Goal: Task Accomplishment & Management: Use online tool/utility

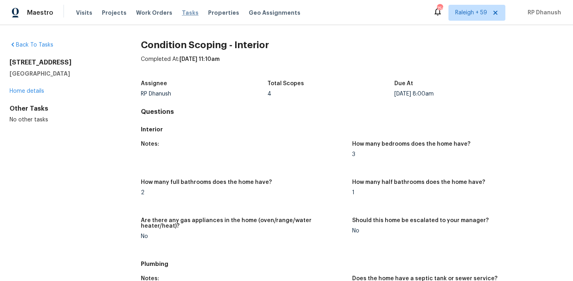
click at [182, 15] on span "Tasks" at bounding box center [190, 13] width 17 height 6
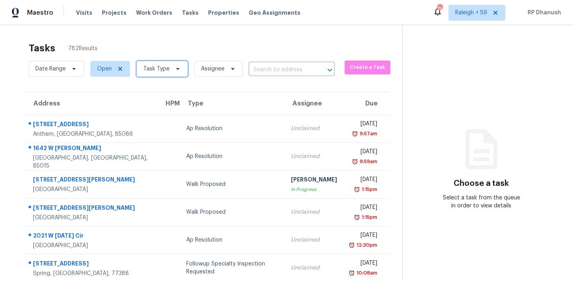
click at [158, 66] on span "Task Type" at bounding box center [156, 69] width 26 height 8
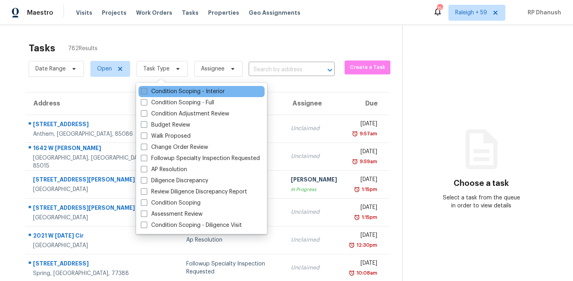
click at [165, 88] on label "Condition Scoping - Interior" at bounding box center [183, 92] width 84 height 8
click at [146, 88] on input "Condition Scoping - Interior" at bounding box center [143, 90] width 5 height 5
checkbox input "true"
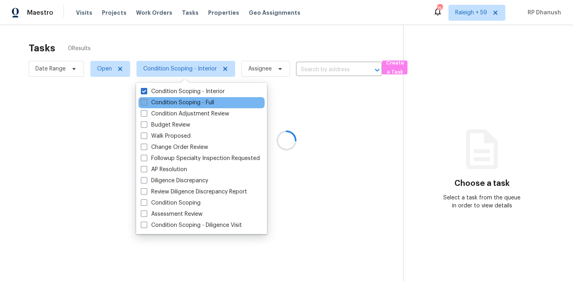
click at [164, 104] on label "Condition Scoping - Full" at bounding box center [177, 103] width 73 height 8
click at [146, 104] on input "Condition Scoping - Full" at bounding box center [143, 101] width 5 height 5
checkbox input "true"
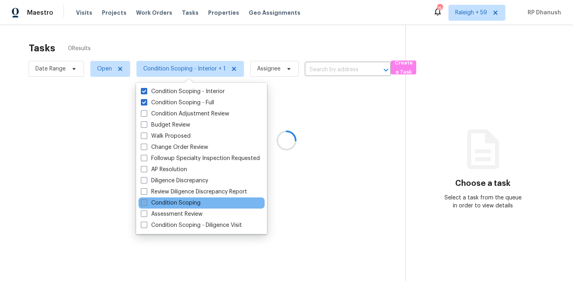
click at [171, 199] on label "Condition Scoping" at bounding box center [171, 203] width 60 height 8
click at [146, 199] on input "Condition Scoping" at bounding box center [143, 201] width 5 height 5
checkbox input "true"
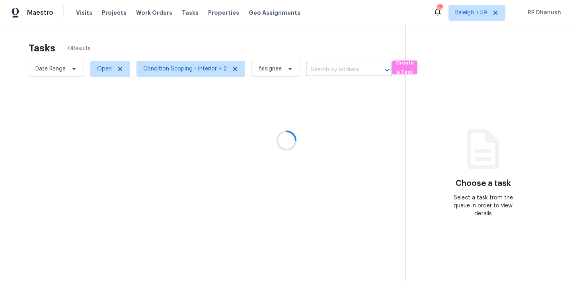
click at [472, 173] on div at bounding box center [286, 140] width 573 height 281
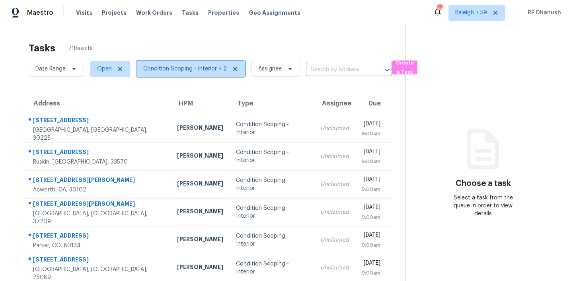
click at [181, 73] on span "Condition Scoping - Interior + 2" at bounding box center [191, 69] width 109 height 16
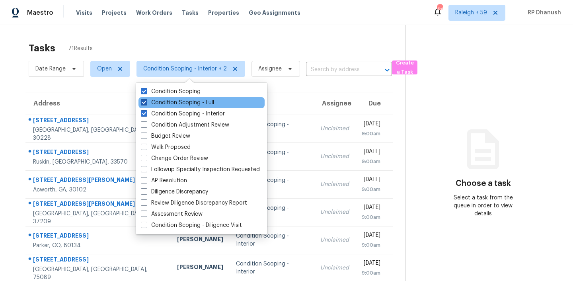
click at [184, 101] on label "Condition Scoping - Full" at bounding box center [177, 103] width 73 height 8
click at [146, 101] on input "Condition Scoping - Full" at bounding box center [143, 101] width 5 height 5
checkbox input "false"
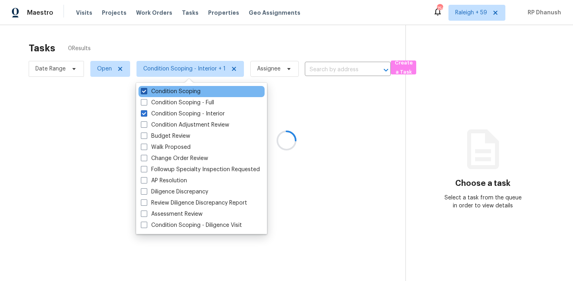
click at [177, 93] on label "Condition Scoping" at bounding box center [171, 92] width 60 height 8
click at [146, 93] on input "Condition Scoping" at bounding box center [143, 90] width 5 height 5
checkbox input "false"
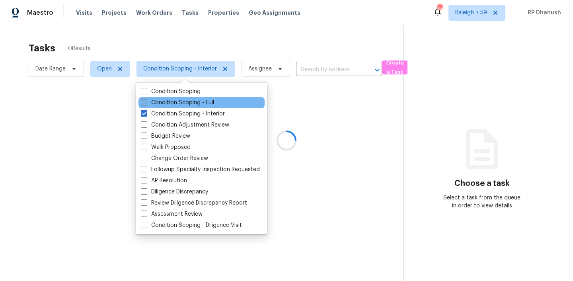
click at [174, 105] on label "Condition Scoping - Full" at bounding box center [177, 103] width 73 height 8
click at [146, 104] on input "Condition Scoping - Full" at bounding box center [143, 101] width 5 height 5
checkbox input "true"
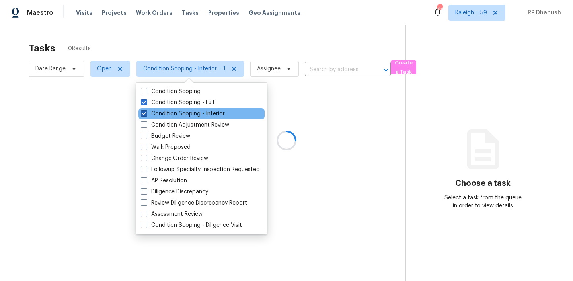
click at [174, 114] on label "Condition Scoping - Interior" at bounding box center [183, 114] width 84 height 8
click at [146, 114] on input "Condition Scoping - Interior" at bounding box center [143, 112] width 5 height 5
checkbox input "false"
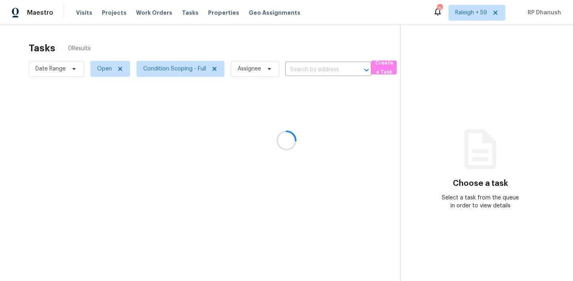
click at [526, 134] on div at bounding box center [286, 140] width 573 height 281
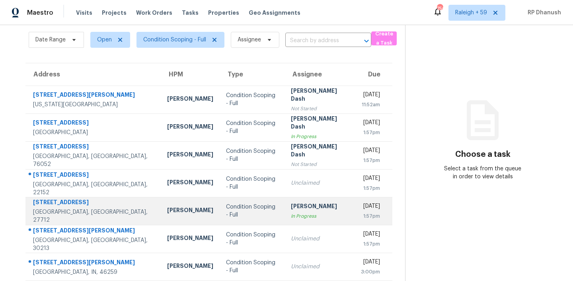
scroll to position [133, 0]
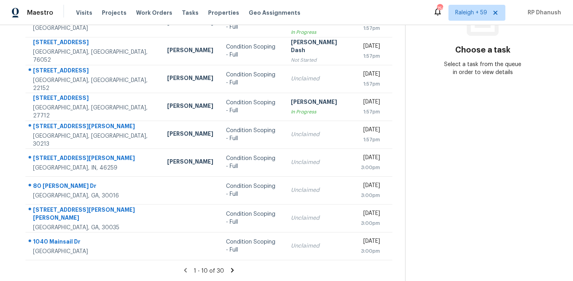
click at [231, 258] on icon at bounding box center [232, 270] width 3 height 4
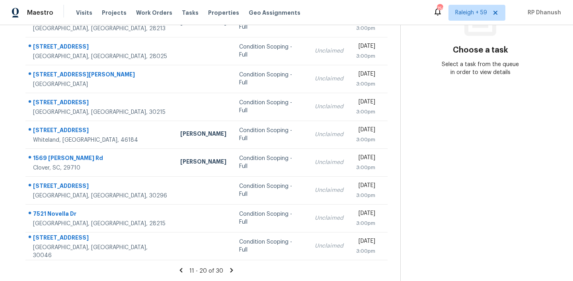
click at [230, 258] on icon at bounding box center [231, 270] width 3 height 4
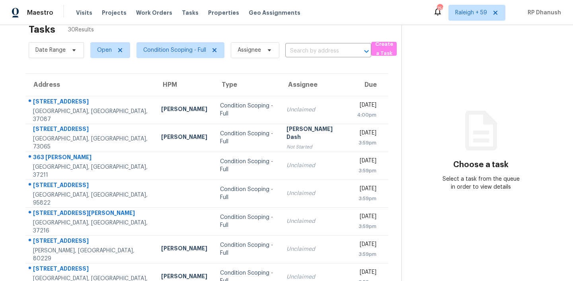
scroll to position [0, 0]
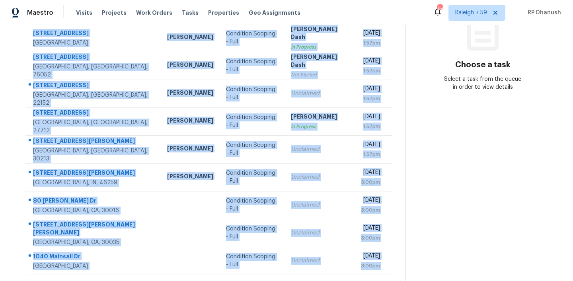
scroll to position [133, 0]
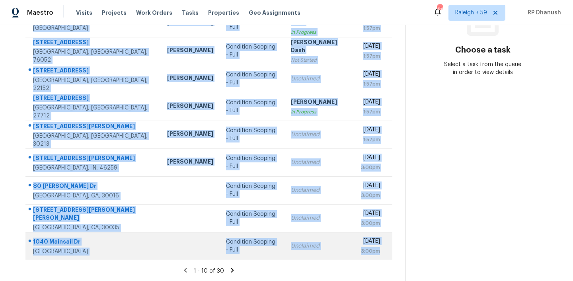
drag, startPoint x: 31, startPoint y: 118, endPoint x: 384, endPoint y: 252, distance: 377.1
click at [384, 252] on tbody "2812 N Ditmer Rd Oklahoma City, OK, 73127 Jason Leeth Condition Scoping - Full …" at bounding box center [208, 120] width 367 height 279
copy tbody "2812 N Ditmer Rd Oklahoma City, OK, 73127 Jason Leeth Condition Scoping - Full …"
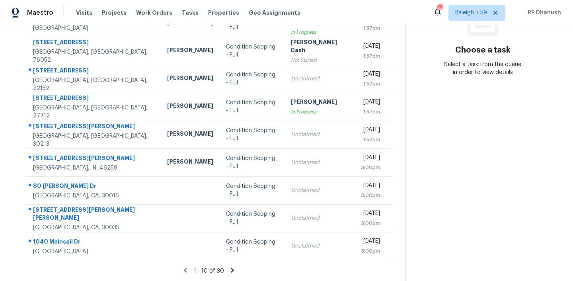
click at [515, 199] on section "Choose a task Select a task from the queue in order to view details" at bounding box center [482, 87] width 155 height 390
click at [230, 268] on icon at bounding box center [232, 270] width 7 height 7
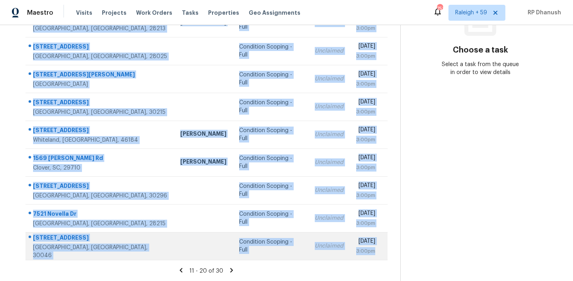
drag, startPoint x: 30, startPoint y: 57, endPoint x: 381, endPoint y: 254, distance: 402.4
click at [381, 254] on tbody "7432 Battlecreek Ln Jonesboro, GA, 30236 Condition Scoping - Full Unclaimed Wed…" at bounding box center [206, 120] width 362 height 279
copy tbody "7432 Battlecreek Ln Jonesboro, GA, 30236 Condition Scoping - Full Unclaimed Wed…"
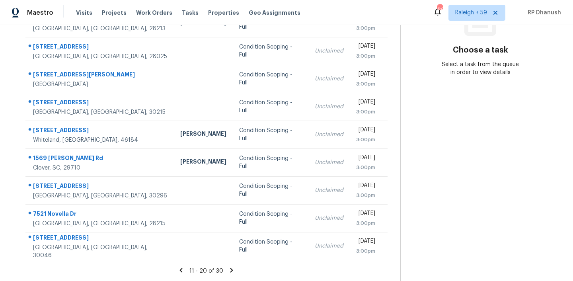
click at [487, 185] on section "Choose a task Select a task from the queue in order to view details" at bounding box center [480, 87] width 160 height 390
click at [229, 269] on icon at bounding box center [231, 270] width 7 height 7
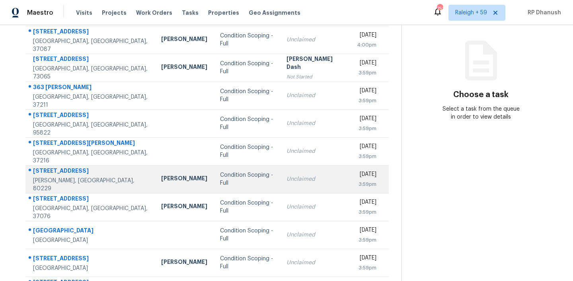
scroll to position [33, 0]
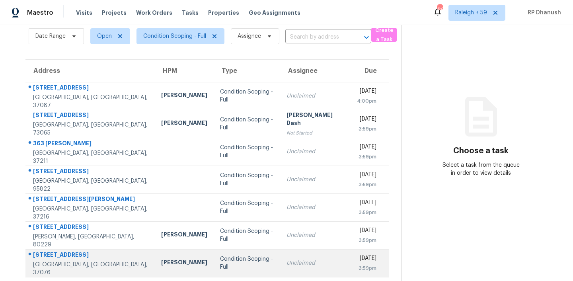
drag, startPoint x: 28, startPoint y: 80, endPoint x: 382, endPoint y: 250, distance: 392.6
click at [382, 250] on table "Address HPM Type Assignee Due 1813 Wellwood Ln Lebanon, TN, 37087 Eric Ovalle C…" at bounding box center [206, 210] width 363 height 301
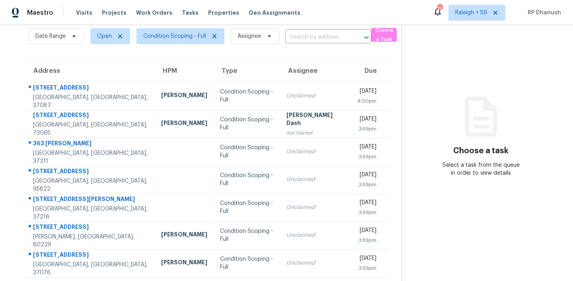
click at [457, 156] on div "Choose a task Select a task from the queue in order to view details" at bounding box center [481, 144] width 158 height 65
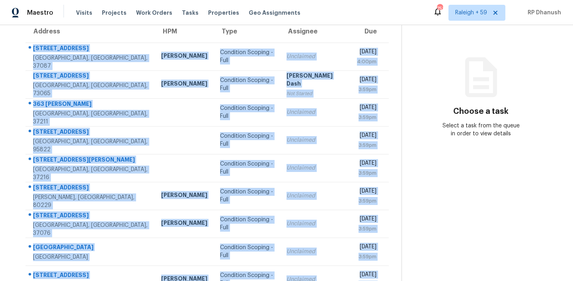
scroll to position [133, 0]
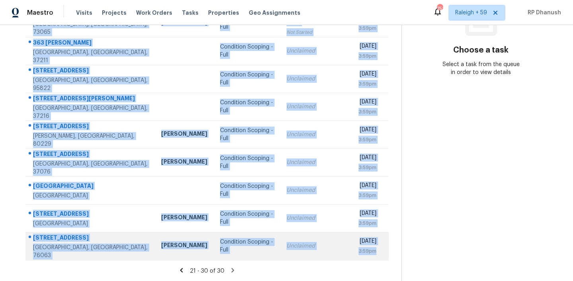
drag, startPoint x: 28, startPoint y: 84, endPoint x: 379, endPoint y: 260, distance: 392.4
click at [379, 260] on tbody "1813 Wellwood Ln Lebanon, TN, 37087 Eric Ovalle Condition Scoping - Full Unclai…" at bounding box center [206, 120] width 363 height 279
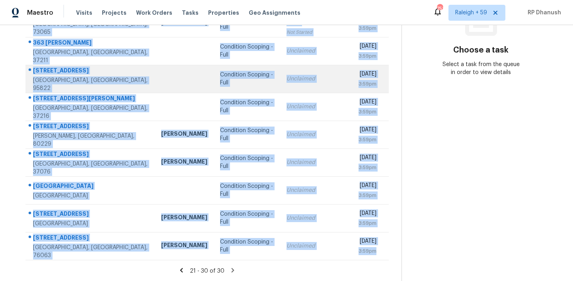
copy tbody "1813 Wellwood Ln Lebanon, TN, 37087 Eric Ovalle Condition Scoping - Full Unclai…"
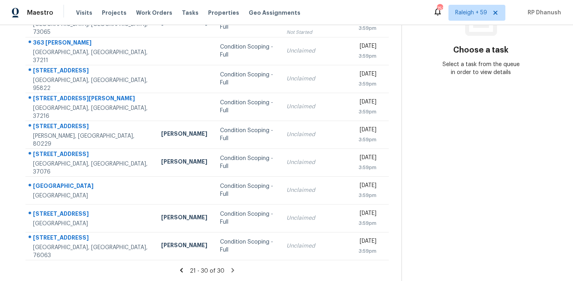
click at [425, 139] on section "Choose a task Select a task from the queue in order to view details" at bounding box center [481, 87] width 159 height 390
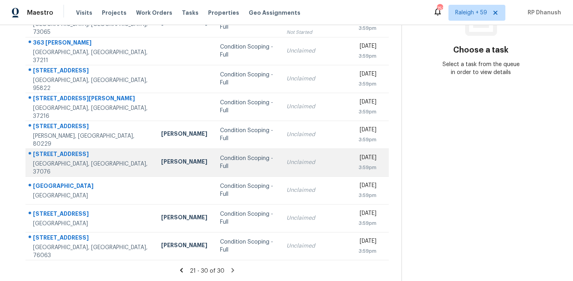
scroll to position [0, 0]
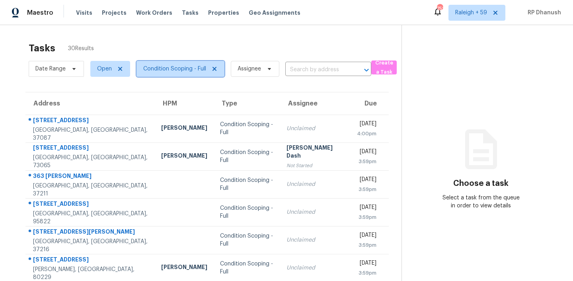
click at [162, 70] on span "Condition Scoping - Full" at bounding box center [174, 69] width 63 height 8
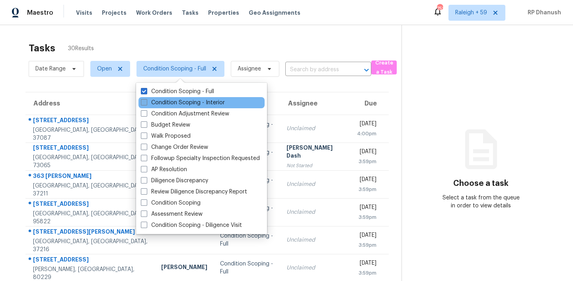
click at [183, 100] on label "Condition Scoping - Interior" at bounding box center [183, 103] width 84 height 8
click at [146, 100] on input "Condition Scoping - Interior" at bounding box center [143, 101] width 5 height 5
checkbox input "true"
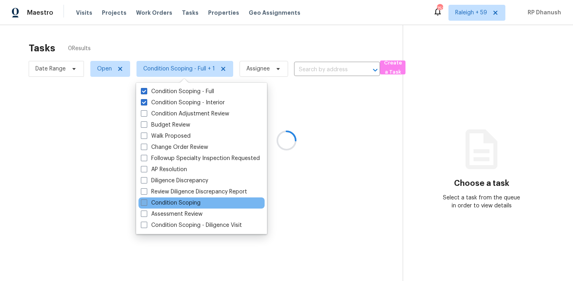
click at [176, 201] on label "Condition Scoping" at bounding box center [171, 203] width 60 height 8
click at [146, 201] on input "Condition Scoping" at bounding box center [143, 201] width 5 height 5
checkbox input "true"
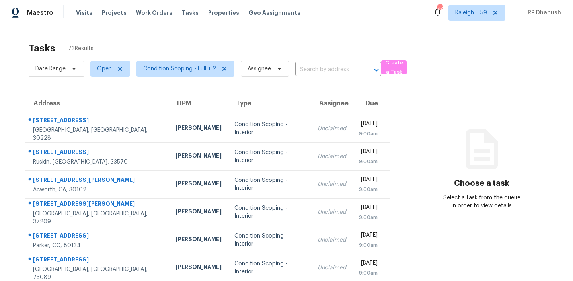
click at [460, 163] on icon at bounding box center [482, 149] width 48 height 48
click at [205, 66] on span "Condition Scoping - Full + 2" at bounding box center [179, 69] width 73 height 8
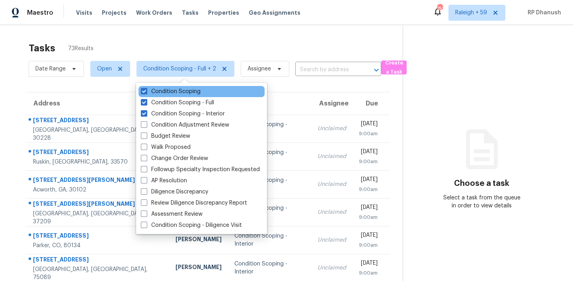
click at [184, 92] on label "Condition Scoping" at bounding box center [171, 92] width 60 height 8
click at [146, 92] on input "Condition Scoping" at bounding box center [143, 90] width 5 height 5
checkbox input "false"
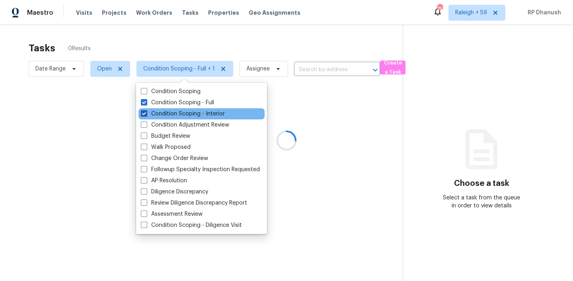
click at [181, 113] on label "Condition Scoping - Interior" at bounding box center [183, 114] width 84 height 8
click at [146, 113] on input "Condition Scoping - Interior" at bounding box center [143, 112] width 5 height 5
checkbox input "false"
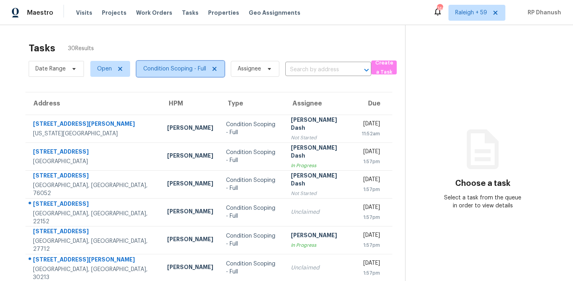
click at [185, 73] on span "Condition Scoping - Full" at bounding box center [181, 69] width 88 height 16
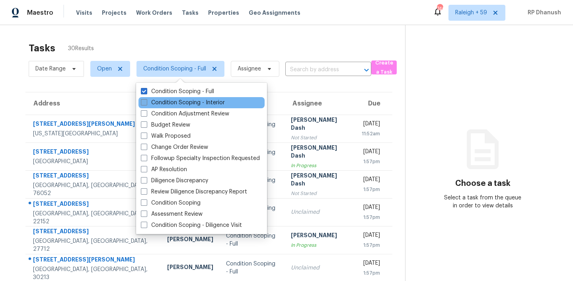
click at [196, 102] on label "Condition Scoping - Interior" at bounding box center [183, 103] width 84 height 8
click at [146, 102] on input "Condition Scoping - Interior" at bounding box center [143, 101] width 5 height 5
checkbox input "true"
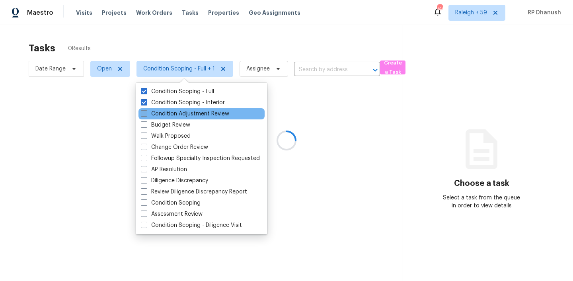
click at [196, 111] on label "Condition Adjustment Review" at bounding box center [185, 114] width 88 height 8
click at [146, 111] on input "Condition Adjustment Review" at bounding box center [143, 112] width 5 height 5
click at [196, 111] on label "Condition Adjustment Review" at bounding box center [185, 114] width 88 height 8
click at [146, 111] on input "Condition Adjustment Review" at bounding box center [143, 112] width 5 height 5
checkbox input "false"
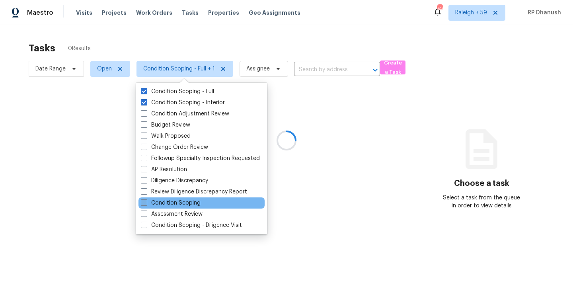
click at [172, 201] on label "Condition Scoping" at bounding box center [171, 203] width 60 height 8
click at [146, 201] on input "Condition Scoping" at bounding box center [143, 201] width 5 height 5
checkbox input "true"
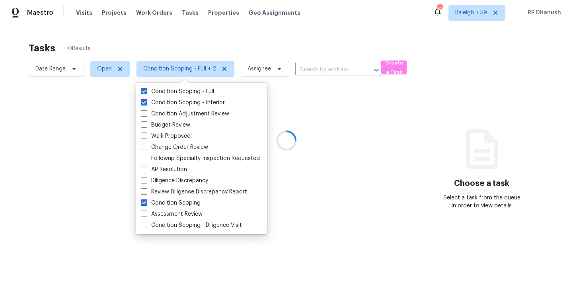
click at [511, 117] on div at bounding box center [286, 140] width 573 height 281
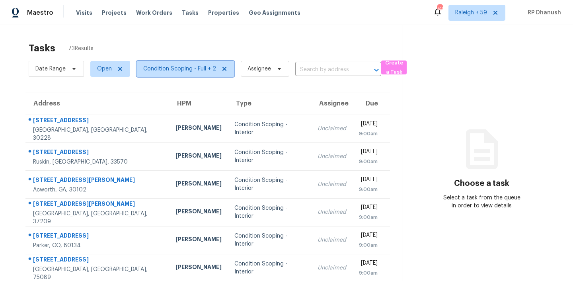
click at [177, 66] on span "Condition Scoping - Full + 2" at bounding box center [179, 69] width 73 height 8
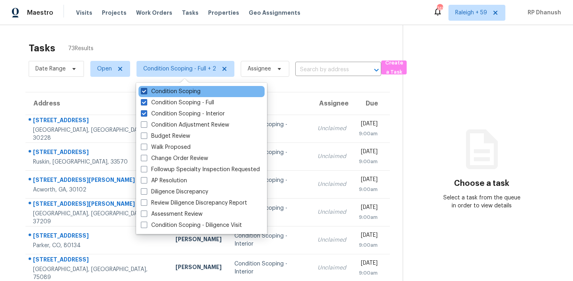
click at [172, 92] on label "Condition Scoping" at bounding box center [171, 92] width 60 height 8
click at [146, 92] on input "Condition Scoping" at bounding box center [143, 90] width 5 height 5
checkbox input "false"
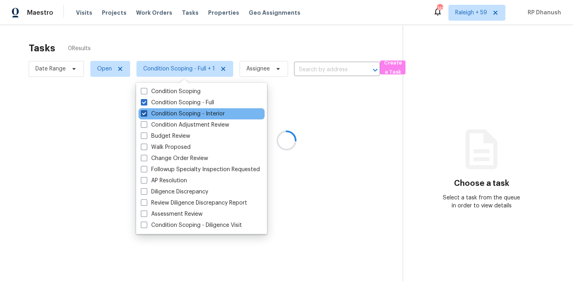
click at [168, 113] on label "Condition Scoping - Interior" at bounding box center [183, 114] width 84 height 8
click at [146, 113] on input "Condition Scoping - Interior" at bounding box center [143, 112] width 5 height 5
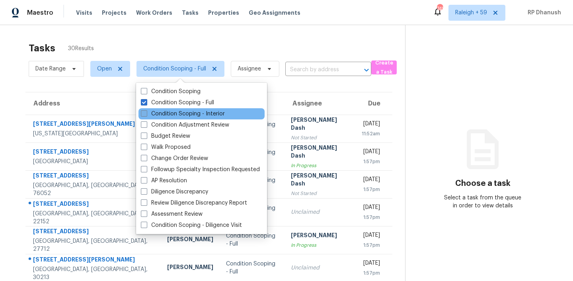
click at [203, 115] on label "Condition Scoping - Interior" at bounding box center [183, 114] width 84 height 8
click at [146, 115] on input "Condition Scoping - Interior" at bounding box center [143, 112] width 5 height 5
checkbox input "true"
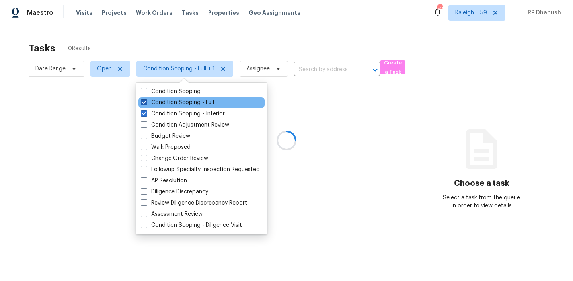
click at [201, 100] on label "Condition Scoping - Full" at bounding box center [177, 103] width 73 height 8
click at [146, 100] on input "Condition Scoping - Full" at bounding box center [143, 101] width 5 height 5
checkbox input "false"
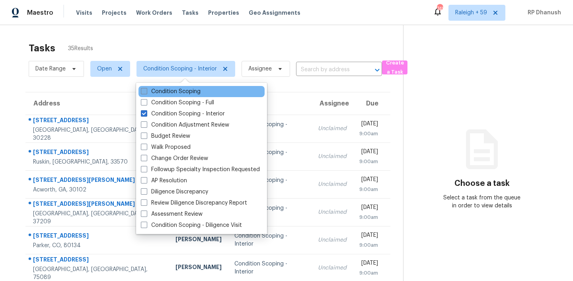
click at [192, 93] on label "Condition Scoping" at bounding box center [171, 92] width 60 height 8
click at [146, 93] on input "Condition Scoping" at bounding box center [143, 90] width 5 height 5
checkbox input "true"
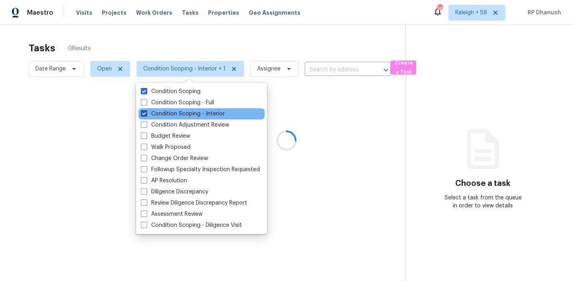
click at [187, 117] on label "Condition Scoping - Interior" at bounding box center [183, 114] width 84 height 8
click at [146, 115] on input "Condition Scoping - Interior" at bounding box center [143, 112] width 5 height 5
checkbox input "false"
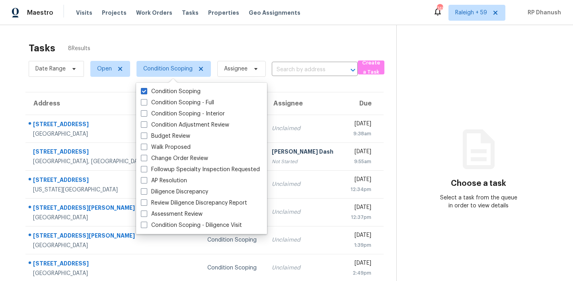
click at [234, 40] on div "Tasks 8 Results" at bounding box center [213, 48] width 368 height 21
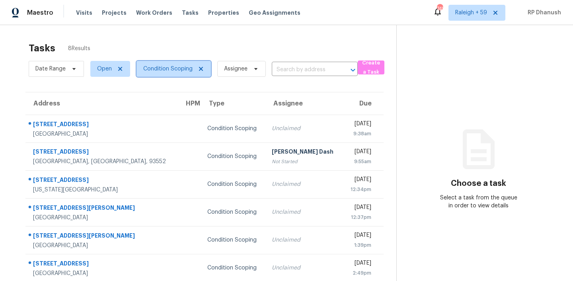
click at [168, 67] on span "Condition Scoping" at bounding box center [167, 69] width 49 height 8
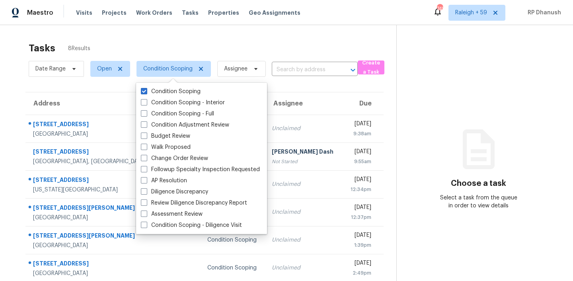
click at [207, 33] on div "Tasks 8 Results Date Range Open Condition Scoping Assignee ​ Create a Task Addr…" at bounding box center [286, 184] width 573 height 319
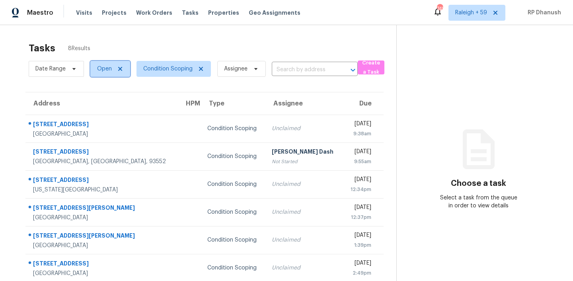
click at [111, 65] on span "Open" at bounding box center [110, 69] width 40 height 16
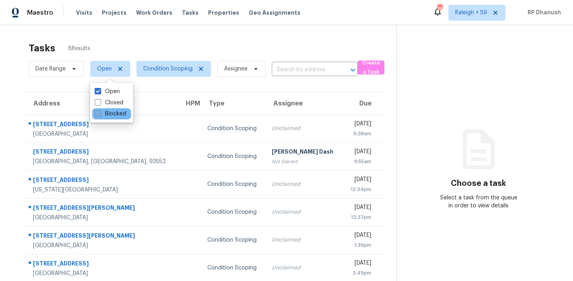
click at [104, 112] on label "Blocked" at bounding box center [110, 114] width 31 height 8
click at [100, 112] on input "Blocked" at bounding box center [97, 112] width 5 height 5
checkbox input "true"
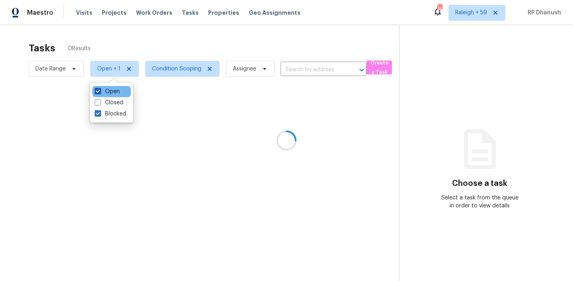
click at [104, 90] on label "Open" at bounding box center [107, 92] width 25 height 8
click at [100, 90] on input "Open" at bounding box center [97, 90] width 5 height 5
checkbox input "false"
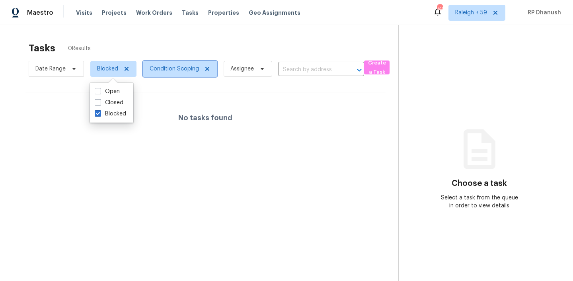
click at [185, 65] on span "Condition Scoping" at bounding box center [174, 69] width 49 height 8
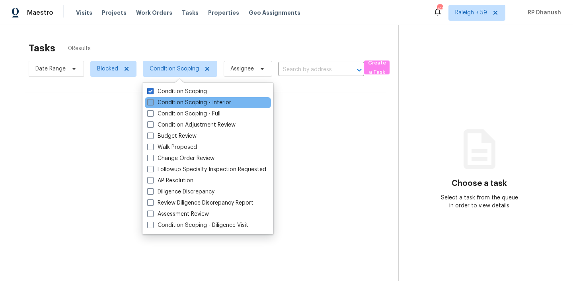
click at [185, 105] on label "Condition Scoping - Interior" at bounding box center [189, 103] width 84 height 8
click at [152, 104] on input "Condition Scoping - Interior" at bounding box center [149, 101] width 5 height 5
checkbox input "true"
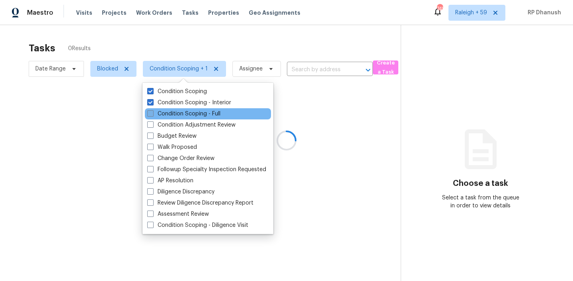
click at [183, 114] on label "Condition Scoping - Full" at bounding box center [183, 114] width 73 height 8
click at [152, 114] on input "Condition Scoping - Full" at bounding box center [149, 112] width 5 height 5
checkbox input "true"
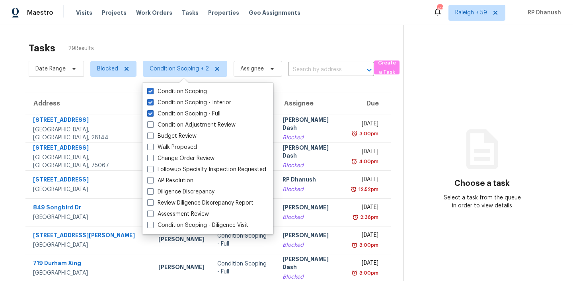
click at [271, 38] on div "Tasks 29 Results" at bounding box center [216, 48] width 375 height 21
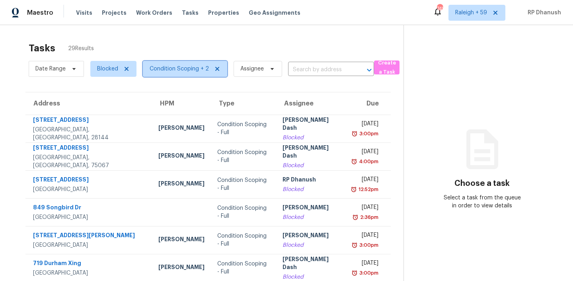
click at [168, 65] on span "Condition Scoping + 2" at bounding box center [179, 69] width 59 height 8
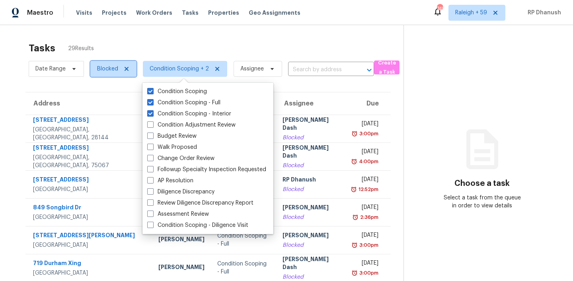
click at [118, 71] on span "Blocked" at bounding box center [113, 69] width 46 height 16
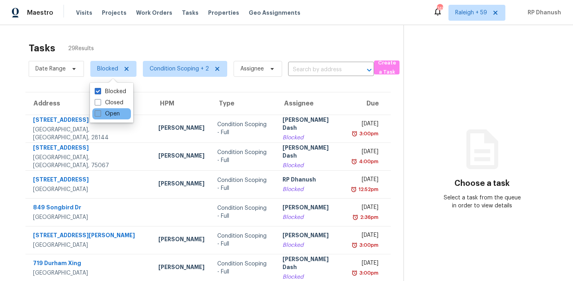
click at [113, 114] on label "Open" at bounding box center [107, 114] width 25 height 8
click at [100, 114] on input "Open" at bounding box center [97, 112] width 5 height 5
checkbox input "true"
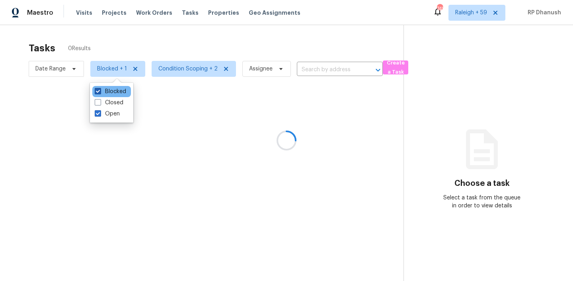
click at [113, 93] on label "Blocked" at bounding box center [110, 92] width 31 height 8
click at [100, 93] on input "Blocked" at bounding box center [97, 90] width 5 height 5
checkbox input "false"
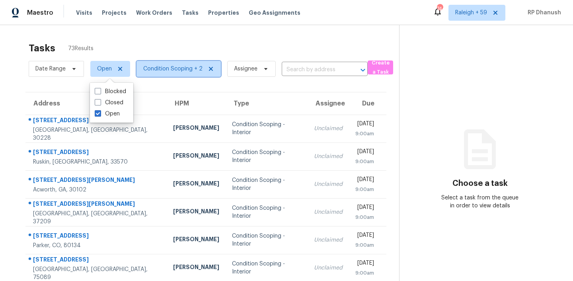
click at [186, 67] on span "Condition Scoping + 2" at bounding box center [172, 69] width 59 height 8
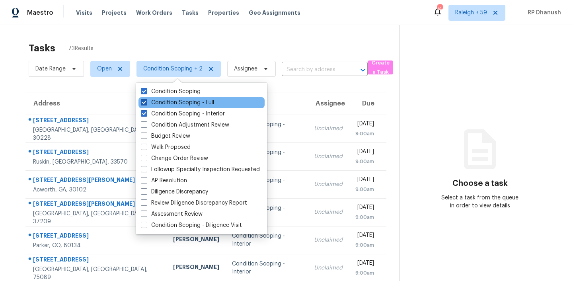
click at [194, 105] on label "Condition Scoping - Full" at bounding box center [177, 103] width 73 height 8
click at [146, 104] on input "Condition Scoping - Full" at bounding box center [143, 101] width 5 height 5
checkbox input "false"
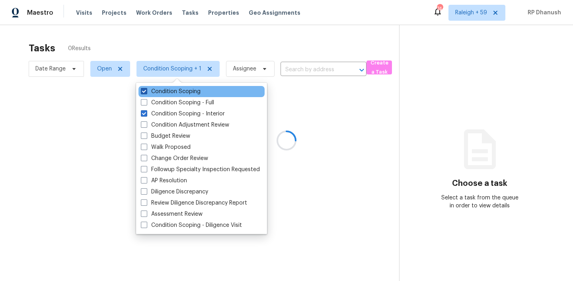
click at [187, 89] on label "Condition Scoping" at bounding box center [171, 92] width 60 height 8
click at [146, 89] on input "Condition Scoping" at bounding box center [143, 90] width 5 height 5
checkbox input "false"
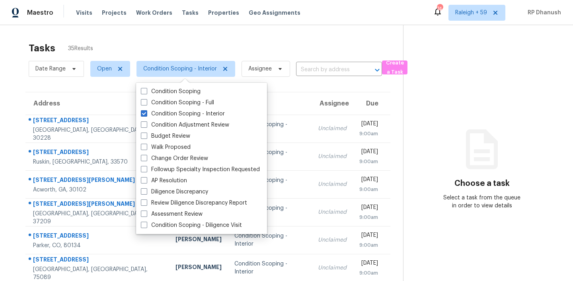
click at [487, 142] on icon at bounding box center [482, 149] width 32 height 40
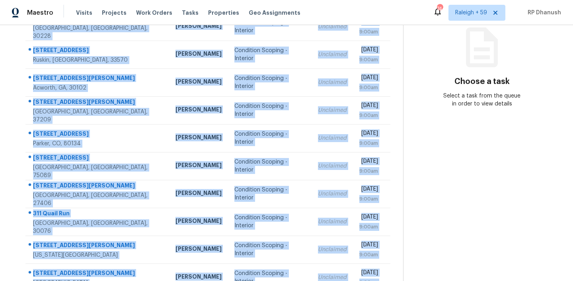
scroll to position [133, 0]
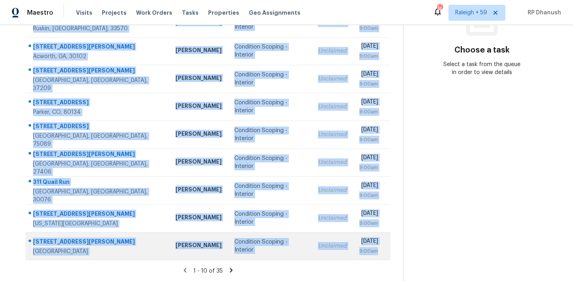
drag, startPoint x: 27, startPoint y: 119, endPoint x: 380, endPoint y: 252, distance: 377.5
click at [380, 252] on tbody "1111 Watercourse Way Hampton, GA, 30228 Wesley Brooks Condition Scoping - Inter…" at bounding box center [207, 120] width 365 height 279
copy tbody "1111 Watercourse Way Hampton, GA, 30228 Wesley Brooks Condition Scoping - Inter…"
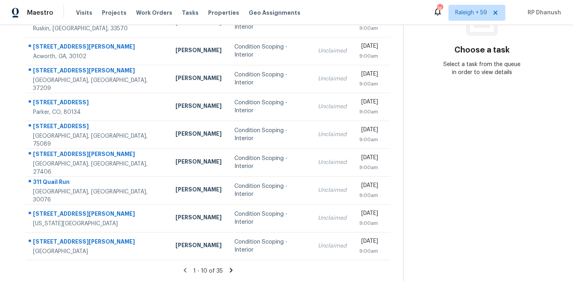
click at [482, 195] on section "Choose a task Select a task from the queue in order to view details" at bounding box center [481, 87] width 157 height 390
click at [229, 267] on icon at bounding box center [231, 270] width 7 height 7
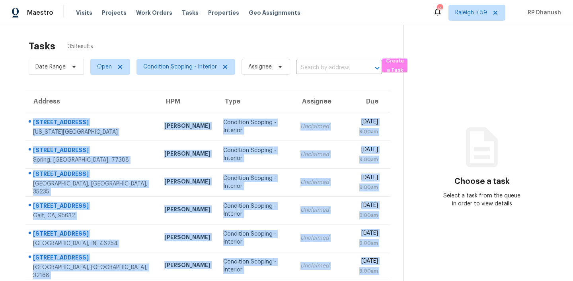
scroll to position [141, 0]
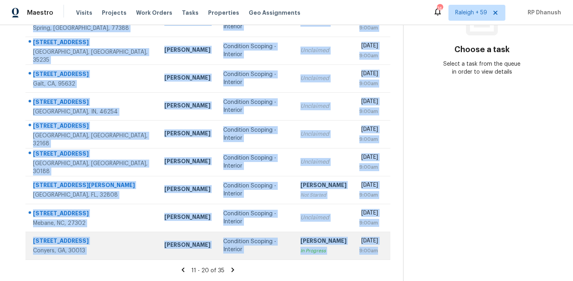
drag, startPoint x: 31, startPoint y: 113, endPoint x: 385, endPoint y: 256, distance: 382.0
click at [385, 256] on tbody "6285 Laurel Grass Range Trl Colorado Springs, CO, 80925 Chris Thomas Condition …" at bounding box center [207, 120] width 365 height 279
copy tbody "6285 Laurel Grass Range Trl Colorado Springs, CO, 80925 Chris Thomas Condition …"
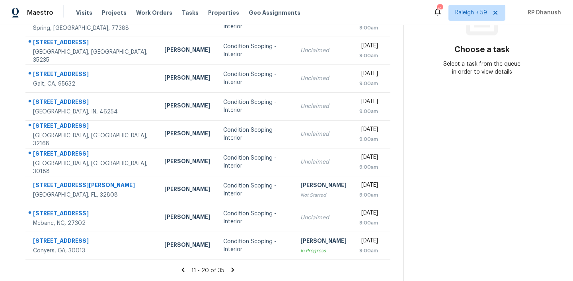
click at [436, 136] on section "Choose a task Select a task from the queue in order to view details" at bounding box center [481, 86] width 157 height 390
click at [231, 267] on icon at bounding box center [232, 269] width 7 height 7
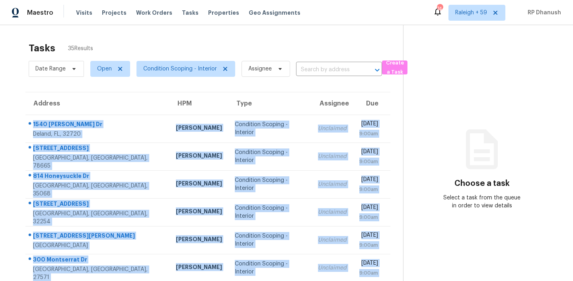
scroll to position [133, 0]
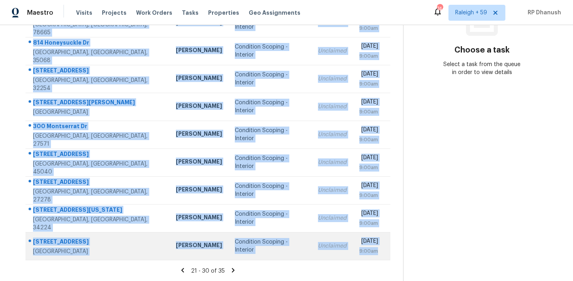
drag, startPoint x: 31, startPoint y: 117, endPoint x: 383, endPoint y: 255, distance: 378.6
click at [383, 255] on tbody "1540 Clapton Dr Deland, FL, 32720 Carl Biederman Condition Scoping - Interior U…" at bounding box center [207, 120] width 365 height 279
copy tbody "1540 Clapton Dr Deland, FL, 32720 Carl Biederman Condition Scoping - Interior U…"
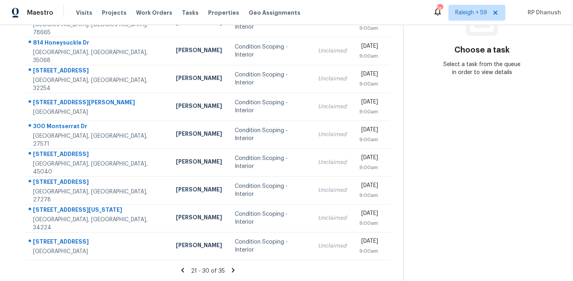
click at [448, 154] on section "Choose a task Select a task from the queue in order to view details" at bounding box center [481, 87] width 157 height 390
click at [232, 269] on icon at bounding box center [233, 270] width 3 height 4
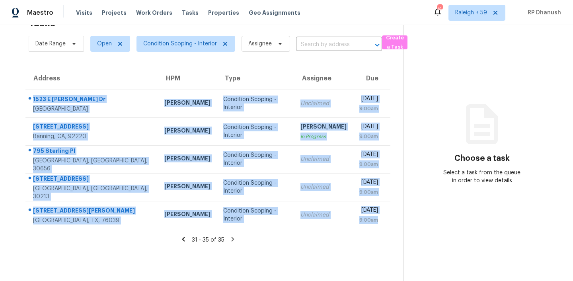
drag, startPoint x: 30, startPoint y: 90, endPoint x: 354, endPoint y: 232, distance: 354.2
click at [354, 232] on section "Tasks 35 Results Date Range Open Condition Scoping - Interior Assignee ​ Create…" at bounding box center [208, 147] width 391 height 268
copy tbody "1523 E Viola Dr Casa Grande, AZ, 85122 Melissa Muralt-Ochoa Condition Scoping -…"
click at [490, 113] on icon at bounding box center [482, 124] width 32 height 40
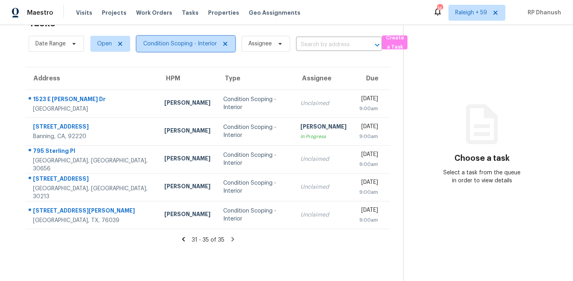
click at [200, 45] on span "Condition Scoping - Interior" at bounding box center [180, 44] width 74 height 8
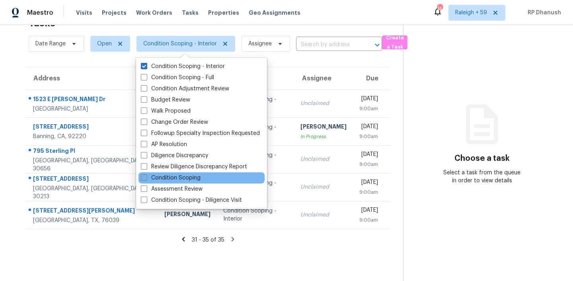
click at [189, 175] on label "Condition Scoping" at bounding box center [171, 178] width 60 height 8
click at [146, 175] on input "Condition Scoping" at bounding box center [143, 176] width 5 height 5
checkbox input "true"
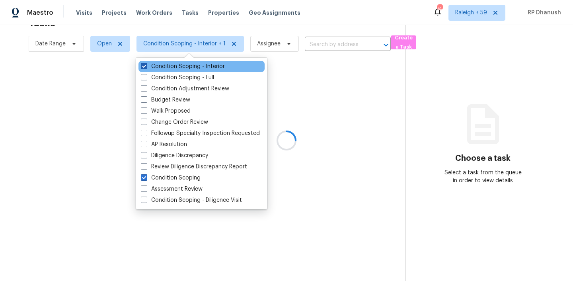
click at [180, 66] on label "Condition Scoping - Interior" at bounding box center [183, 66] width 84 height 8
click at [146, 66] on input "Condition Scoping - Interior" at bounding box center [143, 64] width 5 height 5
checkbox input "false"
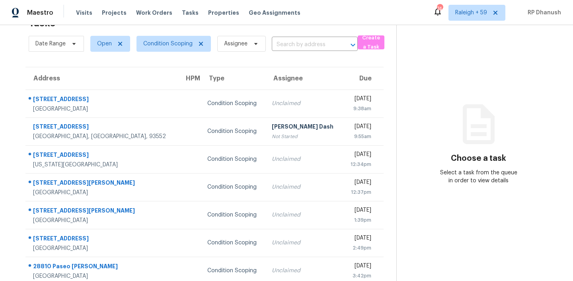
click at [517, 159] on div "Choose a task Select a task from the queue in order to view details" at bounding box center [479, 151] width 164 height 65
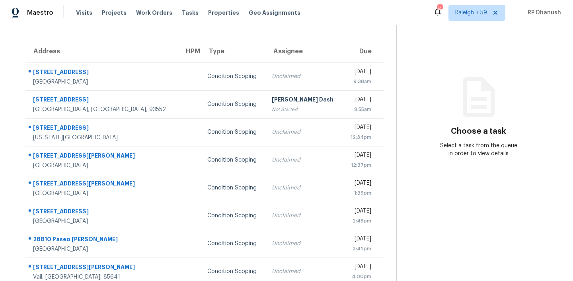
scroll to position [63, 0]
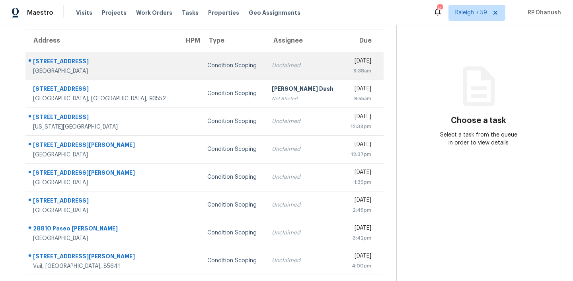
click at [266, 71] on td "Unclaimed" at bounding box center [304, 66] width 77 height 28
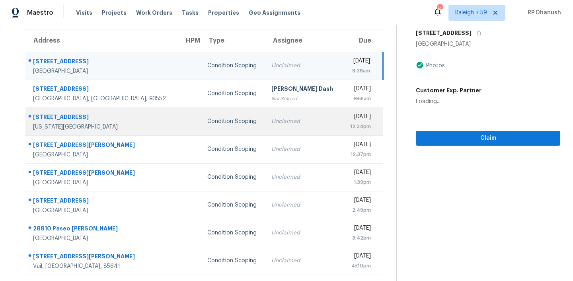
click at [271, 125] on div "Unclaimed" at bounding box center [303, 121] width 64 height 8
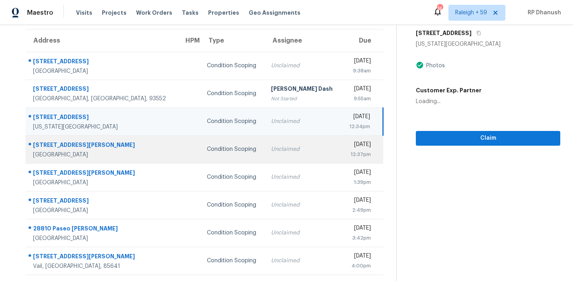
click at [271, 149] on div "Unclaimed" at bounding box center [303, 149] width 64 height 8
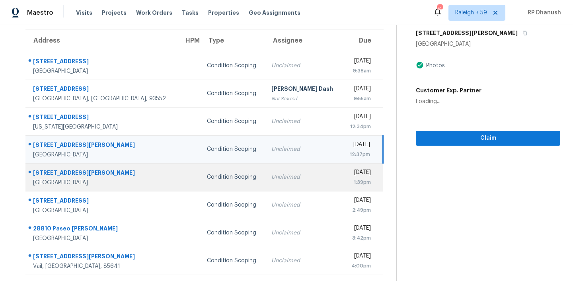
click at [265, 170] on td "Unclaimed" at bounding box center [303, 177] width 77 height 28
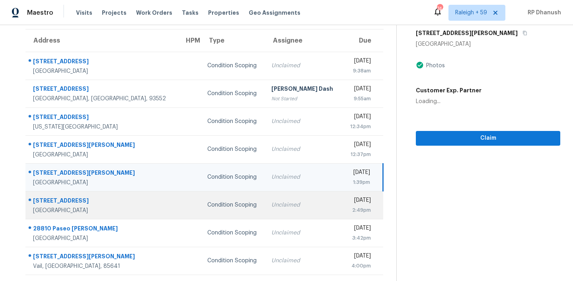
click at [265, 198] on td "Unclaimed" at bounding box center [303, 205] width 77 height 28
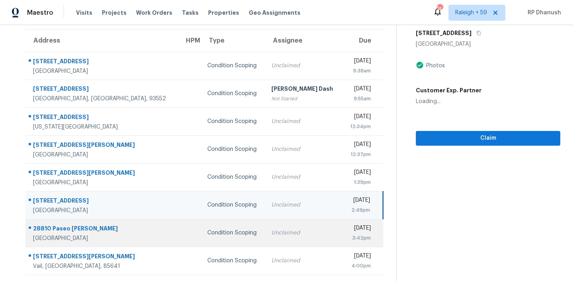
click at [265, 226] on td "Unclaimed" at bounding box center [303, 233] width 77 height 28
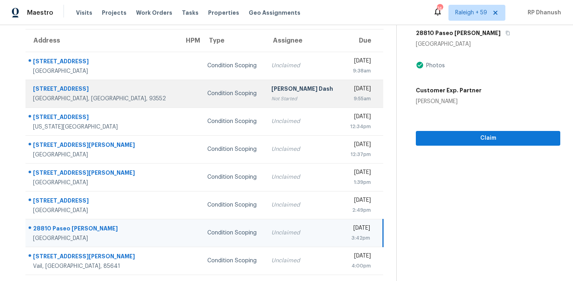
click at [350, 97] on div "9:55am" at bounding box center [360, 99] width 22 height 8
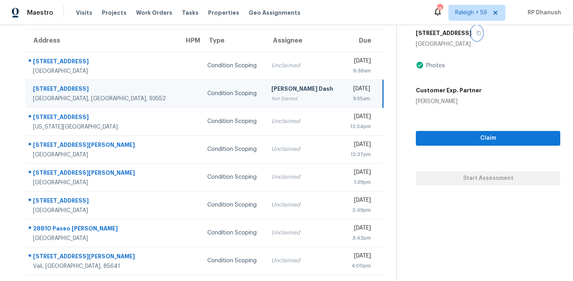
click at [476, 33] on icon "button" at bounding box center [478, 33] width 5 height 5
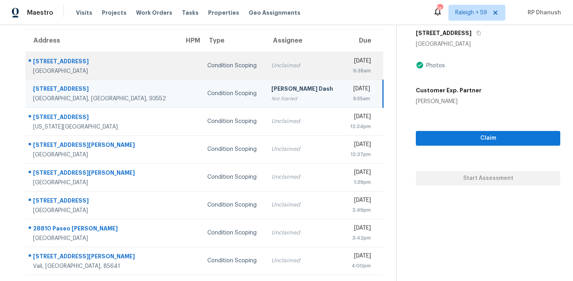
click at [207, 68] on div "Condition Scoping" at bounding box center [233, 66] width 52 height 8
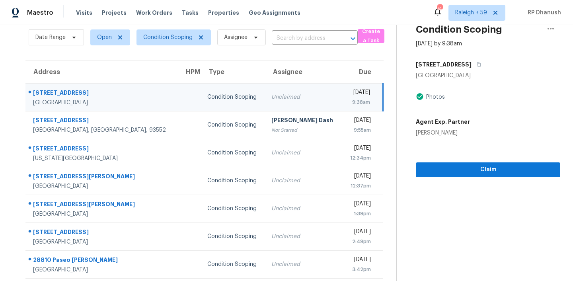
scroll to position [5, 0]
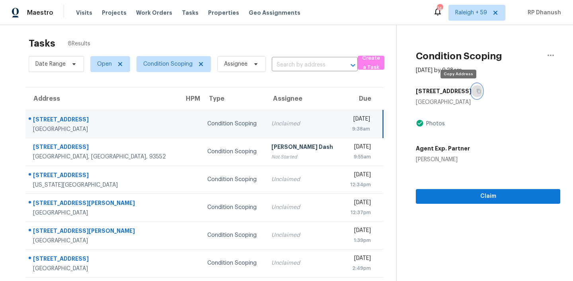
click at [476, 90] on icon "button" at bounding box center [478, 91] width 5 height 5
click at [448, 187] on div "Claim" at bounding box center [488, 184] width 145 height 40
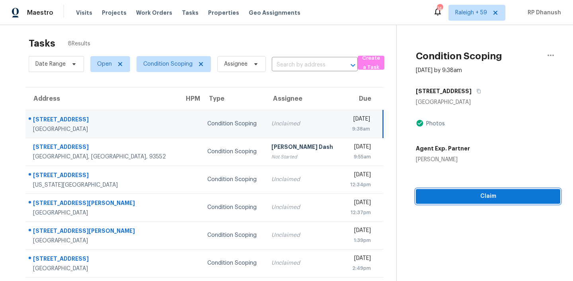
click at [448, 197] on span "Claim" at bounding box center [488, 196] width 132 height 10
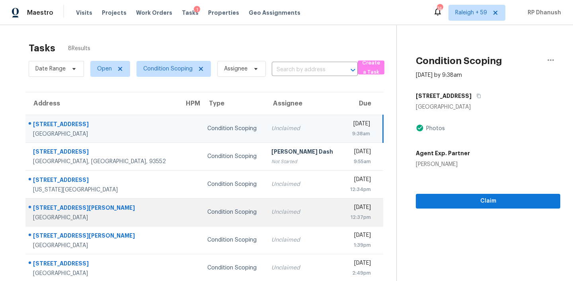
scroll to position [63, 0]
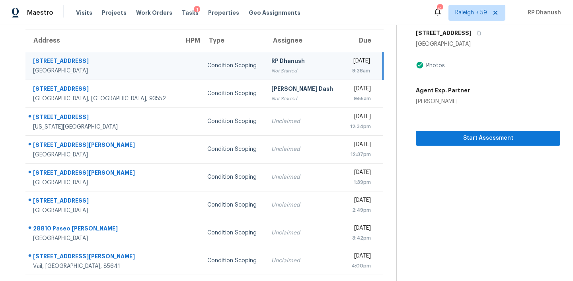
click at [434, 211] on section "Condition Scoping Oct 15th 2025 by 9:38am 3666 Briar Dr Lithia Springs, GA 3012…" at bounding box center [478, 121] width 164 height 319
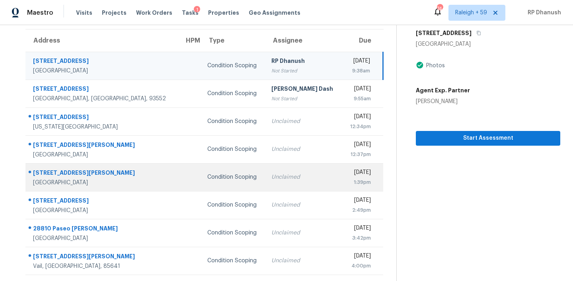
click at [207, 180] on div "Condition Scoping" at bounding box center [233, 177] width 52 height 8
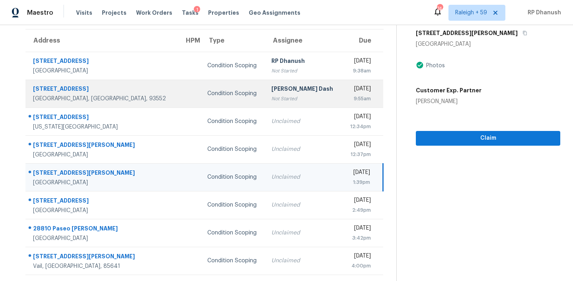
click at [271, 97] on div "Not Started" at bounding box center [303, 99] width 64 height 8
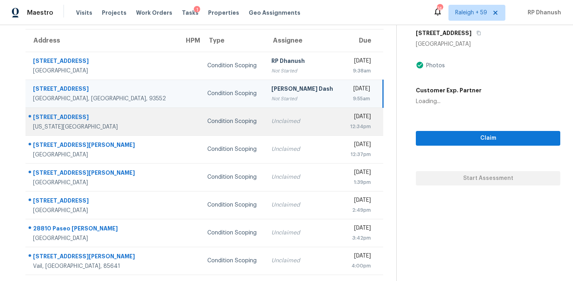
click at [265, 114] on td "Unclaimed" at bounding box center [303, 121] width 77 height 28
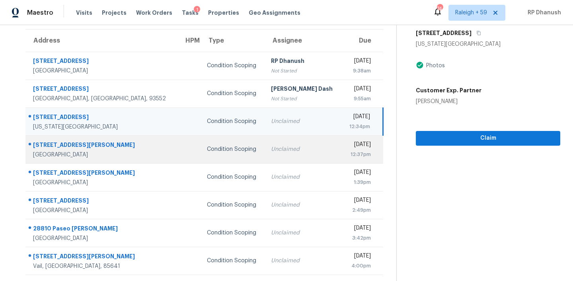
click at [266, 155] on td "Unclaimed" at bounding box center [303, 149] width 77 height 28
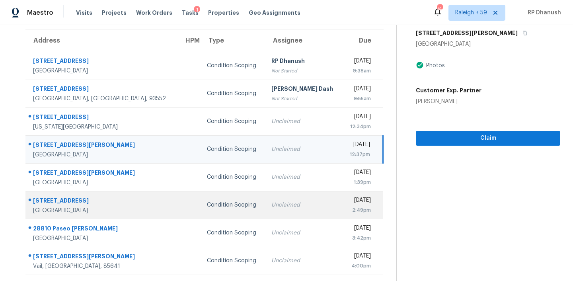
click at [265, 200] on td "Unclaimed" at bounding box center [303, 205] width 77 height 28
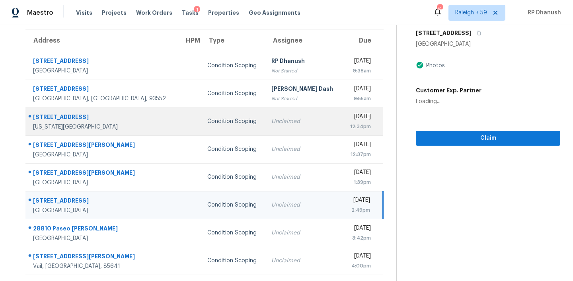
click at [271, 117] on div "Unclaimed" at bounding box center [303, 121] width 64 height 8
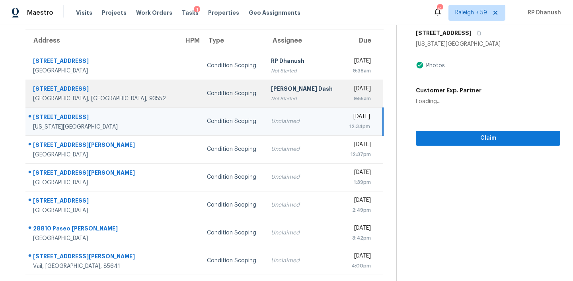
click at [220, 98] on td "Condition Scoping" at bounding box center [233, 94] width 64 height 28
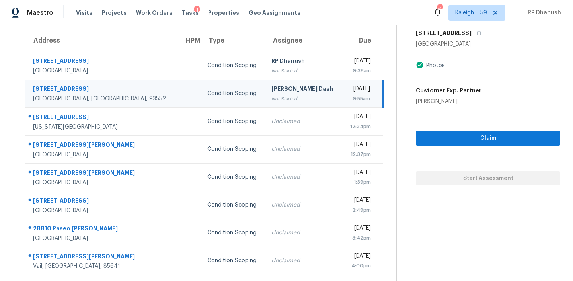
click at [440, 266] on section "Condition Scoping Oct 15th 2025 by 9:55am 37051 Alder St Palmdale, CA 93552 Pho…" at bounding box center [478, 121] width 164 height 319
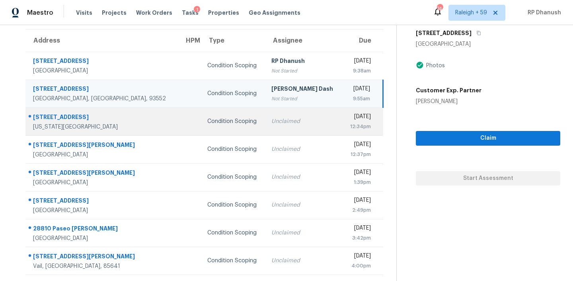
click at [265, 123] on td "Unclaimed" at bounding box center [303, 121] width 77 height 28
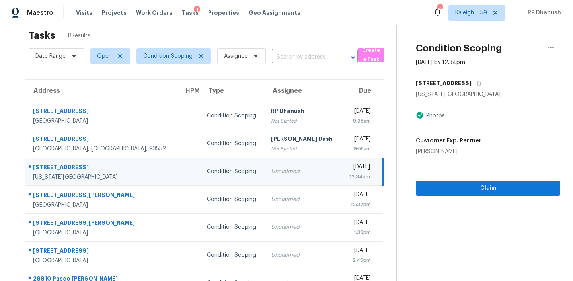
scroll to position [0, 0]
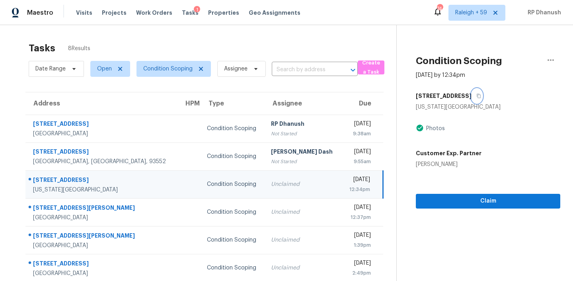
click at [476, 96] on icon "button" at bounding box center [478, 96] width 5 height 5
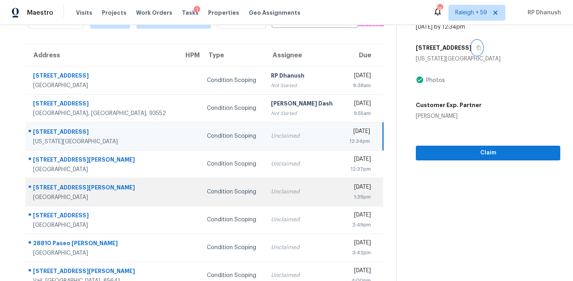
scroll to position [63, 0]
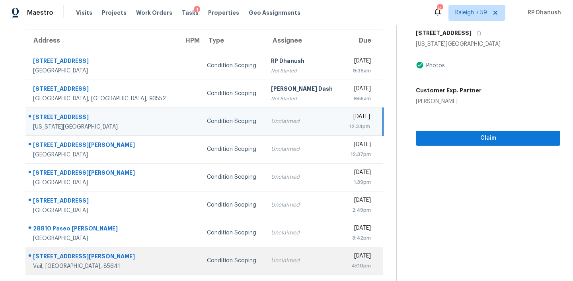
click at [201, 270] on td "Condition Scoping" at bounding box center [233, 261] width 64 height 28
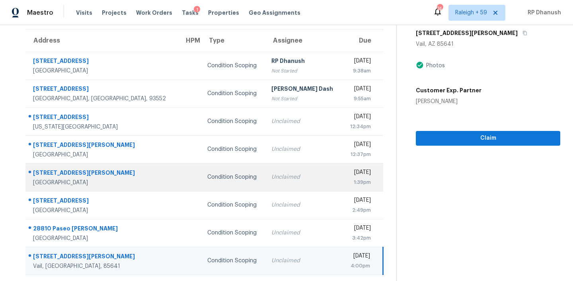
click at [349, 184] on div "1:39pm" at bounding box center [360, 182] width 22 height 8
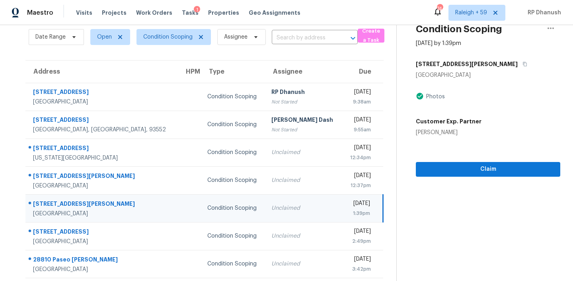
scroll to position [20, 0]
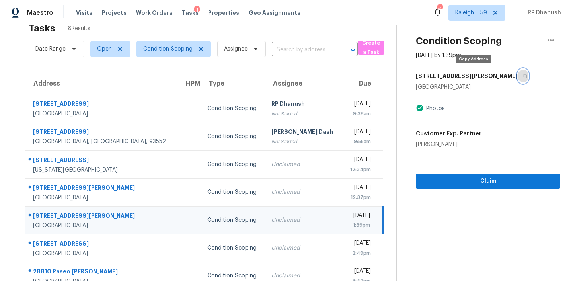
click at [518, 70] on button "button" at bounding box center [523, 76] width 11 height 14
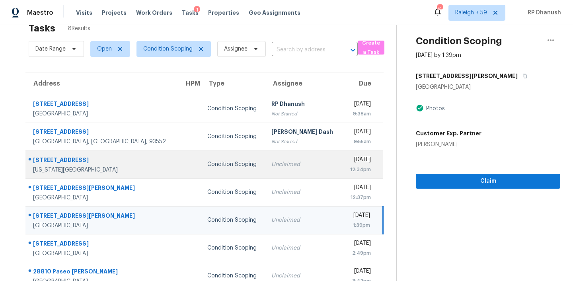
click at [265, 172] on td "Unclaimed" at bounding box center [303, 164] width 77 height 28
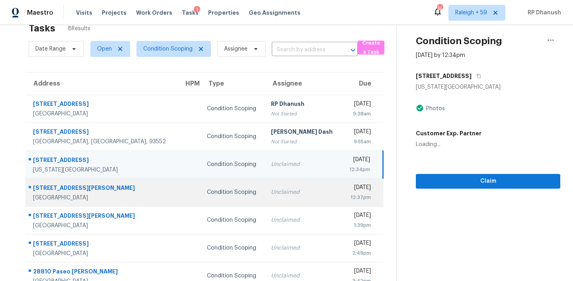
click at [265, 188] on td "Unclaimed" at bounding box center [303, 192] width 77 height 28
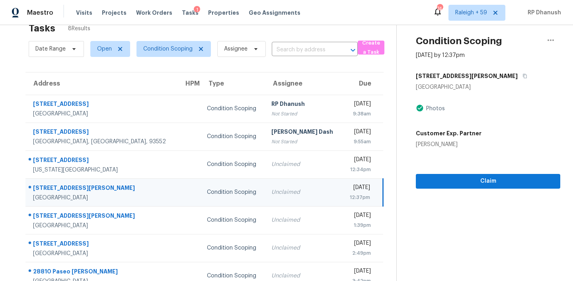
click at [370, 190] on div "Wed, Oct 15th 2025 12:37pm" at bounding box center [366, 193] width 34 height 18
click at [518, 76] on button "button" at bounding box center [523, 76] width 11 height 14
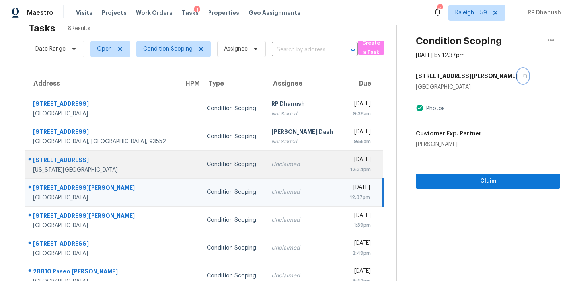
scroll to position [61, 0]
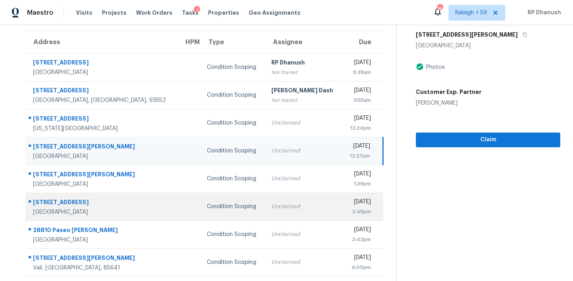
click at [178, 196] on td at bounding box center [189, 207] width 23 height 28
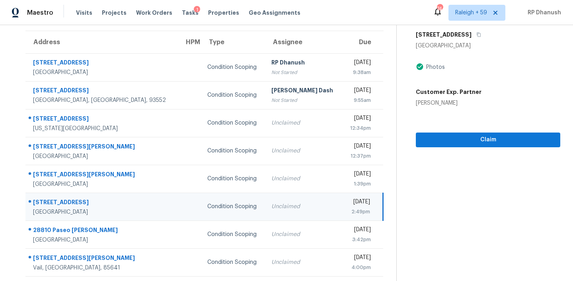
click at [178, 197] on td at bounding box center [189, 207] width 23 height 28
click at [481, 33] on icon "button" at bounding box center [479, 35] width 4 height 4
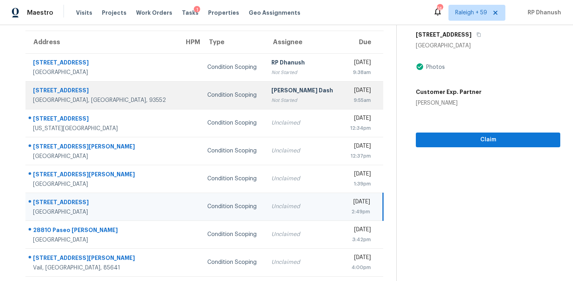
click at [271, 89] on div "Soumya Ranjan Dash" at bounding box center [303, 91] width 64 height 10
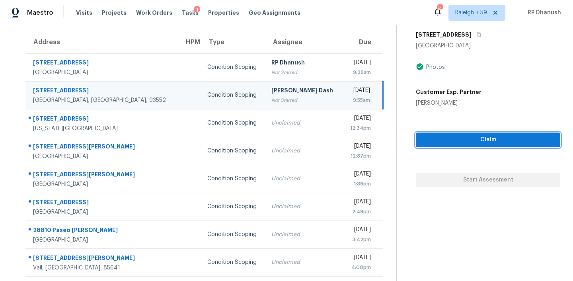
click at [471, 141] on span "Claim" at bounding box center [488, 140] width 132 height 10
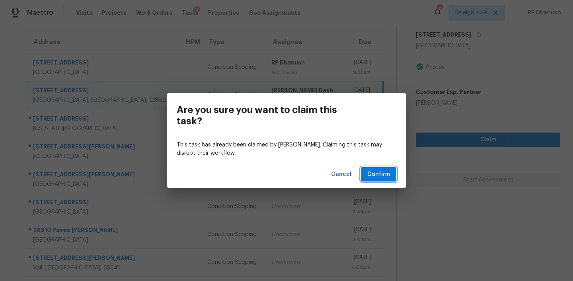
click at [386, 175] on span "Confirm" at bounding box center [378, 175] width 23 height 10
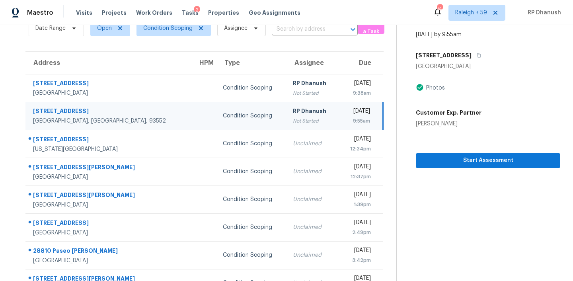
scroll to position [63, 0]
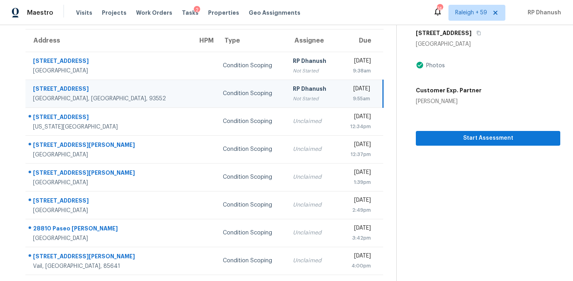
click at [454, 216] on section "Condition Scoping Oct 15th 2025 by 9:55am 37051 Alder St Palmdale, CA 93552 Pho…" at bounding box center [478, 121] width 164 height 319
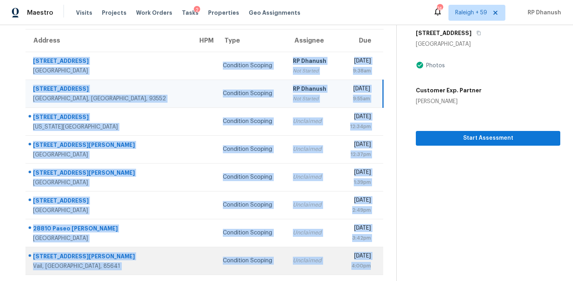
drag, startPoint x: 33, startPoint y: 119, endPoint x: 378, endPoint y: 269, distance: 376.1
click at [378, 269] on tbody "3666 Briar Dr Lithia Springs, GA, 30122 Condition Scoping RP Dhanush Not Starte…" at bounding box center [204, 163] width 358 height 223
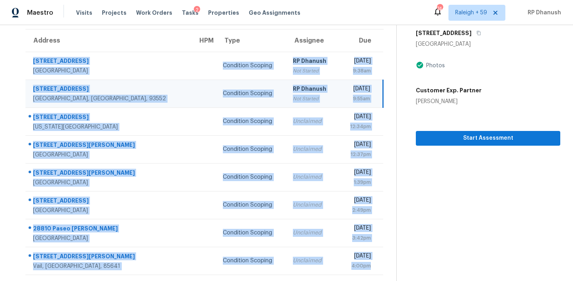
copy tbody "3666 Briar Dr Lithia Springs, GA, 30122 Condition Scoping RP Dhanush Not Starte…"
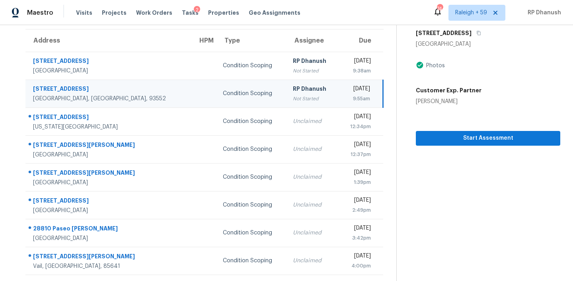
click at [472, 250] on section "Condition Scoping Oct 15th 2025 by 9:55am 37051 Alder St Palmdale, CA 93552 Pho…" at bounding box center [478, 121] width 164 height 319
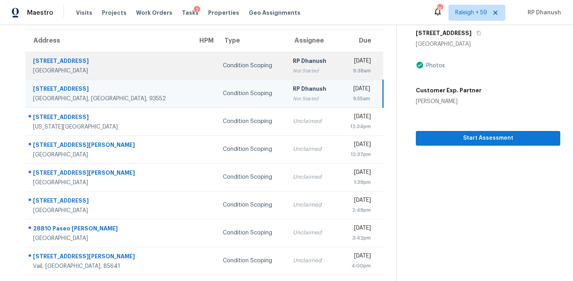
click at [293, 68] on div "Not Started" at bounding box center [312, 71] width 39 height 8
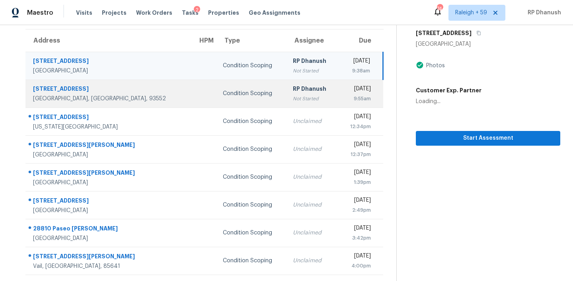
click at [293, 85] on div "RP Dhanush" at bounding box center [312, 90] width 39 height 10
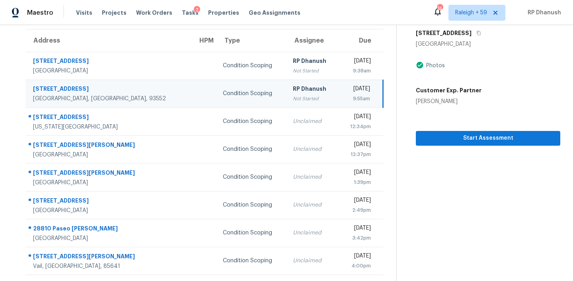
click at [287, 105] on td "RP Dhanush Not Started" at bounding box center [313, 94] width 52 height 28
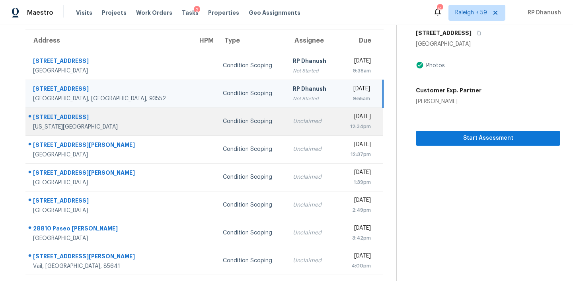
click at [293, 119] on div "Unclaimed" at bounding box center [312, 121] width 39 height 8
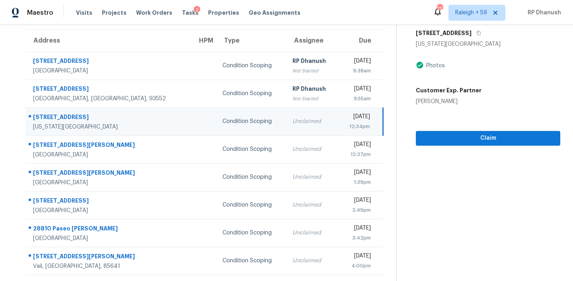
click at [467, 186] on section "Condition Scoping Oct 15th 2025 by 12:34pm 3405 NW 84th Ter Kansas City, MO 641…" at bounding box center [478, 121] width 164 height 319
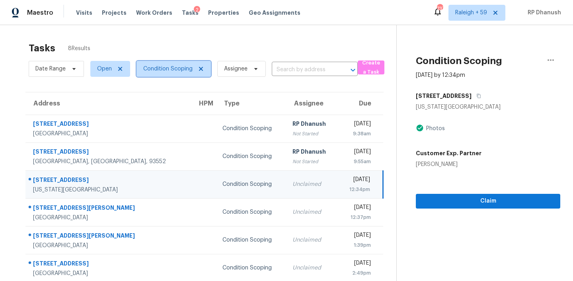
click at [166, 68] on span "Condition Scoping" at bounding box center [167, 69] width 49 height 8
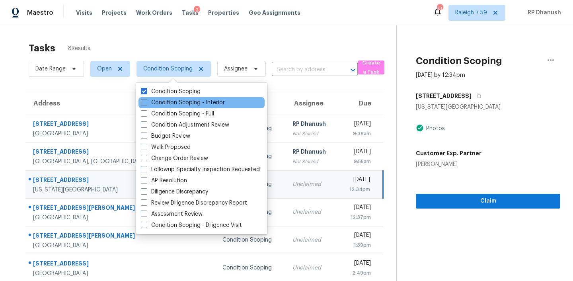
click at [168, 100] on label "Condition Scoping - Interior" at bounding box center [183, 103] width 84 height 8
click at [146, 100] on input "Condition Scoping - Interior" at bounding box center [143, 101] width 5 height 5
checkbox input "true"
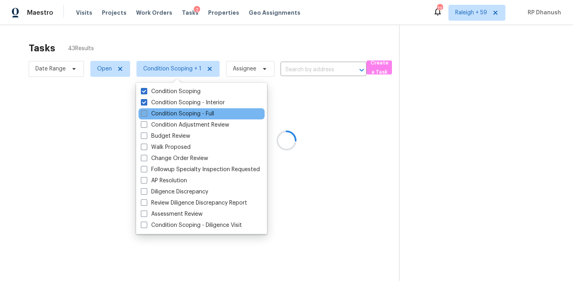
click at [166, 111] on label "Condition Scoping - Full" at bounding box center [177, 114] width 73 height 8
click at [146, 111] on input "Condition Scoping - Full" at bounding box center [143, 112] width 5 height 5
checkbox input "true"
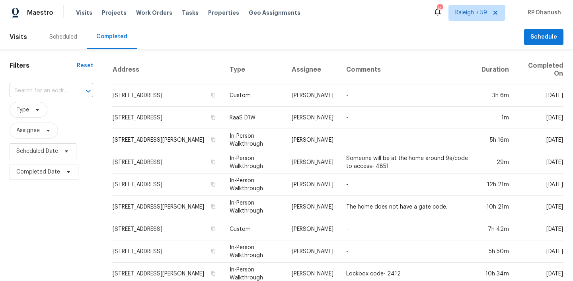
click at [57, 91] on input "text" at bounding box center [40, 91] width 61 height 12
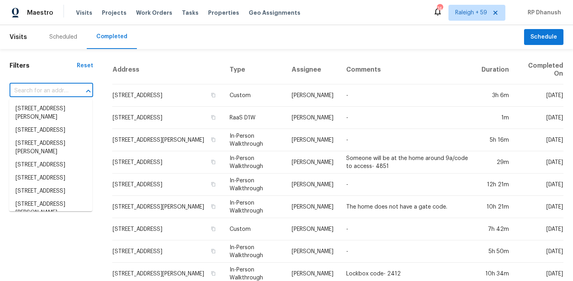
paste input ""311 Quail Run Roswell, GA, 30076""
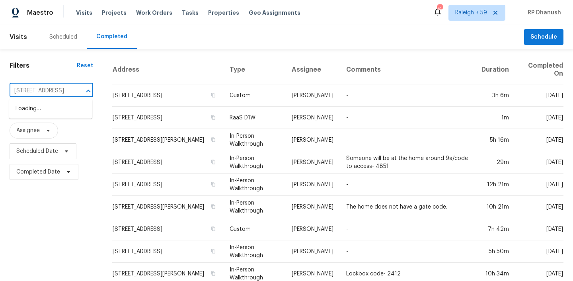
type input "311 Quail Run Roswell, GA, 30076"
click at [57, 111] on li "[STREET_ADDRESS]" at bounding box center [50, 108] width 83 height 13
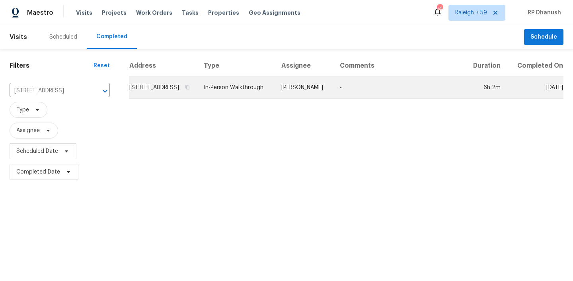
click at [350, 97] on td "-" at bounding box center [399, 87] width 131 height 22
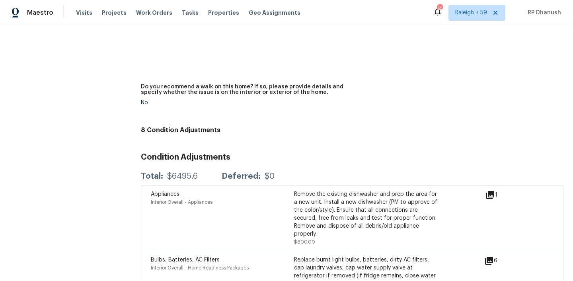
scroll to position [1843, 0]
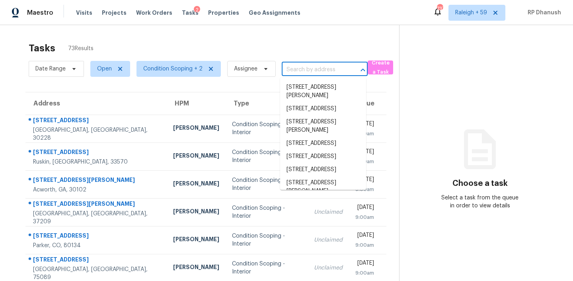
click at [301, 72] on input "text" at bounding box center [314, 70] width 64 height 12
paste input "[STREET_ADDRESS][PERSON_NAME][PERSON_NAME]"
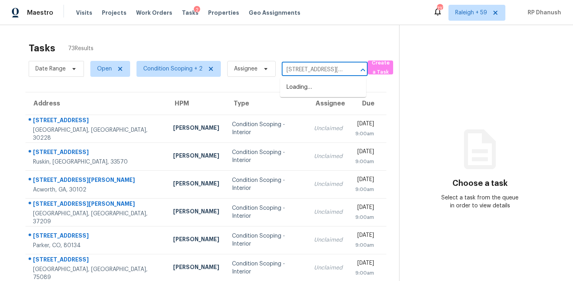
type input "[STREET_ADDRESS][PERSON_NAME][PERSON_NAME]"
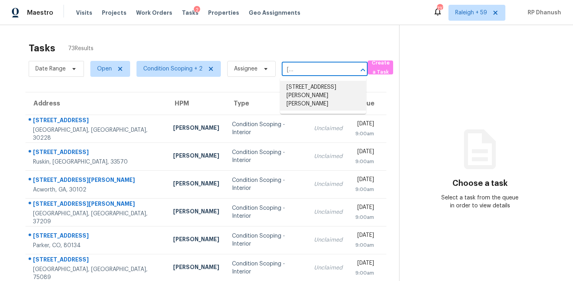
click at [297, 93] on li "5139 Miller Woods Trl, Decatur, GA 30035" at bounding box center [323, 96] width 86 height 30
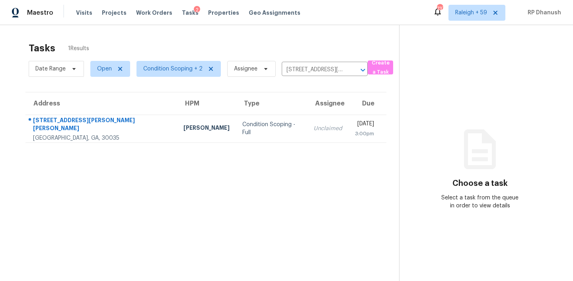
click at [324, 171] on section "Tasks 1 Results Date Range Open Condition Scoping + 2 Assignee 5139 Miller Wood…" at bounding box center [206, 172] width 387 height 268
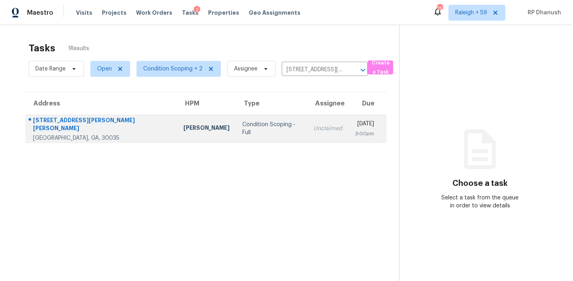
click at [355, 133] on div "3:00pm" at bounding box center [364, 134] width 19 height 8
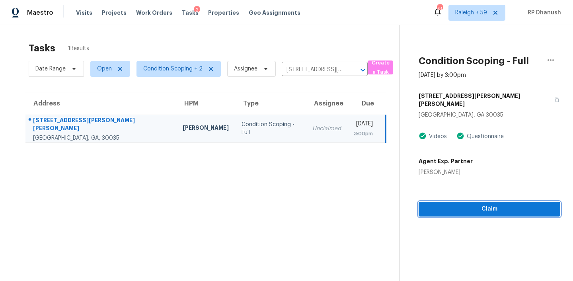
click at [463, 204] on span "Claim" at bounding box center [489, 209] width 129 height 10
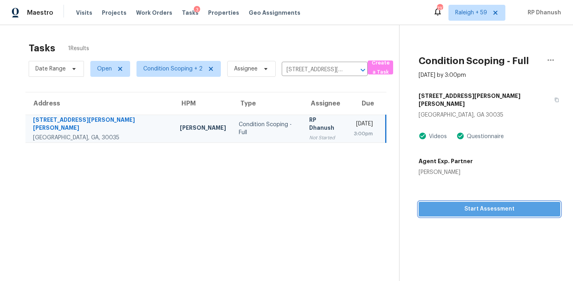
click at [471, 204] on span "Start Assessment" at bounding box center [489, 209] width 129 height 10
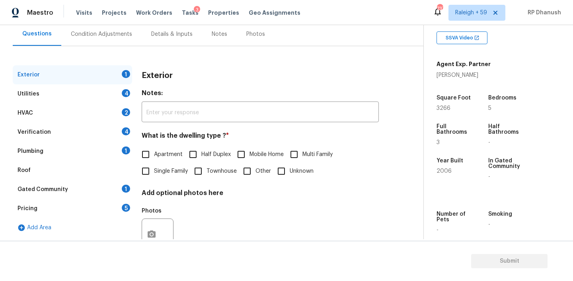
scroll to position [102, 0]
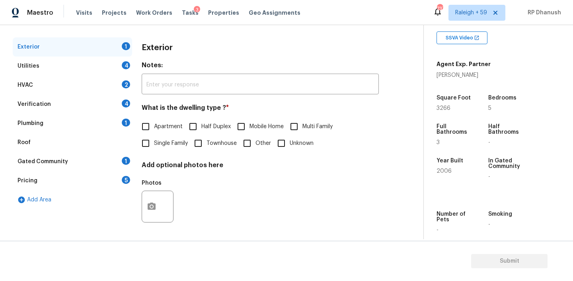
click at [145, 143] on input "Single Family" at bounding box center [145, 143] width 17 height 17
checkbox input "true"
click at [121, 162] on div "Gated Community 1" at bounding box center [72, 161] width 119 height 19
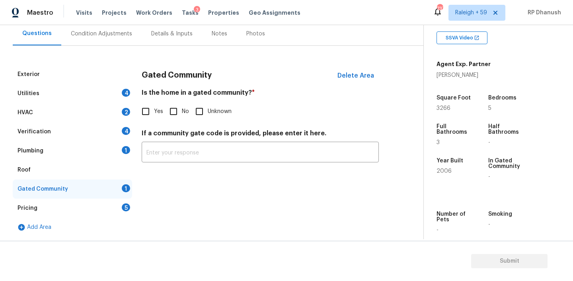
click at [179, 110] on input "No" at bounding box center [173, 111] width 17 height 17
checkbox input "true"
click at [117, 207] on div "Pricing 5" at bounding box center [72, 208] width 119 height 19
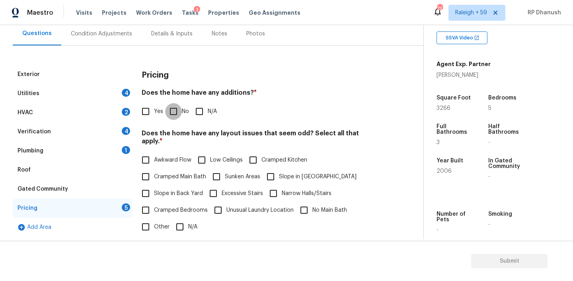
click at [175, 111] on input "No" at bounding box center [173, 111] width 17 height 17
checkbox input "true"
click at [149, 185] on input "Slope in Back Yard" at bounding box center [145, 193] width 17 height 17
checkbox input "true"
drag, startPoint x: 270, startPoint y: 169, endPoint x: 254, endPoint y: 172, distance: 16.2
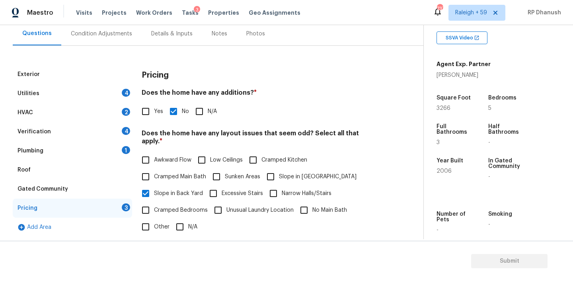
click at [270, 169] on input "Slope in Front Yard" at bounding box center [270, 176] width 17 height 17
checkbox input "true"
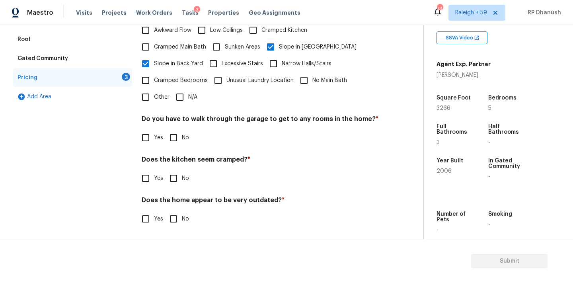
scroll to position [197, 0]
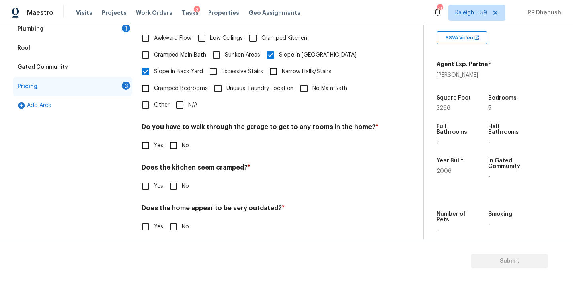
click at [174, 145] on input "No" at bounding box center [173, 145] width 17 height 17
checkbox input "true"
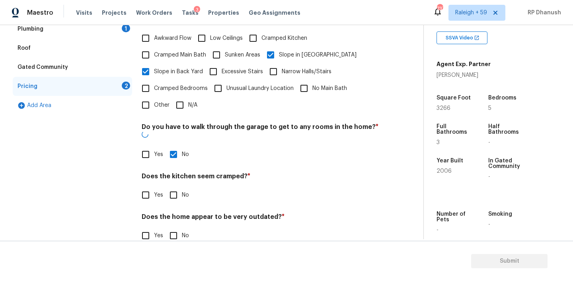
click at [174, 187] on input "No" at bounding box center [173, 195] width 17 height 17
checkbox input "true"
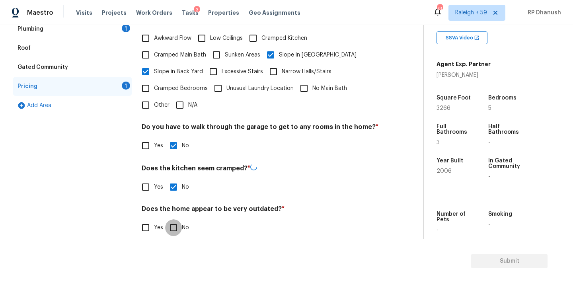
click at [174, 224] on input "No" at bounding box center [173, 227] width 17 height 17
checkbox input "true"
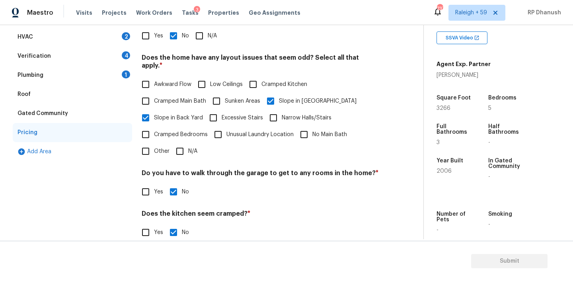
click at [117, 69] on div "Plumbing 1" at bounding box center [72, 75] width 119 height 19
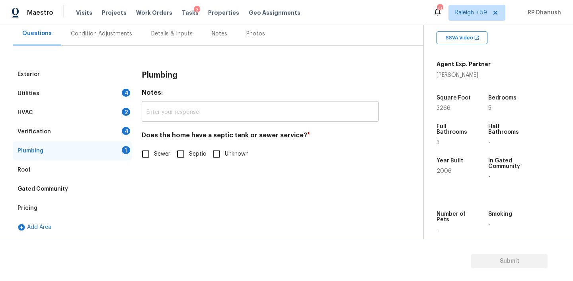
scroll to position [75, 0]
click at [158, 152] on span "Sewer" at bounding box center [162, 154] width 16 height 8
click at [154, 152] on input "Sewer" at bounding box center [145, 154] width 17 height 17
checkbox input "true"
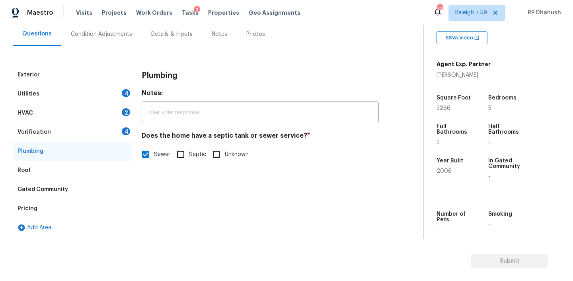
click at [123, 131] on div "4" at bounding box center [126, 131] width 8 height 8
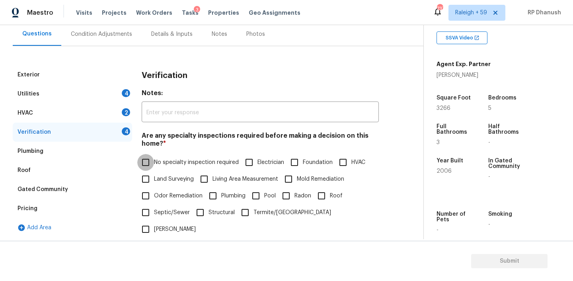
click at [154, 164] on input "No specialty inspection required" at bounding box center [145, 162] width 17 height 17
checkbox input "true"
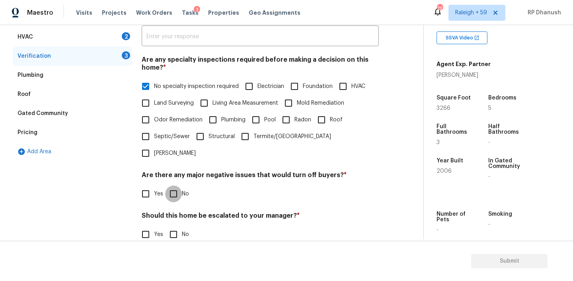
click at [176, 186] on input "No" at bounding box center [173, 194] width 17 height 17
checkbox input "true"
click at [176, 227] on input "No" at bounding box center [173, 235] width 17 height 17
checkbox input "true"
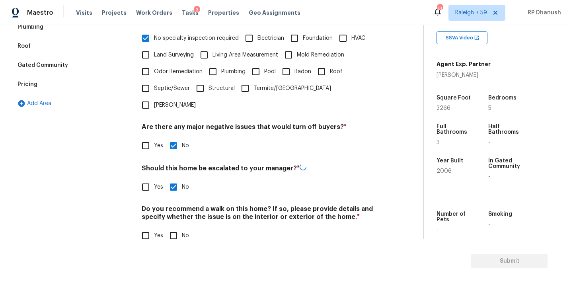
scroll to position [198, 0]
click at [178, 230] on div "Verification Notes: ​ Are any specialty inspections required before making a de…" at bounding box center [260, 98] width 237 height 312
click at [174, 227] on input "No" at bounding box center [173, 235] width 17 height 17
checkbox input "true"
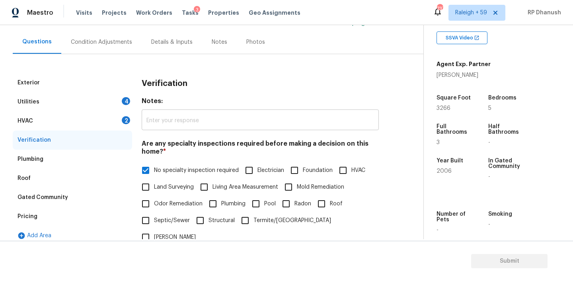
scroll to position [0, 0]
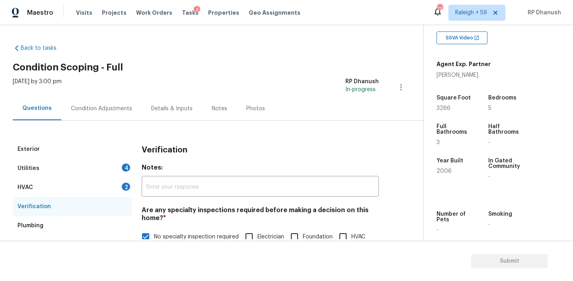
click at [116, 182] on div "HVAC 2" at bounding box center [72, 187] width 119 height 19
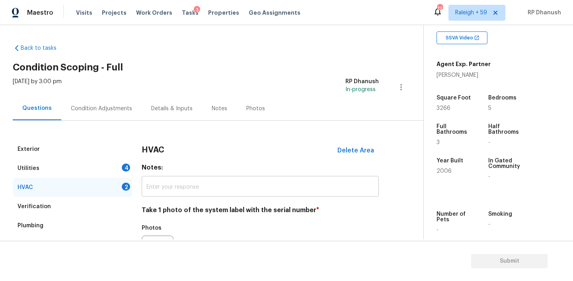
scroll to position [58, 0]
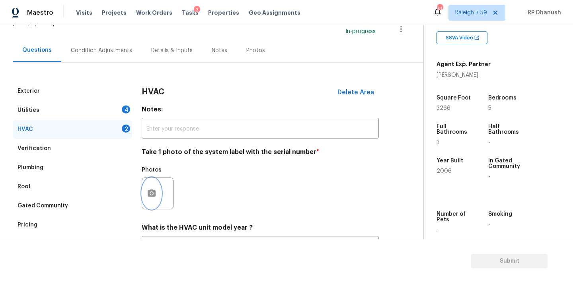
click at [148, 196] on icon "button" at bounding box center [152, 192] width 8 height 7
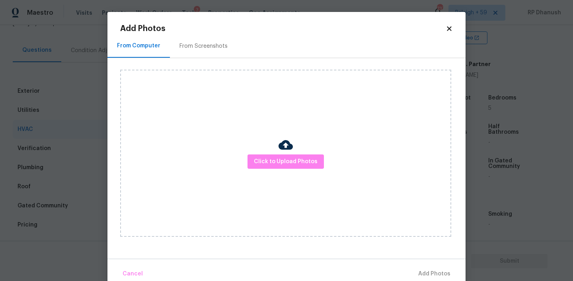
click at [204, 47] on div "From Screenshots" at bounding box center [204, 46] width 48 height 8
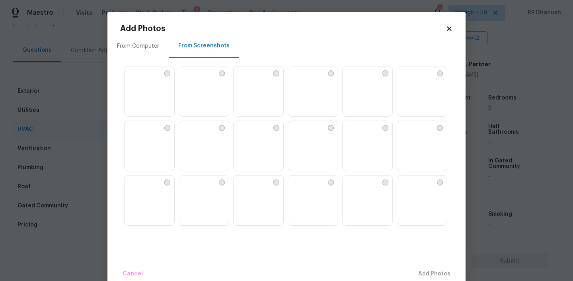
click at [266, 93] on img at bounding box center [259, 91] width 50 height 51
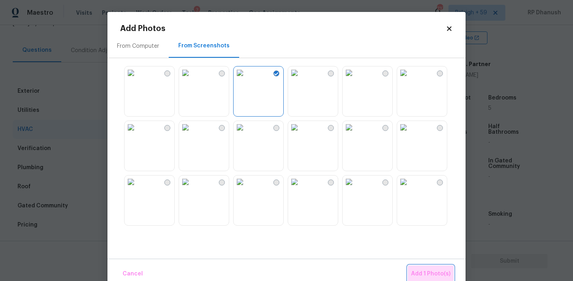
click at [430, 270] on span "Add 1 Photo(s)" at bounding box center [430, 274] width 39 height 10
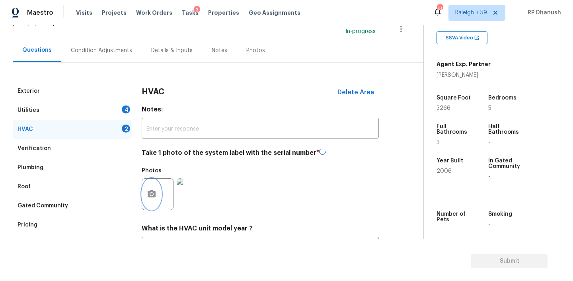
scroll to position [129, 0]
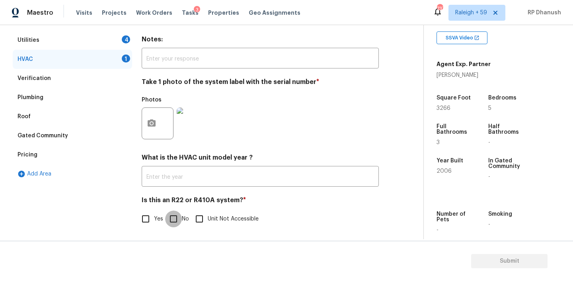
click at [171, 216] on input "No" at bounding box center [173, 219] width 17 height 17
checkbox input "true"
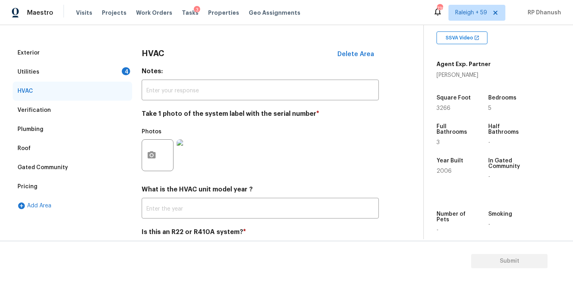
click at [120, 77] on div "Utilities 4" at bounding box center [72, 71] width 119 height 19
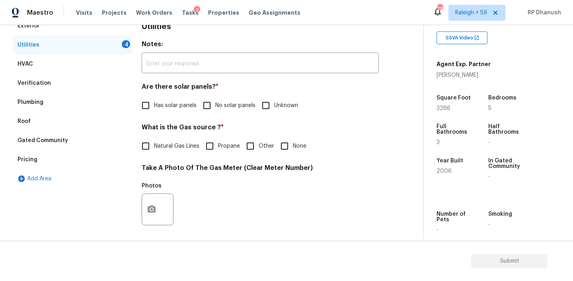
click at [211, 107] on input "No solar panels" at bounding box center [207, 105] width 17 height 17
checkbox input "true"
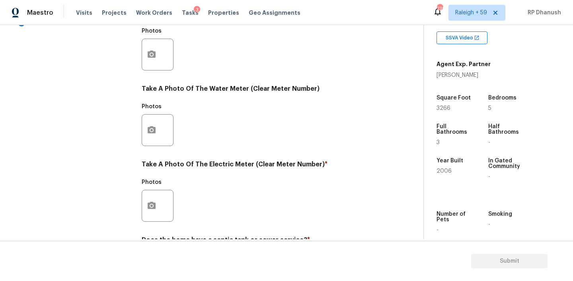
scroll to position [318, 0]
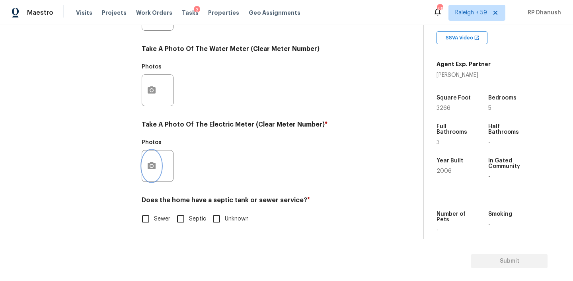
click at [148, 162] on icon "button" at bounding box center [152, 166] width 10 height 10
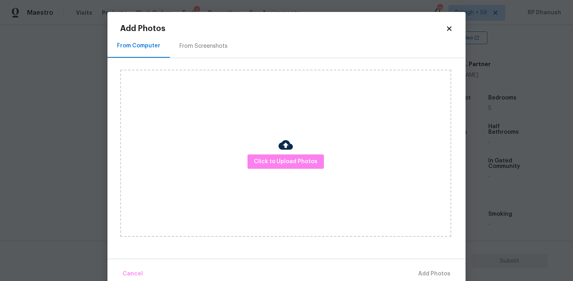
click at [207, 39] on div "From Screenshots" at bounding box center [203, 45] width 67 height 23
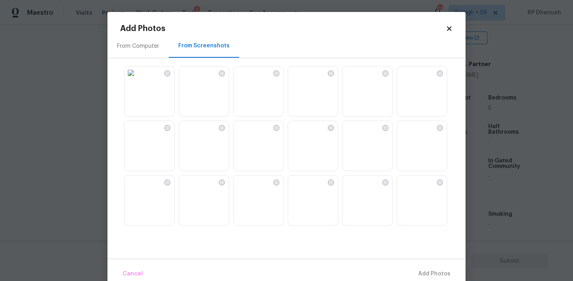
click at [246, 79] on img at bounding box center [240, 72] width 13 height 13
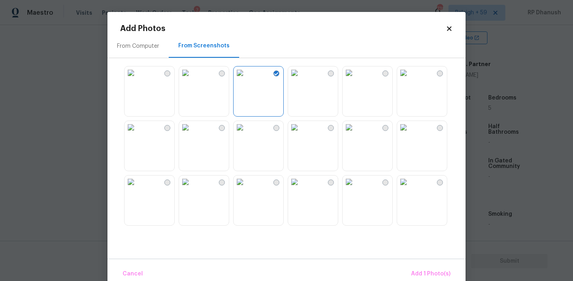
click at [246, 79] on img at bounding box center [240, 72] width 13 height 13
click at [301, 79] on img at bounding box center [294, 72] width 13 height 13
click at [424, 271] on span "Add 1 Photo(s)" at bounding box center [430, 274] width 39 height 10
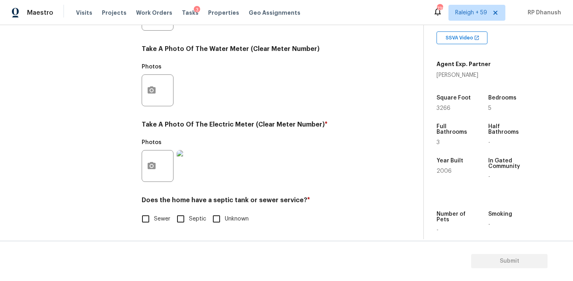
click at [150, 217] on input "Sewer" at bounding box center [145, 219] width 17 height 17
checkbox input "true"
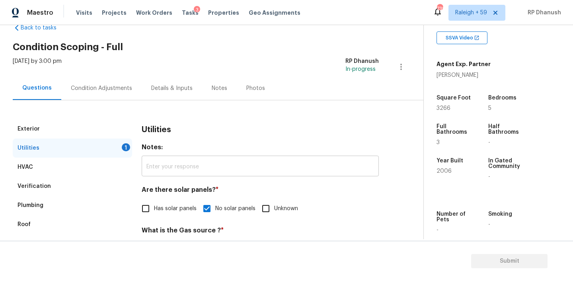
scroll to position [0, 0]
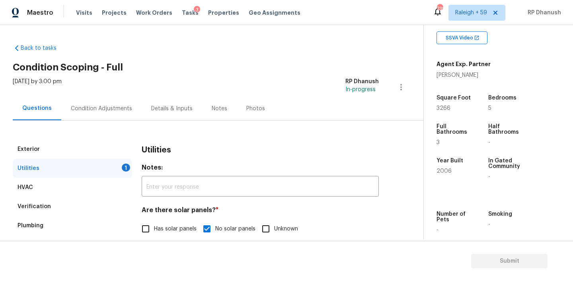
click at [103, 110] on div "Condition Adjustments" at bounding box center [101, 109] width 61 height 8
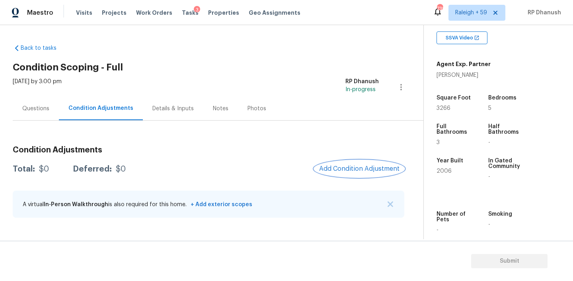
click at [367, 164] on button "Add Condition Adjustment" at bounding box center [359, 168] width 90 height 17
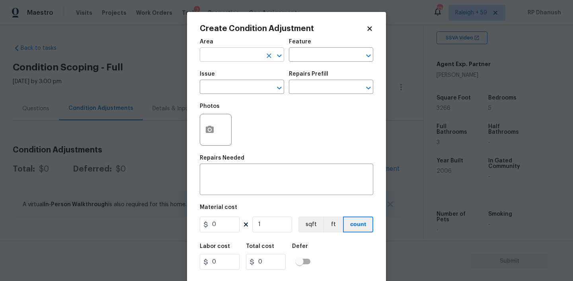
click at [225, 59] on input "text" at bounding box center [231, 55] width 62 height 12
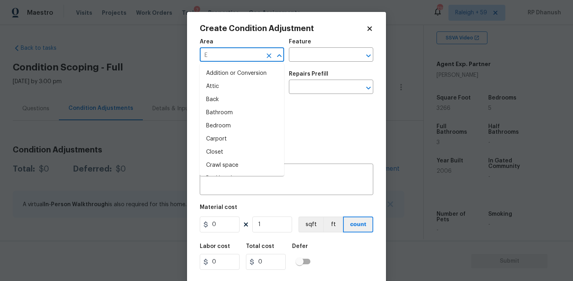
type input "EX"
click at [215, 84] on li "Attic" at bounding box center [242, 86] width 84 height 13
type input "Attic"
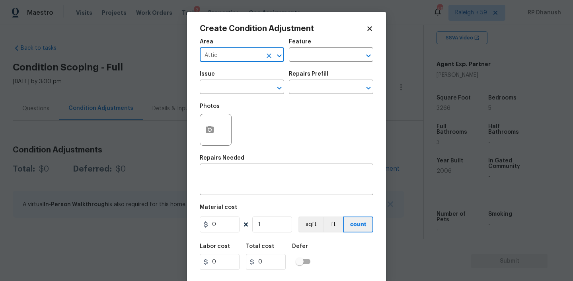
click at [269, 55] on icon "Clear" at bounding box center [269, 56] width 8 height 8
click at [250, 55] on input "text" at bounding box center [231, 55] width 62 height 12
click at [223, 86] on li "Exterior Overall" at bounding box center [242, 86] width 84 height 13
type input "Exterior Overall"
click at [326, 58] on input "text" at bounding box center [320, 55] width 62 height 12
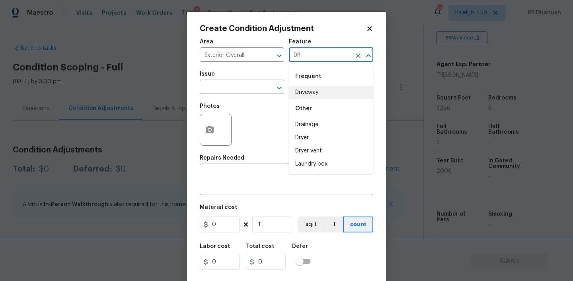
click at [294, 94] on li "Driveway" at bounding box center [331, 92] width 84 height 13
type input "Driveway"
click at [233, 94] on body "Maestro Visits Projects Work Orders Tasks 3 Properties Geo Assignments 739 Rale…" at bounding box center [286, 140] width 573 height 281
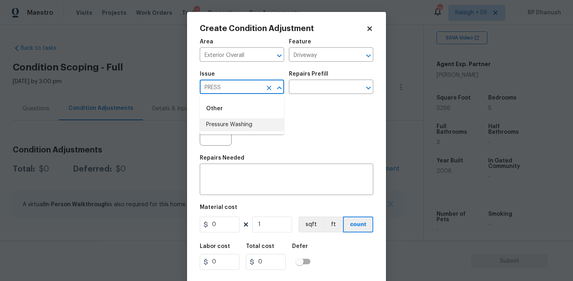
click at [222, 124] on li "Pressure Washing" at bounding box center [242, 124] width 84 height 13
type input "Pressure Washing"
click at [315, 83] on input "text" at bounding box center [320, 88] width 62 height 12
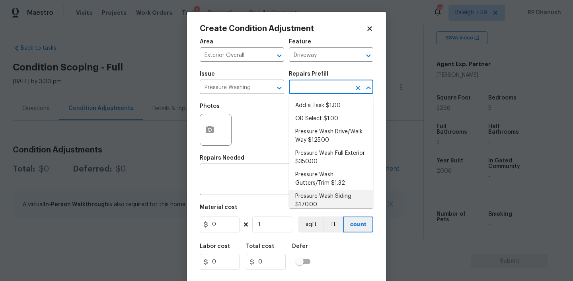
scroll to position [6, 0]
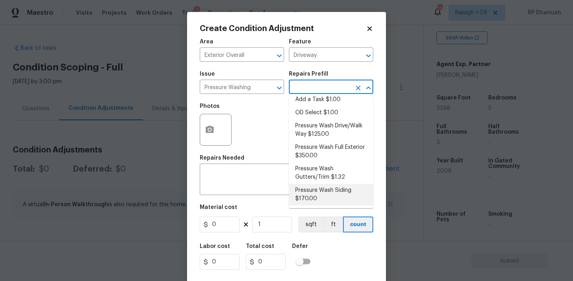
click at [312, 194] on li "Pressure Wash Siding $170.00" at bounding box center [331, 194] width 84 height 21
type input "Siding"
type textarea "Protect areas as needed for pressure washing. Pressure wash the siding on the h…"
type input "170"
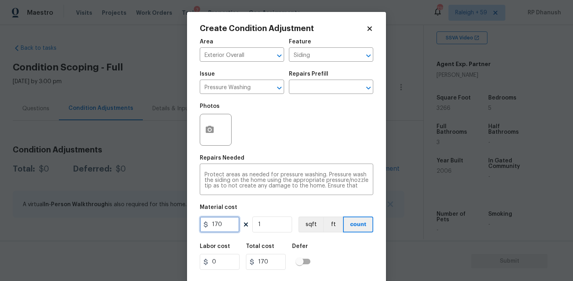
click at [238, 225] on input "170" at bounding box center [220, 225] width 40 height 16
type input "200"
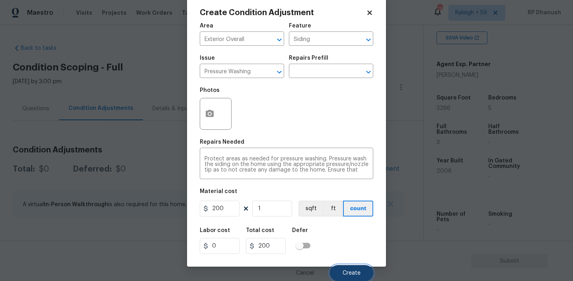
click at [338, 273] on button "Create" at bounding box center [351, 273] width 43 height 16
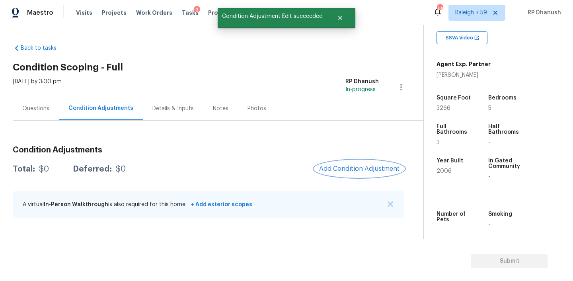
scroll to position [0, 0]
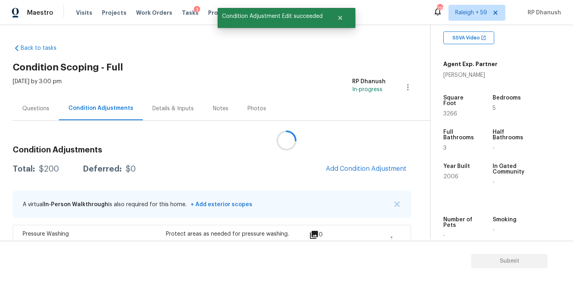
click at [365, 156] on div at bounding box center [286, 140] width 573 height 281
click at [362, 168] on span "Add Condition Adjustment" at bounding box center [366, 168] width 80 height 7
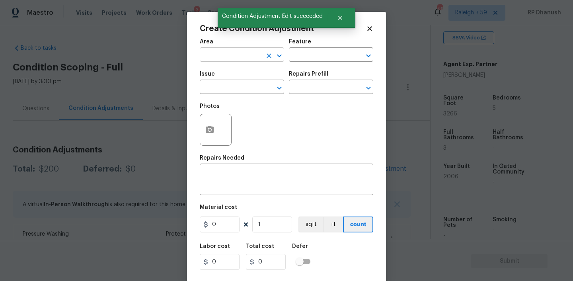
click at [246, 52] on input "text" at bounding box center [231, 55] width 62 height 12
type input "W"
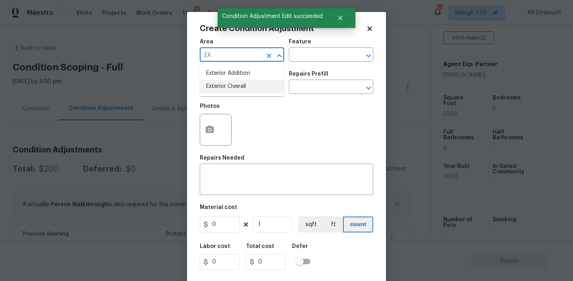
click at [227, 86] on li "Exterior Overall" at bounding box center [242, 86] width 84 height 13
type input "Exterior Overall"
click at [307, 59] on input "text" at bounding box center [320, 55] width 62 height 12
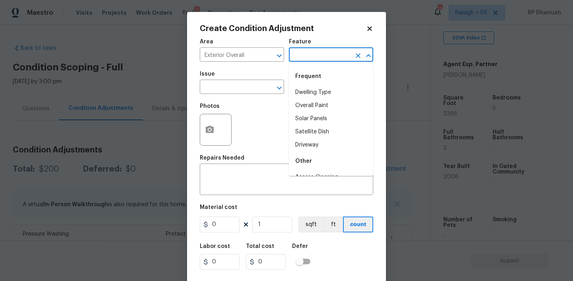
type input "A"
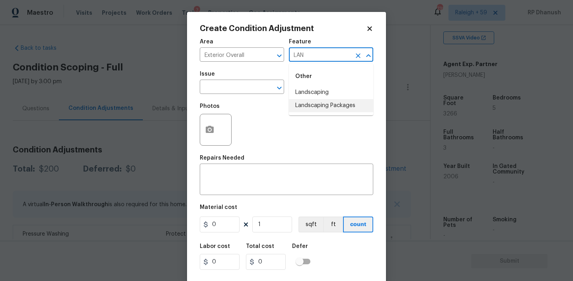
click at [299, 101] on li "Landscaping Packages" at bounding box center [331, 105] width 84 height 13
type input "Landscaping Packages"
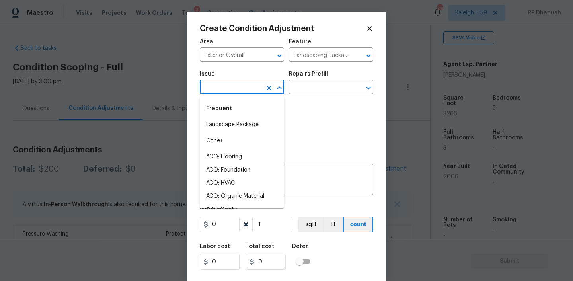
click at [243, 91] on input "text" at bounding box center [231, 88] width 62 height 12
click at [243, 117] on div "Frequent" at bounding box center [242, 108] width 84 height 19
click at [243, 121] on li "Landscape Package" at bounding box center [242, 124] width 84 height 13
type input "Landscape Package"
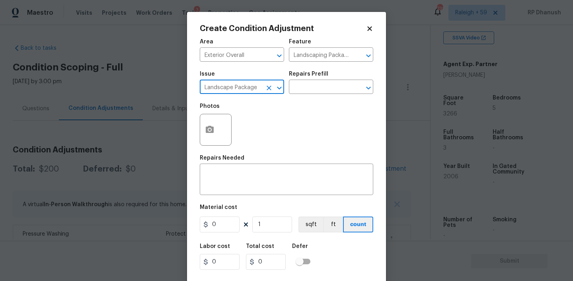
click at [304, 94] on div "Issue Landscape Package ​ Repairs Prefill ​" at bounding box center [287, 82] width 174 height 32
click at [307, 90] on input "text" at bounding box center [320, 88] width 62 height 12
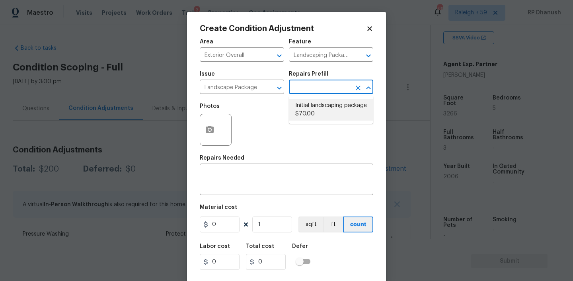
click at [309, 107] on li "Initial landscaping package $70.00" at bounding box center [331, 109] width 84 height 21
type input "Home Readiness Packages"
type textarea "Mowing of grass up to 6" in height. Mow, edge along driveways & sidewalks, trim…"
type input "70"
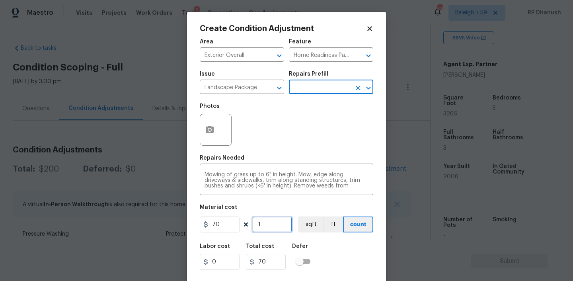
click at [279, 225] on input "1" at bounding box center [272, 225] width 40 height 16
type input "0"
type input "1"
type input "70"
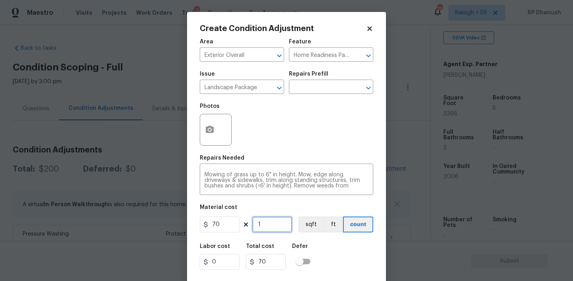
type input "19"
type input "1330"
type input "1"
type input "70"
type input "0"
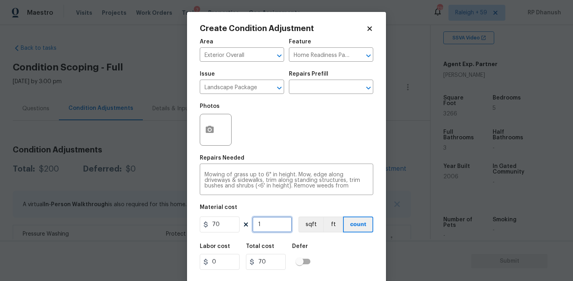
type input "0"
type input "9"
type input "630"
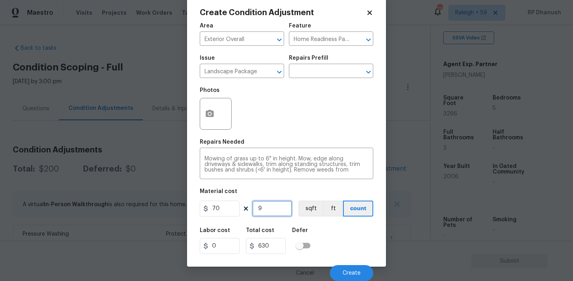
type input "9"
click at [344, 267] on button "Create" at bounding box center [351, 273] width 43 height 16
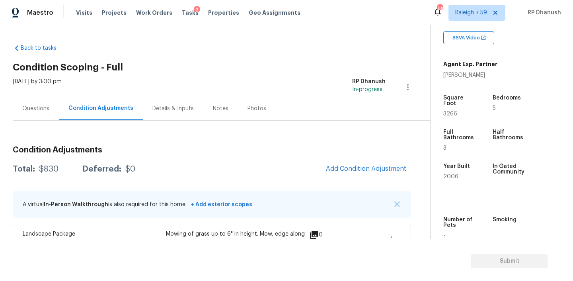
scroll to position [136, 0]
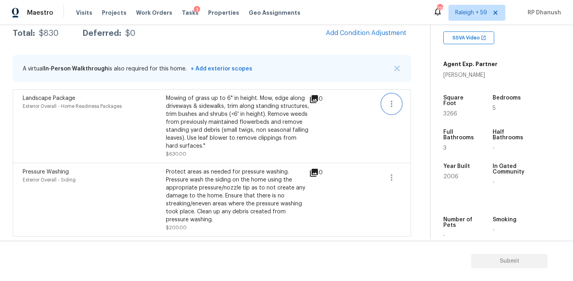
click at [400, 100] on button "button" at bounding box center [391, 103] width 19 height 19
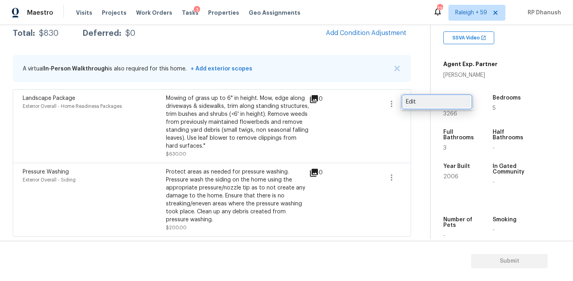
click at [420, 101] on div "Edit" at bounding box center [437, 102] width 62 height 8
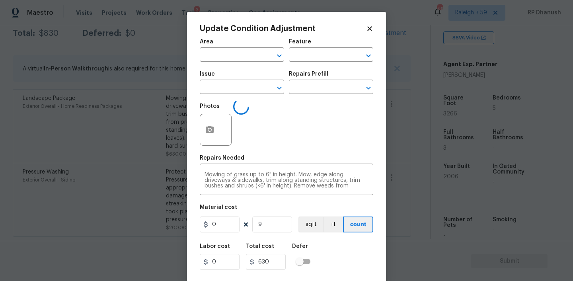
type input "Exterior Overall"
type input "Home Readiness Packages"
type input "Landscape Package"
type input "70"
click at [275, 224] on input "9" at bounding box center [272, 225] width 40 height 16
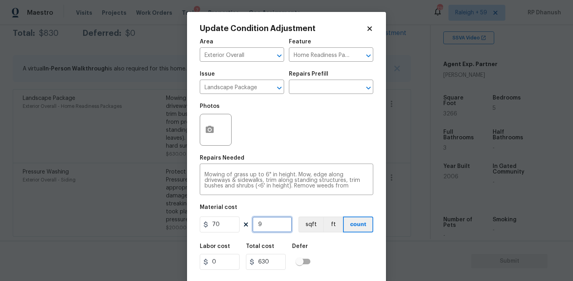
click at [275, 224] on input "9" at bounding box center [272, 225] width 40 height 16
type input "3"
type input "210"
type input "0"
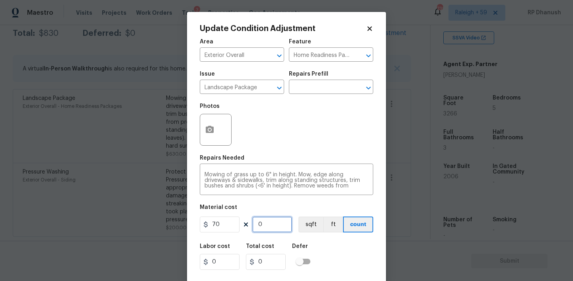
type input "4"
type input "280"
type input "4"
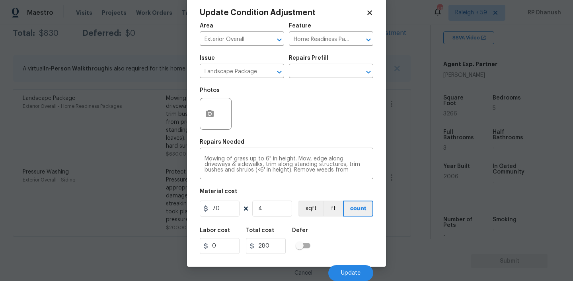
click at [348, 263] on div "Cancel Update" at bounding box center [287, 270] width 174 height 22
click at [348, 268] on button "Update" at bounding box center [350, 273] width 45 height 16
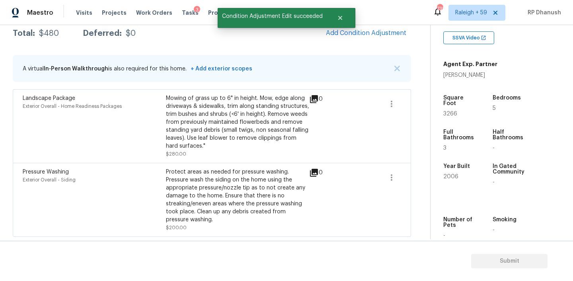
scroll to position [0, 0]
click at [386, 33] on span "Add Condition Adjustment" at bounding box center [366, 32] width 80 height 7
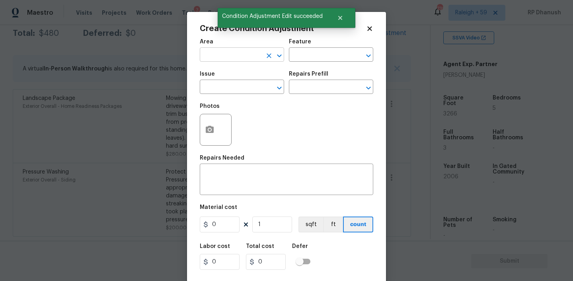
click at [227, 61] on input "text" at bounding box center [231, 55] width 62 height 12
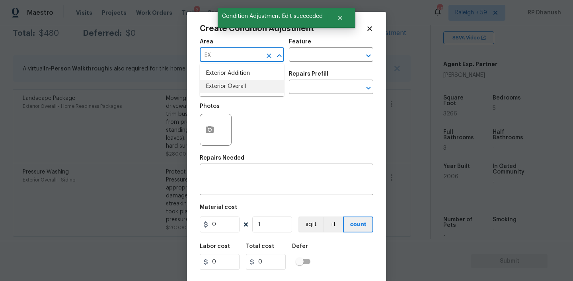
click at [218, 87] on li "Exterior Overall" at bounding box center [242, 86] width 84 height 13
type input "Exterior Overall"
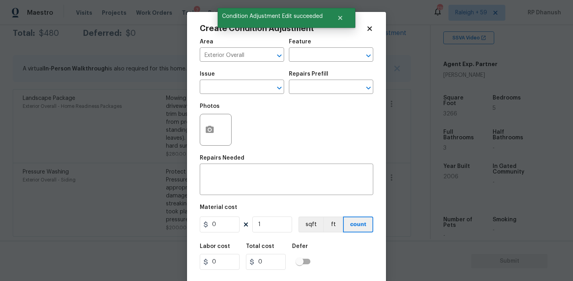
click at [322, 48] on div "Feature" at bounding box center [331, 44] width 84 height 10
click at [319, 55] on input "text" at bounding box center [320, 55] width 62 height 12
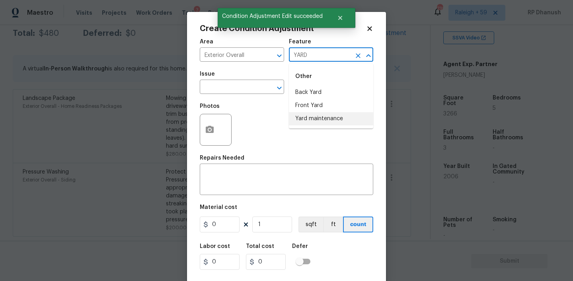
click at [309, 117] on li "Yard maintenance" at bounding box center [331, 118] width 84 height 13
type input "Yard maintenance"
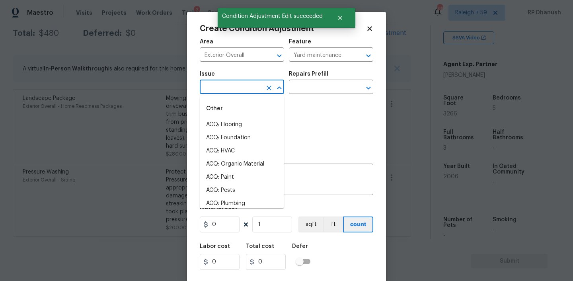
click at [242, 90] on input "text" at bounding box center [231, 88] width 62 height 12
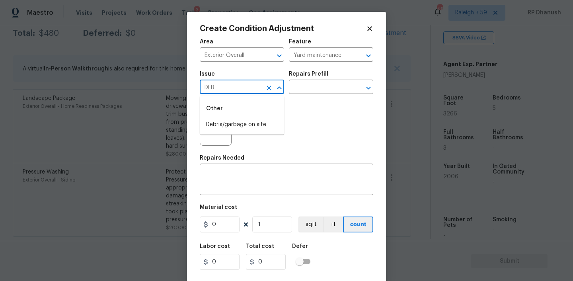
click at [232, 125] on li "Debris/garbage on site" at bounding box center [242, 124] width 84 height 13
type input "Debris/garbage on site"
click at [330, 92] on input "text" at bounding box center [320, 88] width 62 height 12
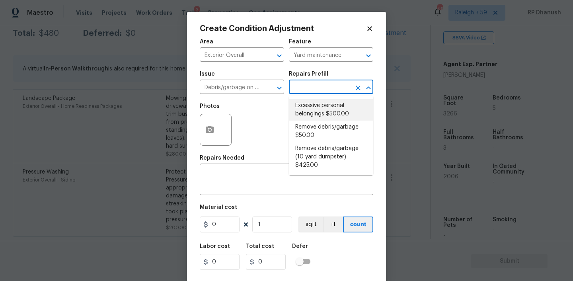
click at [317, 107] on li "Excessive personal belongings $500.00" at bounding box center [331, 109] width 84 height 21
type textarea "Contingency for excessive items to be removed - During assessment, the home con…"
type input "500"
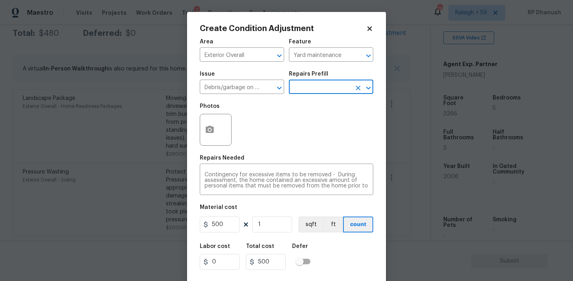
click at [336, 84] on input "text" at bounding box center [320, 88] width 62 height 12
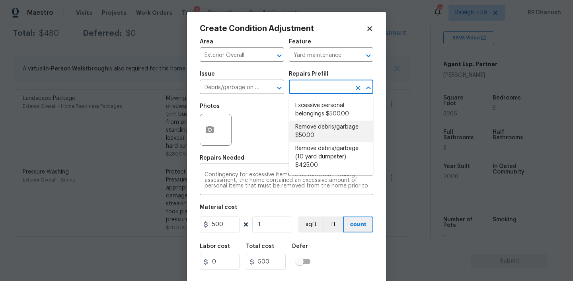
click at [314, 136] on li "Remove debris/garbage $50.00" at bounding box center [331, 131] width 84 height 21
type textarea "Remove, haul off, and properly dispose of any debris left by seller to offsite …"
type input "50"
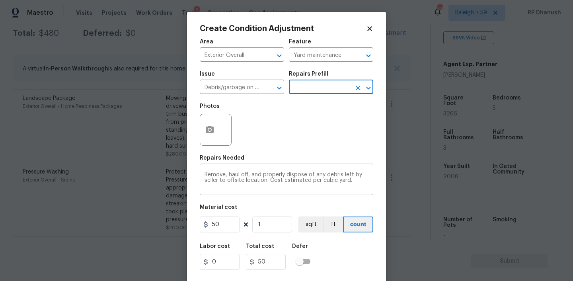
scroll to position [16, 0]
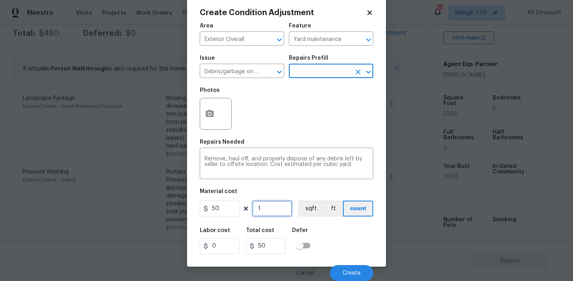
click at [275, 210] on input "1" at bounding box center [272, 209] width 40 height 16
type input "0"
type input "2"
type input "100"
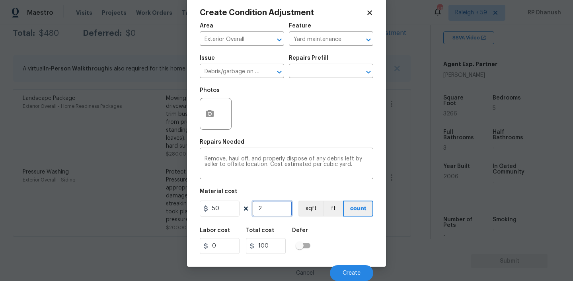
type input "2"
click at [275, 210] on input "2" at bounding box center [272, 209] width 40 height 16
type input "0"
type input "3"
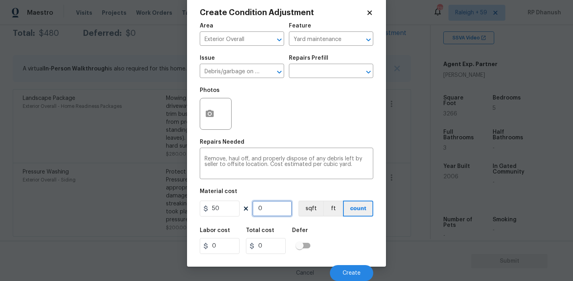
type input "150"
type input "3"
click at [355, 275] on span "Create" at bounding box center [352, 273] width 18 height 6
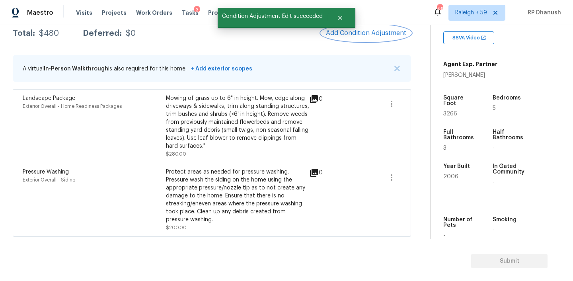
scroll to position [0, 0]
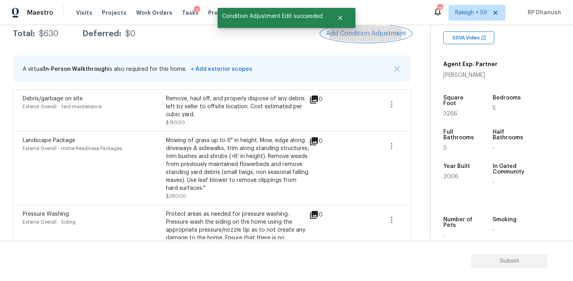
click at [360, 35] on span "Add Condition Adjustment" at bounding box center [366, 33] width 80 height 7
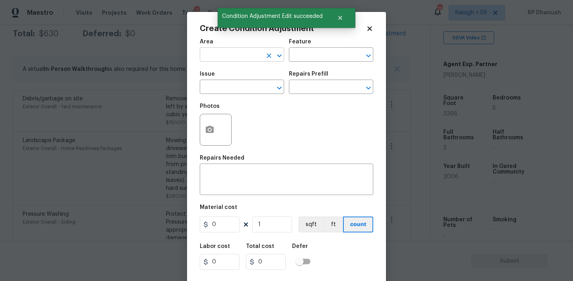
click at [237, 60] on input "text" at bounding box center [231, 55] width 62 height 12
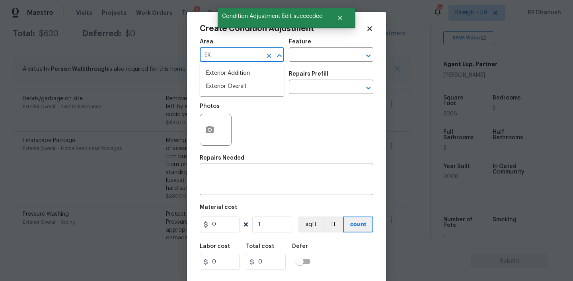
click at [222, 86] on li "Exterior Overall" at bounding box center [242, 86] width 84 height 13
type input "Exterior Overall"
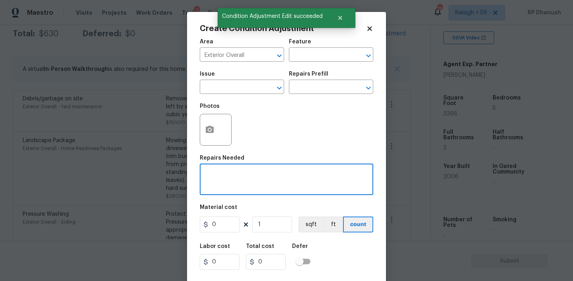
click at [222, 177] on textarea at bounding box center [287, 180] width 164 height 17
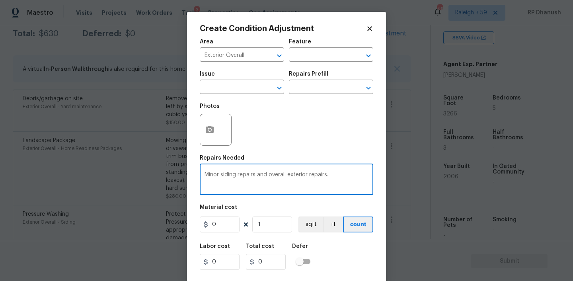
type textarea "Minor siding repairs and overall exterior repairs."
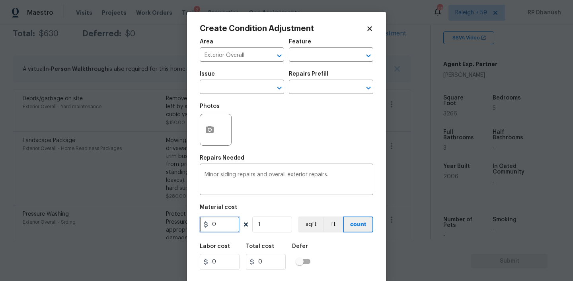
click at [220, 229] on input "0" at bounding box center [220, 225] width 40 height 16
type input "1275"
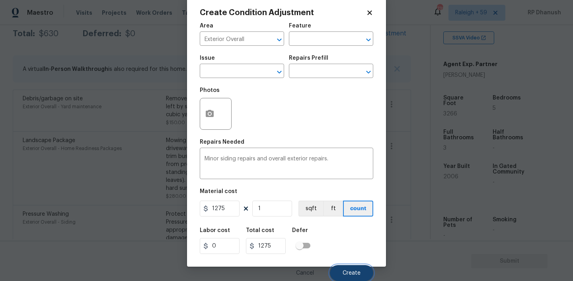
click at [343, 278] on button "Create" at bounding box center [351, 273] width 43 height 16
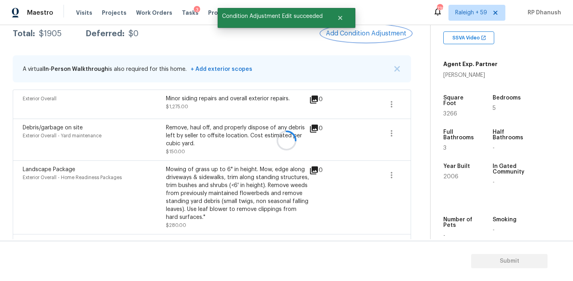
scroll to position [0, 0]
click at [376, 41] on button "Add Condition Adjustment" at bounding box center [366, 33] width 90 height 17
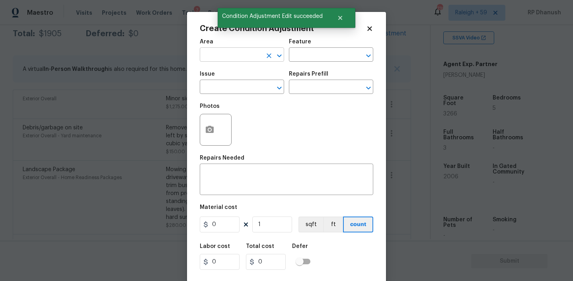
click at [238, 54] on input "text" at bounding box center [231, 55] width 62 height 12
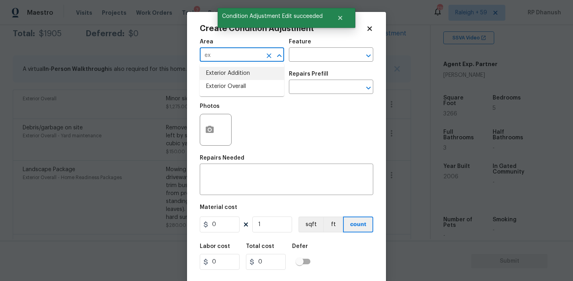
type input "ex"
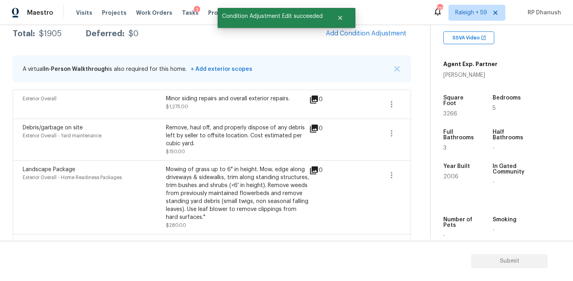
click at [99, 125] on body "Maestro Visits Projects Work Orders Tasks 3 Properties Geo Assignments 739 Rale…" at bounding box center [286, 140] width 573 height 281
click at [394, 138] on button "button" at bounding box center [391, 133] width 19 height 19
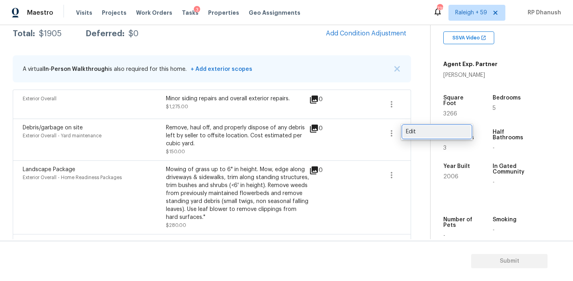
click at [415, 137] on link "Edit" at bounding box center [437, 132] width 68 height 12
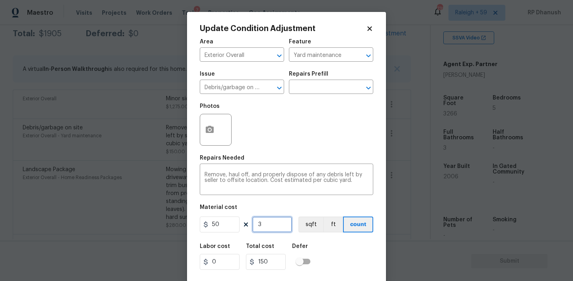
click at [259, 231] on input "3" at bounding box center [272, 225] width 40 height 16
type input "0"
type input "4"
type input "200"
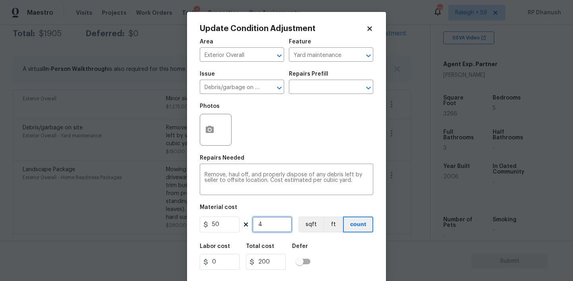
type input "4"
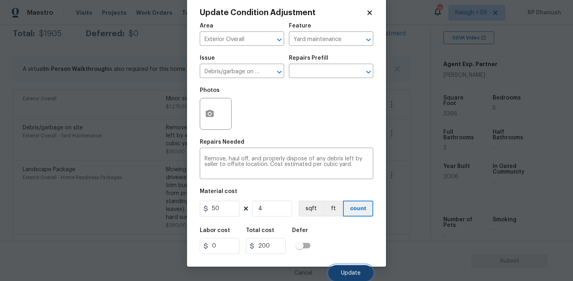
click at [350, 268] on button "Update" at bounding box center [350, 273] width 45 height 16
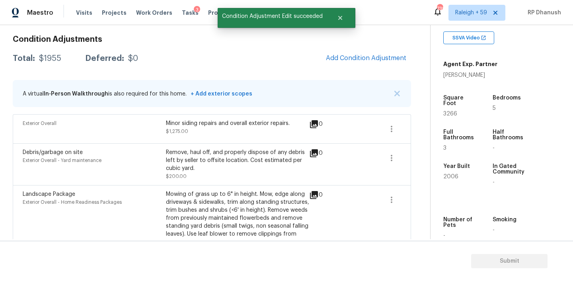
scroll to position [102, 0]
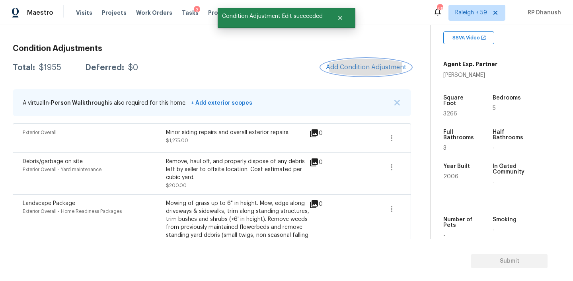
click at [379, 68] on span "Add Condition Adjustment" at bounding box center [366, 67] width 80 height 7
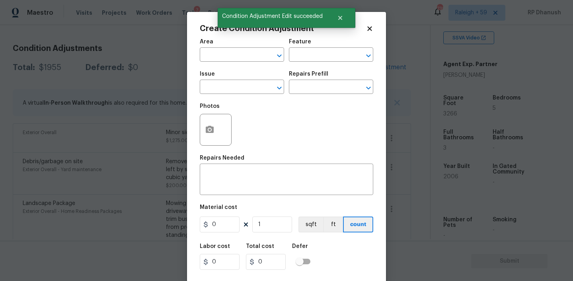
click at [242, 62] on span "Area ​" at bounding box center [242, 50] width 84 height 32
click at [237, 61] on input "text" at bounding box center [231, 55] width 62 height 12
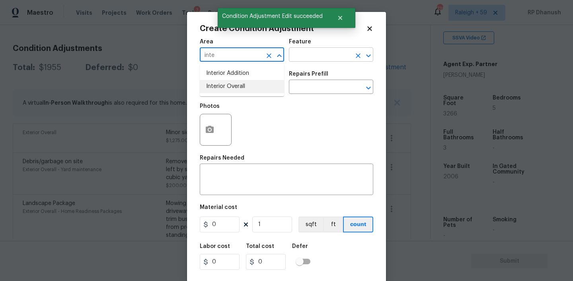
drag, startPoint x: 236, startPoint y: 87, endPoint x: 297, endPoint y: 59, distance: 66.5
click at [236, 87] on li "Interior Overall" at bounding box center [242, 86] width 84 height 13
type input "Interior Overall"
click at [297, 59] on input "text" at bounding box center [320, 55] width 62 height 12
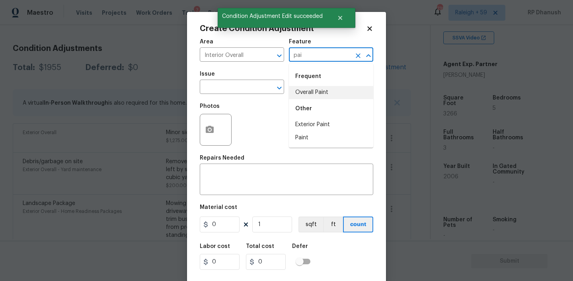
click at [301, 90] on li "Overall Paint" at bounding box center [331, 92] width 84 height 13
type input "Overall Paint"
click at [230, 90] on input "text" at bounding box center [231, 88] width 62 height 12
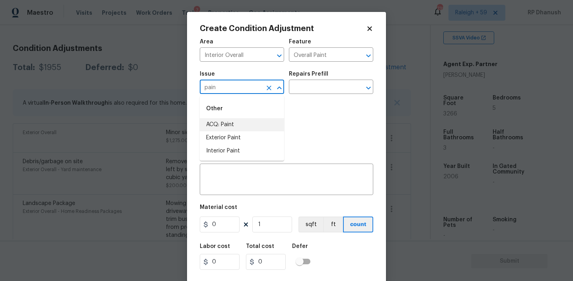
click at [221, 127] on li "ACQ: Paint" at bounding box center [242, 124] width 84 height 13
type input "ACQ: Paint"
click at [317, 100] on div "Photos" at bounding box center [287, 125] width 174 height 52
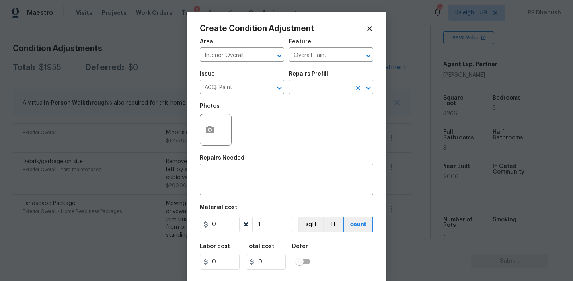
click at [317, 90] on input "text" at bounding box center [320, 88] width 62 height 12
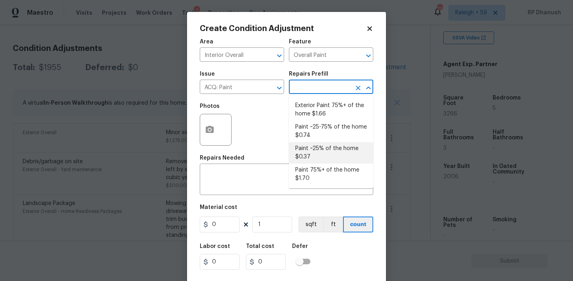
click at [317, 135] on li "Paint ~25-75% of the home $0.74" at bounding box center [331, 131] width 84 height 21
type input "Acquisition"
type textarea "Acquisition Scope: ~25 - 75% of the home needs interior paint"
type input "0.74"
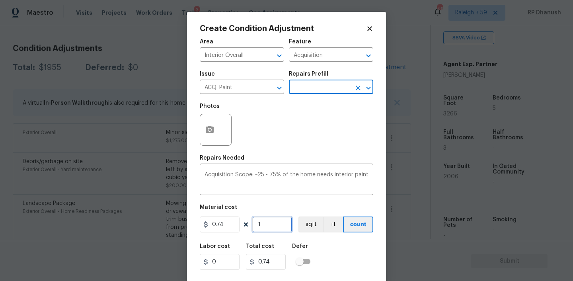
click at [269, 225] on input "1" at bounding box center [272, 225] width 40 height 16
type input "0"
type input "3"
type input "2.22"
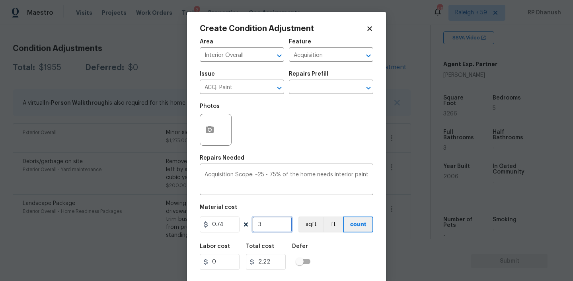
type input "32"
type input "23.68"
type input "326"
type input "241.24"
type input "3266"
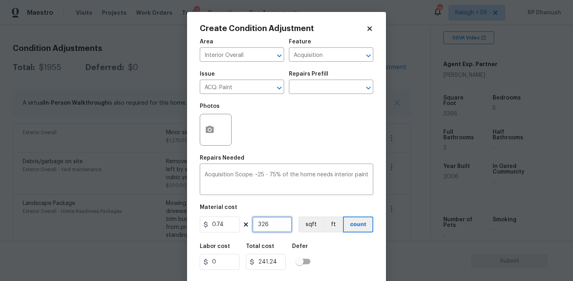
type input "2416.84"
type input "3266"
click at [269, 225] on input "3266" at bounding box center [272, 225] width 40 height 16
click at [328, 90] on input "text" at bounding box center [320, 88] width 62 height 12
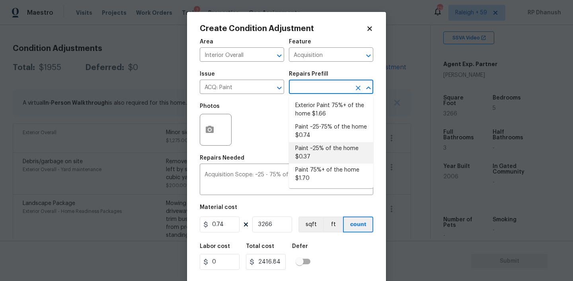
click at [307, 147] on li "Paint ~25% of the home $0.37" at bounding box center [331, 152] width 84 height 21
type textarea "Acquisition Scope: ~25% of the home needs interior paint"
type input "0.37"
type input "1208.42"
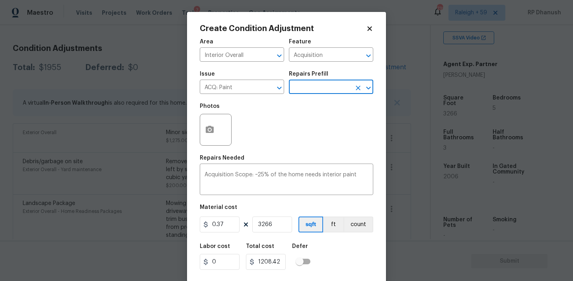
scroll to position [16, 0]
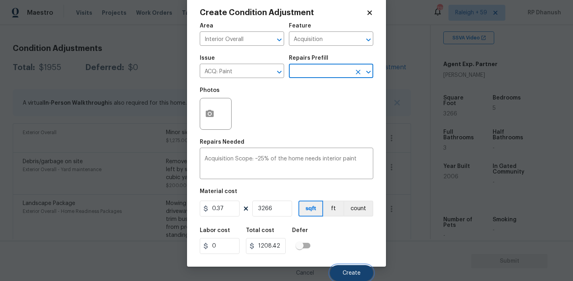
click at [352, 271] on span "Create" at bounding box center [352, 273] width 18 height 6
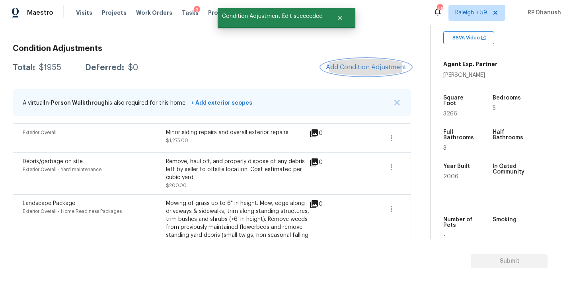
scroll to position [0, 0]
click at [392, 64] on div "Condition Adjustments Total: $1955 Deferred: $0 Add Condition Adjustment A virt…" at bounding box center [212, 190] width 398 height 304
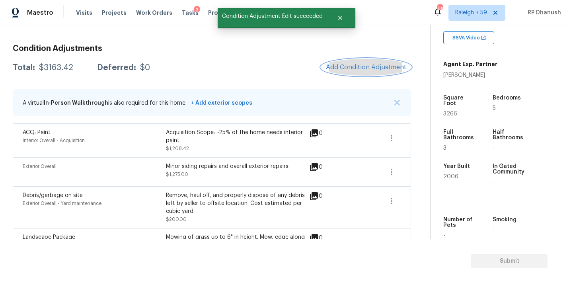
click at [369, 59] on button "Add Condition Adjustment" at bounding box center [366, 67] width 90 height 17
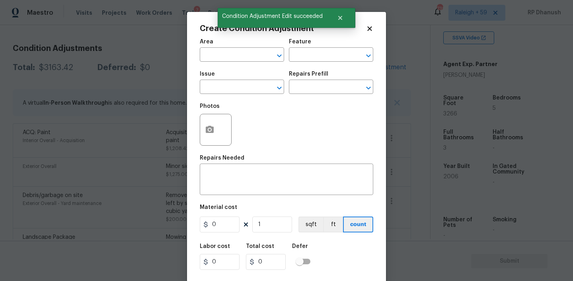
click at [234, 62] on span "Area ​" at bounding box center [242, 50] width 84 height 32
click at [228, 61] on input "text" at bounding box center [231, 55] width 62 height 12
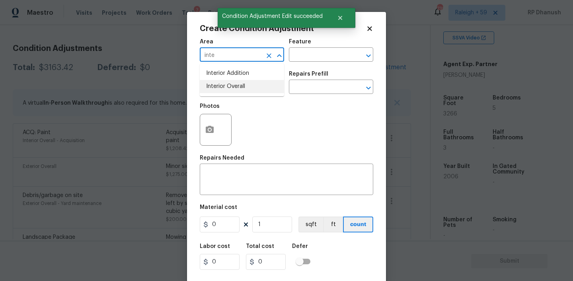
click at [229, 86] on li "Interior Overall" at bounding box center [242, 86] width 84 height 13
type input "Interior Overall"
click at [311, 63] on div "Area Interior Overall ​ Feature ​" at bounding box center [287, 50] width 174 height 32
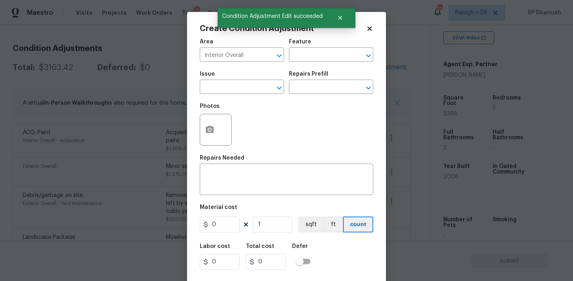
click at [311, 44] on div "Feature" at bounding box center [331, 44] width 84 height 10
click at [311, 50] on input "text" at bounding box center [320, 55] width 62 height 12
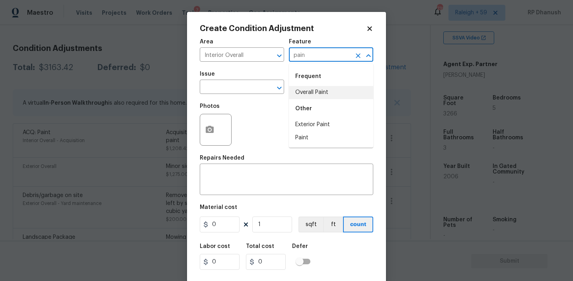
click at [306, 98] on li "Overall Paint" at bounding box center [331, 92] width 84 height 13
type input "Overall Paint"
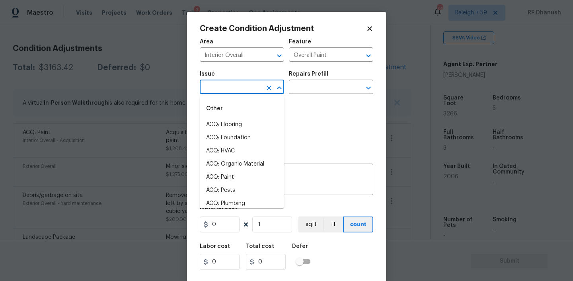
click at [259, 86] on input "text" at bounding box center [231, 88] width 62 height 12
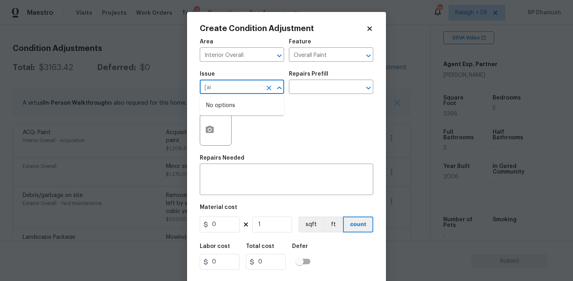
type input "[ain"
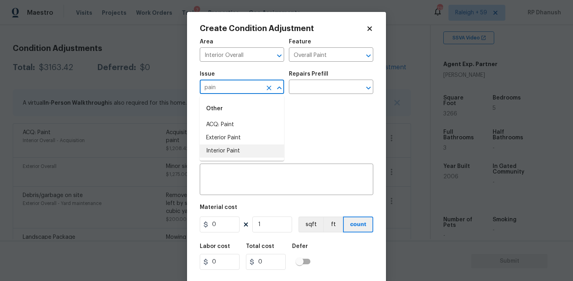
click at [231, 151] on li "Interior Paint" at bounding box center [242, 151] width 84 height 13
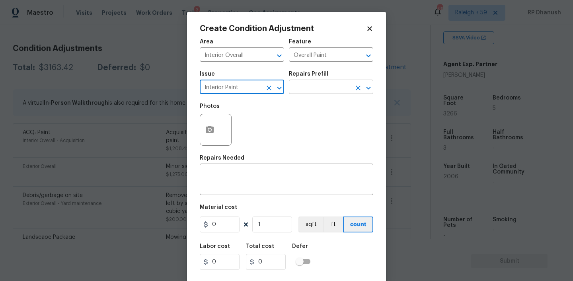
type input "Interior Paint"
click at [328, 92] on input "text" at bounding box center [320, 88] width 62 height 12
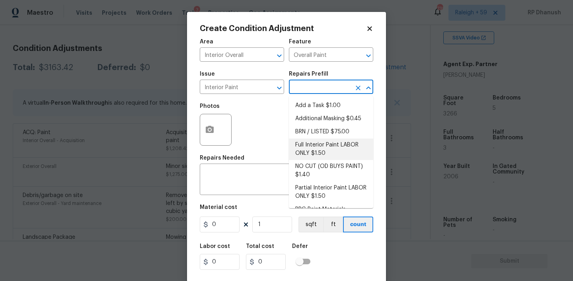
scroll to position [32, 0]
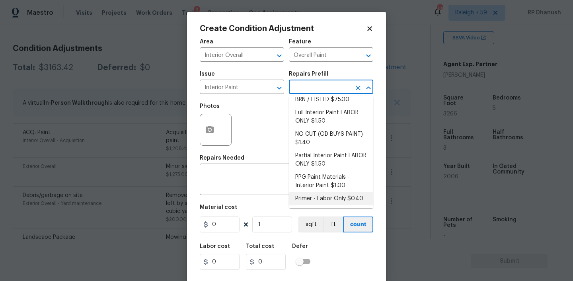
click at [307, 202] on li "Primer - Labor Only $0.40" at bounding box center [331, 198] width 84 height 13
type textarea "Interior primer - PRIMER PROVIDED BY OPENDOOR - All nails, screws, drywall anch…"
type input "0.4"
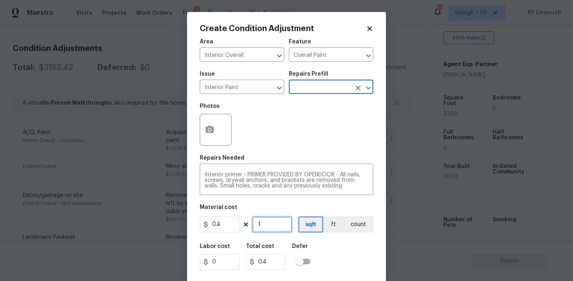
click at [279, 230] on input "1" at bounding box center [272, 225] width 40 height 16
type input "0"
type input "5"
type input "2"
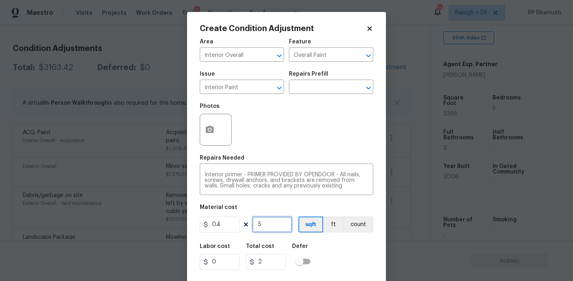
type input "50"
type input "20"
type input "500"
type input "200"
type input "500"
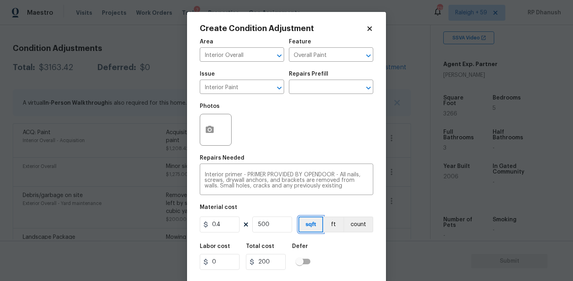
scroll to position [16, 0]
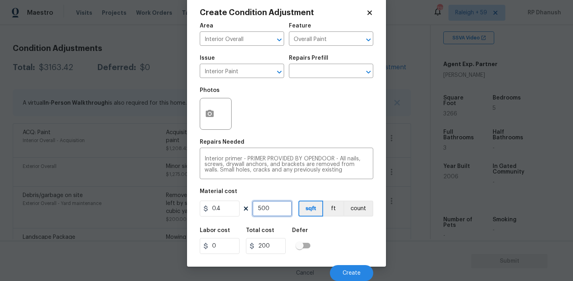
click at [283, 210] on input "500" at bounding box center [272, 209] width 40 height 16
type input "1"
type input "0.4"
type input "10"
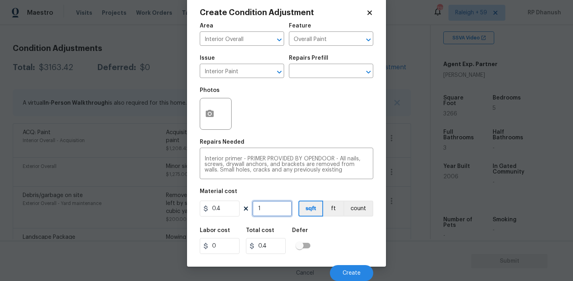
type input "4"
type input "100"
type input "40"
type input "1000"
type input "400"
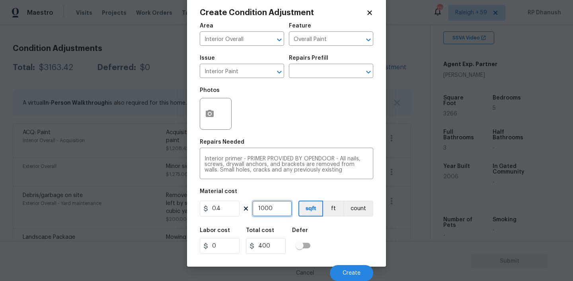
type input "1000"
click at [343, 274] on span "Create" at bounding box center [352, 273] width 18 height 6
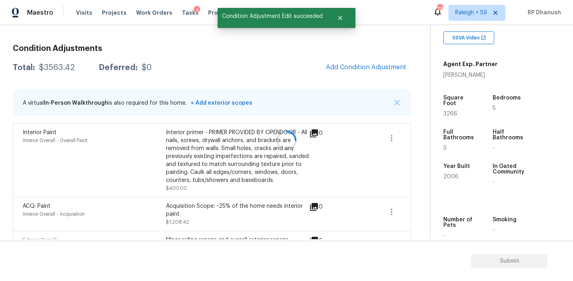
scroll to position [0, 0]
click at [378, 68] on div at bounding box center [286, 140] width 573 height 281
click at [378, 68] on span "Add Condition Adjustment" at bounding box center [366, 67] width 80 height 7
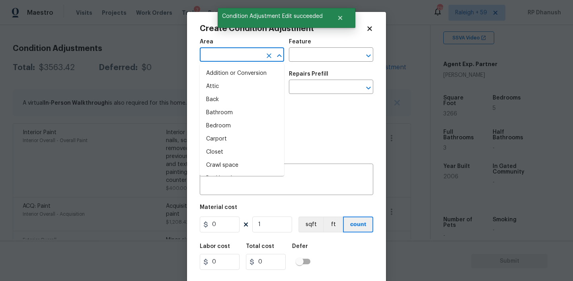
click at [225, 59] on input "text" at bounding box center [231, 55] width 62 height 12
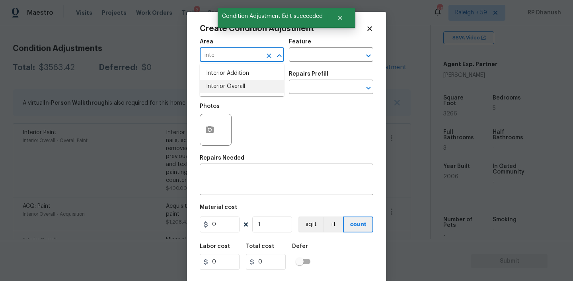
click at [231, 86] on li "Interior Overall" at bounding box center [242, 86] width 84 height 13
type input "Interior Overall"
click at [309, 59] on input "text" at bounding box center [320, 55] width 62 height 12
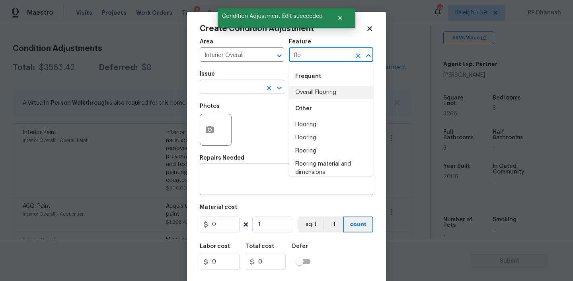
drag, startPoint x: 307, startPoint y: 94, endPoint x: 282, endPoint y: 94, distance: 25.1
click at [307, 94] on li "Overall Flooring" at bounding box center [331, 92] width 84 height 13
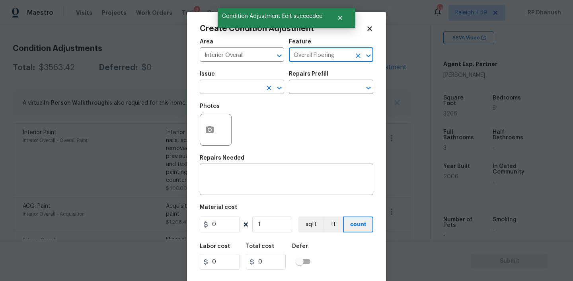
type input "Overall Flooring"
click at [214, 94] on input "text" at bounding box center [231, 88] width 62 height 12
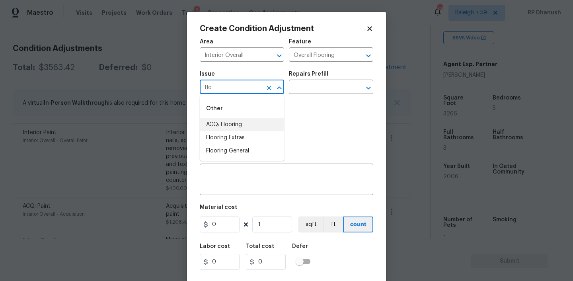
click at [219, 127] on li "ACQ: Flooring" at bounding box center [242, 124] width 84 height 13
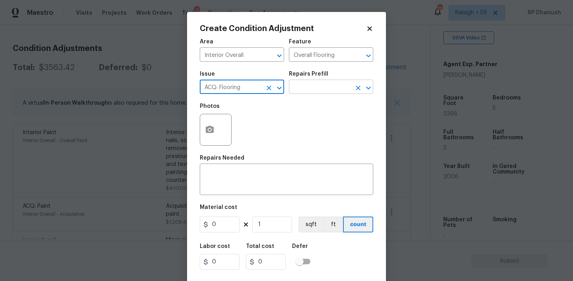
type input "ACQ: Flooring"
click at [336, 86] on input "text" at bounding box center [320, 88] width 62 height 12
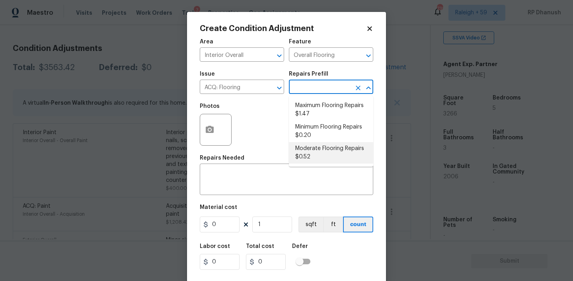
click at [323, 146] on li "Moderate Flooring Repairs $0.52" at bounding box center [331, 152] width 84 height 21
type input "Acquisition"
type textarea "Acquisition Scope: Moderate flooring repairs"
type input "0.52"
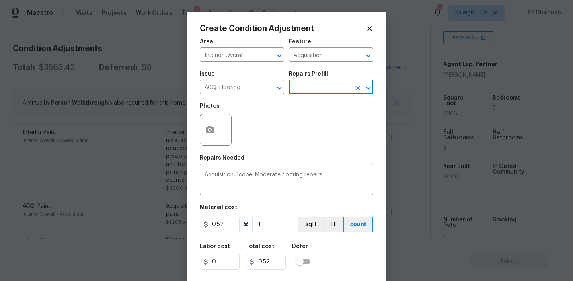
click at [326, 91] on input "text" at bounding box center [320, 88] width 62 height 12
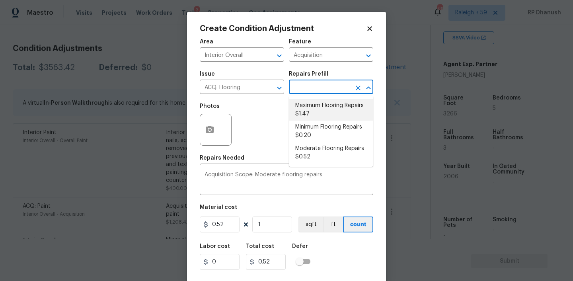
click at [320, 120] on li "Maximum Flooring Repairs $1.47" at bounding box center [331, 109] width 84 height 21
type textarea "Acquisition Scope: Maximum flooring repairs"
type input "1.47"
click at [322, 89] on input "text" at bounding box center [320, 88] width 62 height 12
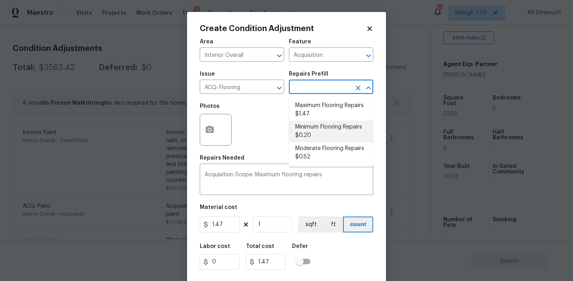
click at [316, 133] on li "Minimum Flooring Repairs $0.20" at bounding box center [331, 131] width 84 height 21
type textarea "Acquisition Scope: Minimum flooring repairs"
type input "0.2"
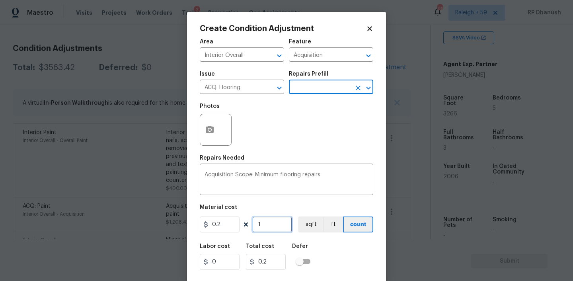
click at [269, 224] on input "1" at bounding box center [272, 225] width 40 height 16
type input "0"
type input "3"
type input "0.6"
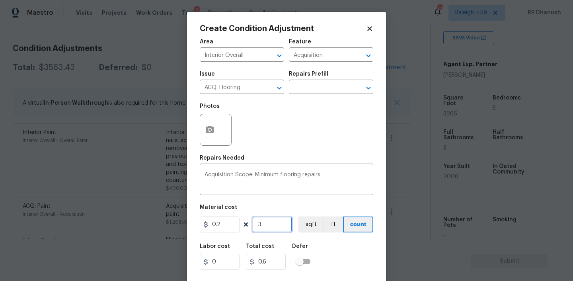
type input "32"
type input "6.4"
type input "326"
type input "65.2"
type input "3266"
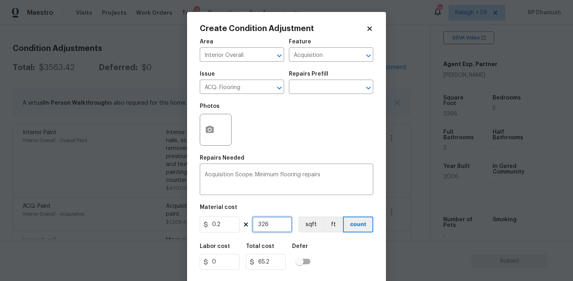
type input "653.2"
type input "3266"
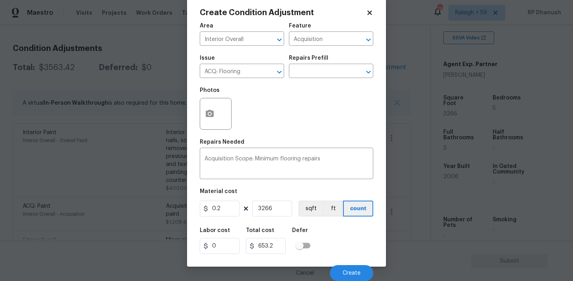
click at [362, 264] on div "Cancel Create" at bounding box center [287, 270] width 174 height 22
click at [357, 270] on span "Create" at bounding box center [352, 273] width 18 height 6
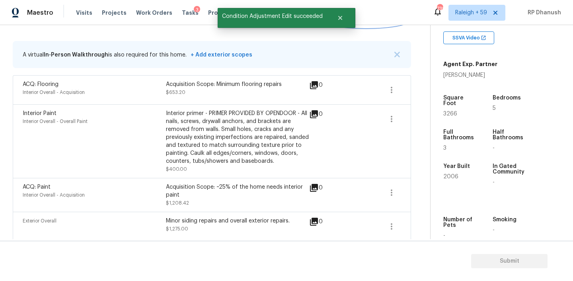
scroll to position [117, 0]
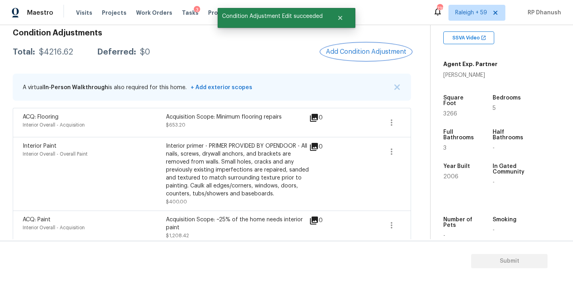
click at [355, 52] on span "Add Condition Adjustment" at bounding box center [366, 51] width 80 height 7
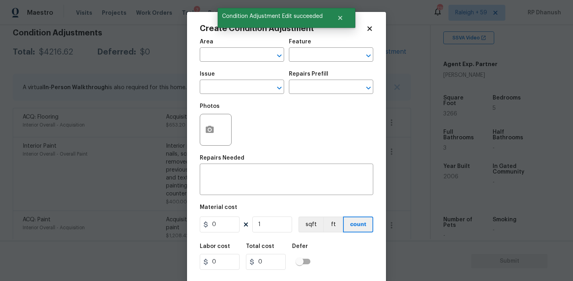
click at [219, 47] on div "Area" at bounding box center [242, 44] width 84 height 10
click at [219, 53] on input "text" at bounding box center [231, 55] width 62 height 12
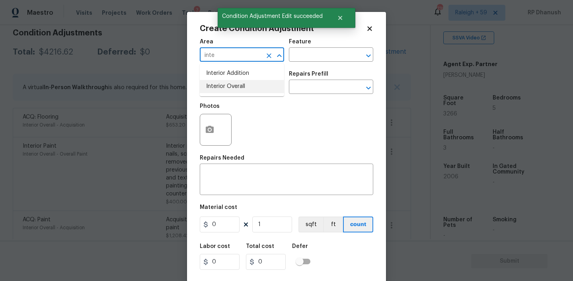
click at [222, 89] on li "Interior Overall" at bounding box center [242, 86] width 84 height 13
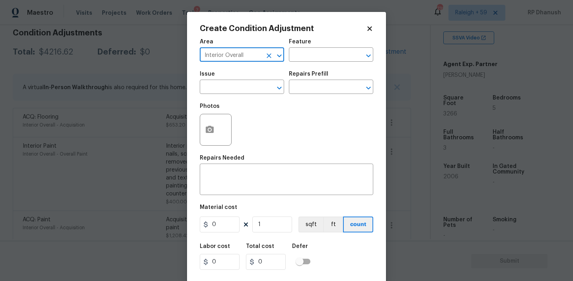
type input "Interior Overall"
click at [222, 154] on div "Area Interior Overall ​ Feature ​ Issue ​ Repairs Prefill ​ Photos Repairs Need…" at bounding box center [287, 165] width 174 height 263
click at [222, 172] on textarea at bounding box center [287, 180] width 164 height 17
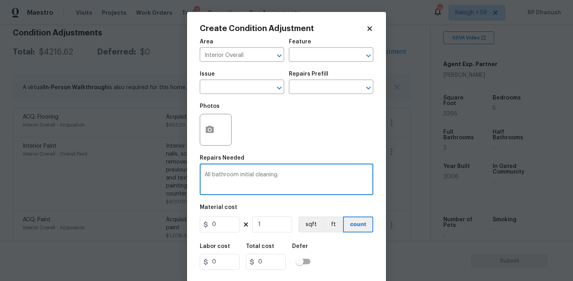
type textarea "All bathroom initial cleaning."
click at [228, 224] on input "0" at bounding box center [220, 225] width 40 height 16
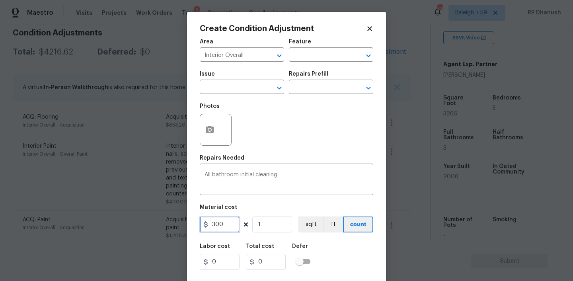
type input "300"
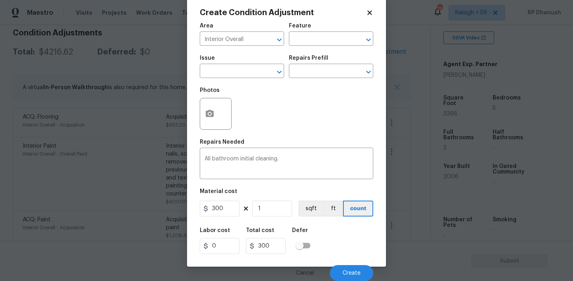
click at [346, 264] on div "Cancel Create" at bounding box center [287, 270] width 174 height 22
click at [346, 269] on button "Create" at bounding box center [351, 273] width 43 height 16
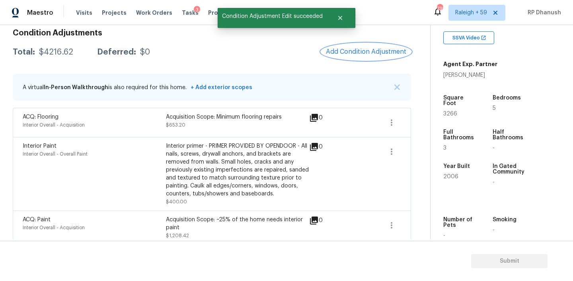
scroll to position [0, 0]
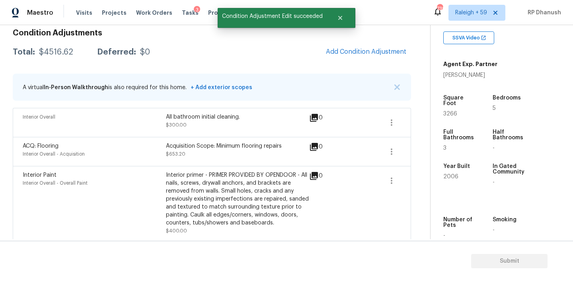
click at [364, 64] on div "Condition Adjustments Total: $4516.62 Deferred: $0 Add Condition Adjustment A v…" at bounding box center [212, 257] width 398 height 469
click at [371, 50] on span "Add Condition Adjustment" at bounding box center [366, 51] width 80 height 7
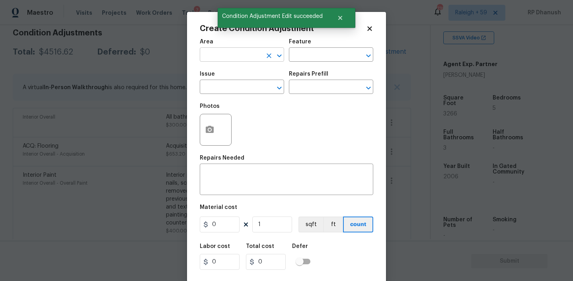
click at [263, 54] on div "​" at bounding box center [242, 55] width 84 height 12
type input "inmte"
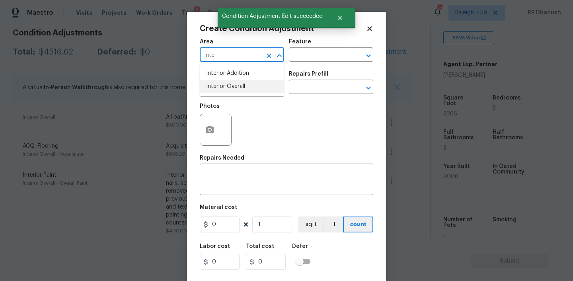
click at [245, 86] on li "Interior Overall" at bounding box center [242, 86] width 84 height 13
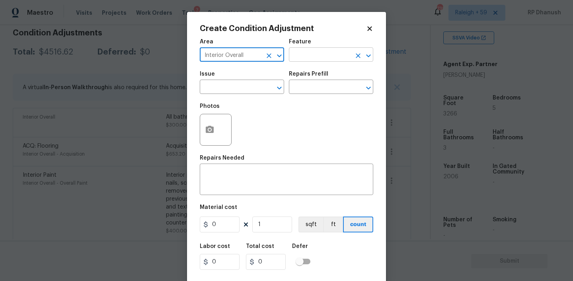
type input "Interior Overall"
click at [324, 53] on input "text" at bounding box center [320, 55] width 62 height 12
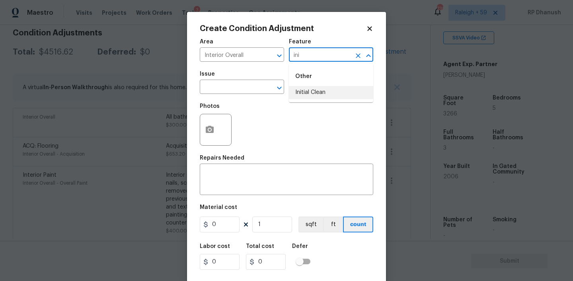
click at [317, 90] on li "Initial Clean" at bounding box center [331, 92] width 84 height 13
type input "Initial Clean"
click at [244, 90] on input "text" at bounding box center [231, 88] width 62 height 12
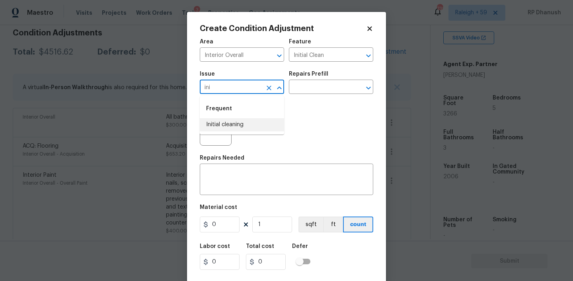
click at [225, 129] on li "Initial cleaning" at bounding box center [242, 124] width 84 height 13
type input "Initial cleaning"
click at [311, 90] on input "text" at bounding box center [320, 88] width 62 height 12
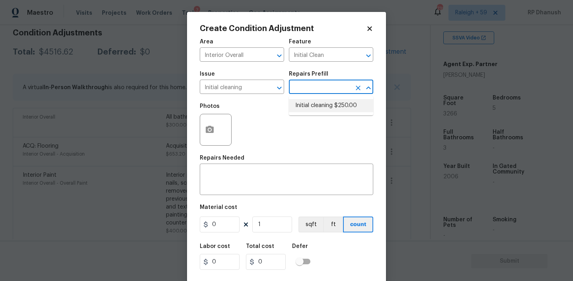
click at [332, 108] on li "Initial cleaning $250.00" at bounding box center [331, 105] width 84 height 13
type input "Home Readiness Packages"
type textarea "1. Wipe down exterior doors and trim. 2. Clean out all exterior light fixtures …"
type input "250"
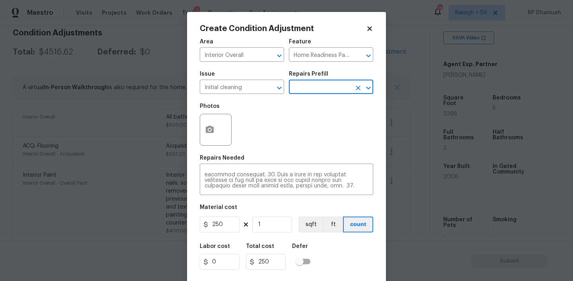
scroll to position [16, 0]
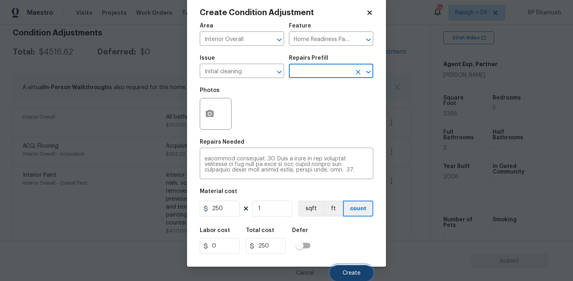
click at [353, 271] on span "Create" at bounding box center [352, 273] width 18 height 6
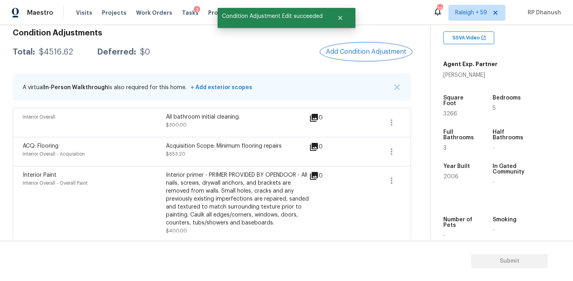
scroll to position [0, 0]
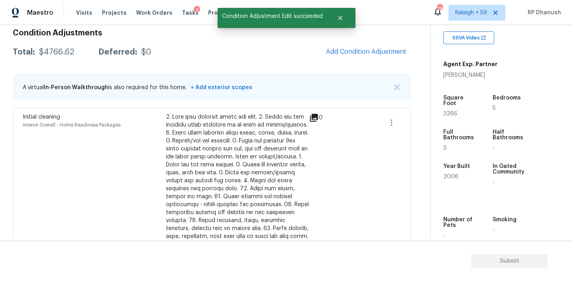
click at [62, 54] on div "$4766.62" at bounding box center [56, 52] width 35 height 8
copy div "$4766.62"
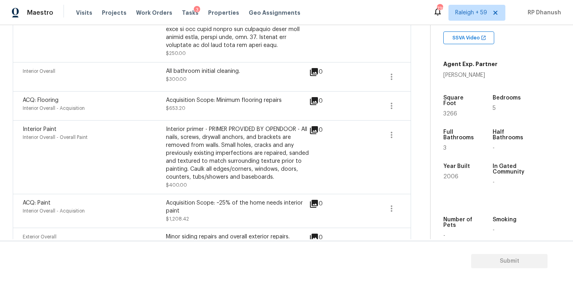
scroll to position [428, 0]
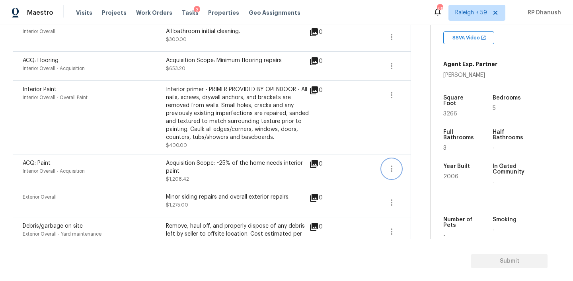
click at [393, 170] on icon "button" at bounding box center [392, 169] width 10 height 10
click at [398, 170] on button "button" at bounding box center [391, 168] width 19 height 19
click at [389, 166] on icon "button" at bounding box center [392, 169] width 10 height 10
click at [423, 166] on div "Edit" at bounding box center [437, 168] width 62 height 8
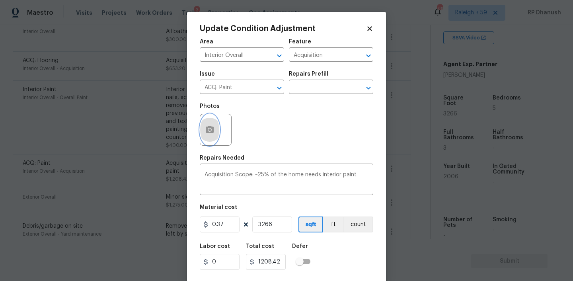
click at [209, 126] on icon "button" at bounding box center [210, 129] width 8 height 7
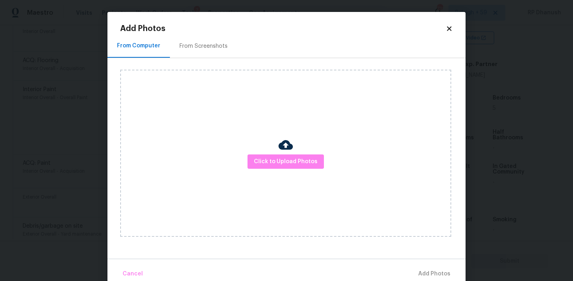
click at [206, 40] on div "From Screenshots" at bounding box center [203, 45] width 67 height 23
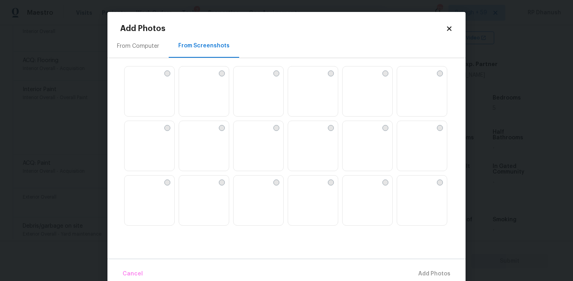
click at [192, 79] on img at bounding box center [185, 72] width 13 height 13
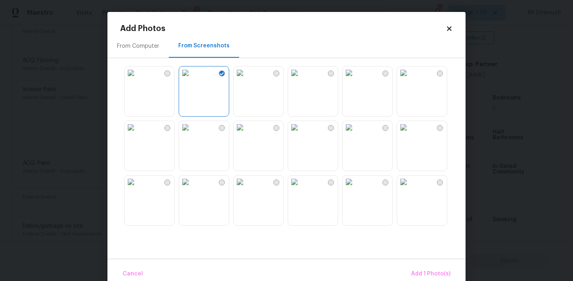
click at [137, 79] on img at bounding box center [131, 72] width 13 height 13
click at [410, 134] on img at bounding box center [403, 127] width 13 height 13
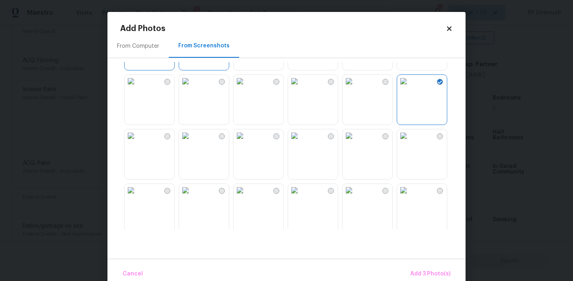
scroll to position [74, 0]
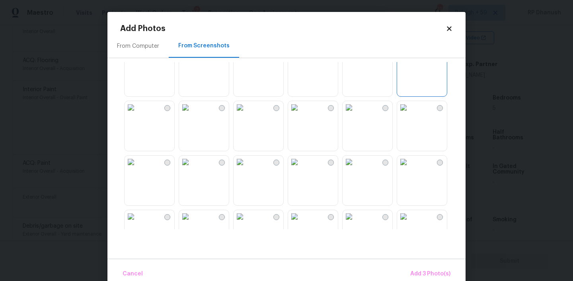
click at [134, 168] on img at bounding box center [131, 162] width 13 height 13
click at [449, 277] on span "Add 4 Photo(s)" at bounding box center [430, 274] width 41 height 10
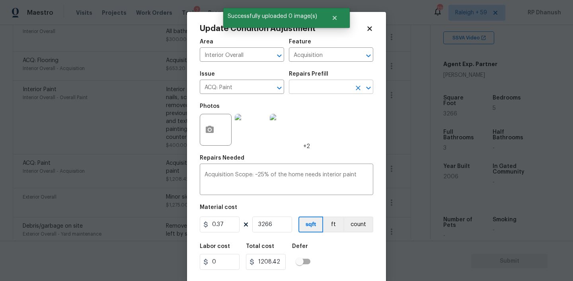
click at [312, 85] on input "text" at bounding box center [320, 88] width 62 height 12
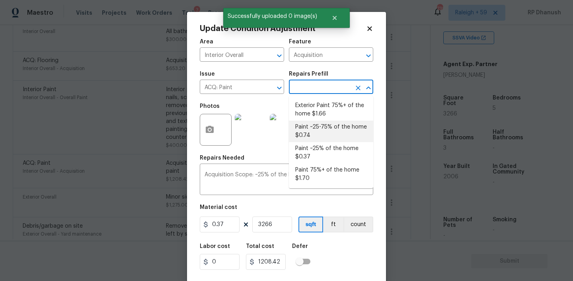
click at [328, 133] on li "Paint ~25-75% of the home $0.74" at bounding box center [331, 131] width 84 height 21
type textarea "Acquisition Scope: ~25 - 75% of the home needs interior paint"
type input "0.74"
type input "2416.84"
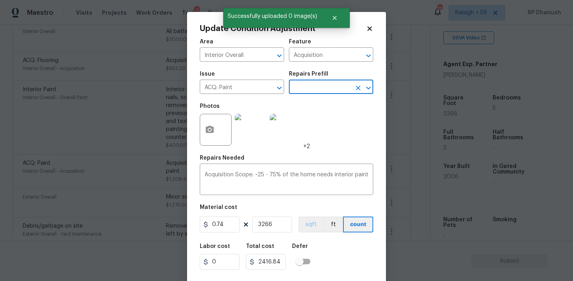
scroll to position [16, 0]
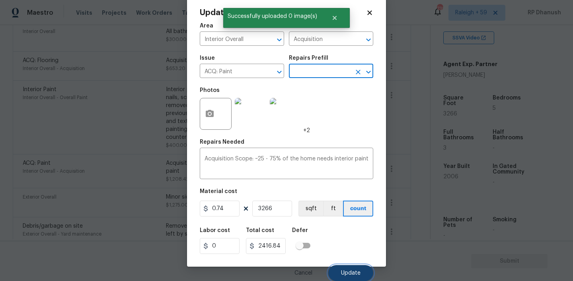
click at [344, 269] on button "Update" at bounding box center [350, 273] width 45 height 16
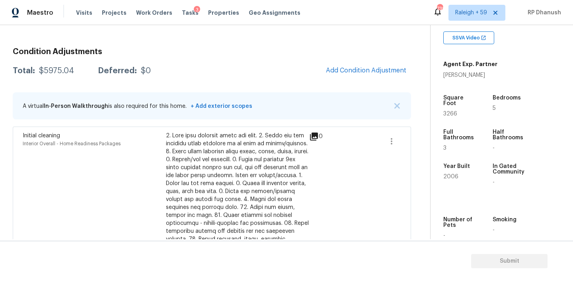
scroll to position [56, 0]
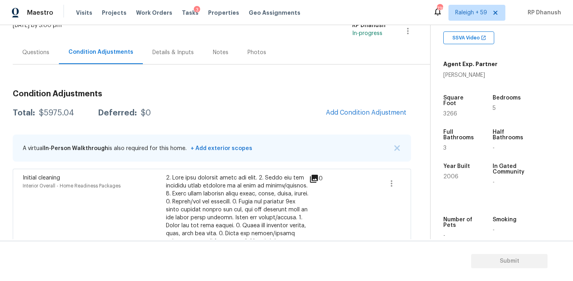
click at [54, 104] on div "Total: $5975.04 Deferred: $0 Add Condition Adjustment" at bounding box center [212, 113] width 398 height 18
copy div "$5975.04"
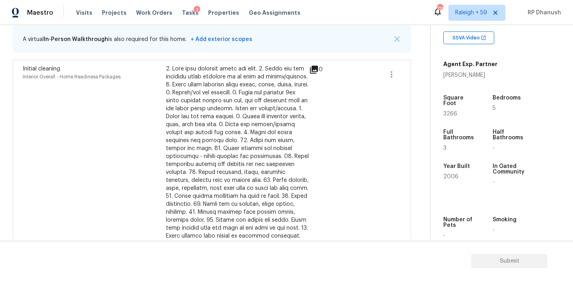
scroll to position [84, 0]
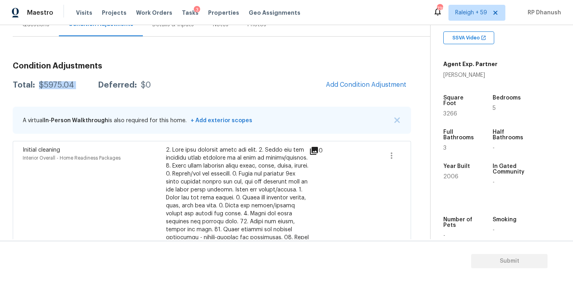
click at [68, 84] on div "$5975.04" at bounding box center [56, 85] width 35 height 8
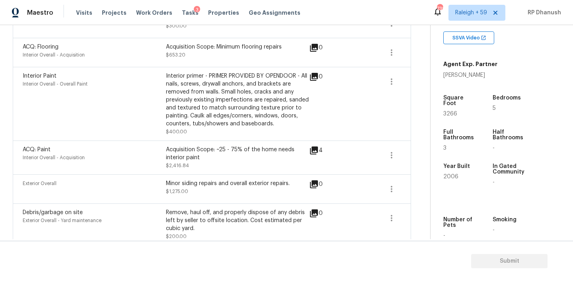
scroll to position [442, 0]
click at [396, 83] on icon "button" at bounding box center [392, 81] width 10 height 10
click at [422, 86] on ul "Edit" at bounding box center [437, 80] width 72 height 16
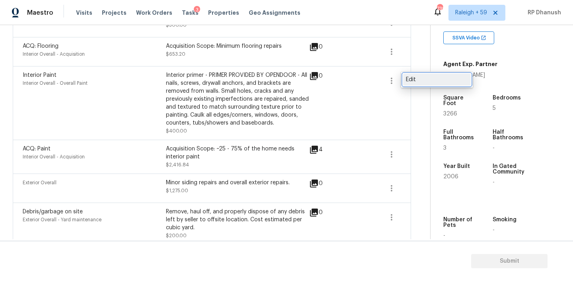
click at [414, 83] on div "Edit" at bounding box center [437, 80] width 62 height 8
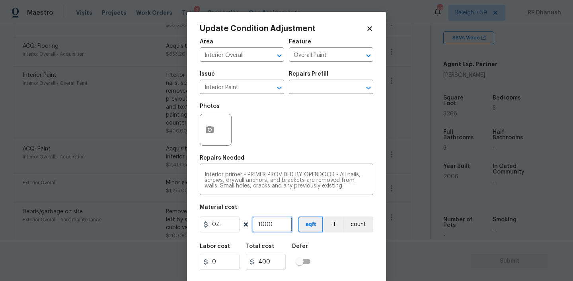
click at [267, 223] on input "1000" at bounding box center [272, 225] width 40 height 16
type input "7"
type input "2.8"
type input "75"
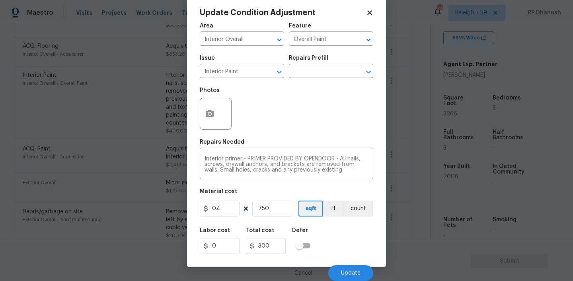
click at [374, 271] on body "Maestro Visits Projects Work Orders Tasks 3 Properties Geo Assignments 739 Rale…" at bounding box center [286, 140] width 573 height 281
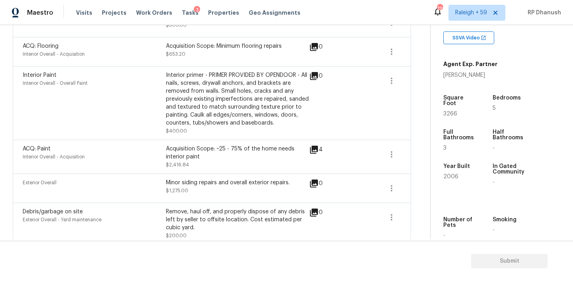
scroll to position [0, 0]
click at [397, 76] on button "button" at bounding box center [391, 80] width 19 height 19
click at [410, 80] on div "Edit" at bounding box center [437, 80] width 62 height 8
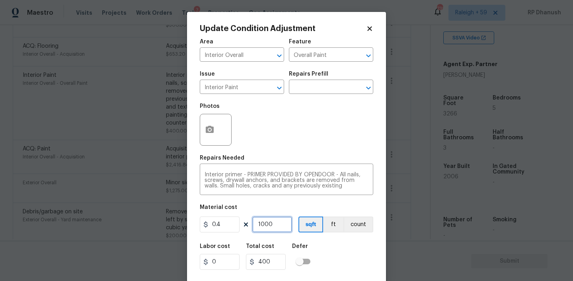
click at [278, 222] on input "1000" at bounding box center [272, 225] width 40 height 16
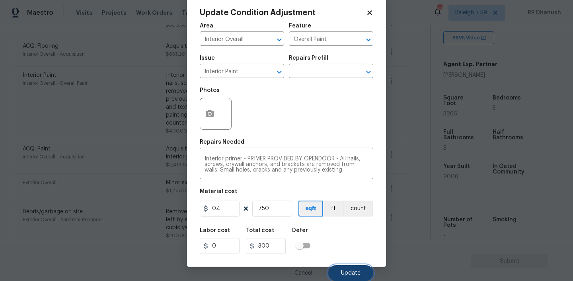
click at [345, 268] on button "Update" at bounding box center [350, 273] width 45 height 16
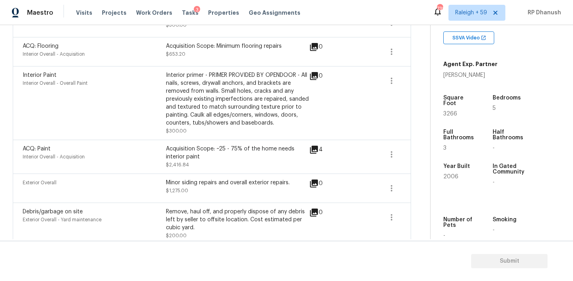
scroll to position [0, 0]
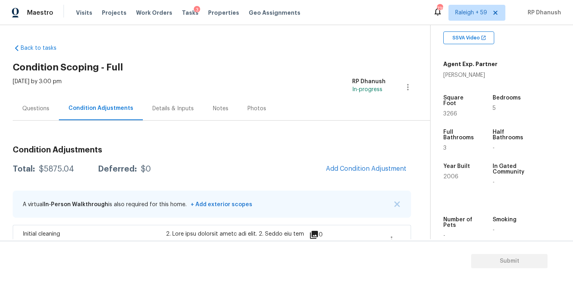
click at [53, 165] on div "Total: $5875.04 Deferred: $0 Add Condition Adjustment" at bounding box center [212, 169] width 398 height 18
copy div "$5875.04"
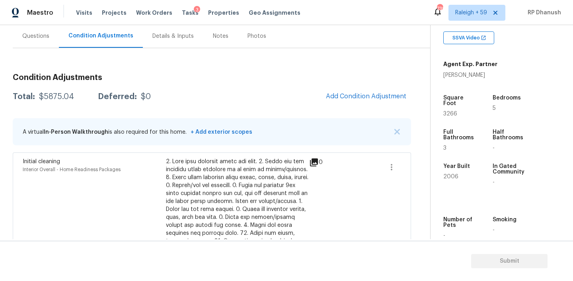
click at [360, 94] on span "Add Condition Adjustment" at bounding box center [366, 96] width 80 height 7
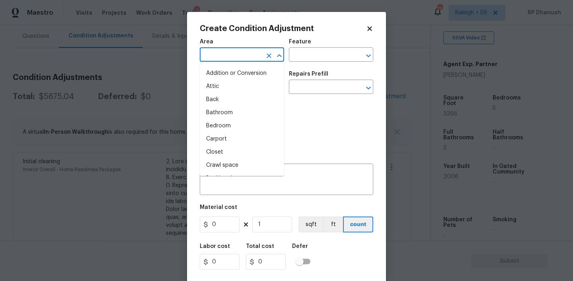
click at [242, 56] on input "text" at bounding box center [231, 55] width 62 height 12
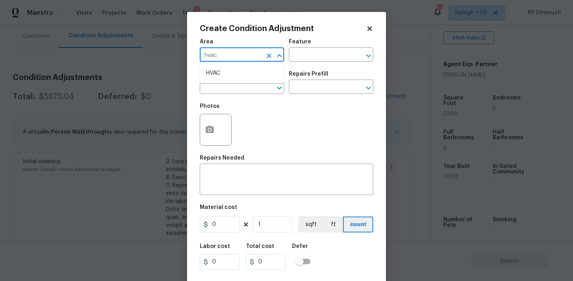
click at [230, 75] on li "HVAC" at bounding box center [242, 73] width 84 height 13
click at [343, 51] on input "text" at bounding box center [320, 55] width 62 height 12
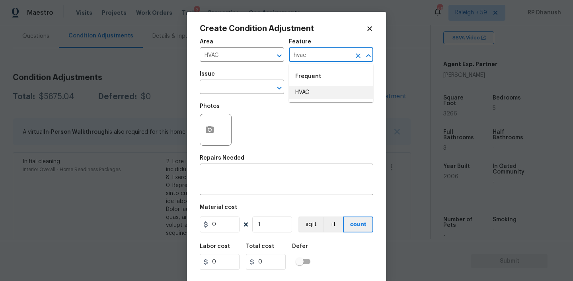
click at [290, 100] on ul "Frequent HVAC" at bounding box center [331, 83] width 84 height 39
click at [304, 94] on li "HVAC" at bounding box center [331, 92] width 84 height 13
click at [231, 89] on input "text" at bounding box center [231, 88] width 62 height 12
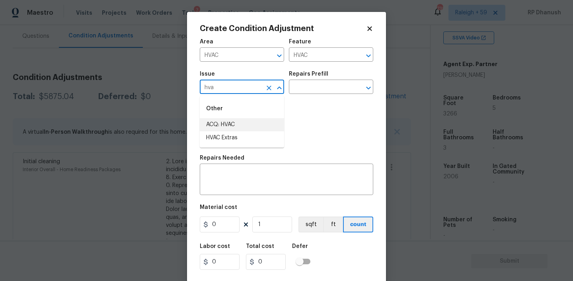
drag, startPoint x: 218, startPoint y: 127, endPoint x: 271, endPoint y: 106, distance: 56.8
click at [218, 127] on li "ACQ: HVAC" at bounding box center [242, 124] width 84 height 13
click at [318, 94] on body "Maestro Visits Projects Work Orders Tasks 3 Properties Geo Assignments 739 Rale…" at bounding box center [286, 140] width 573 height 281
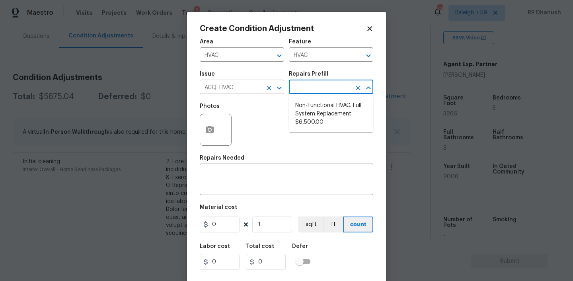
click at [273, 86] on icon "Clear" at bounding box center [269, 88] width 8 height 8
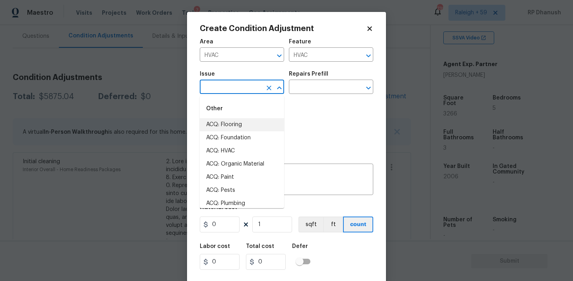
click at [256, 86] on input "text" at bounding box center [231, 88] width 62 height 12
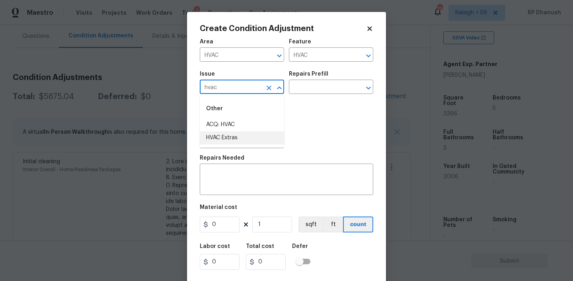
click at [223, 135] on li "HVAC Extras" at bounding box center [242, 137] width 84 height 13
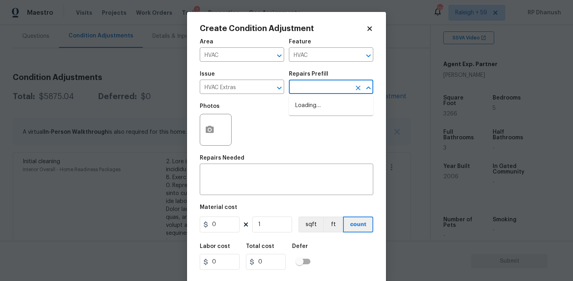
click at [317, 84] on input "text" at bounding box center [320, 88] width 62 height 12
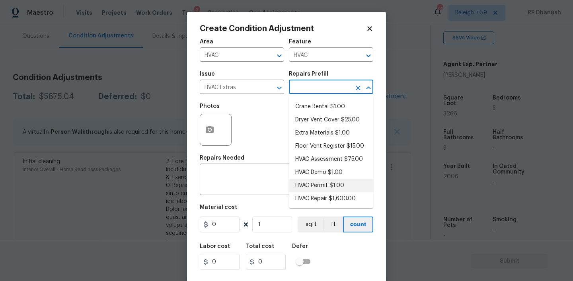
scroll to position [0, 0]
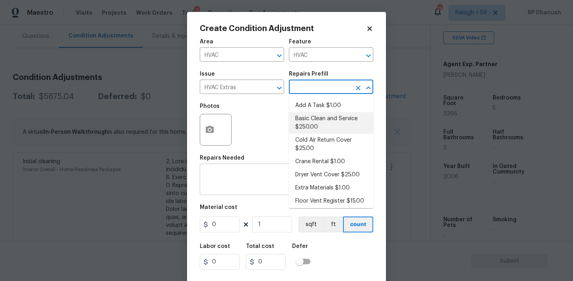
click at [321, 124] on li "Basic Clean and Service $250.00" at bounding box center [331, 122] width 84 height 21
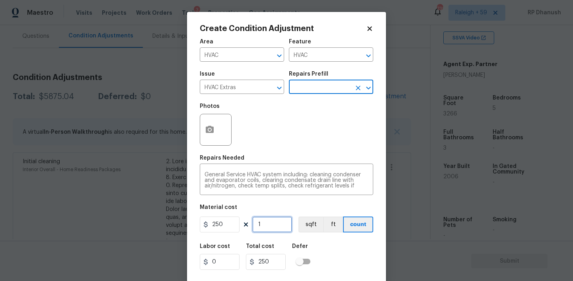
click at [269, 221] on input "1" at bounding box center [272, 225] width 40 height 16
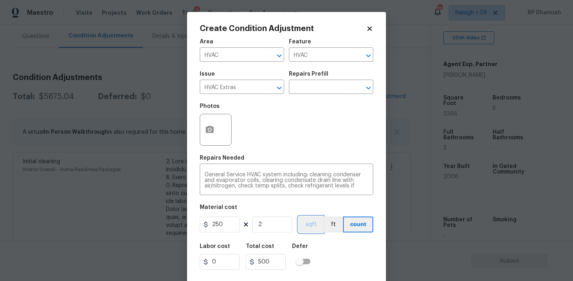
scroll to position [16, 0]
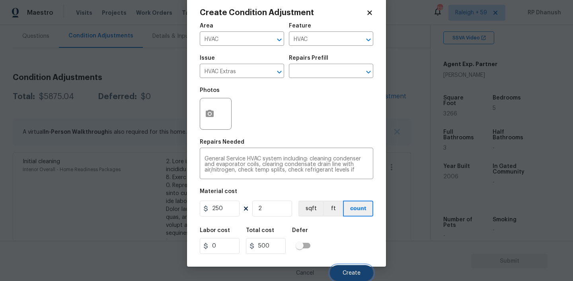
click at [355, 270] on span "Create" at bounding box center [352, 273] width 18 height 6
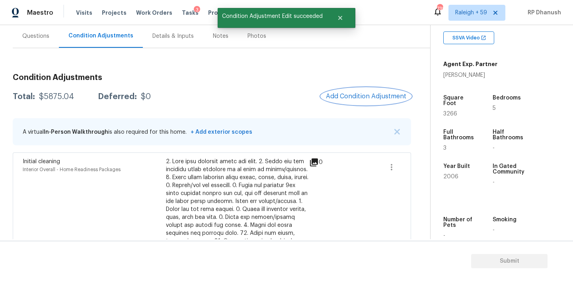
scroll to position [0, 0]
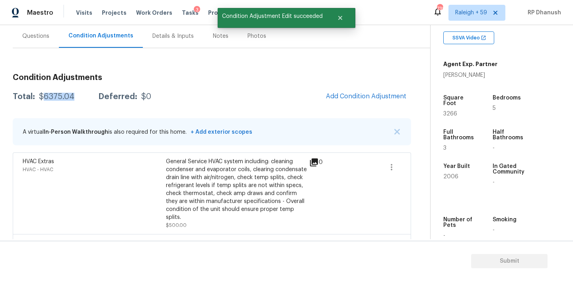
click at [51, 94] on div "$6375.04" at bounding box center [56, 97] width 35 height 8
copy div "$6375.04"
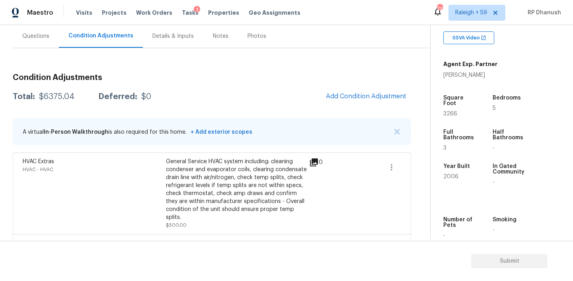
click at [46, 36] on div "Questions" at bounding box center [35, 36] width 27 height 8
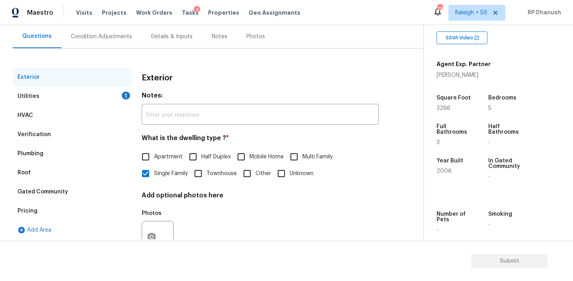
click at [59, 102] on div "Utilities 1" at bounding box center [72, 96] width 119 height 19
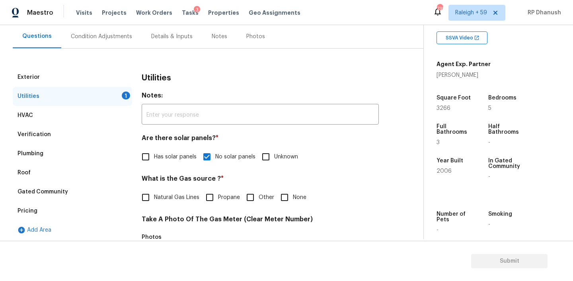
click at [155, 199] on span "Natural Gas Lines" at bounding box center [176, 197] width 45 height 8
click at [154, 199] on input "Natural Gas Lines" at bounding box center [145, 197] width 17 height 17
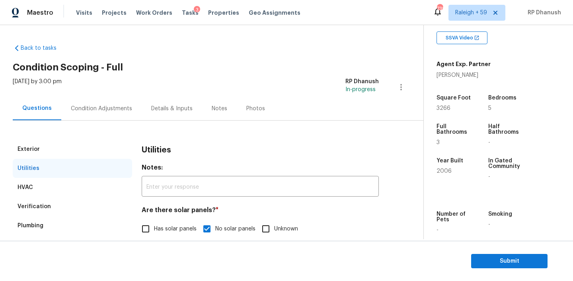
scroll to position [21, 0]
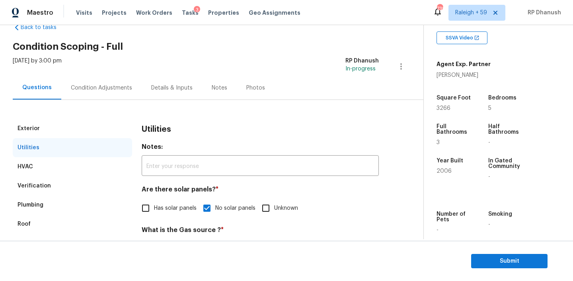
click at [35, 205] on div "Plumbing" at bounding box center [31, 205] width 26 height 8
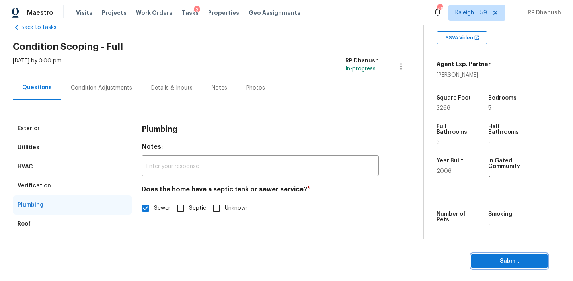
click at [540, 258] on span "Submit" at bounding box center [510, 261] width 64 height 10
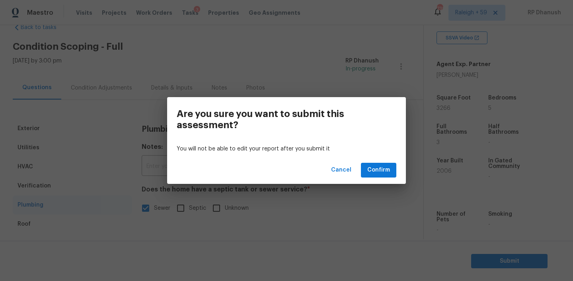
click at [324, 176] on div "Cancel Confirm" at bounding box center [286, 169] width 239 height 27
click at [334, 174] on span "Cancel" at bounding box center [341, 170] width 20 height 10
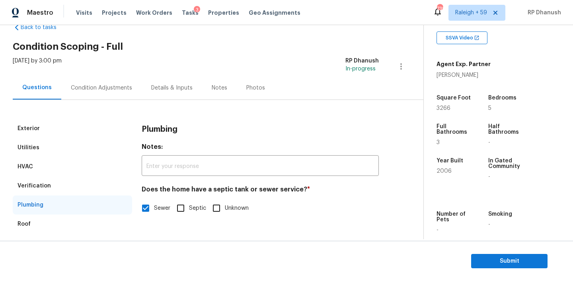
click at [83, 81] on div "Condition Adjustments" at bounding box center [101, 87] width 80 height 23
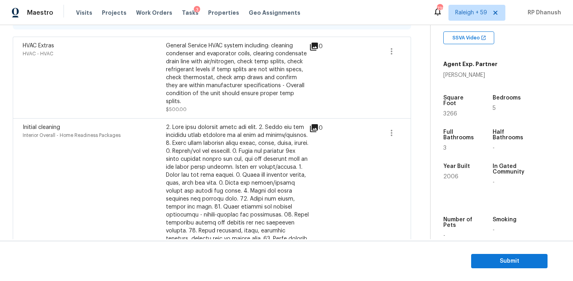
scroll to position [187, 0]
click at [499, 265] on span "Submit" at bounding box center [510, 261] width 64 height 10
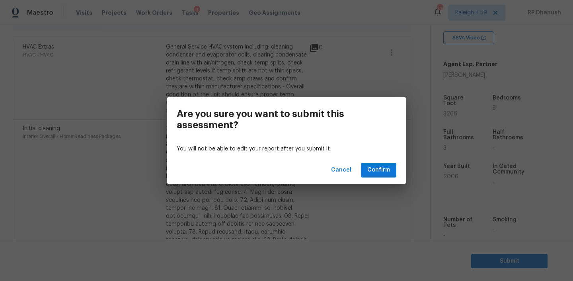
click at [385, 162] on div "Cancel Confirm" at bounding box center [286, 169] width 239 height 27
click at [397, 178] on div "Cancel Confirm" at bounding box center [286, 169] width 239 height 27
click at [378, 163] on button "Confirm" at bounding box center [378, 170] width 35 height 15
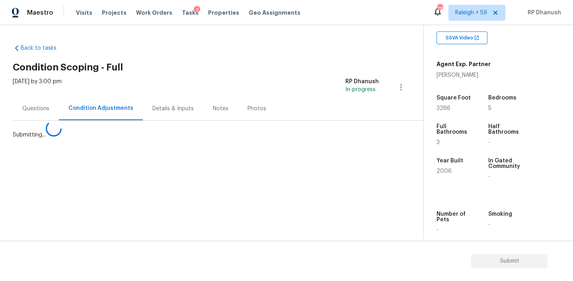
scroll to position [0, 0]
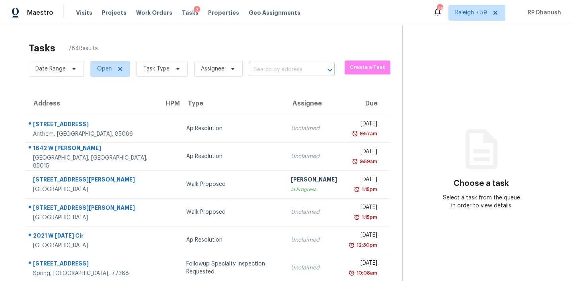
click at [307, 67] on input "text" at bounding box center [281, 70] width 64 height 12
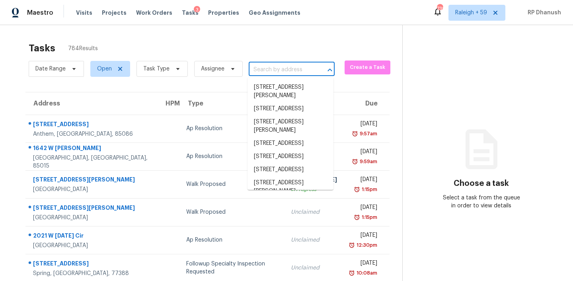
paste input "1435 Willow Dr, Riverdale, GA 30296"
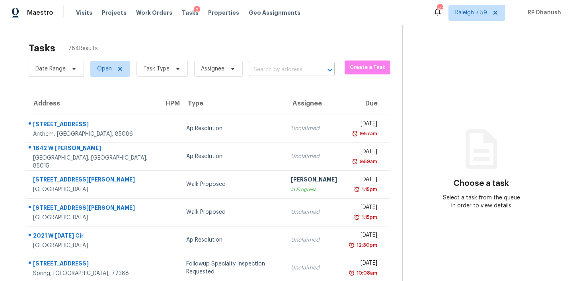
click at [276, 68] on input "text" at bounding box center [281, 70] width 64 height 12
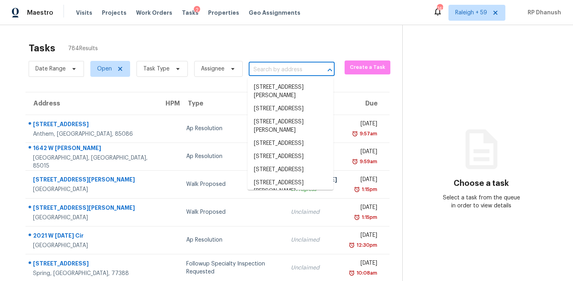
paste input "[STREET_ADDRESS]"
type input "[STREET_ADDRESS]"
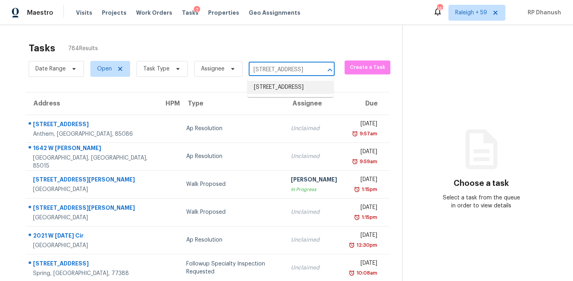
click at [287, 85] on li "[STREET_ADDRESS]" at bounding box center [291, 87] width 86 height 13
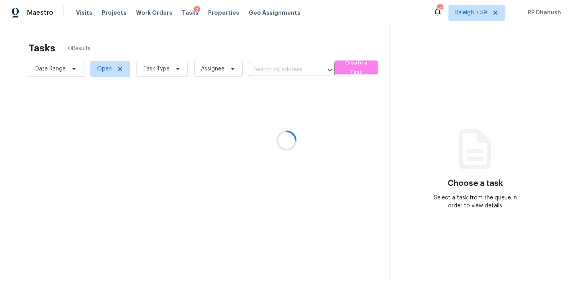
type input "[STREET_ADDRESS]"
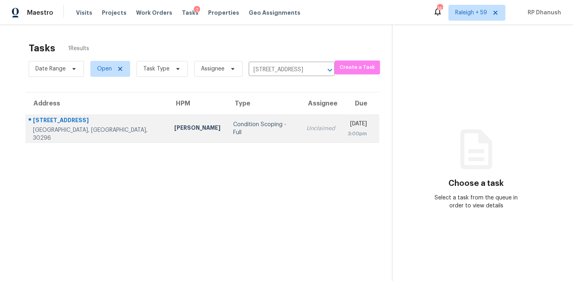
click at [348, 136] on div "3:00pm" at bounding box center [357, 134] width 19 height 8
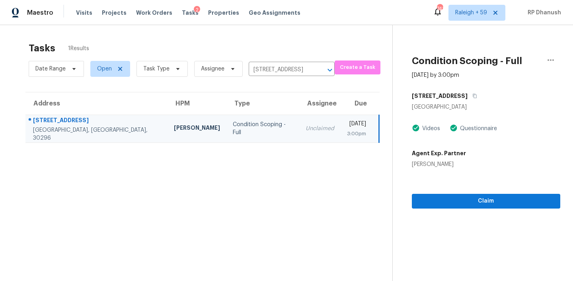
click at [494, 213] on section "Condition Scoping - Full [DATE] by 3:00pm [STREET_ADDRESS] Videos Questionnaire…" at bounding box center [477, 165] width 168 height 281
click at [496, 201] on span "Claim" at bounding box center [486, 201] width 136 height 10
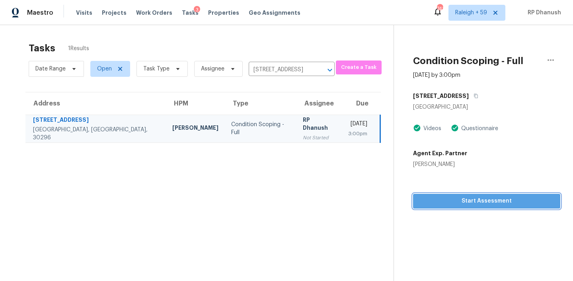
click at [465, 195] on button "Start Assessment" at bounding box center [486, 201] width 147 height 15
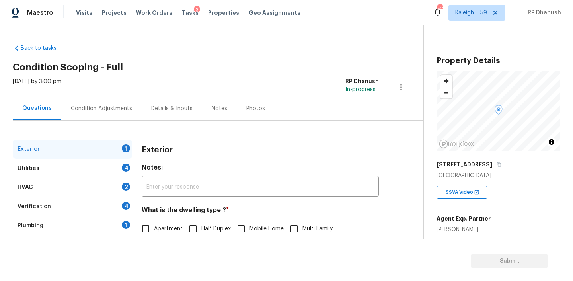
scroll to position [87, 0]
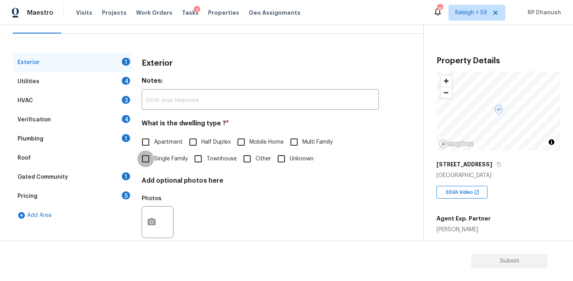
click at [152, 165] on input "Single Family" at bounding box center [145, 158] width 17 height 17
checkbox input "true"
click at [116, 177] on div "Gated Community 1" at bounding box center [72, 177] width 119 height 19
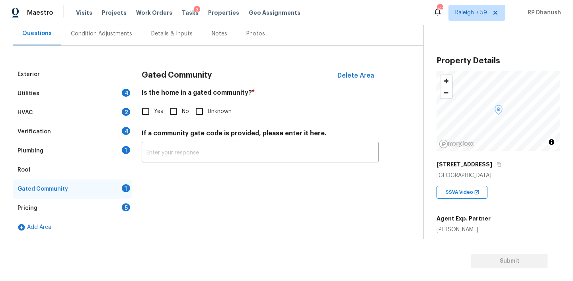
scroll to position [75, 0]
click at [172, 115] on input "No" at bounding box center [173, 111] width 17 height 17
checkbox input "true"
click at [128, 203] on div "5" at bounding box center [126, 207] width 8 height 8
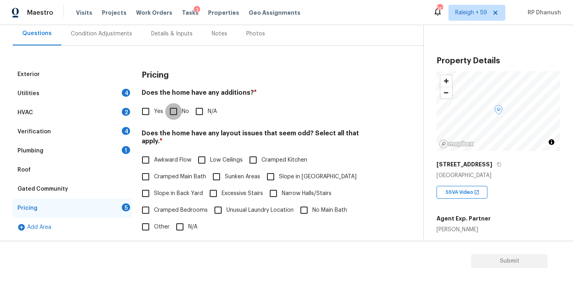
click at [178, 110] on input "No" at bounding box center [173, 111] width 17 height 17
checkbox input "true"
click at [153, 190] on input "Slope in Back Yard" at bounding box center [145, 194] width 17 height 17
checkbox input "true"
drag, startPoint x: 274, startPoint y: 168, endPoint x: 182, endPoint y: 187, distance: 93.8
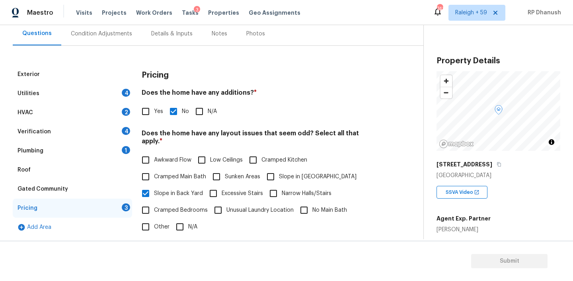
click at [274, 168] on input "Slope in [GEOGRAPHIC_DATA]" at bounding box center [270, 176] width 17 height 17
checkbox input "true"
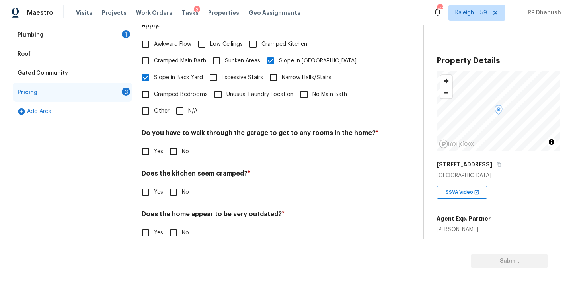
scroll to position [197, 0]
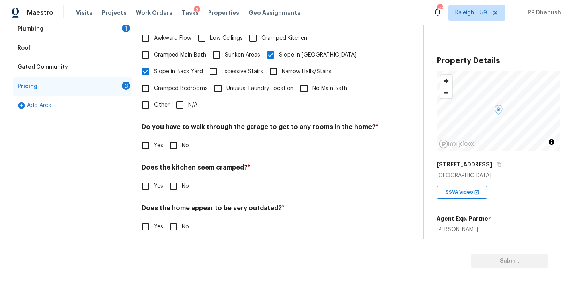
click at [171, 137] on input "No" at bounding box center [173, 145] width 17 height 17
checkbox input "true"
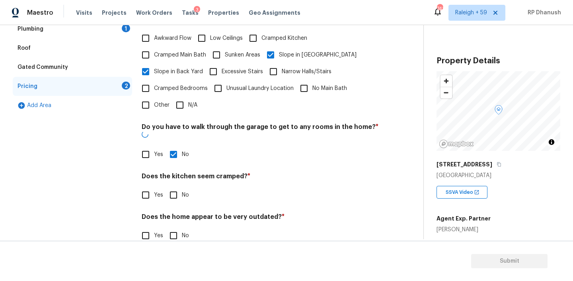
click at [171, 187] on input "No" at bounding box center [173, 195] width 17 height 17
checkbox input "true"
click at [171, 228] on input "No" at bounding box center [173, 236] width 17 height 17
checkbox input "true"
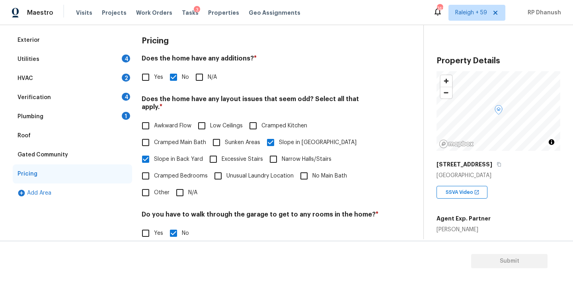
click at [117, 116] on div "Plumbing 1" at bounding box center [72, 116] width 119 height 19
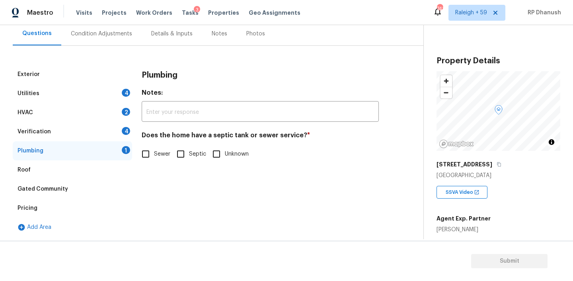
scroll to position [75, 0]
click at [164, 162] on div "Plumbing Notes: ​ Does the home have a septic tank or sewer service? * Sewer Se…" at bounding box center [260, 118] width 237 height 107
click at [161, 154] on span "Sewer" at bounding box center [162, 154] width 16 height 8
click at [154, 154] on input "Sewer" at bounding box center [145, 154] width 17 height 17
checkbox input "true"
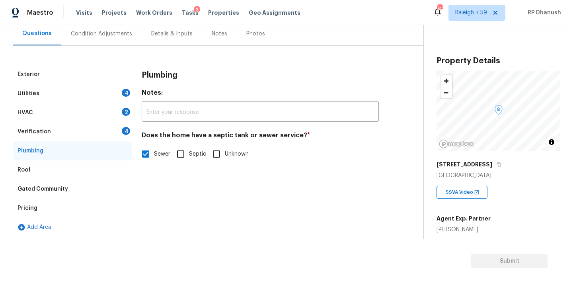
click at [95, 136] on div "Verification 4" at bounding box center [72, 131] width 119 height 19
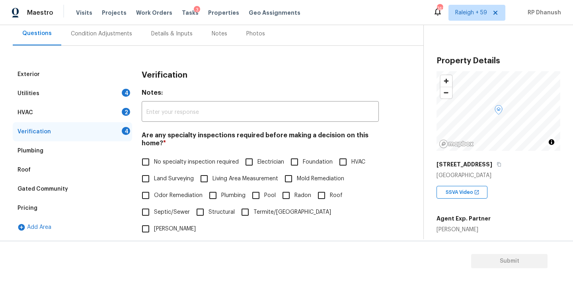
click at [155, 161] on span "No specialty inspection required" at bounding box center [196, 162] width 85 height 8
click at [154, 161] on input "No specialty inspection required" at bounding box center [145, 162] width 17 height 17
checkbox input "true"
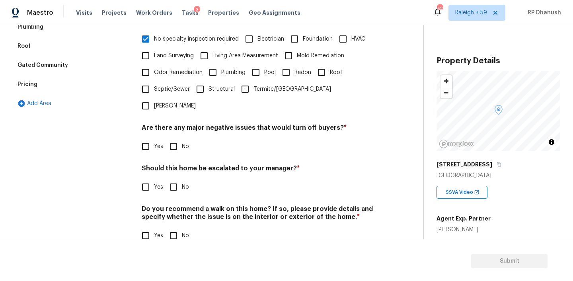
scroll to position [198, 0]
click at [175, 138] on input "No" at bounding box center [173, 146] width 17 height 17
checkbox input "true"
click at [175, 180] on input "No" at bounding box center [173, 188] width 17 height 17
checkbox input "true"
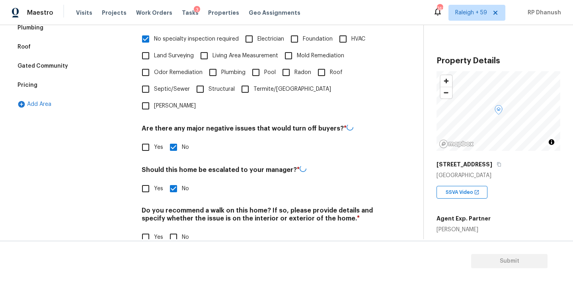
click at [175, 229] on input "No" at bounding box center [173, 237] width 17 height 17
checkbox input "true"
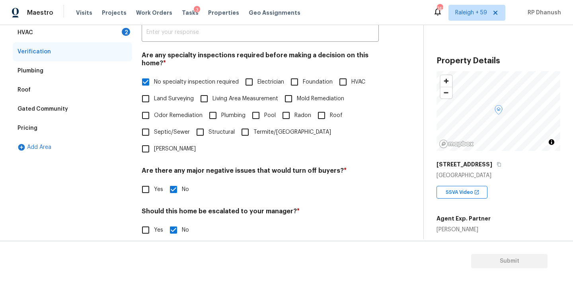
scroll to position [107, 0]
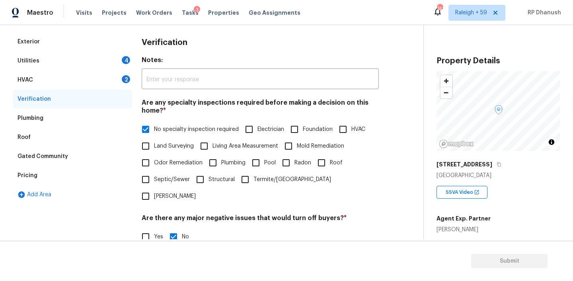
click at [109, 82] on div "HVAC 2" at bounding box center [72, 79] width 119 height 19
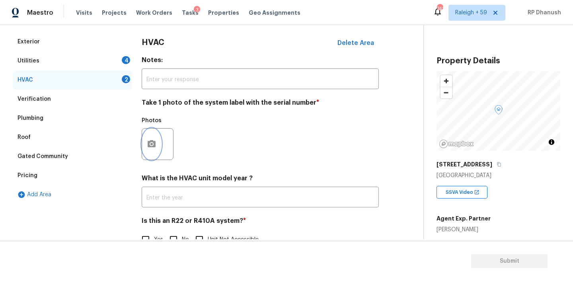
click at [158, 148] on button "button" at bounding box center [151, 144] width 19 height 31
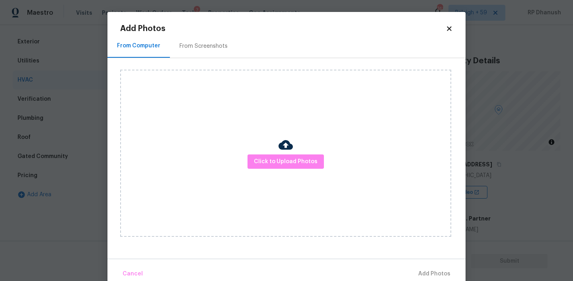
click at [183, 56] on div "From Screenshots" at bounding box center [203, 45] width 67 height 23
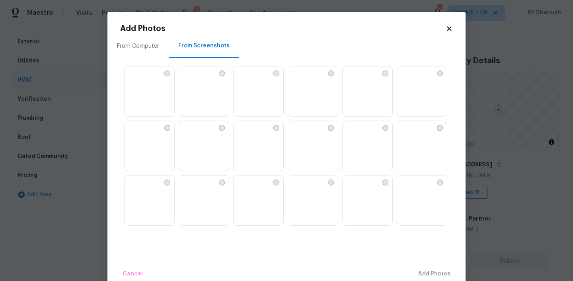
click at [246, 79] on img at bounding box center [240, 72] width 13 height 13
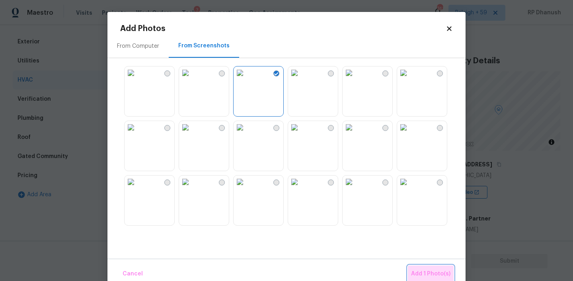
click at [437, 269] on span "Add 1 Photo(s)" at bounding box center [430, 274] width 39 height 10
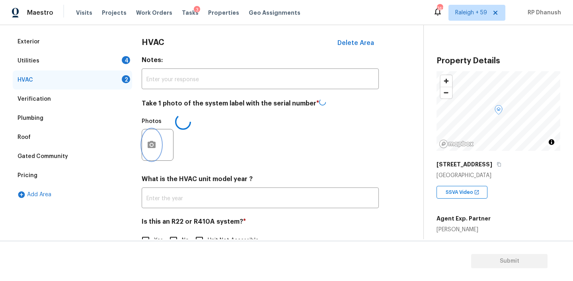
scroll to position [129, 0]
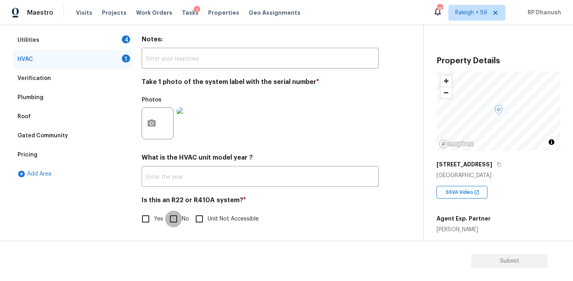
drag, startPoint x: 178, startPoint y: 214, endPoint x: 178, endPoint y: 135, distance: 79.6
click at [178, 213] on input "No" at bounding box center [173, 219] width 17 height 17
checkbox input "true"
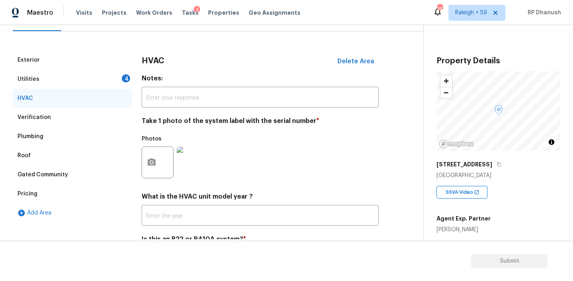
click at [111, 74] on div "Utilities 4" at bounding box center [72, 79] width 119 height 19
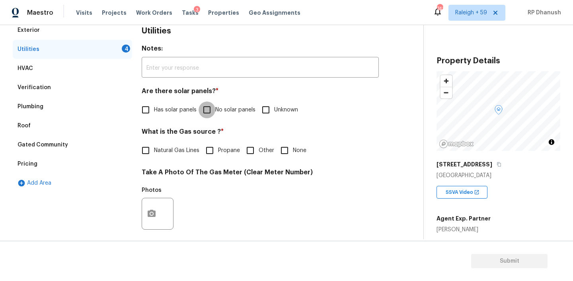
click at [209, 111] on input "No solar panels" at bounding box center [207, 110] width 17 height 17
checkbox input "true"
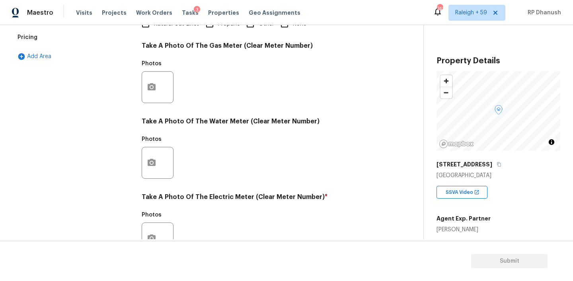
scroll to position [318, 0]
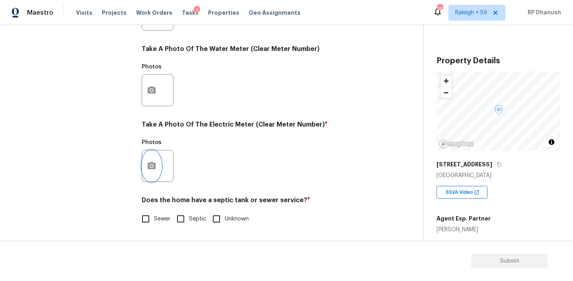
click at [154, 178] on button "button" at bounding box center [151, 165] width 19 height 31
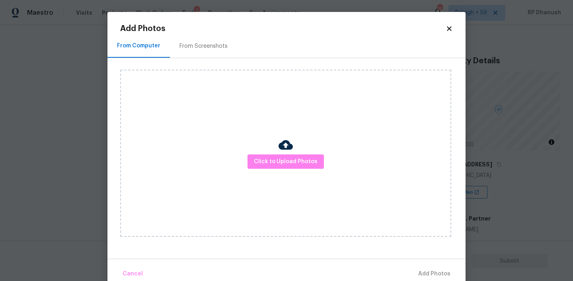
click at [225, 45] on div "From Screenshots" at bounding box center [203, 45] width 67 height 23
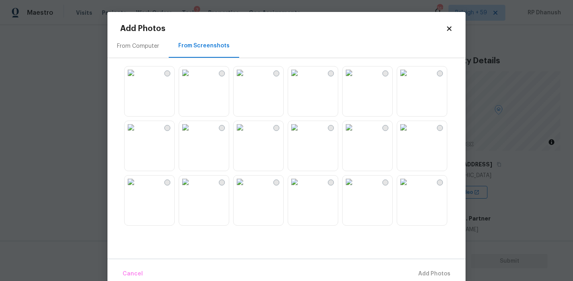
click at [246, 79] on img at bounding box center [240, 72] width 13 height 13
click at [417, 262] on div "Cancel Add 1 Photo(s)" at bounding box center [286, 271] width 358 height 24
click at [428, 274] on span "Add 1 Photo(s)" at bounding box center [430, 274] width 39 height 10
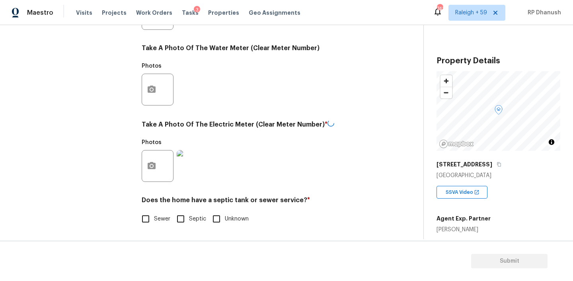
click at [148, 216] on input "Sewer" at bounding box center [145, 219] width 17 height 17
checkbox input "true"
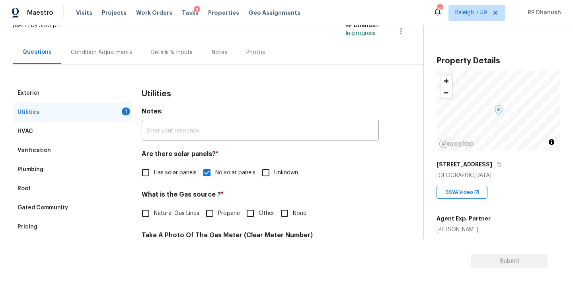
scroll to position [41, 0]
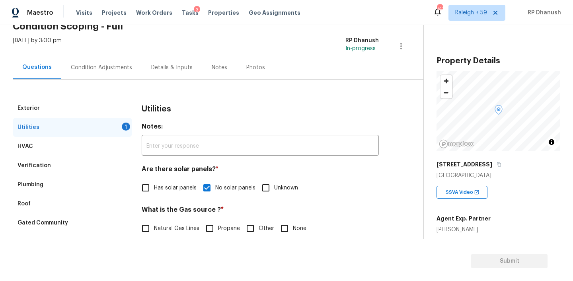
click at [115, 68] on div "Condition Adjustments" at bounding box center [101, 68] width 61 height 8
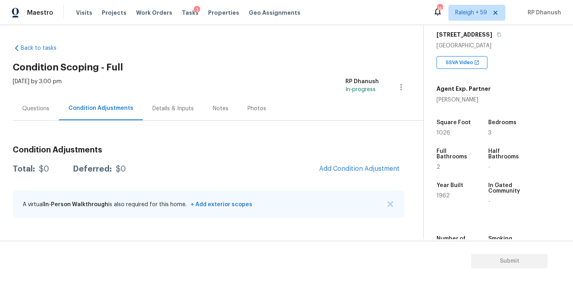
scroll to position [131, 0]
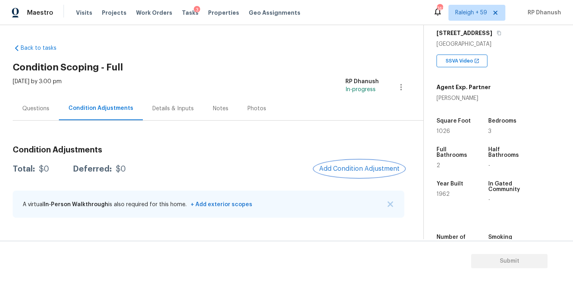
click at [356, 166] on span "Add Condition Adjustment" at bounding box center [359, 168] width 80 height 7
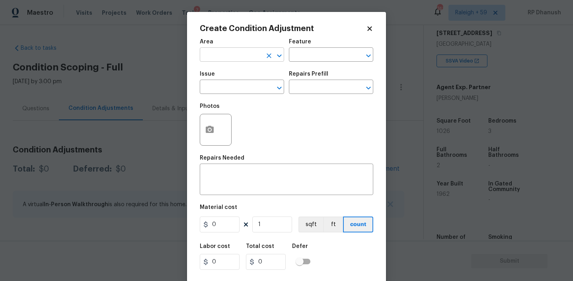
click at [224, 58] on input "text" at bounding box center [231, 55] width 62 height 12
type input "e"
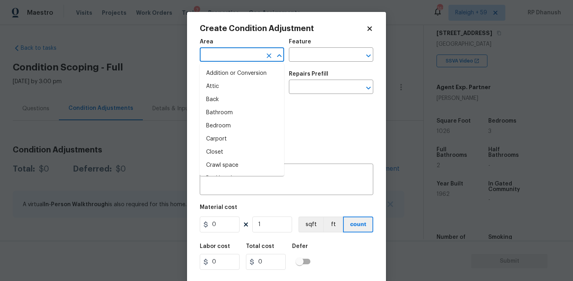
type input "x"
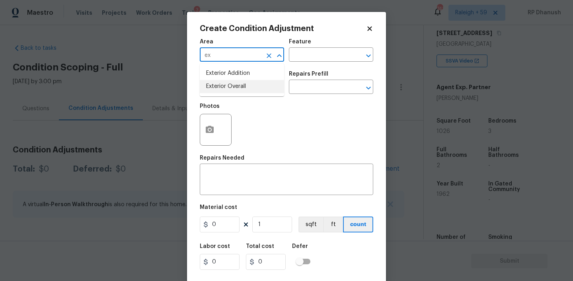
click at [226, 85] on li "Exterior Overall" at bounding box center [242, 86] width 84 height 13
type input "Exterior Overall"
click at [310, 66] on div "Area Exterior Overall ​ Feature ​" at bounding box center [287, 50] width 174 height 32
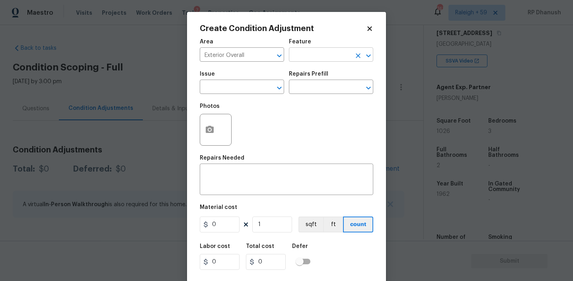
click at [312, 55] on input "text" at bounding box center [320, 55] width 62 height 12
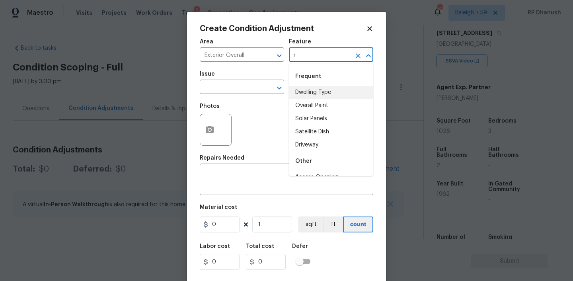
click at [305, 92] on li "Dwelling Type" at bounding box center [331, 92] width 84 height 13
type input "Dwelling Type"
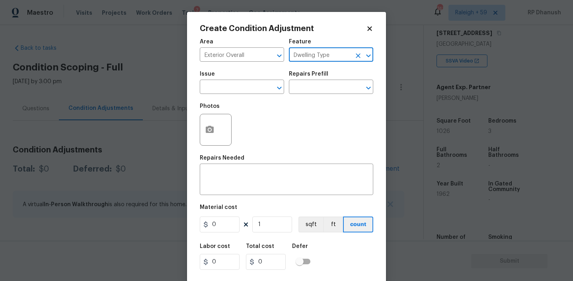
click at [358, 56] on icon "Clear" at bounding box center [358, 55] width 5 height 5
click at [316, 56] on input "text" at bounding box center [320, 55] width 62 height 12
click at [309, 94] on li "Driveway" at bounding box center [331, 92] width 84 height 13
type input "Driveway"
click at [233, 94] on input "text" at bounding box center [231, 88] width 62 height 12
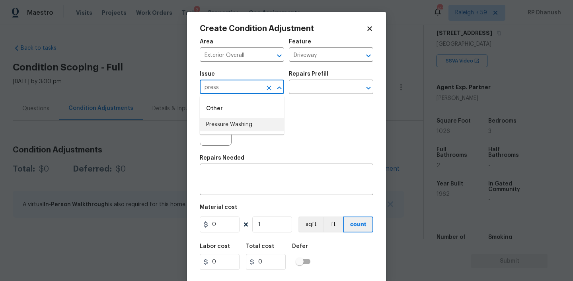
click at [227, 119] on li "Pressure Washing" at bounding box center [242, 124] width 84 height 13
type input "Pressure Washing"
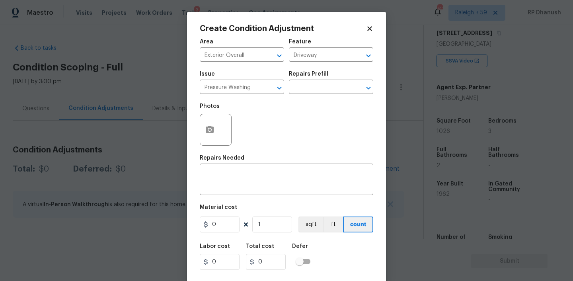
click at [309, 95] on div "Issue Pressure Washing ​ Repairs Prefill ​" at bounding box center [287, 82] width 174 height 32
click at [323, 80] on div "Repairs Prefill" at bounding box center [331, 76] width 84 height 10
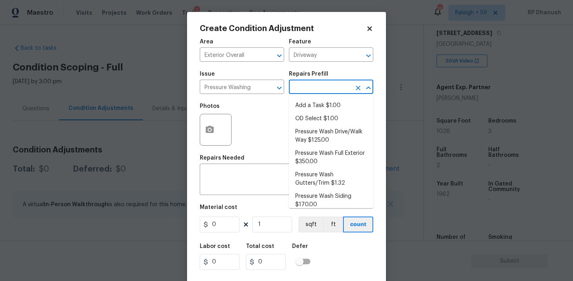
click at [328, 93] on input "text" at bounding box center [320, 88] width 62 height 12
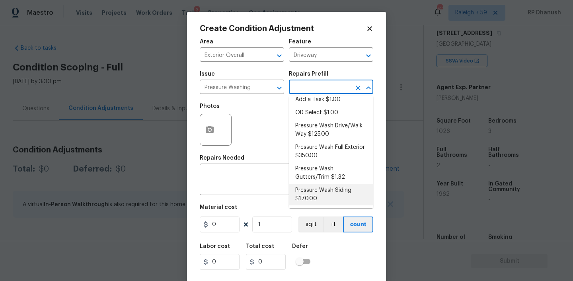
click at [311, 195] on li "Pressure Wash Siding $170.00" at bounding box center [331, 194] width 84 height 21
type input "Siding"
type textarea "Protect areas as needed for pressure washing. Pressure wash the siding on the h…"
type input "170"
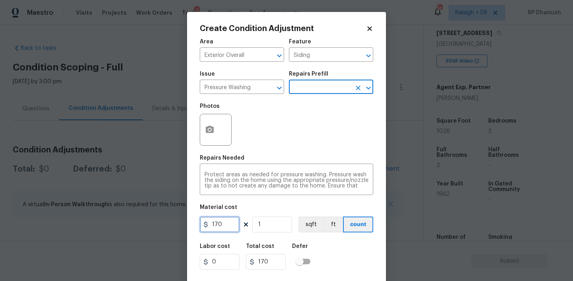
click at [224, 227] on input "170" at bounding box center [220, 225] width 40 height 16
type input "200"
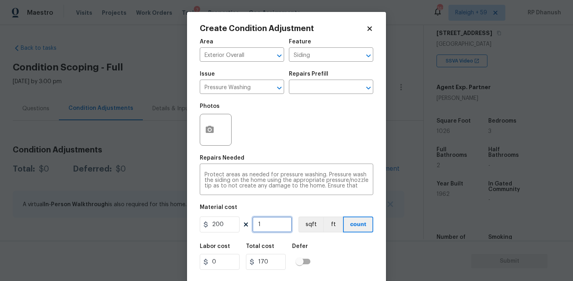
type input "200"
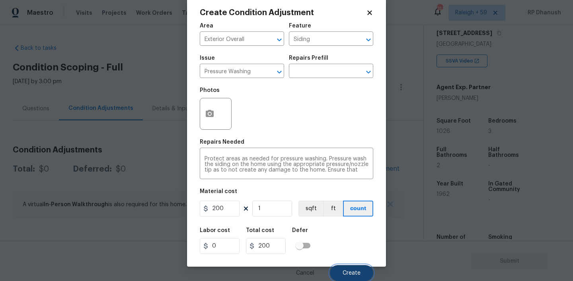
click at [354, 270] on span "Create" at bounding box center [352, 273] width 18 height 6
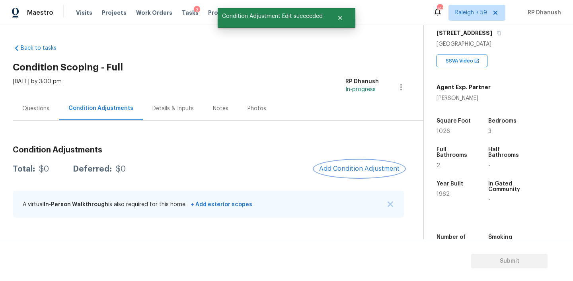
scroll to position [0, 0]
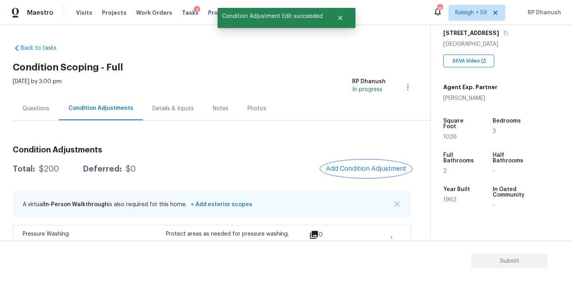
click at [357, 168] on span "Add Condition Adjustment" at bounding box center [366, 168] width 80 height 7
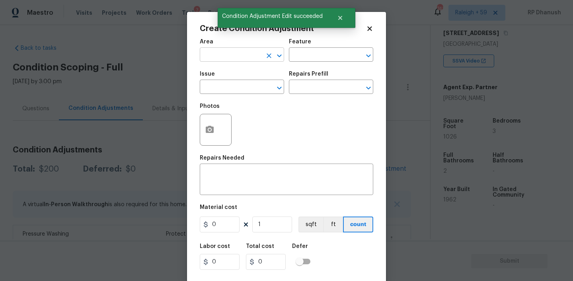
click at [248, 56] on input "text" at bounding box center [231, 55] width 62 height 12
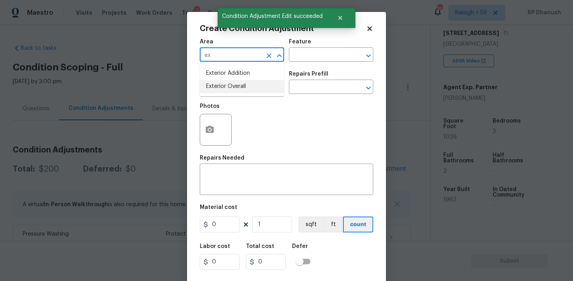
click at [233, 87] on li "Exterior Overall" at bounding box center [242, 86] width 84 height 13
type input "Exterior Overall"
click at [268, 73] on div "Issue" at bounding box center [242, 76] width 84 height 10
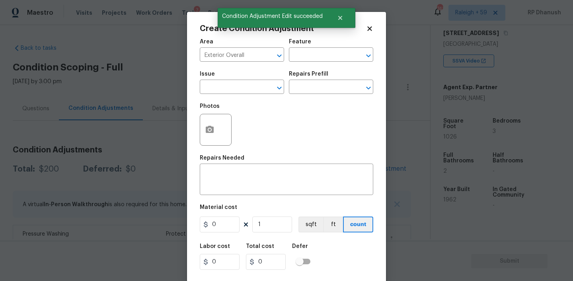
click at [307, 64] on div "Area Exterior Overall ​ Feature ​" at bounding box center [287, 50] width 174 height 32
click at [309, 59] on input "text" at bounding box center [320, 55] width 62 height 12
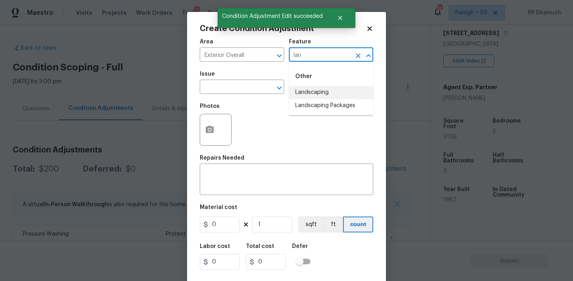
click at [307, 98] on li "Landscaping" at bounding box center [331, 92] width 84 height 13
type input "Landscaping"
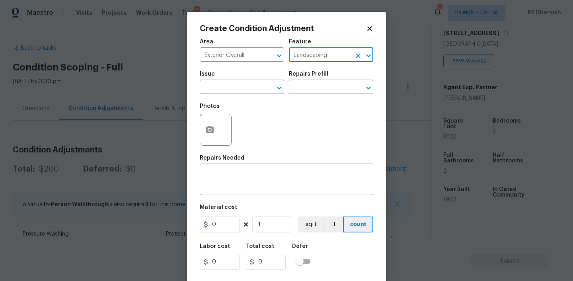
click at [359, 52] on icon "Clear" at bounding box center [358, 56] width 8 height 8
click at [340, 52] on input "text" at bounding box center [320, 55] width 62 height 12
click at [319, 107] on li "Landscaping Packages" at bounding box center [331, 105] width 84 height 13
type input "Landscaping Packages"
click at [248, 92] on input "text" at bounding box center [231, 88] width 62 height 12
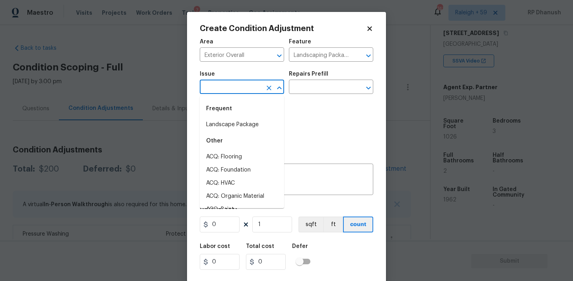
click at [247, 115] on div "Frequent" at bounding box center [242, 108] width 84 height 19
click at [247, 120] on li "Landscape Package" at bounding box center [242, 124] width 84 height 13
type input "Landscape Package"
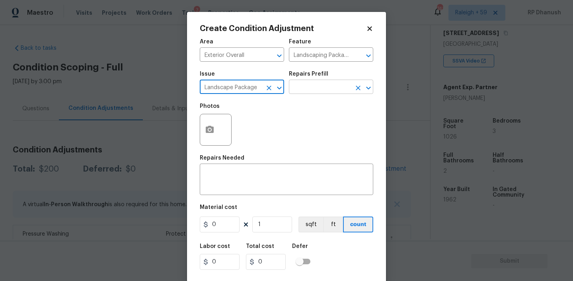
click at [302, 92] on input "text" at bounding box center [320, 88] width 62 height 12
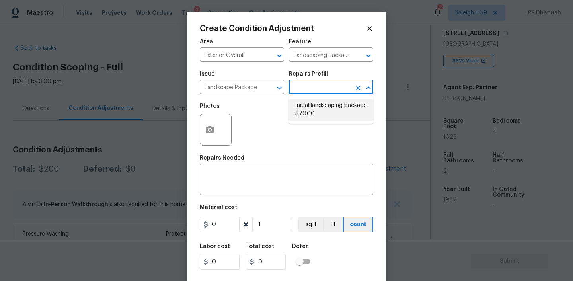
click at [318, 99] on li "Initial landscaping package $70.00" at bounding box center [331, 109] width 84 height 21
type input "Home Readiness Packages"
type textarea "Mowing of grass up to 6" in height. Mow, edge along driveways & sidewalks, trim…"
type input "70"
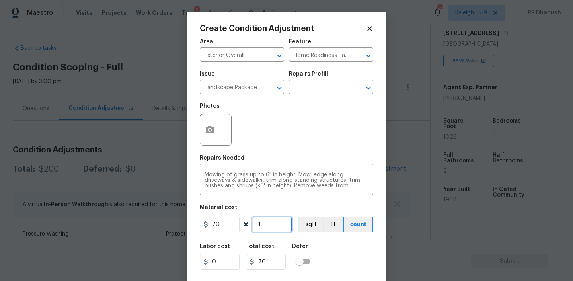
click at [268, 227] on input "1" at bounding box center [272, 225] width 40 height 16
type input "0"
type input "7"
type input "490"
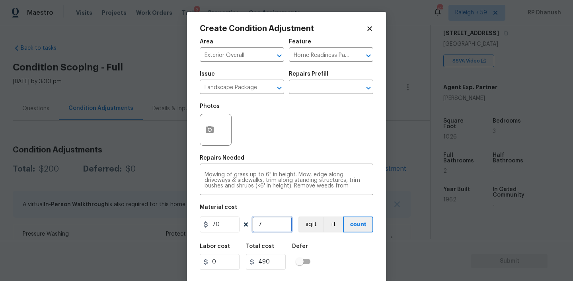
type input "7"
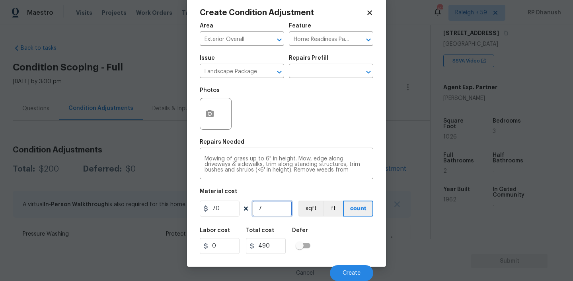
click at [273, 206] on input "7" at bounding box center [272, 209] width 40 height 16
type input "0"
type input "8"
type input "560"
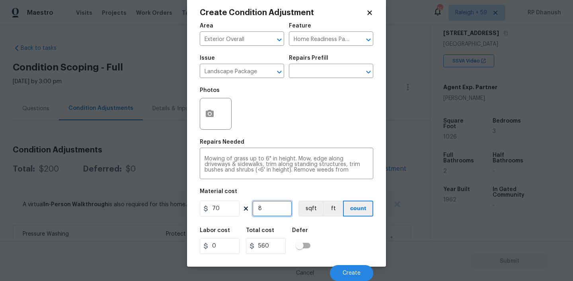
type input "8"
click at [276, 209] on input "8" at bounding box center [272, 209] width 40 height 16
click at [348, 269] on button "Create" at bounding box center [351, 273] width 43 height 16
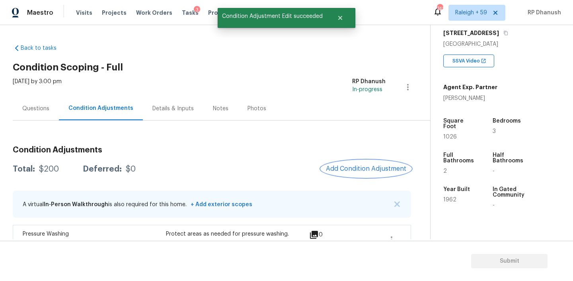
scroll to position [0, 0]
click at [358, 167] on span "Add Condition Adjustment" at bounding box center [366, 168] width 80 height 7
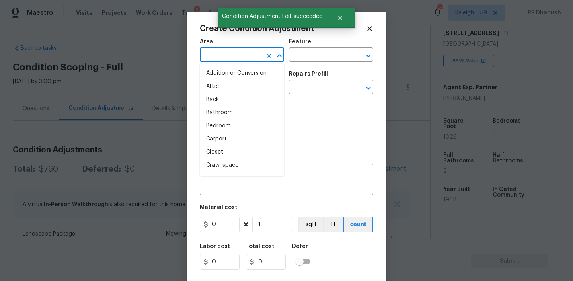
click at [236, 59] on input "text" at bounding box center [231, 55] width 62 height 12
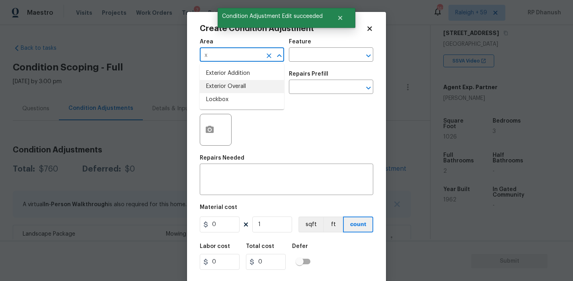
click at [226, 84] on li "Exterior Overall" at bounding box center [242, 86] width 84 height 13
type input "Exterior Overall"
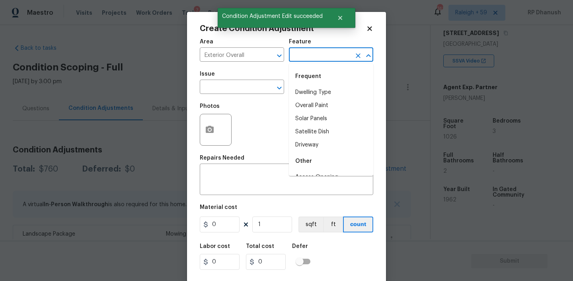
click at [323, 58] on input "text" at bounding box center [320, 55] width 62 height 12
click at [314, 115] on li "Yard maintenance" at bounding box center [331, 118] width 84 height 13
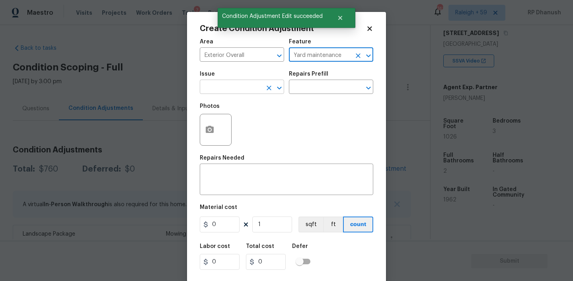
type input "Yard maintenance"
click at [239, 87] on input "text" at bounding box center [231, 88] width 62 height 12
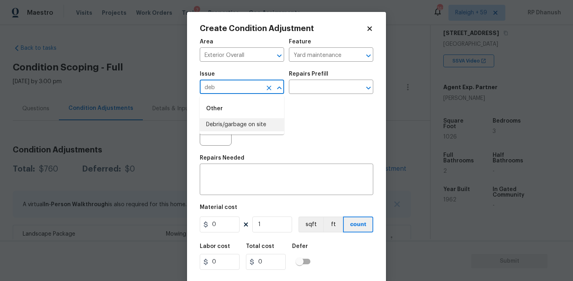
click at [232, 121] on li "Debris/garbage on site" at bounding box center [242, 124] width 84 height 13
type input "Debris/garbage on site"
click at [331, 75] on div "Repairs Prefill" at bounding box center [331, 76] width 84 height 10
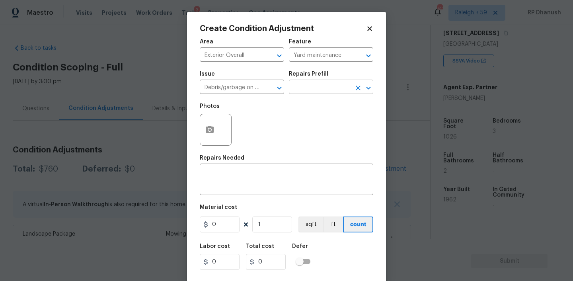
click at [325, 86] on input "text" at bounding box center [320, 88] width 62 height 12
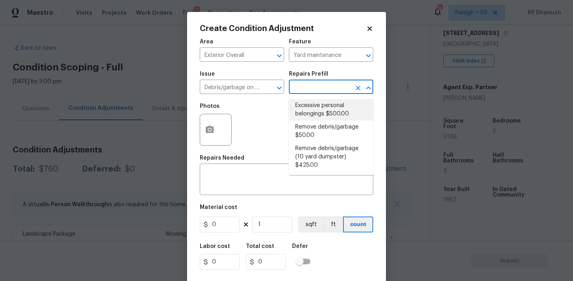
click at [319, 107] on li "Excessive personal belongings $500.00" at bounding box center [331, 109] width 84 height 21
type textarea "Contingency for excessive items to be removed - During assessment, the home con…"
type input "500"
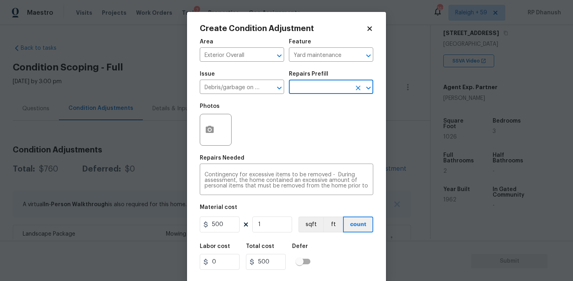
click at [322, 84] on input "text" at bounding box center [320, 88] width 62 height 12
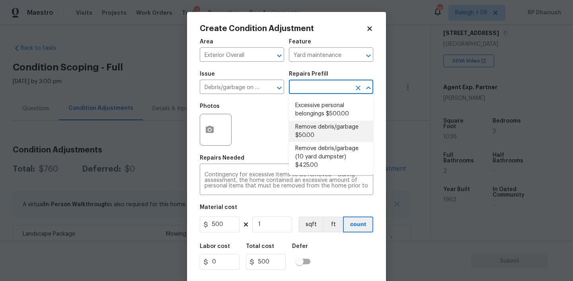
click at [312, 131] on li "Remove debris/garbage $50.00" at bounding box center [331, 131] width 84 height 21
type textarea "Remove, haul off, and properly dispose of any debris left by seller to offsite …"
type input "50"
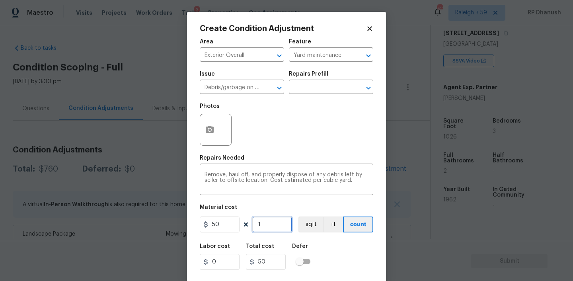
click at [278, 220] on input "1" at bounding box center [272, 225] width 40 height 16
type input "0"
type input "3"
type input "150"
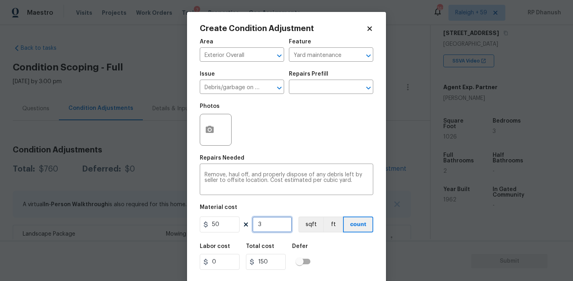
type input "3"
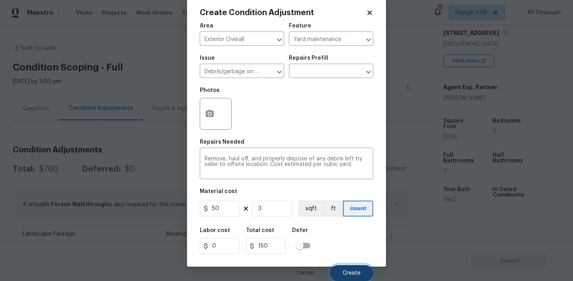
click at [359, 279] on button "Create" at bounding box center [351, 273] width 43 height 16
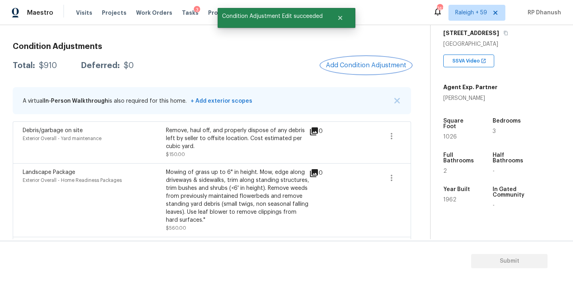
scroll to position [103, 0]
click at [358, 60] on button "Add Condition Adjustment" at bounding box center [366, 65] width 90 height 17
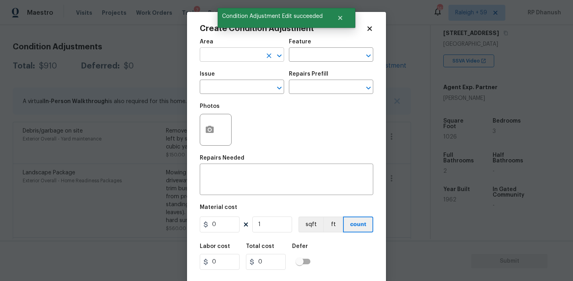
click at [233, 58] on input "text" at bounding box center [231, 55] width 62 height 12
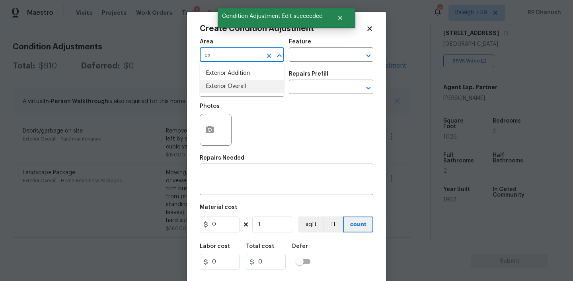
click at [222, 86] on li "Exterior Overall" at bounding box center [242, 86] width 84 height 13
type input "Exterior Overall"
click at [227, 180] on textarea at bounding box center [287, 180] width 164 height 17
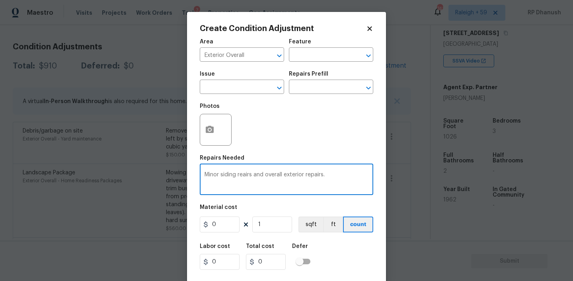
click at [250, 176] on textarea "Minor siding reairs and overall exterior repairs." at bounding box center [287, 180] width 164 height 17
type textarea "Minor siding repairs and overall exterior repairs."
click at [235, 223] on input "0" at bounding box center [220, 225] width 40 height 16
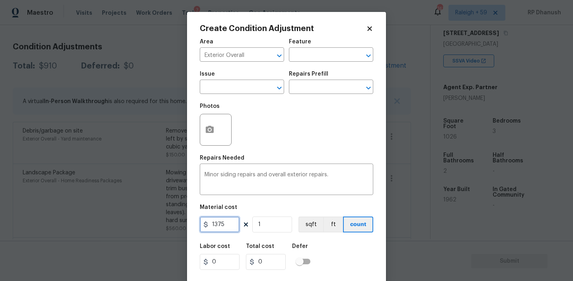
type input "1375"
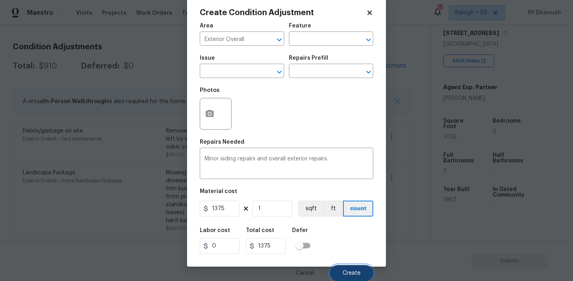
click at [344, 266] on button "Create" at bounding box center [351, 273] width 43 height 16
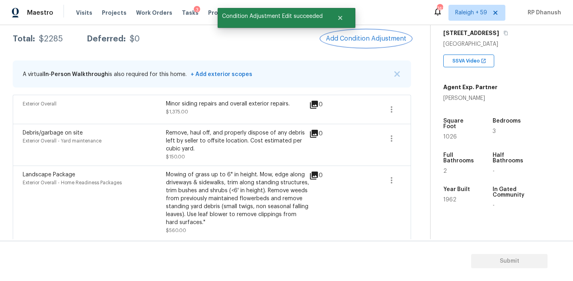
scroll to position [81, 0]
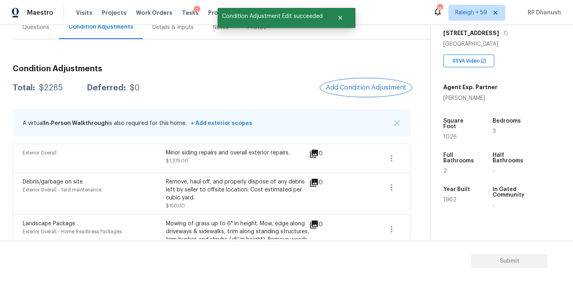
click at [356, 85] on span "Add Condition Adjustment" at bounding box center [366, 87] width 80 height 7
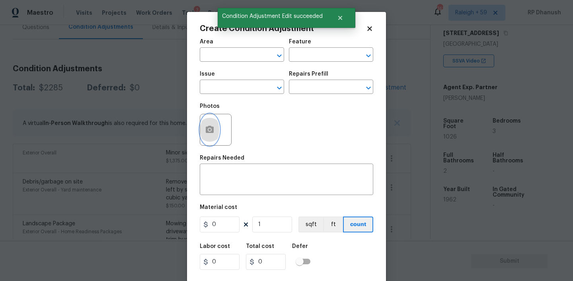
click at [202, 133] on button "button" at bounding box center [209, 129] width 19 height 31
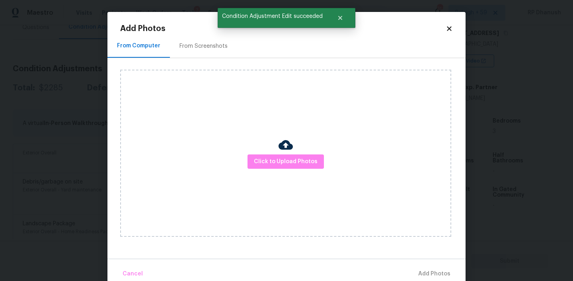
click at [209, 51] on div "From Screenshots" at bounding box center [203, 45] width 67 height 23
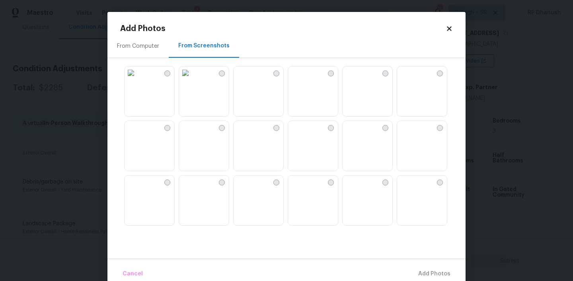
click at [137, 134] on img at bounding box center [131, 127] width 13 height 13
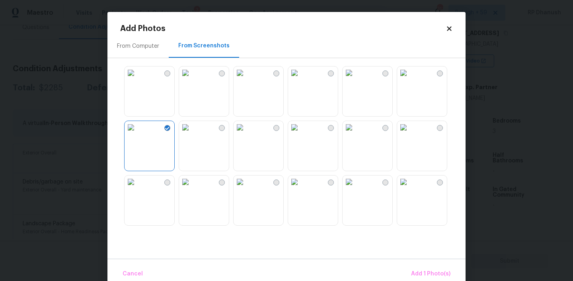
click at [192, 134] on img at bounding box center [185, 127] width 13 height 13
click at [137, 134] on img at bounding box center [131, 127] width 13 height 13
click at [438, 269] on span "Add 1 Photo(s)" at bounding box center [430, 274] width 39 height 10
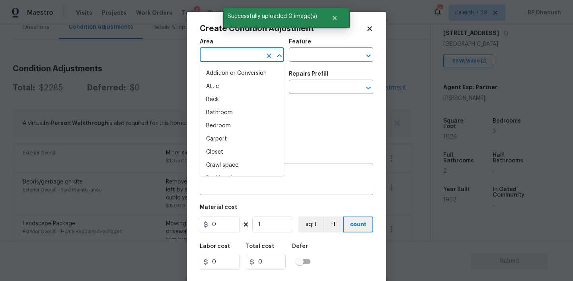
click at [241, 58] on input "text" at bounding box center [231, 55] width 62 height 12
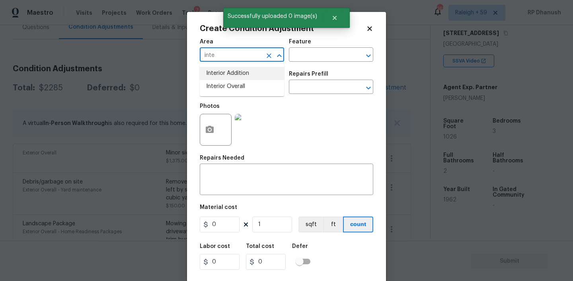
click at [234, 86] on li "Interior Overall" at bounding box center [242, 86] width 84 height 13
type input "Interior Overall"
click at [304, 62] on input "text" at bounding box center [320, 55] width 62 height 12
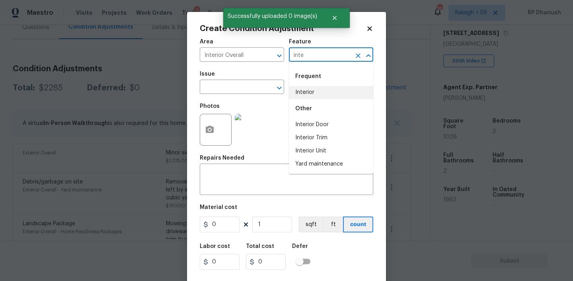
click at [310, 92] on li "Interior" at bounding box center [331, 92] width 84 height 13
type input "Interior"
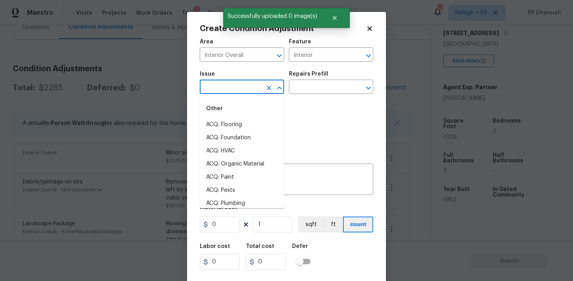
click at [242, 92] on input "text" at bounding box center [231, 88] width 62 height 12
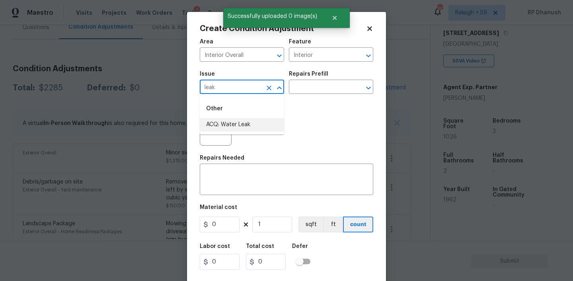
click at [243, 121] on li "ACQ: Water Leak" at bounding box center [242, 124] width 84 height 13
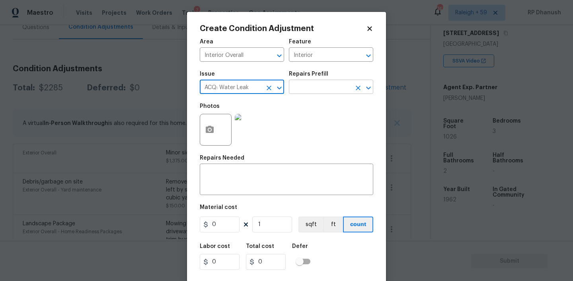
type input "ACQ: Water Leak"
click at [315, 92] on input "text" at bounding box center [320, 88] width 62 height 12
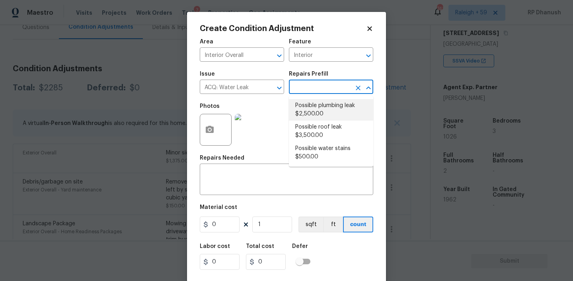
click at [324, 104] on li "Possible plumbing leak $2,500.00" at bounding box center [331, 109] width 84 height 21
type input "Acquisition"
type textarea "Acquisition Scope: Possible plumbing leak"
type input "2500"
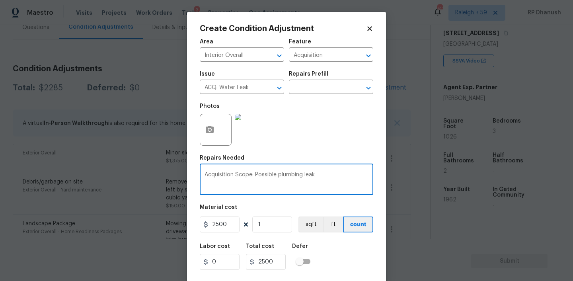
click at [285, 172] on textarea "Acquisition Scope: Possible plumbing leak" at bounding box center [287, 180] width 164 height 17
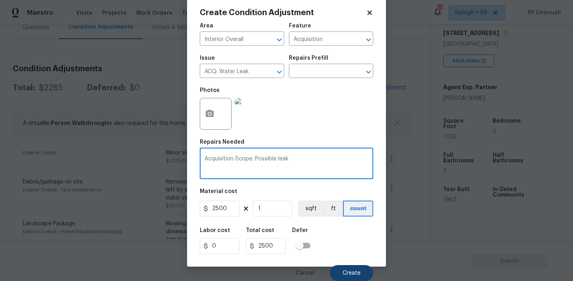
type textarea "Acquisition Scope: Possible leak"
click at [357, 273] on span "Create" at bounding box center [352, 273] width 18 height 6
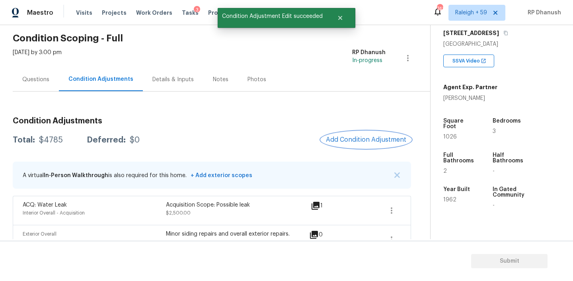
scroll to position [12, 0]
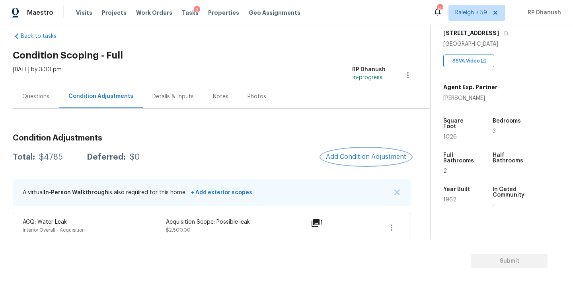
click at [345, 162] on button "Add Condition Adjustment" at bounding box center [366, 156] width 90 height 17
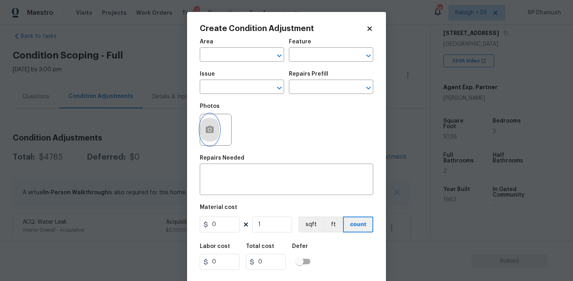
click at [215, 126] on button "button" at bounding box center [209, 129] width 19 height 31
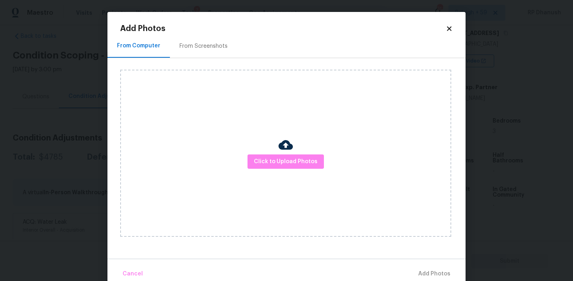
click at [195, 38] on div "From Screenshots" at bounding box center [203, 45] width 67 height 23
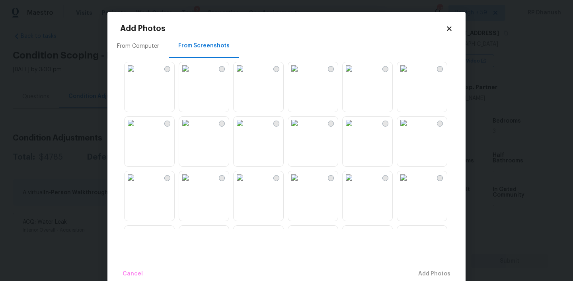
scroll to position [652, 0]
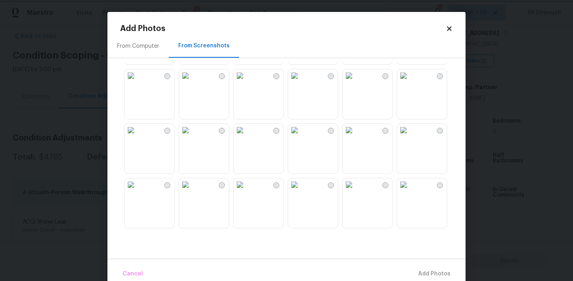
click at [82, 135] on body "Maestro Visits Projects Work Orders Tasks 3 Properties Geo Assignments 738 Rale…" at bounding box center [286, 140] width 573 height 281
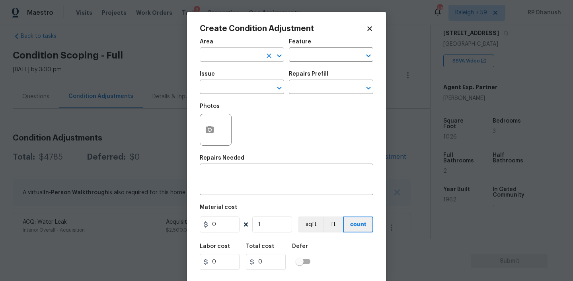
click at [224, 60] on input "text" at bounding box center [231, 55] width 62 height 12
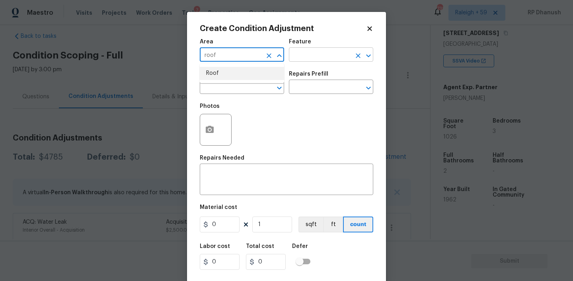
drag, startPoint x: 222, startPoint y: 73, endPoint x: 308, endPoint y: 61, distance: 86.9
click at [222, 73] on li "Roof" at bounding box center [242, 73] width 84 height 13
type input "Roof"
click at [308, 61] on input "text" at bounding box center [320, 55] width 62 height 12
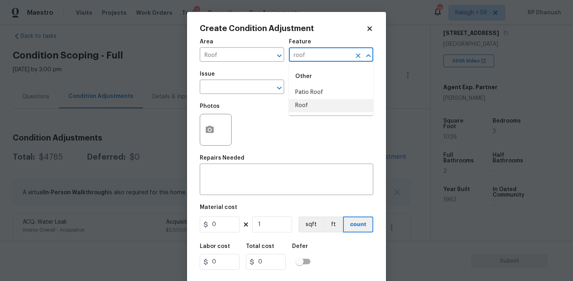
click at [305, 103] on li "Roof" at bounding box center [331, 105] width 84 height 13
type input "Roof"
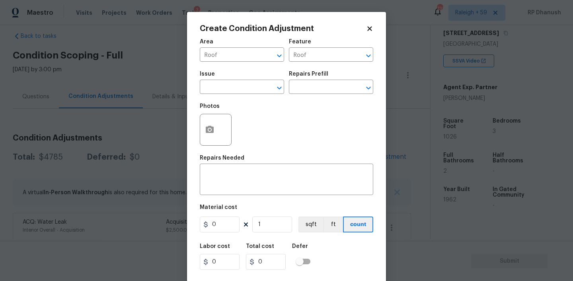
click at [236, 98] on span "Issue ​" at bounding box center [242, 82] width 84 height 32
click at [236, 90] on input "text" at bounding box center [231, 88] width 62 height 12
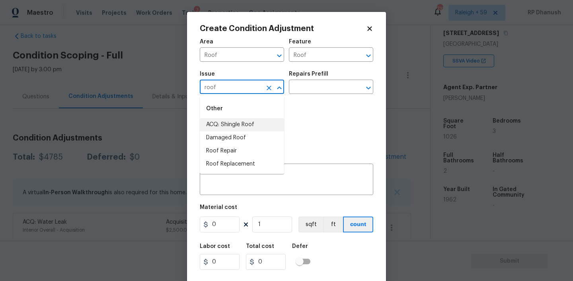
click at [235, 121] on li "ACQ: Shingle Roof" at bounding box center [242, 124] width 84 height 13
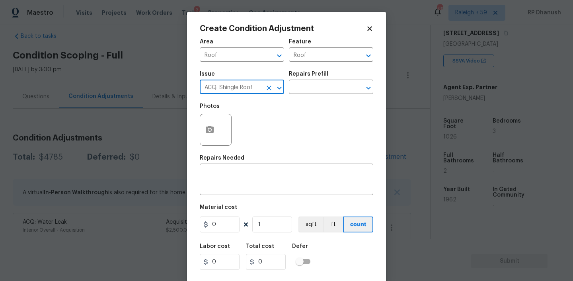
type input "ACQ: Shingle Roof"
click at [274, 105] on div "Photos" at bounding box center [287, 125] width 174 height 52
click at [322, 90] on input "text" at bounding box center [320, 88] width 62 height 12
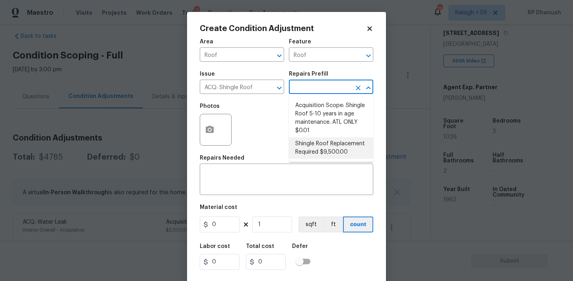
click at [335, 152] on li "Shingle Roof Replacement Required $9,500.00" at bounding box center [331, 147] width 84 height 21
type input "Acquisition"
type textarea "Acquisition Scope: Shingle Roof Replacement required."
type input "9500"
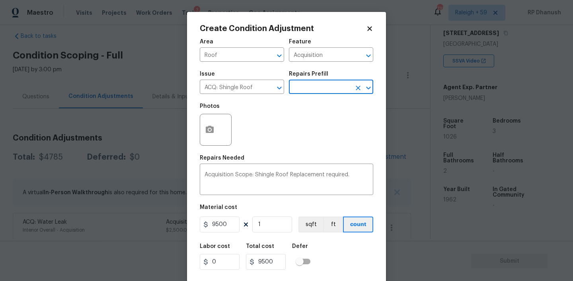
scroll to position [16, 0]
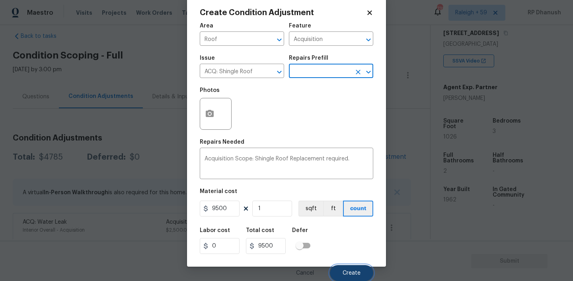
click at [344, 272] on span "Create" at bounding box center [352, 273] width 18 height 6
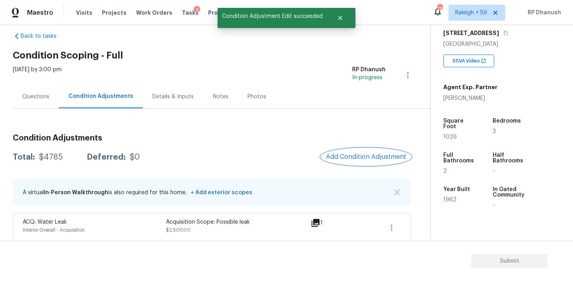
scroll to position [0, 0]
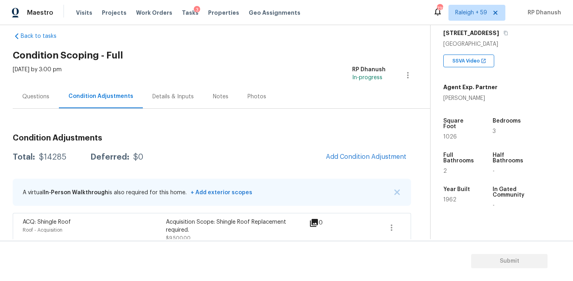
click at [46, 82] on div "[DATE] by 3:00 pm" at bounding box center [37, 75] width 49 height 19
click at [39, 93] on div "Questions" at bounding box center [35, 97] width 27 height 8
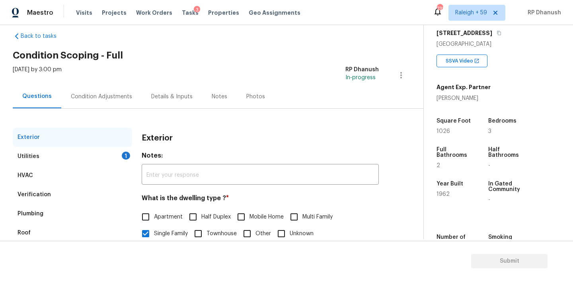
scroll to position [102, 0]
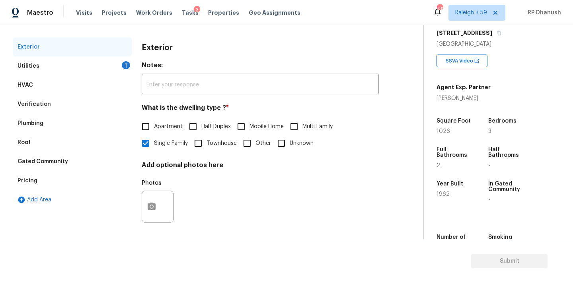
click at [32, 176] on div "Pricing" at bounding box center [72, 180] width 119 height 19
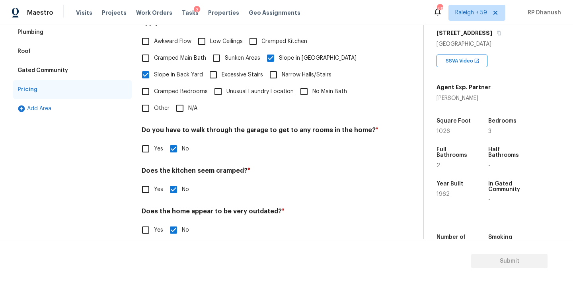
scroll to position [197, 0]
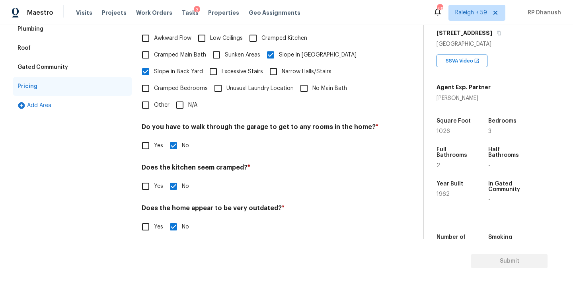
drag, startPoint x: 153, startPoint y: 99, endPoint x: 153, endPoint y: 109, distance: 10.0
click at [153, 99] on input "Other" at bounding box center [145, 105] width 17 height 17
checkbox input "true"
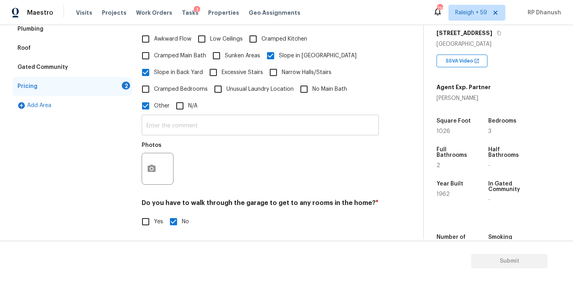
click at [153, 125] on input "text" at bounding box center [260, 126] width 237 height 19
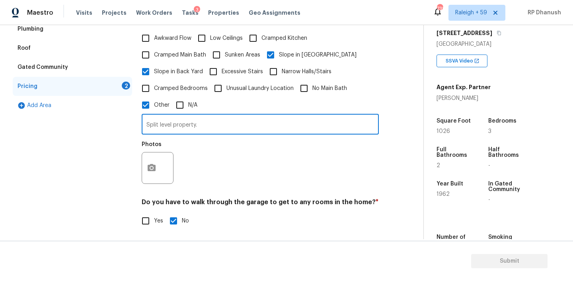
type input "Split level property."
click at [153, 148] on figure "Photos" at bounding box center [158, 163] width 33 height 42
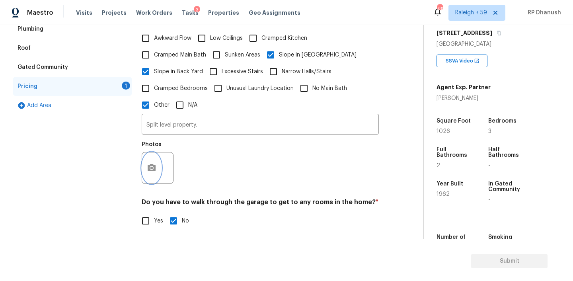
click at [148, 165] on button "button" at bounding box center [151, 167] width 19 height 31
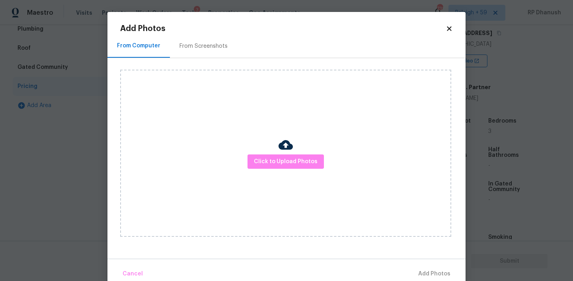
click at [182, 42] on div "From Screenshots" at bounding box center [204, 46] width 48 height 8
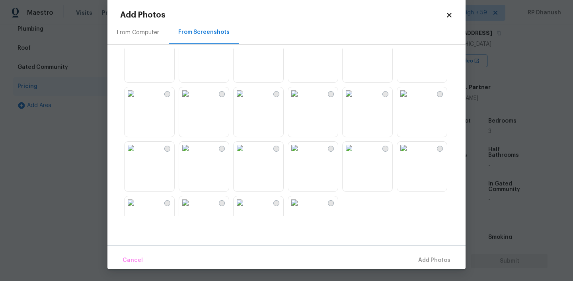
scroll to position [717, 0]
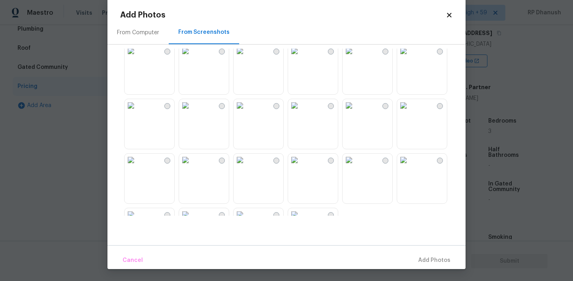
click at [246, 112] on img at bounding box center [240, 105] width 13 height 13
click at [427, 255] on button "Add 1 Photo(s)" at bounding box center [431, 260] width 46 height 17
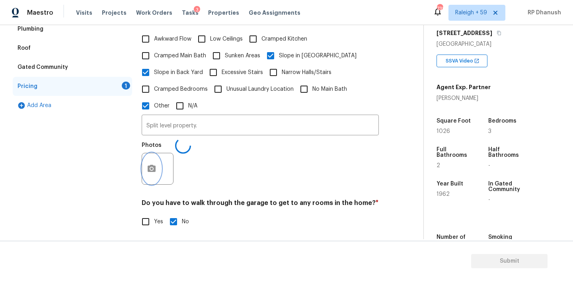
scroll to position [0, 0]
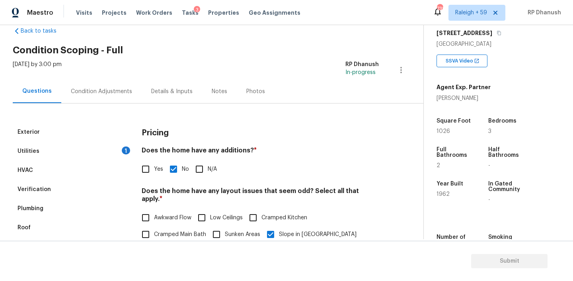
click at [104, 145] on div "Utilities 1" at bounding box center [72, 151] width 119 height 19
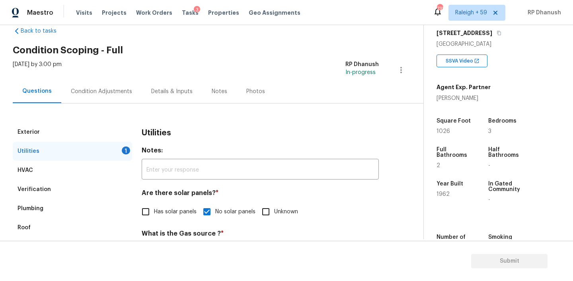
scroll to position [41, 0]
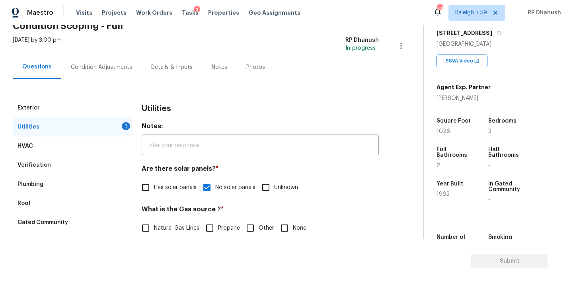
click at [168, 228] on span "Natural Gas Lines" at bounding box center [176, 228] width 45 height 8
click at [154, 228] on input "Natural Gas Lines" at bounding box center [145, 228] width 17 height 17
checkbox input "true"
click at [105, 71] on div "Condition Adjustments" at bounding box center [101, 66] width 80 height 23
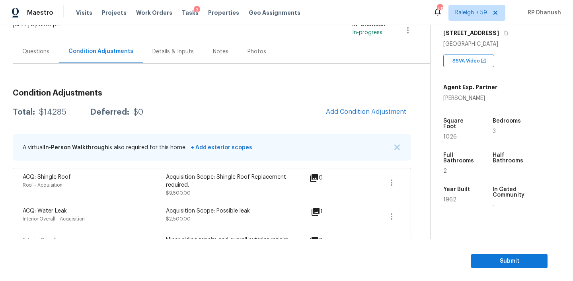
scroll to position [59, 0]
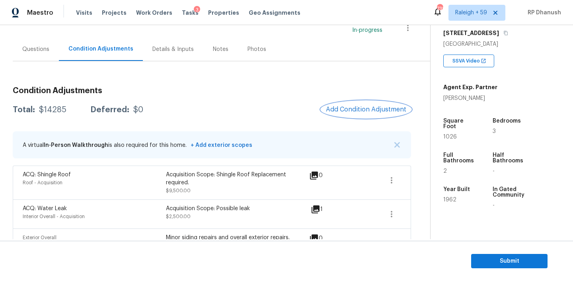
click at [369, 110] on span "Add Condition Adjustment" at bounding box center [366, 109] width 80 height 7
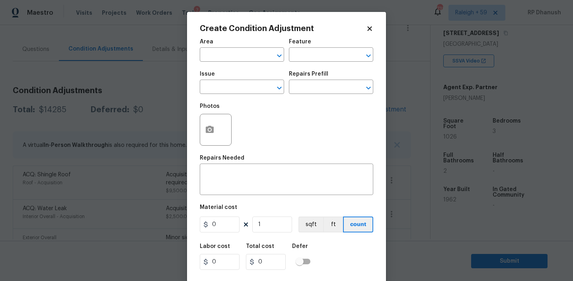
click at [230, 64] on span "Area ​" at bounding box center [242, 50] width 84 height 32
click at [230, 60] on input "text" at bounding box center [231, 55] width 62 height 12
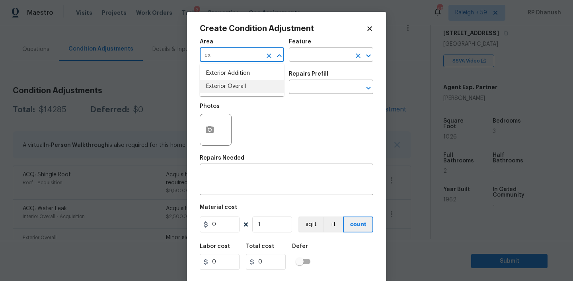
drag, startPoint x: 230, startPoint y: 81, endPoint x: 295, endPoint y: 52, distance: 70.9
click at [230, 81] on li "Exterior Overall" at bounding box center [242, 86] width 84 height 13
type input "Exterior Overall"
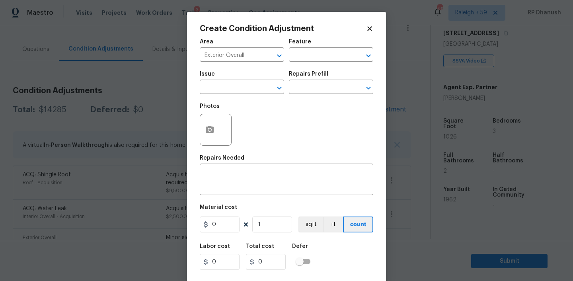
click at [336, 43] on div "Feature" at bounding box center [331, 44] width 84 height 10
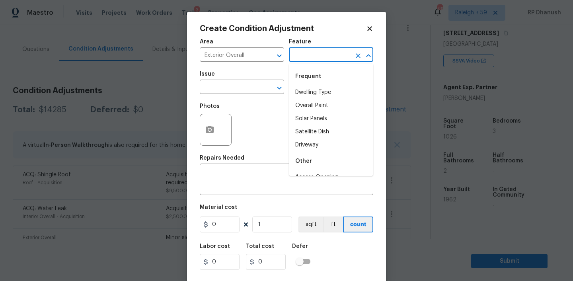
click at [332, 50] on input "text" at bounding box center [320, 55] width 62 height 12
click at [316, 86] on li "Deck" at bounding box center [331, 92] width 84 height 13
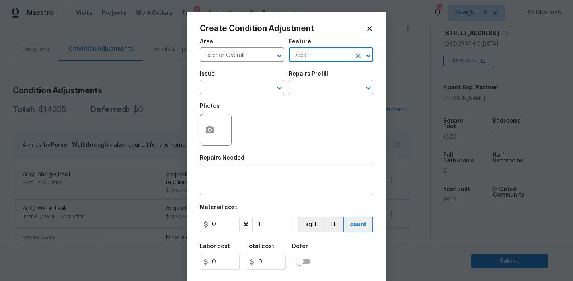
type input "Deck"
click at [281, 186] on textarea at bounding box center [287, 180] width 164 height 17
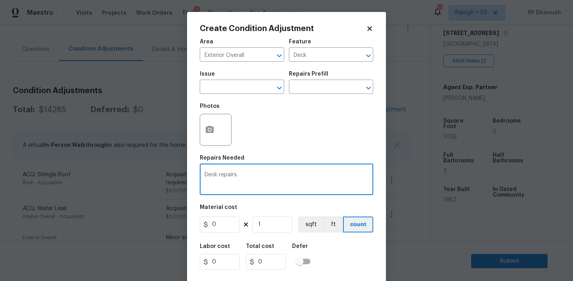
type textarea "Deck repairs."
click at [233, 226] on input "0" at bounding box center [220, 225] width 40 height 16
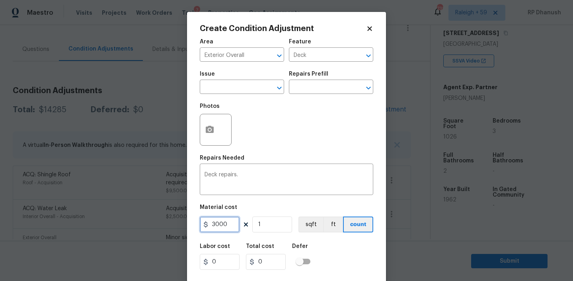
type input "3000"
click at [206, 131] on icon "button" at bounding box center [210, 129] width 8 height 7
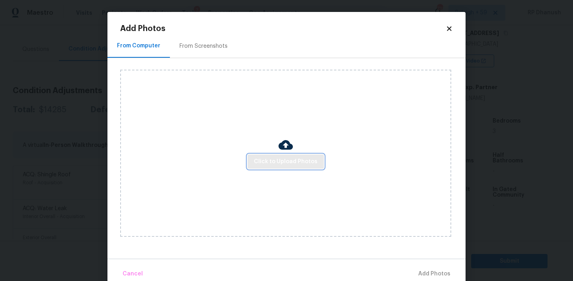
click at [268, 162] on span "Click to Upload Photos" at bounding box center [286, 162] width 64 height 10
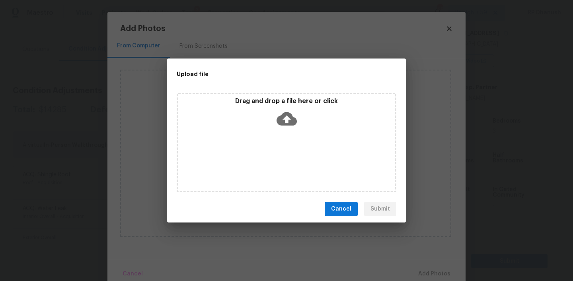
click at [271, 123] on div "Drag and drop a file here or click" at bounding box center [286, 114] width 217 height 34
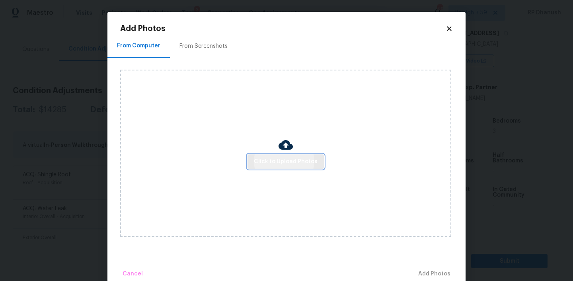
click at [279, 158] on span "Click to Upload Photos" at bounding box center [286, 162] width 64 height 10
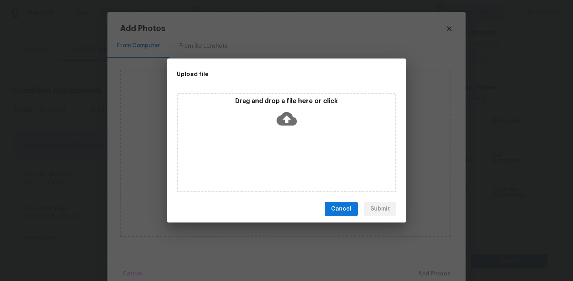
click at [281, 128] on icon at bounding box center [287, 119] width 20 height 20
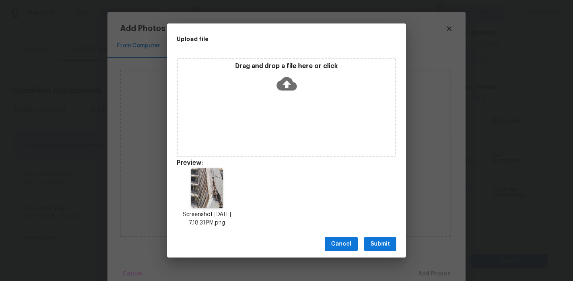
click at [383, 233] on div "Cancel Submit" at bounding box center [286, 243] width 239 height 27
click at [388, 242] on span "Submit" at bounding box center [381, 244] width 20 height 10
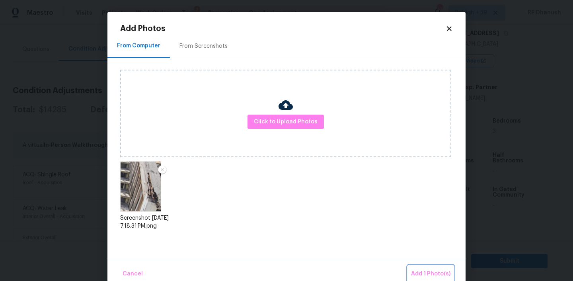
click at [419, 271] on span "Add 1 Photo(s)" at bounding box center [430, 274] width 39 height 10
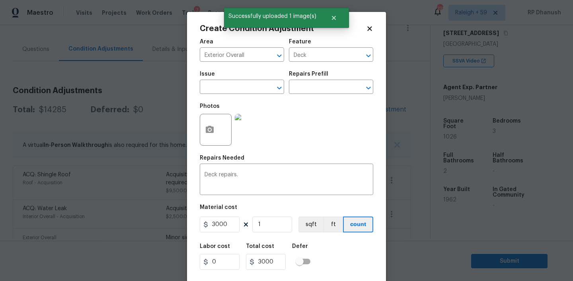
scroll to position [16, 0]
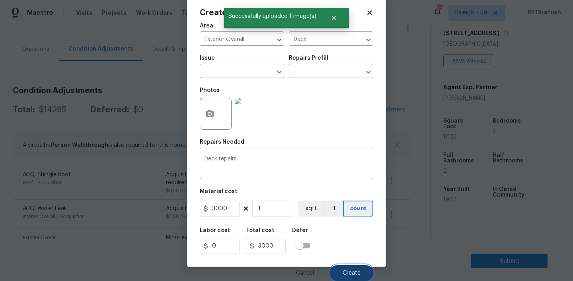
click at [358, 270] on span "Create" at bounding box center [352, 273] width 18 height 6
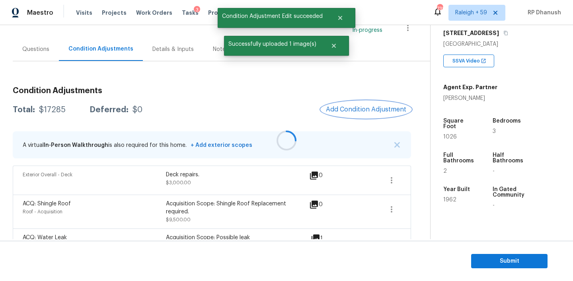
scroll to position [0, 0]
click at [383, 107] on span "Add Condition Adjustment" at bounding box center [366, 109] width 80 height 7
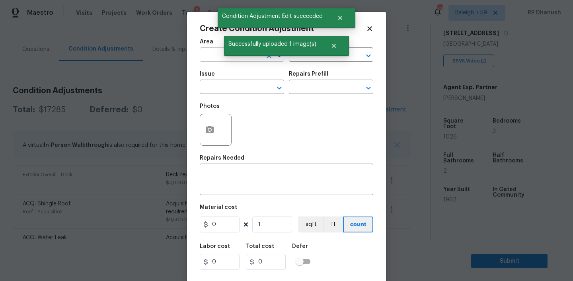
click at [223, 55] on input "text" at bounding box center [231, 55] width 62 height 12
click at [223, 83] on li "Exterior Overall" at bounding box center [242, 86] width 84 height 13
type input "Exterior Overall"
click at [264, 187] on textarea at bounding box center [287, 180] width 164 height 17
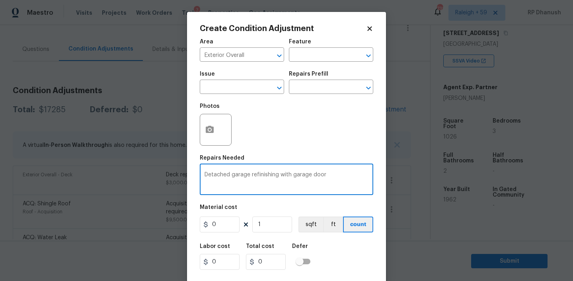
type textarea "Detached garage refinishing with garage door"
click at [219, 227] on input "0" at bounding box center [220, 225] width 40 height 16
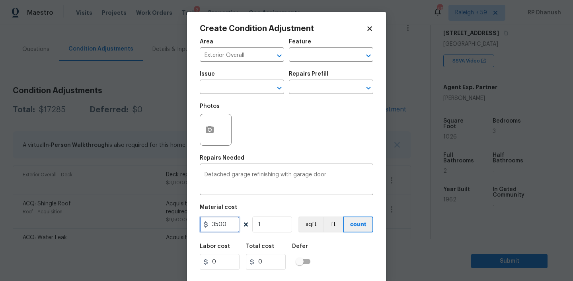
type input "3500"
click at [204, 125] on button "button" at bounding box center [209, 129] width 19 height 31
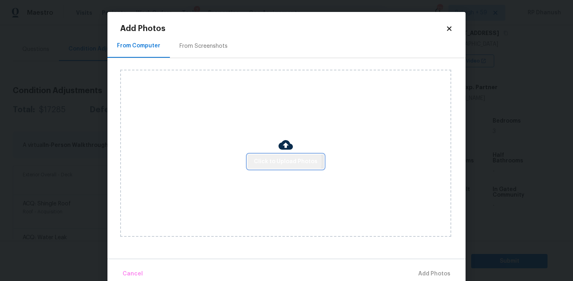
click at [272, 161] on span "Click to Upload Photos" at bounding box center [286, 162] width 64 height 10
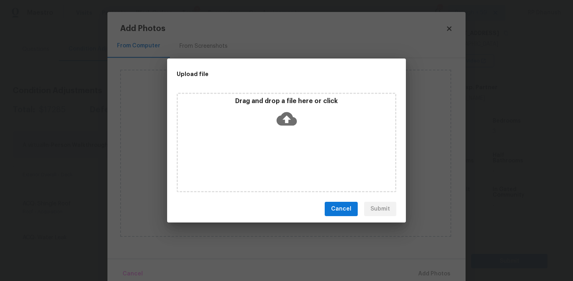
click at [275, 150] on div "Drag and drop a file here or click" at bounding box center [287, 143] width 220 height 100
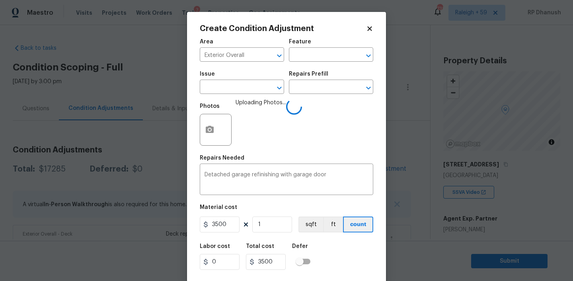
scroll to position [16, 0]
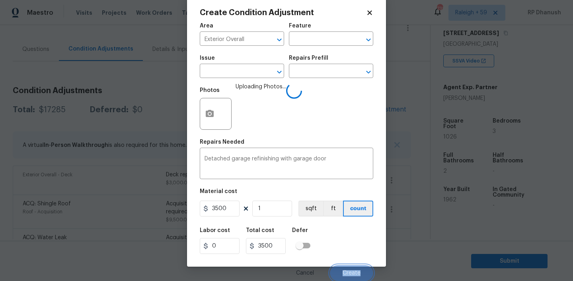
click at [355, 273] on span "Create" at bounding box center [352, 273] width 18 height 6
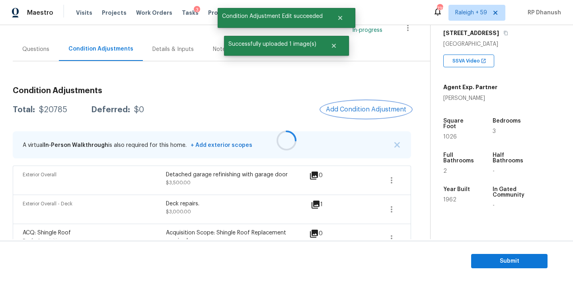
scroll to position [0, 0]
click at [373, 109] on span "Add Condition Adjustment" at bounding box center [366, 109] width 80 height 7
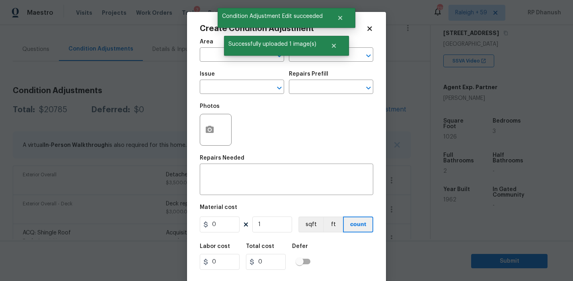
click at [211, 62] on span "Area ​" at bounding box center [242, 50] width 84 height 32
click at [212, 57] on input "e" at bounding box center [231, 55] width 62 height 12
click at [227, 86] on li "Exterior Overall" at bounding box center [242, 86] width 84 height 13
type input "Exterior Overall"
click at [233, 183] on textarea at bounding box center [287, 180] width 164 height 17
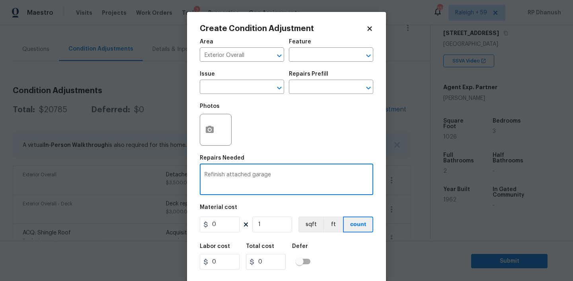
type textarea "Refinish attached garage"
click at [215, 226] on input "0" at bounding box center [220, 225] width 40 height 16
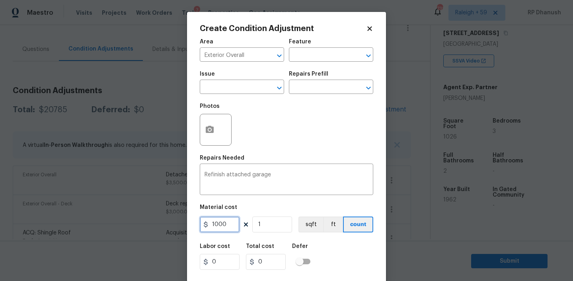
type input "1000"
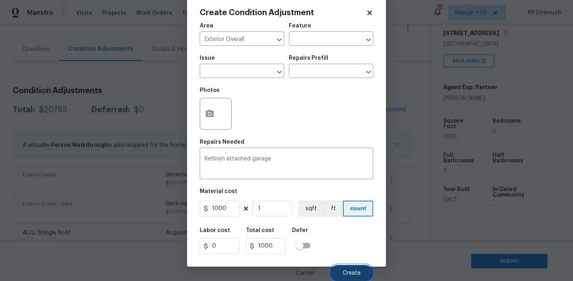
click at [363, 273] on button "Create" at bounding box center [351, 273] width 43 height 16
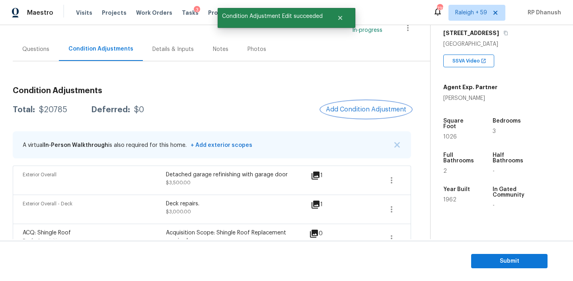
scroll to position [0, 0]
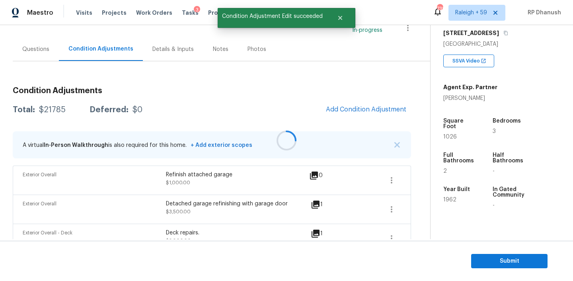
click at [346, 105] on div at bounding box center [286, 140] width 573 height 281
click at [346, 105] on button "Add Condition Adjustment" at bounding box center [366, 109] width 90 height 17
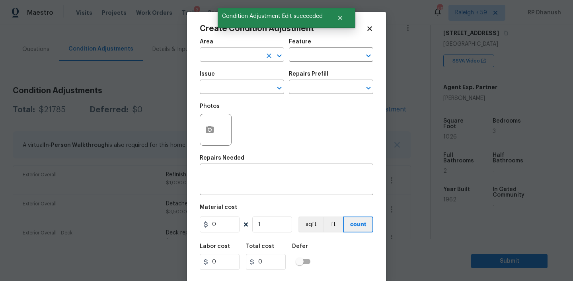
click at [231, 60] on input "text" at bounding box center [231, 55] width 62 height 12
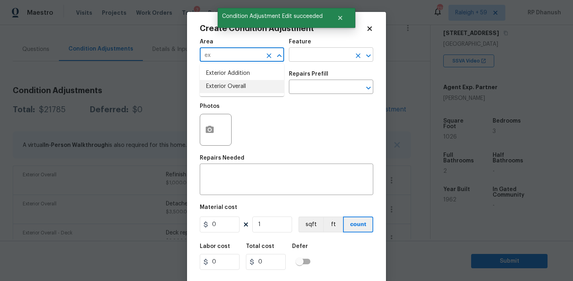
drag, startPoint x: 225, startPoint y: 84, endPoint x: 323, endPoint y: 56, distance: 102.4
click at [226, 84] on li "Exterior Overall" at bounding box center [242, 86] width 84 height 13
type input "Exterior Overall"
click at [328, 56] on input "text" at bounding box center [320, 55] width 62 height 12
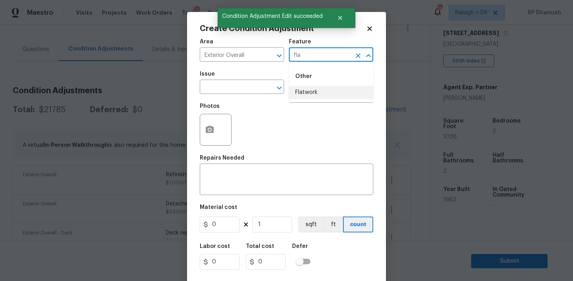
click at [327, 90] on li "Flatwork" at bounding box center [331, 92] width 84 height 13
type input "Flatwork"
click at [238, 84] on input "text" at bounding box center [231, 88] width 62 height 12
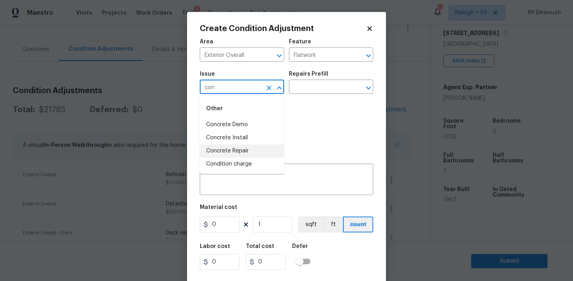
click at [233, 151] on li "Concrete Repair" at bounding box center [242, 151] width 84 height 13
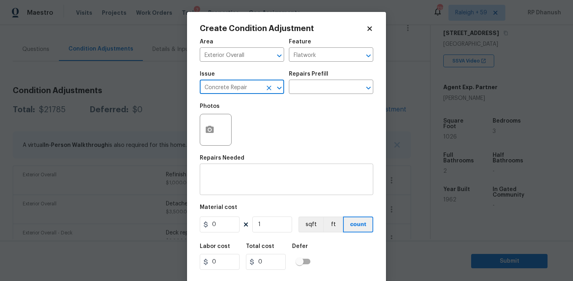
type input "Concrete Repair"
click at [233, 187] on textarea at bounding box center [287, 180] width 164 height 17
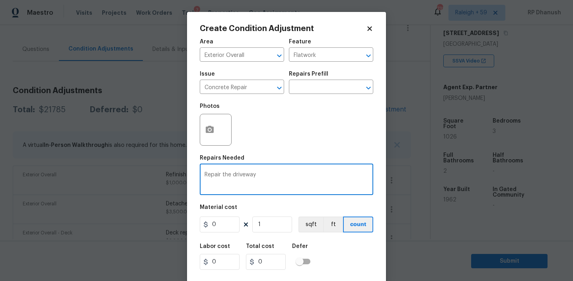
type textarea "Repair the driveway"
click at [221, 228] on input "0" at bounding box center [220, 225] width 40 height 16
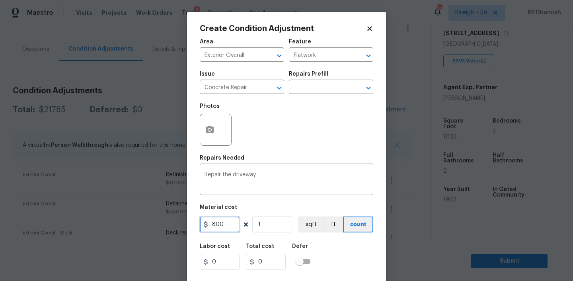
type input "800"
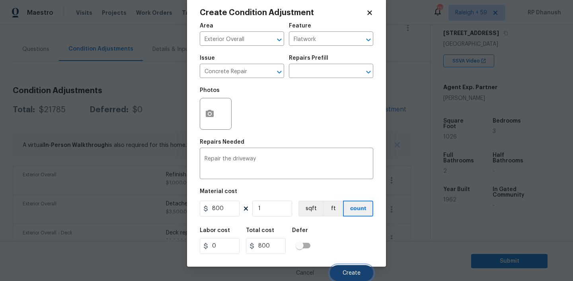
click at [348, 271] on span "Create" at bounding box center [352, 273] width 18 height 6
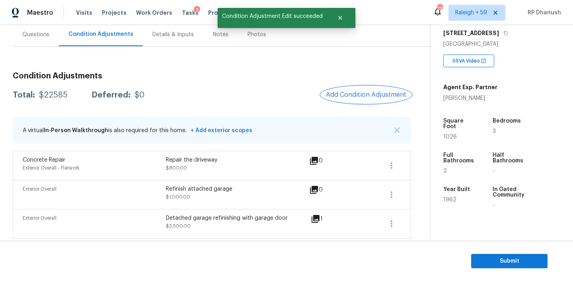
scroll to position [77, 0]
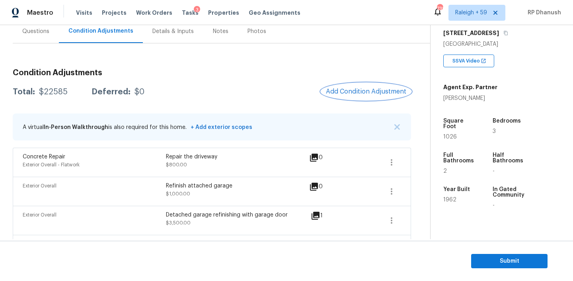
click at [367, 88] on button "Add Condition Adjustment" at bounding box center [366, 91] width 90 height 17
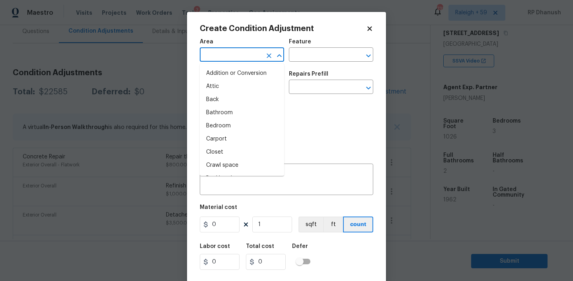
click at [260, 55] on input "text" at bounding box center [231, 55] width 62 height 12
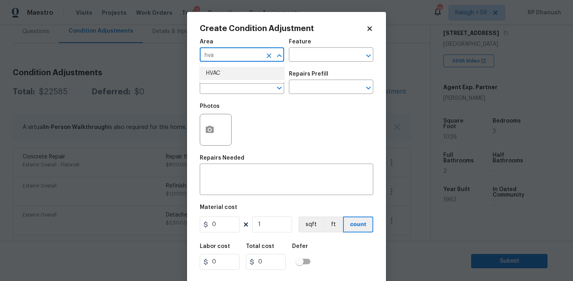
click at [244, 74] on li "HVAC" at bounding box center [242, 73] width 84 height 13
type input "HVAC"
click at [308, 57] on input "text" at bounding box center [320, 55] width 62 height 12
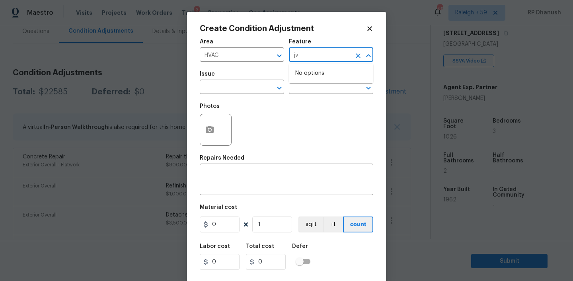
type input "j"
click at [320, 86] on li "HVAC" at bounding box center [331, 92] width 84 height 13
type input "HVAC"
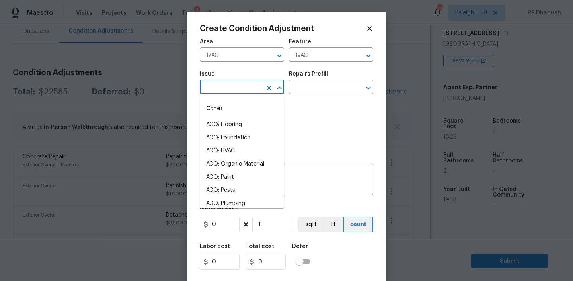
click at [232, 86] on input "text" at bounding box center [231, 88] width 62 height 12
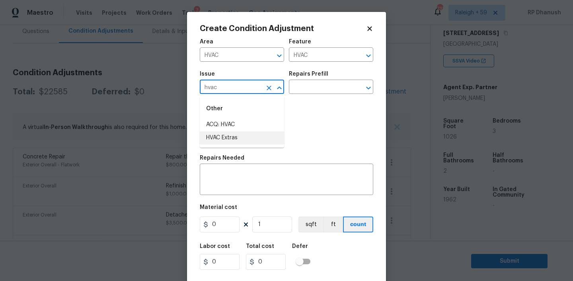
click at [230, 143] on li "HVAC Extras" at bounding box center [242, 137] width 84 height 13
type input "HVAC Extras"
click at [325, 79] on div "Repairs Prefill" at bounding box center [331, 76] width 84 height 10
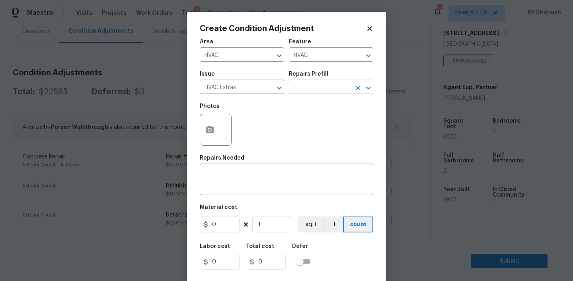
click at [325, 86] on input "text" at bounding box center [320, 88] width 62 height 12
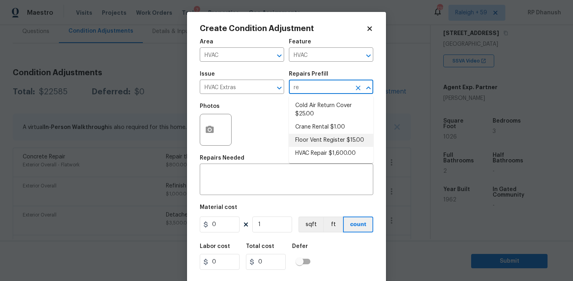
type input "rep"
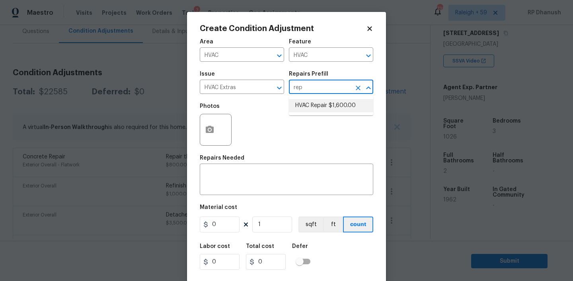
click at [361, 102] on li "HVAC Repair $1,600.00" at bounding box center [331, 105] width 84 height 13
type textarea "HVAC Repair"
type input "1600"
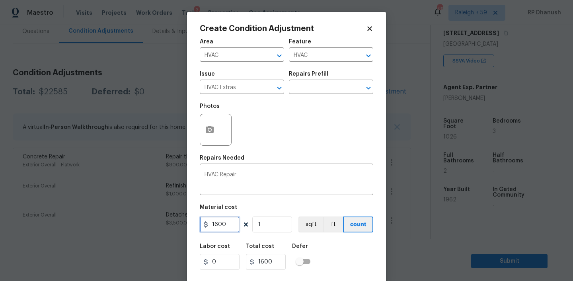
click at [227, 226] on input "1600" at bounding box center [220, 225] width 40 height 16
type input "1000"
click at [211, 131] on icon "button" at bounding box center [210, 130] width 10 height 10
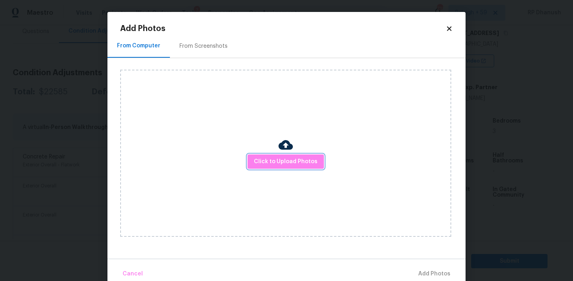
click at [285, 162] on span "Click to Upload Photos" at bounding box center [286, 162] width 64 height 10
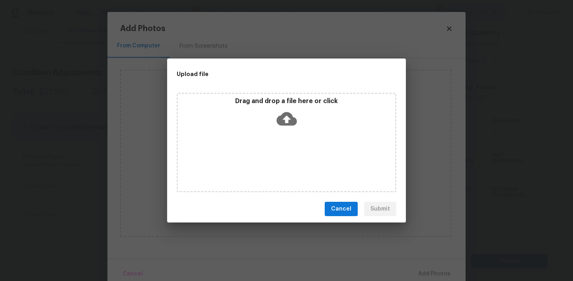
click at [285, 115] on icon at bounding box center [287, 119] width 20 height 14
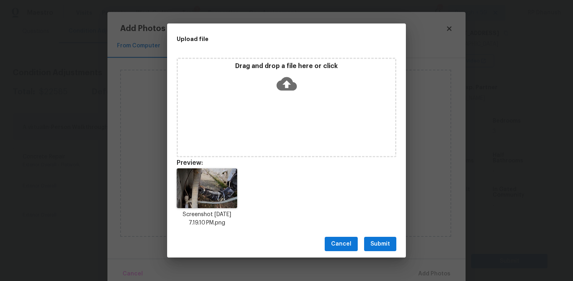
click at [378, 238] on button "Submit" at bounding box center [380, 244] width 32 height 15
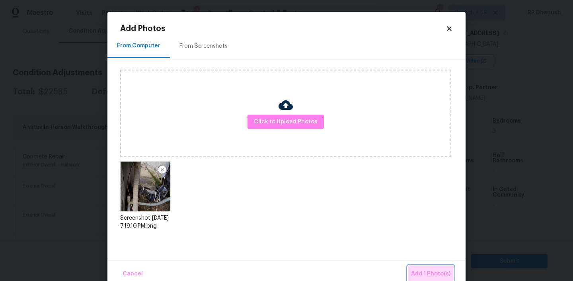
click at [419, 269] on span "Add 1 Photo(s)" at bounding box center [430, 274] width 39 height 10
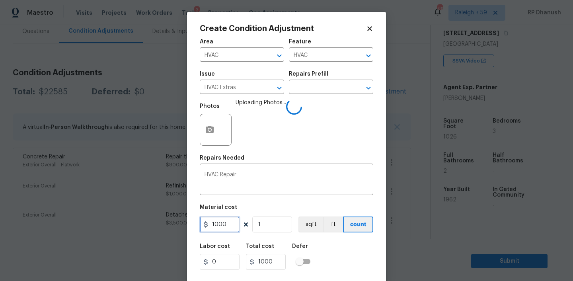
click at [230, 229] on input "1000" at bounding box center [220, 225] width 40 height 16
type input "750"
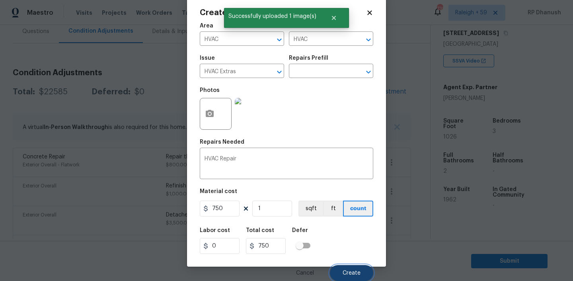
click at [350, 267] on button "Create" at bounding box center [351, 273] width 43 height 16
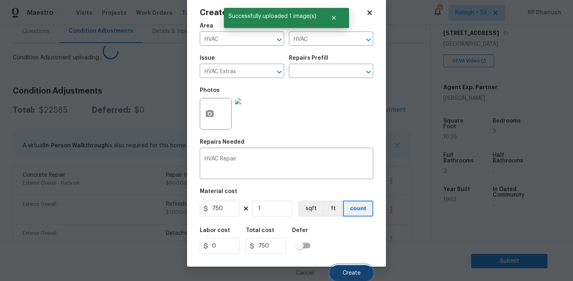
click at [350, 270] on span "Create" at bounding box center [352, 273] width 18 height 6
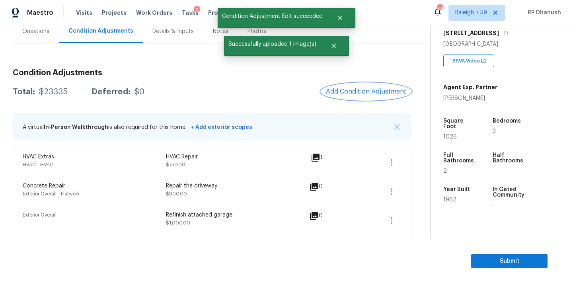
scroll to position [0, 0]
click at [353, 96] on button "Add Condition Adjustment" at bounding box center [366, 91] width 90 height 17
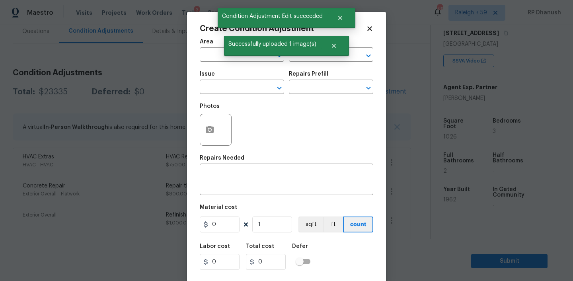
click at [177, 126] on body "Maestro Visits Projects Work Orders Tasks 3 Properties Geo Assignments 738 [GEO…" at bounding box center [286, 140] width 573 height 281
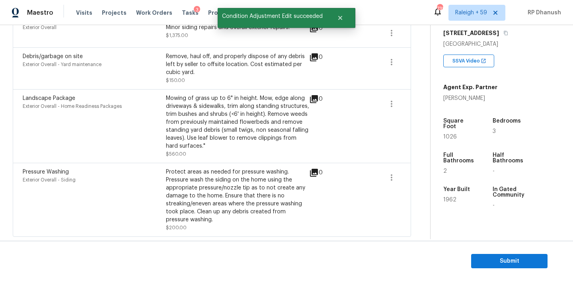
scroll to position [314, 0]
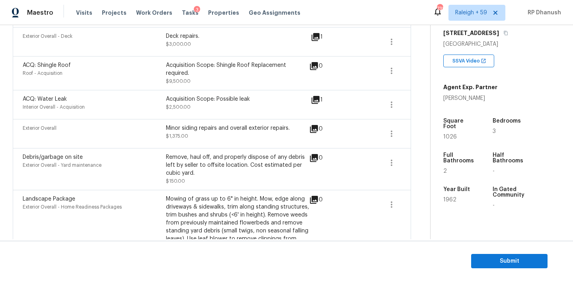
click at [406, 131] on div "Exterior Overall Minor siding repairs and overall exterior repairs. $1,375.00 0" at bounding box center [212, 133] width 398 height 29
click at [389, 133] on icon "button" at bounding box center [392, 134] width 10 height 10
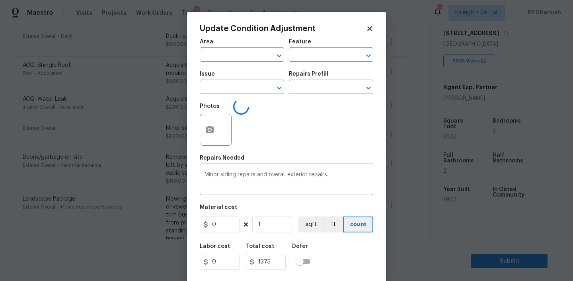
type input "Exterior Overall"
type input "1375"
click at [256, 174] on textarea "Minor siding repairs and overall exterior repairs." at bounding box center [287, 180] width 164 height 17
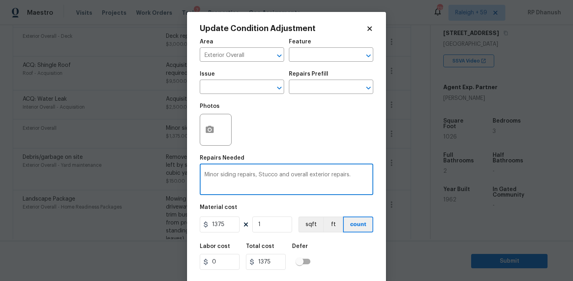
type textarea "Minor siding repairs, Stucco and overall exterior repairs."
click at [229, 221] on input "1375" at bounding box center [220, 225] width 40 height 16
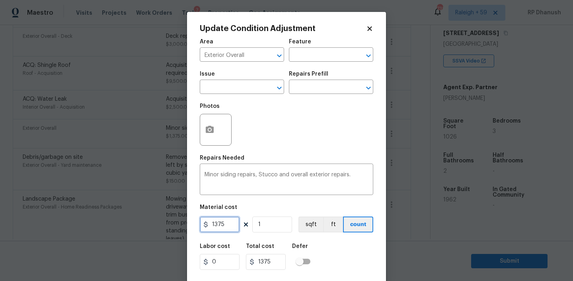
click at [229, 221] on input "1375" at bounding box center [220, 225] width 40 height 16
type input "1575"
click at [212, 140] on button "button" at bounding box center [209, 129] width 19 height 31
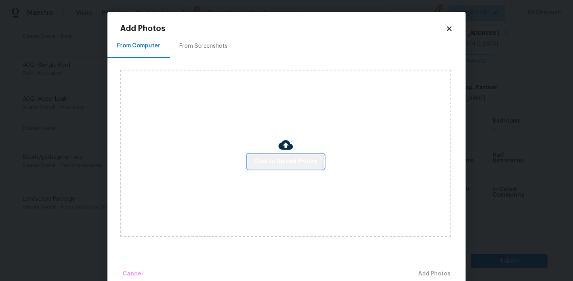
click at [282, 155] on button "Click to Upload Photos" at bounding box center [286, 161] width 76 height 15
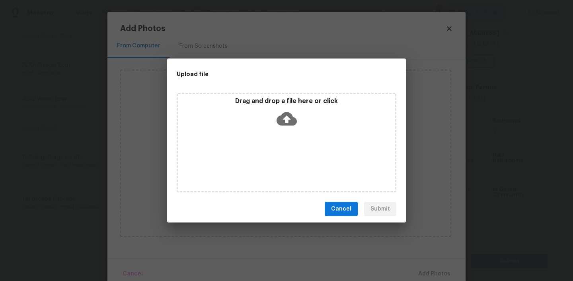
click at [283, 153] on div "Drag and drop a file here or click" at bounding box center [287, 143] width 220 height 100
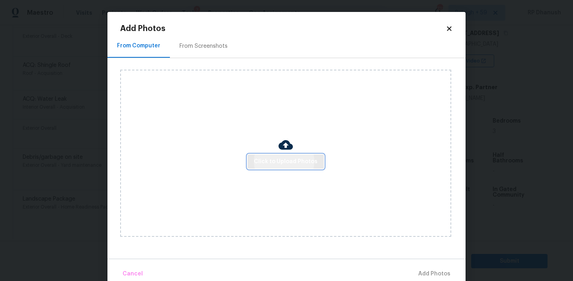
click at [278, 164] on span "Click to Upload Photos" at bounding box center [286, 162] width 64 height 10
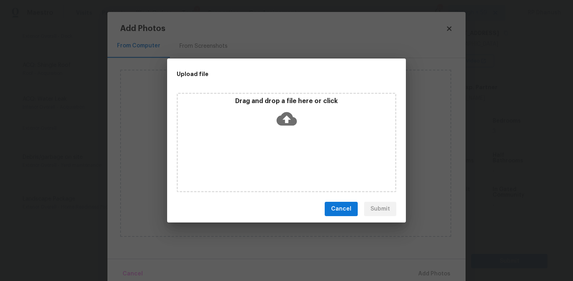
click at [286, 111] on icon at bounding box center [287, 119] width 20 height 20
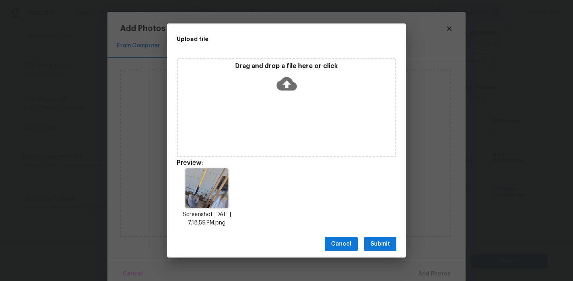
click at [379, 246] on span "Submit" at bounding box center [381, 244] width 20 height 10
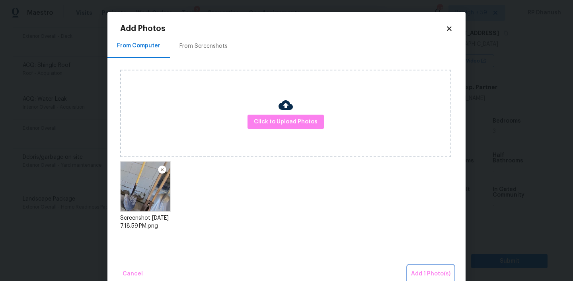
click at [423, 271] on span "Add 1 Photo(s)" at bounding box center [430, 274] width 39 height 10
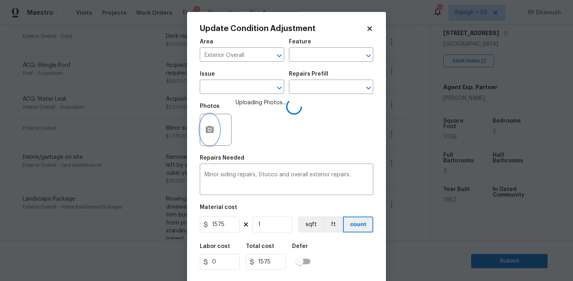
scroll to position [16, 0]
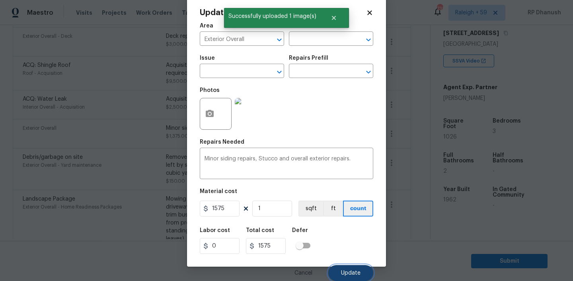
click at [347, 276] on button "Update" at bounding box center [350, 273] width 45 height 16
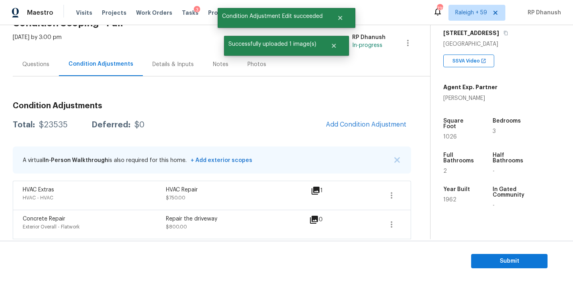
scroll to position [24, 0]
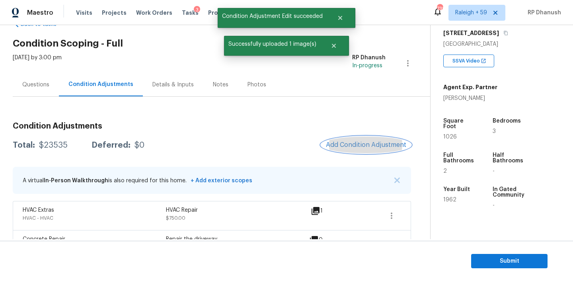
click at [375, 137] on button "Add Condition Adjustment" at bounding box center [366, 145] width 90 height 17
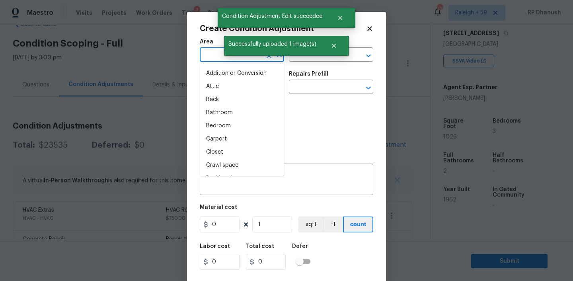
click at [221, 60] on input "text" at bounding box center [231, 55] width 62 height 12
drag, startPoint x: 216, startPoint y: 84, endPoint x: 300, endPoint y: 68, distance: 85.3
click at [220, 83] on li "Exterior Overall" at bounding box center [242, 86] width 84 height 13
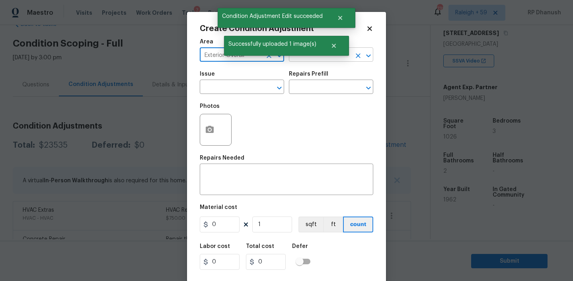
type input "Exterior Overall"
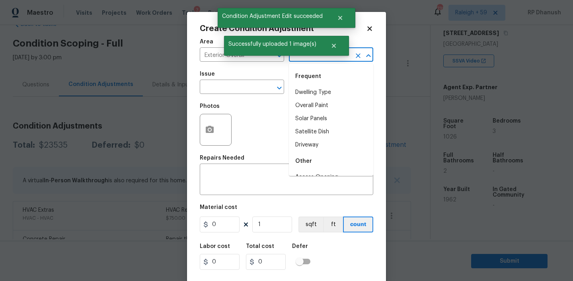
click at [300, 59] on input "text" at bounding box center [320, 55] width 62 height 12
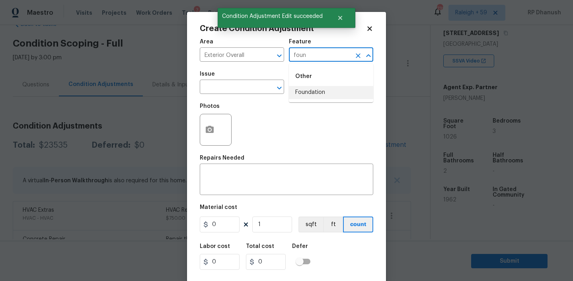
click at [297, 96] on li "Foundation" at bounding box center [331, 92] width 84 height 13
type input "Foundation"
click at [255, 90] on input "text" at bounding box center [231, 88] width 62 height 12
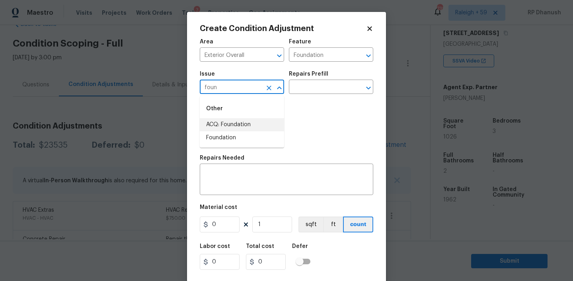
click at [231, 129] on li "ACQ: Foundation" at bounding box center [242, 124] width 84 height 13
type input "ACQ: Foundation"
click at [303, 87] on input "text" at bounding box center [320, 88] width 62 height 12
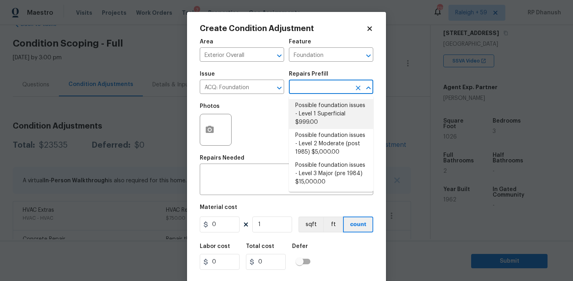
click at [311, 102] on li "Possible foundation issues - Level 1 Superficial $999.00" at bounding box center [331, 114] width 84 height 30
type input "Acquisition"
type textarea "Possible foundation issues - Level 1 - Superficial. Disclaimer: This is NOT a t…"
type input "999"
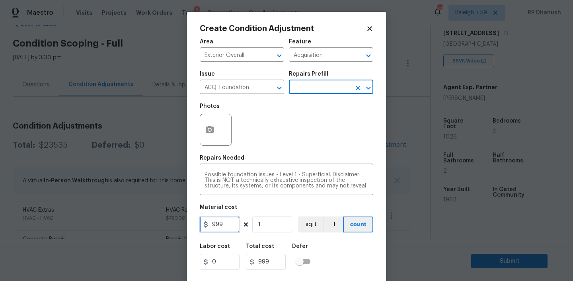
click at [201, 232] on input "999" at bounding box center [220, 225] width 40 height 16
click at [225, 225] on input "999" at bounding box center [220, 225] width 40 height 16
type input "2000"
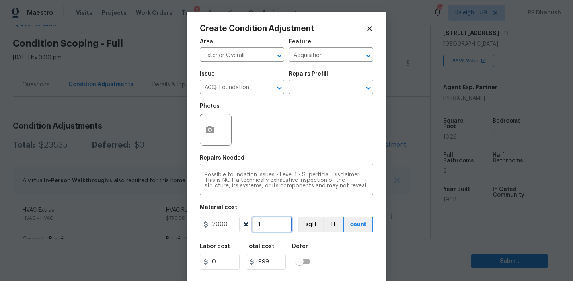
type input "2000"
click at [214, 129] on icon "button" at bounding box center [210, 130] width 10 height 10
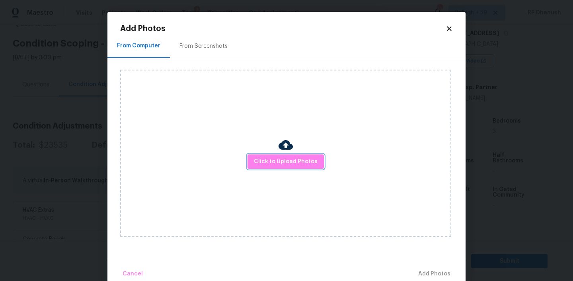
click at [279, 159] on span "Click to Upload Photos" at bounding box center [286, 162] width 64 height 10
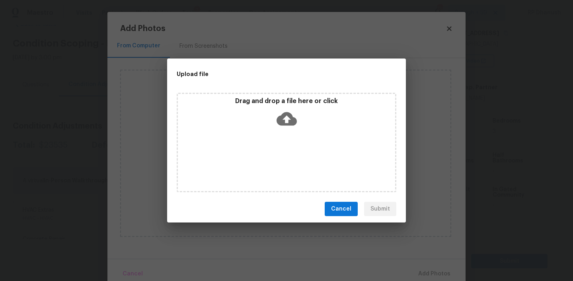
click at [283, 121] on icon at bounding box center [287, 119] width 20 height 14
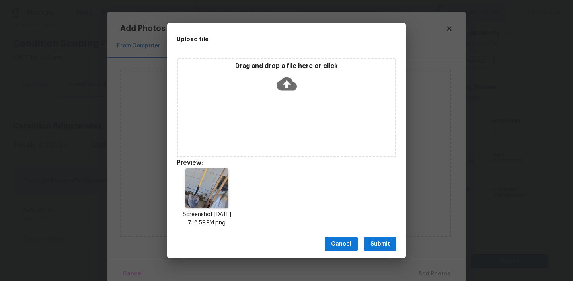
click at [378, 243] on span "Submit" at bounding box center [381, 244] width 20 height 10
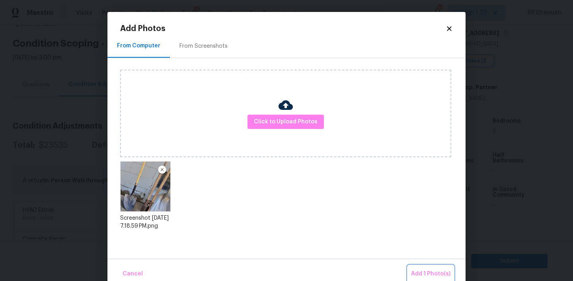
click at [428, 267] on button "Add 1 Photo(s)" at bounding box center [431, 274] width 46 height 17
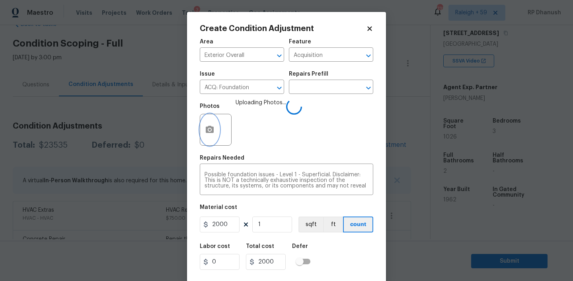
scroll to position [16, 0]
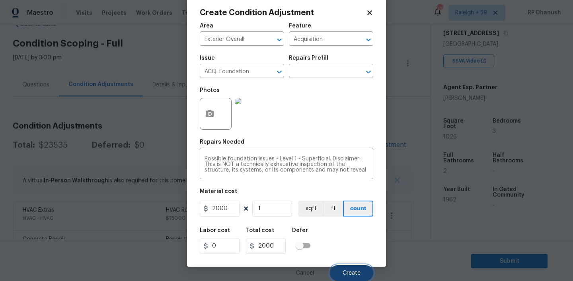
click at [361, 271] on button "Create" at bounding box center [351, 273] width 43 height 16
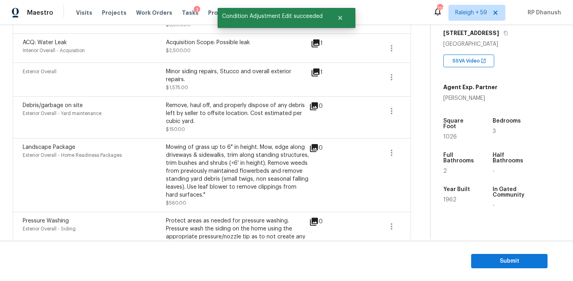
scroll to position [464, 0]
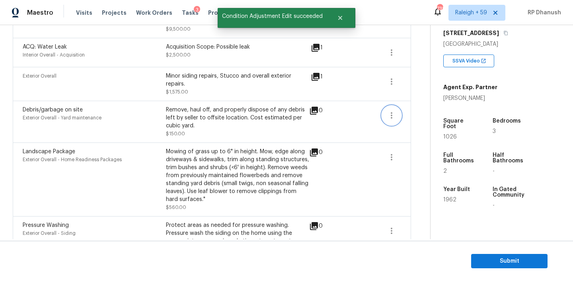
click at [394, 108] on button "button" at bounding box center [391, 115] width 19 height 19
click at [413, 113] on div "Edit" at bounding box center [437, 115] width 62 height 8
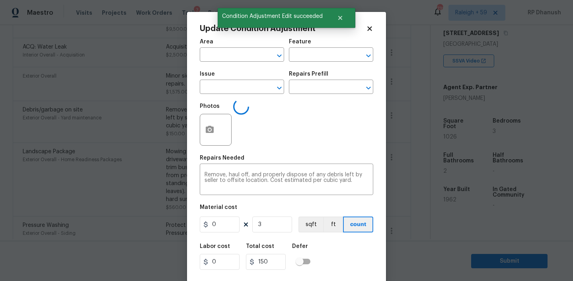
type input "Exterior Overall"
type input "Yard maintenance"
type input "Debris/garbage on site"
type input "50"
click at [283, 228] on input "3" at bounding box center [272, 225] width 40 height 16
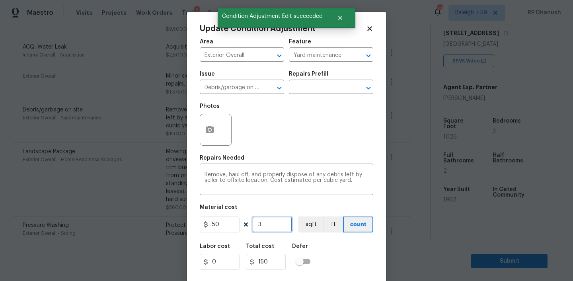
type input "0"
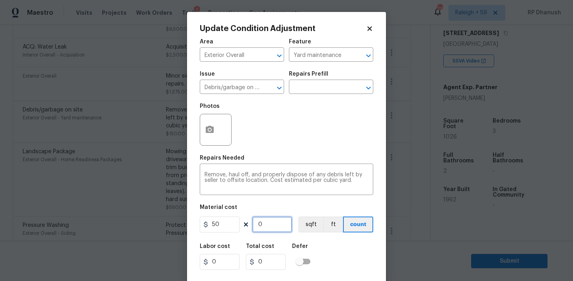
type input "1"
type input "50"
type input "10"
type input "500"
type input "10"
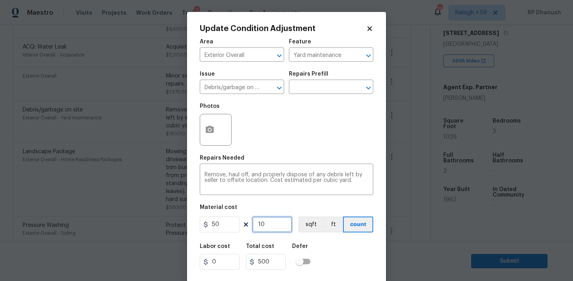
click at [283, 228] on input "10" at bounding box center [272, 225] width 40 height 16
type input "1"
type input "50"
type input "11"
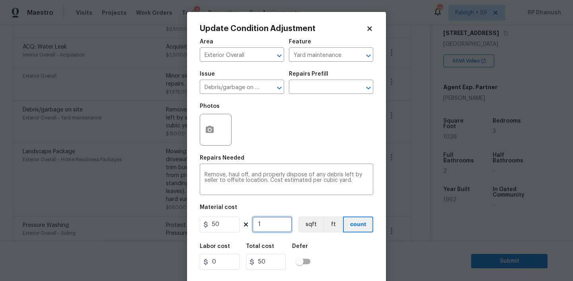
type input "550"
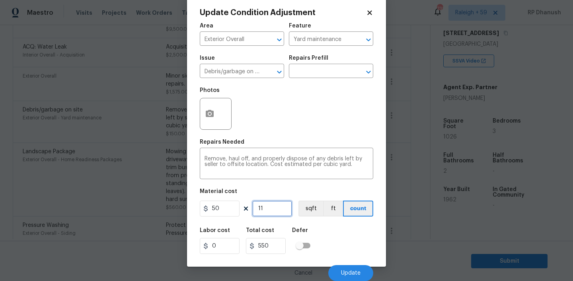
click at [280, 208] on input "11" at bounding box center [272, 209] width 40 height 16
type input "1"
type input "50"
type input "13"
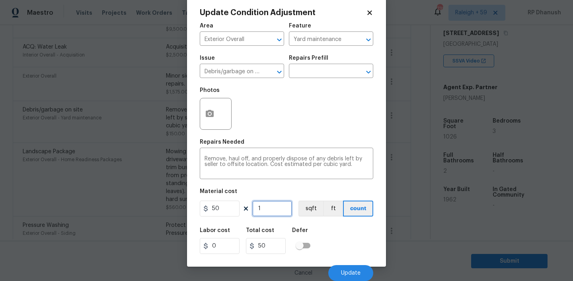
type input "650"
type input "13"
click at [346, 268] on button "Update" at bounding box center [350, 273] width 45 height 16
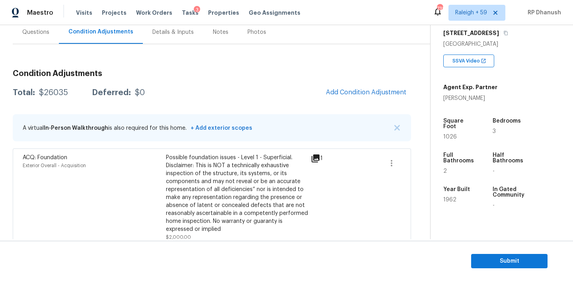
scroll to position [104, 0]
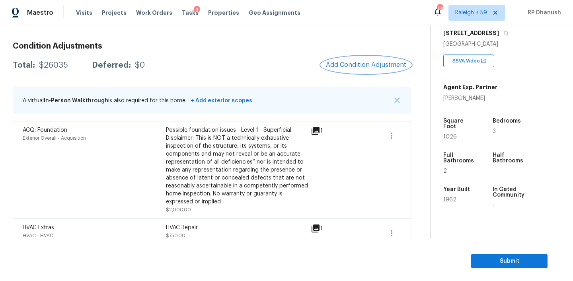
click at [342, 62] on span "Add Condition Adjustment" at bounding box center [366, 64] width 80 height 7
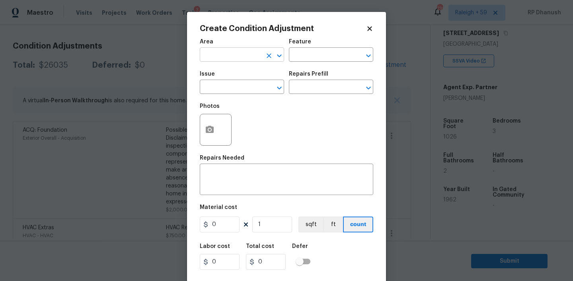
click at [246, 53] on input "text" at bounding box center [231, 55] width 62 height 12
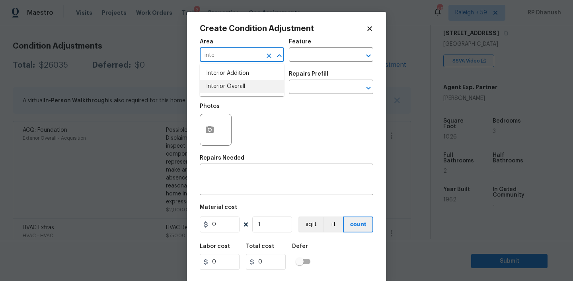
click at [244, 84] on li "Interior Overall" at bounding box center [242, 86] width 84 height 13
type input "Interior Overall"
click at [242, 184] on textarea at bounding box center [287, 180] width 164 height 17
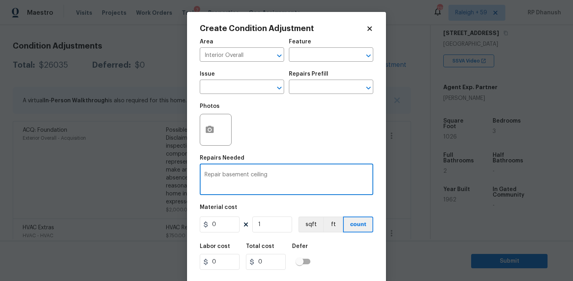
type textarea "Repair basement ceiling"
click at [226, 219] on input "0" at bounding box center [220, 225] width 40 height 16
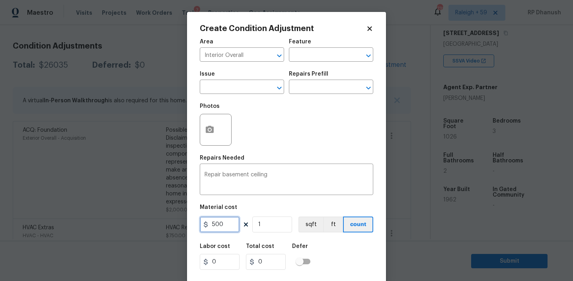
type input "500"
click at [212, 127] on icon "button" at bounding box center [210, 129] width 8 height 7
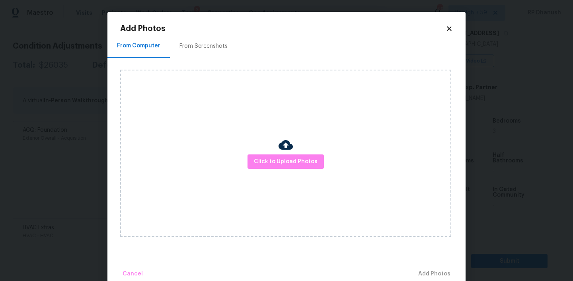
click at [297, 139] on div "Click to Upload Photos" at bounding box center [285, 153] width 331 height 167
click at [289, 158] on span "Click to Upload Photos" at bounding box center [286, 162] width 64 height 10
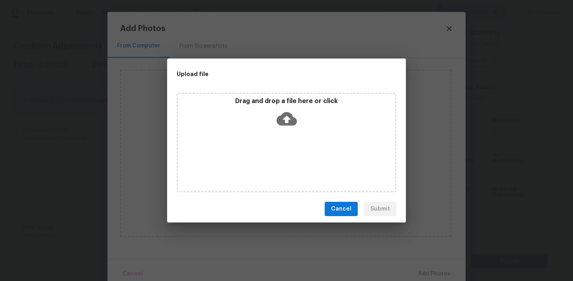
click at [280, 103] on p "Drag and drop a file here or click" at bounding box center [286, 101] width 217 height 8
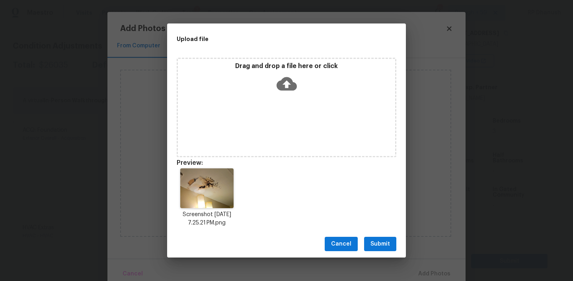
click at [384, 236] on div "Cancel Submit" at bounding box center [286, 243] width 239 height 27
drag, startPoint x: 394, startPoint y: 249, endPoint x: 399, endPoint y: 250, distance: 5.2
click at [394, 249] on button "Submit" at bounding box center [380, 244] width 32 height 15
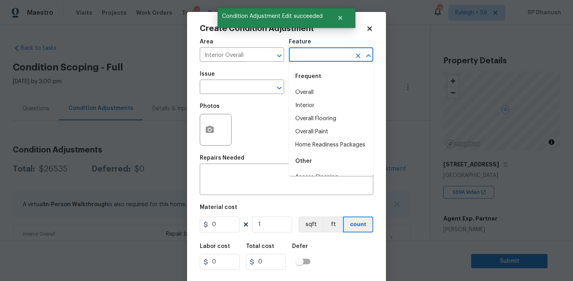
click at [316, 59] on input "text" at bounding box center [320, 55] width 62 height 12
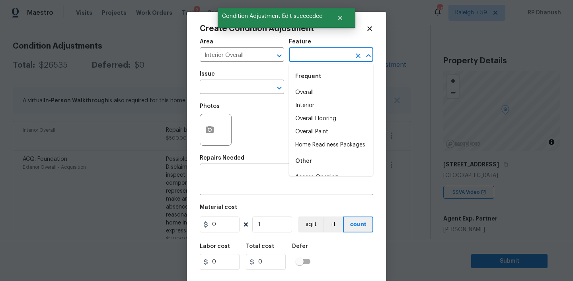
scroll to position [131, 0]
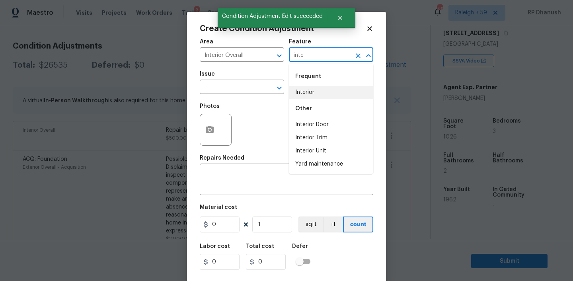
click at [309, 91] on li "Interior" at bounding box center [331, 92] width 84 height 13
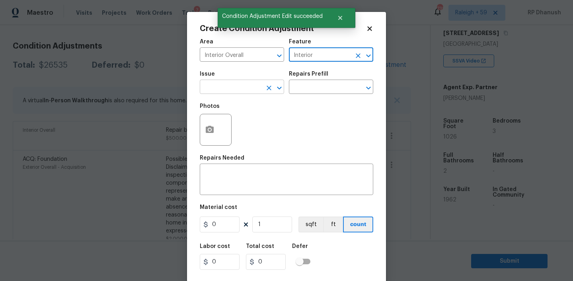
type input "Interior"
click at [232, 90] on input "text" at bounding box center [231, 88] width 62 height 12
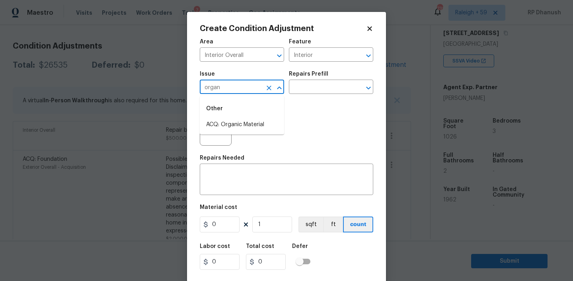
drag, startPoint x: 232, startPoint y: 125, endPoint x: 263, endPoint y: 99, distance: 40.7
click at [232, 125] on li "ACQ: Organic Material" at bounding box center [242, 124] width 84 height 13
type input "ACQ: Organic Material"
click at [322, 78] on div "Repairs Prefill" at bounding box center [331, 76] width 84 height 10
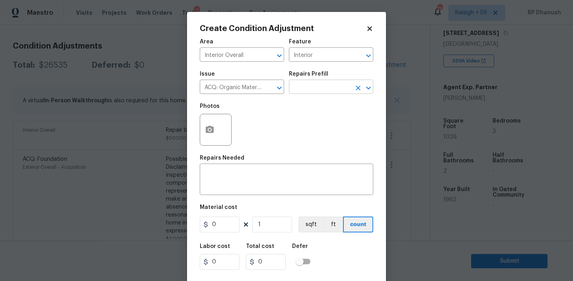
click at [316, 87] on input "text" at bounding box center [320, 88] width 62 height 12
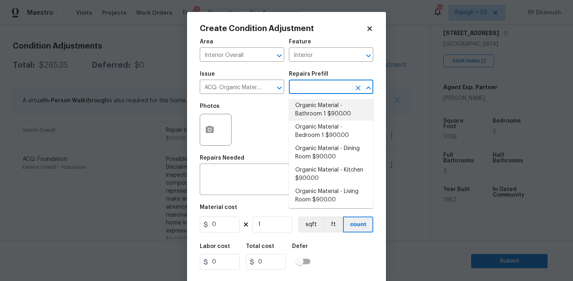
click at [314, 112] on li "Organic Material - Bathroom 1 $900.00" at bounding box center [331, 109] width 84 height 21
type input "Acquisition"
type input "900"
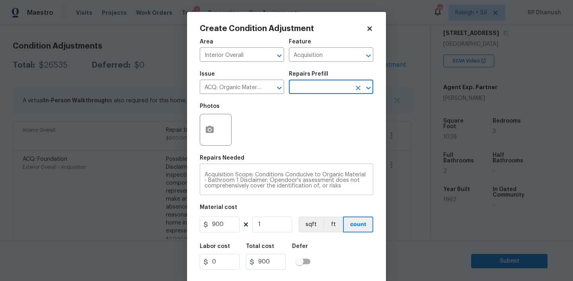
click at [212, 180] on textarea "Acquisition Scope: Conditions Conducive to Organic Material - Bathroom 1 Discla…" at bounding box center [287, 180] width 164 height 17
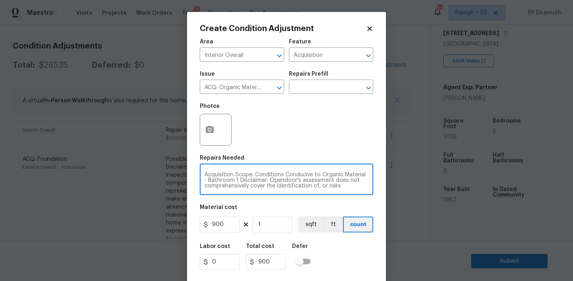
drag, startPoint x: 212, startPoint y: 180, endPoint x: 246, endPoint y: 180, distance: 33.8
click at [246, 180] on textarea "Acquisition Scope: Conditions Conducive to Organic Material - Bathroom 1 Discla…" at bounding box center [287, 180] width 164 height 17
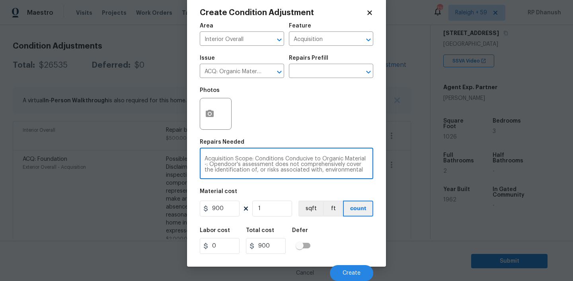
type textarea "Acquisition Scope: Conditions Conducive to Organic Material -: Opendoor's asses…"
click at [204, 122] on button "button" at bounding box center [209, 113] width 19 height 31
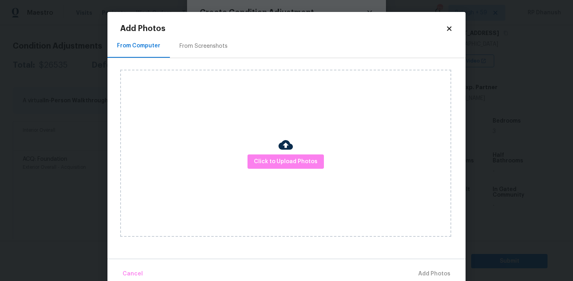
click at [269, 149] on div "Click to Upload Photos" at bounding box center [285, 153] width 331 height 167
click at [268, 162] on span "Click to Upload Photos" at bounding box center [286, 162] width 64 height 10
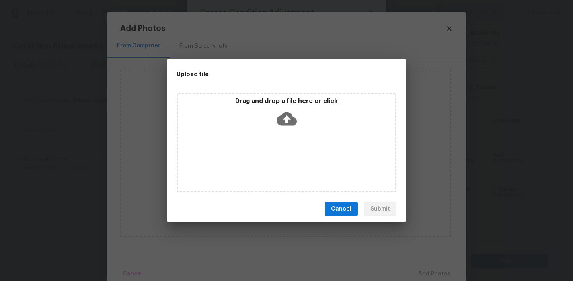
click at [268, 124] on div "Drag and drop a file here or click" at bounding box center [286, 114] width 217 height 34
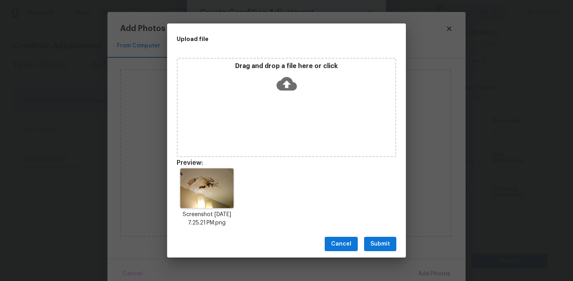
click at [383, 241] on span "Submit" at bounding box center [381, 244] width 20 height 10
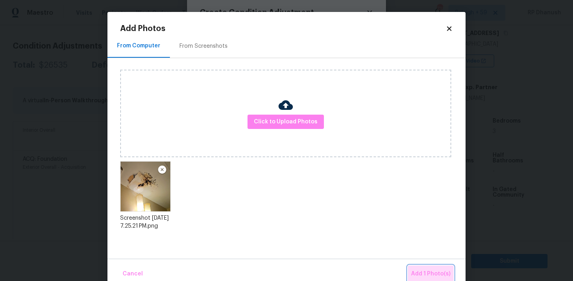
click at [426, 268] on button "Add 1 Photo(s)" at bounding box center [431, 274] width 46 height 17
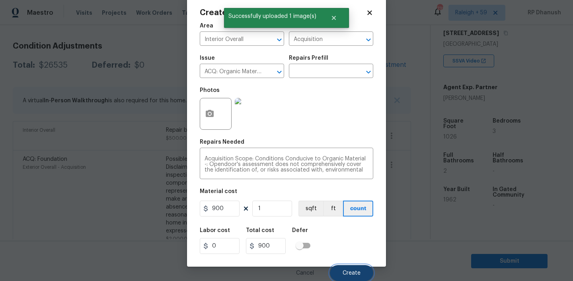
click at [349, 269] on button "Create" at bounding box center [351, 273] width 43 height 16
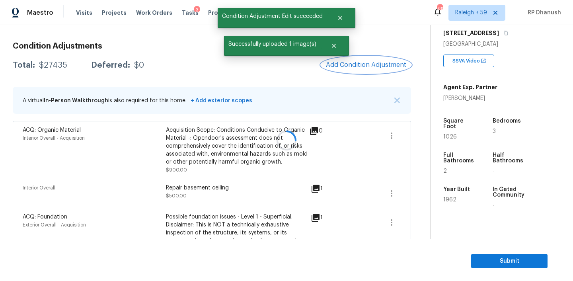
scroll to position [0, 0]
click at [365, 64] on span "Add Condition Adjustment" at bounding box center [366, 64] width 80 height 7
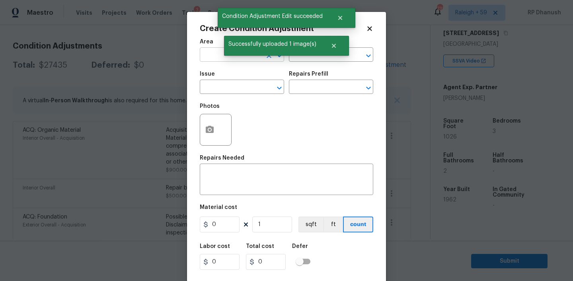
click at [211, 60] on input "text" at bounding box center [231, 55] width 62 height 12
click at [225, 86] on li "Interior Overall" at bounding box center [242, 86] width 84 height 13
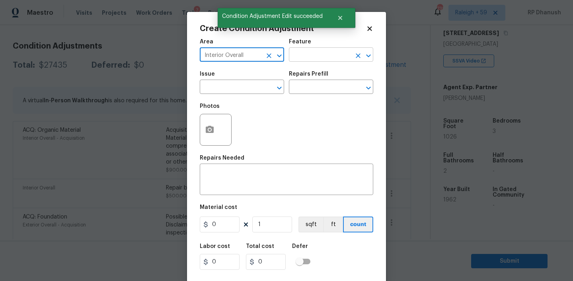
type input "Interior Overall"
click at [312, 59] on input "text" at bounding box center [320, 55] width 62 height 12
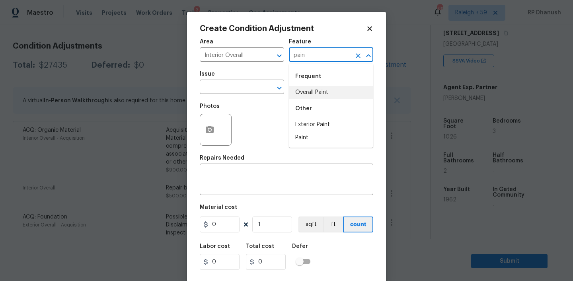
click at [311, 92] on li "Overall Paint" at bounding box center [331, 92] width 84 height 13
type input "Overall Paint"
click at [209, 90] on input "text" at bounding box center [231, 88] width 62 height 12
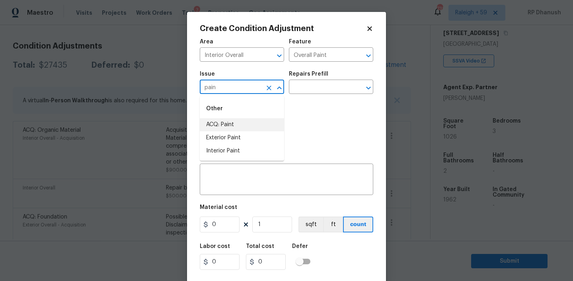
click at [209, 125] on li "ACQ: Paint" at bounding box center [242, 124] width 84 height 13
type input "ACQ: Paint"
click at [323, 83] on input "text" at bounding box center [320, 88] width 62 height 12
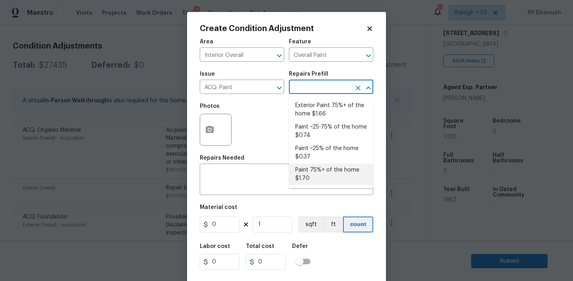
click at [315, 178] on li "Paint 75%+ of the home $1.70" at bounding box center [331, 174] width 84 height 21
type input "Acquisition"
type textarea "Acquisition Scope: 75%+ of the home will likely require interior paint"
type input "1.7"
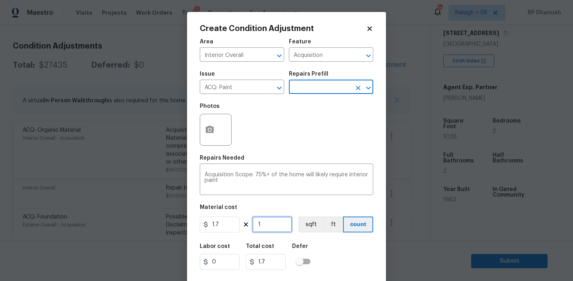
click at [283, 225] on input "1" at bounding box center [272, 225] width 40 height 16
type input "0"
type input "1"
type input "1.7"
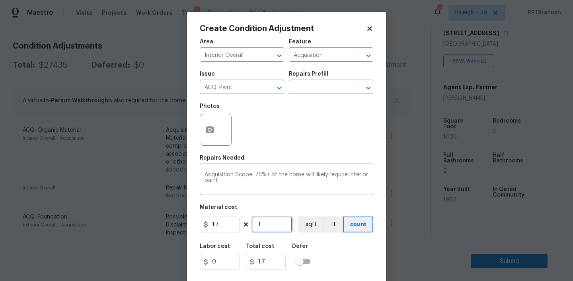
type input "10"
type input "17"
type input "102"
type input "173.4"
type input "1026"
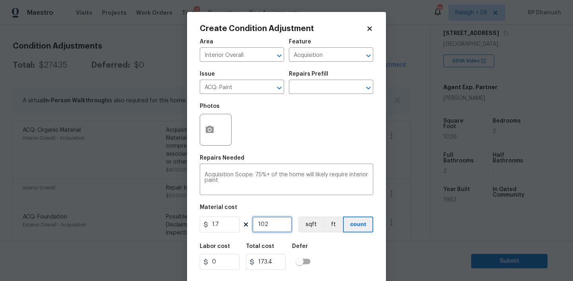
type input "1744.2"
type input "1026"
click at [283, 225] on input "1026" at bounding box center [272, 225] width 40 height 16
click at [207, 125] on button "button" at bounding box center [209, 129] width 19 height 31
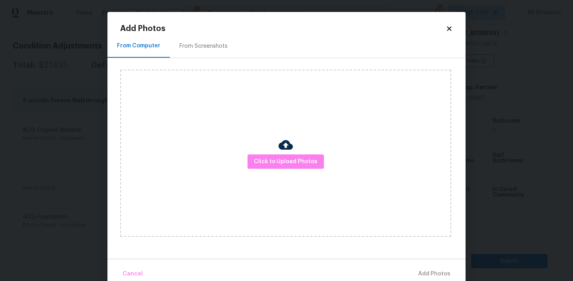
click at [203, 31] on h2 "Add Photos" at bounding box center [283, 29] width 326 height 8
click at [203, 42] on div "From Screenshots" at bounding box center [204, 46] width 48 height 8
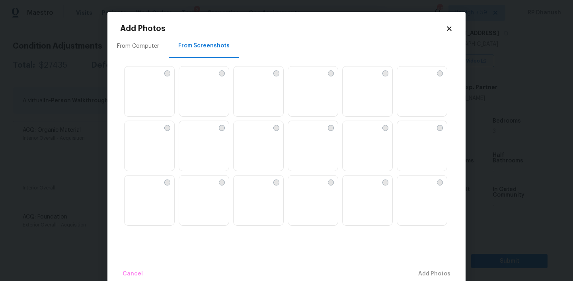
click at [192, 134] on img at bounding box center [185, 127] width 13 height 13
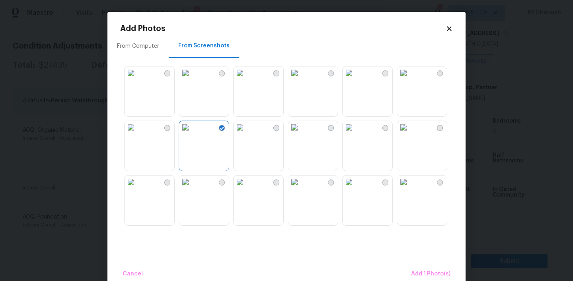
click at [355, 79] on img at bounding box center [349, 72] width 13 height 13
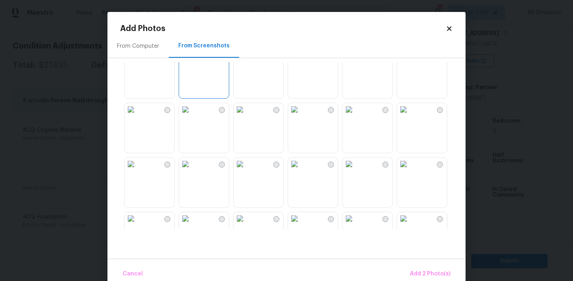
click at [407, 116] on img at bounding box center [403, 109] width 13 height 13
drag, startPoint x: 264, startPoint y: 182, endPoint x: 378, endPoint y: 208, distance: 117.1
click at [246, 170] on img at bounding box center [240, 164] width 13 height 13
click at [427, 273] on span "Add 4 Photo(s)" at bounding box center [430, 274] width 41 height 10
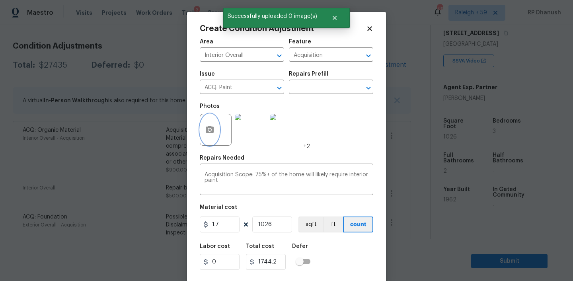
scroll to position [16, 0]
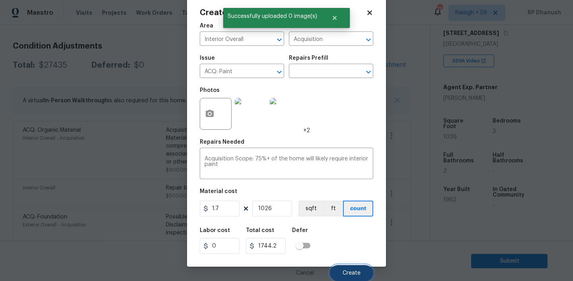
click at [342, 267] on button "Create" at bounding box center [351, 273] width 43 height 16
click at [395, 63] on span "Add Condition Adjustment" at bounding box center [366, 65] width 80 height 7
type input "0"
type input "1"
type input "0"
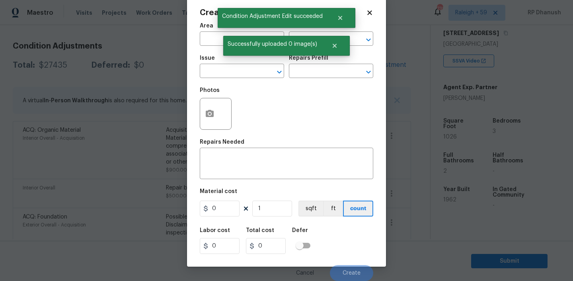
scroll to position [14, 0]
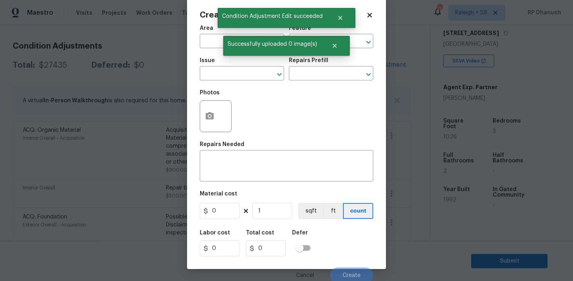
click at [395, 63] on body "Maestro Visits Projects Work Orders Tasks 3 Properties Geo Assignments 738 Rale…" at bounding box center [286, 140] width 573 height 281
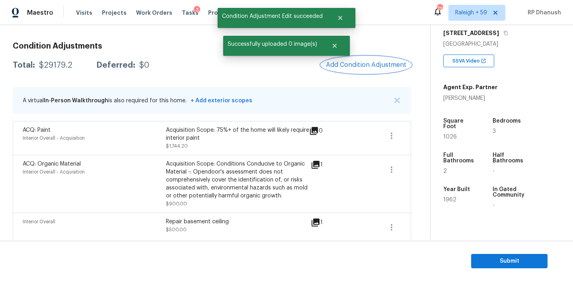
scroll to position [0, 0]
click at [385, 63] on span "Add Condition Adjustment" at bounding box center [366, 64] width 80 height 7
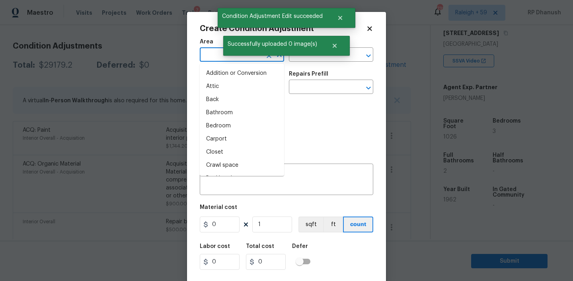
click at [214, 61] on input "text" at bounding box center [231, 55] width 62 height 12
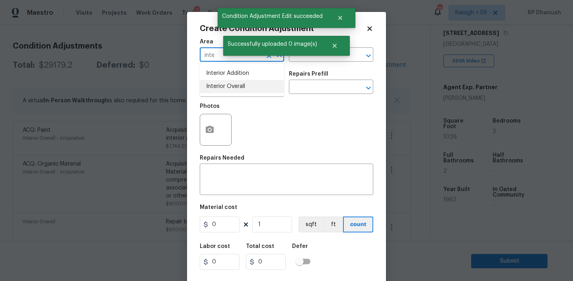
click at [227, 81] on li "Interior Overall" at bounding box center [242, 86] width 84 height 13
type input "Interior Overall"
click at [303, 60] on input "text" at bounding box center [320, 55] width 62 height 12
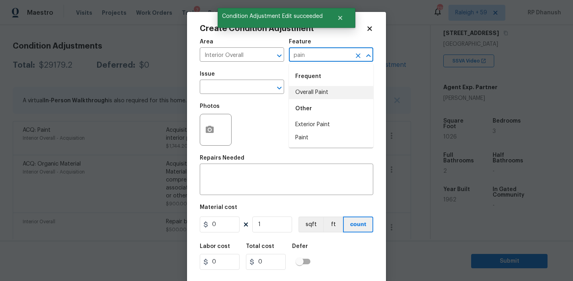
click at [305, 95] on li "Overall Paint" at bounding box center [331, 92] width 84 height 13
type input "Overall Paint"
click at [242, 88] on input "text" at bounding box center [231, 88] width 62 height 12
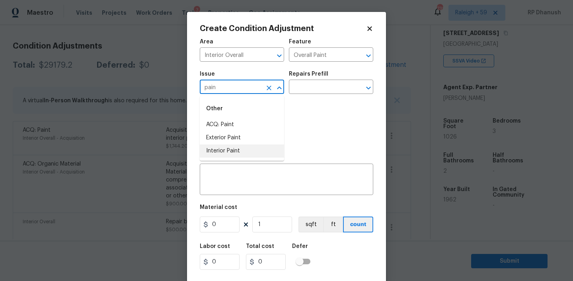
click at [232, 153] on li "Interior Paint" at bounding box center [242, 151] width 84 height 13
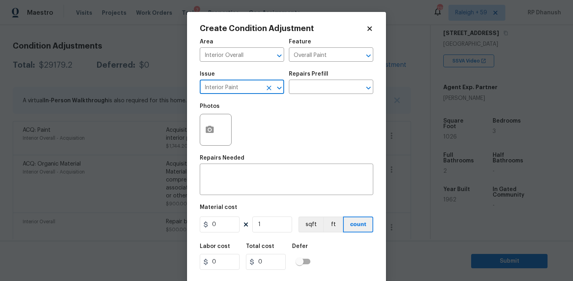
type input "Interior Paint"
click at [314, 79] on div "Repairs Prefill" at bounding box center [331, 76] width 84 height 10
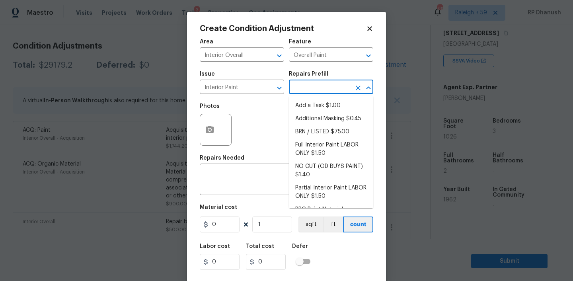
click at [314, 88] on input "text" at bounding box center [320, 88] width 62 height 12
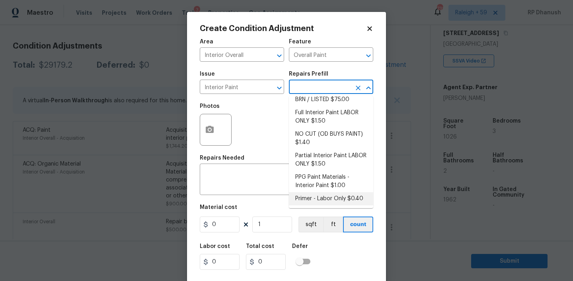
click at [307, 195] on li "Primer - Labor Only $0.40" at bounding box center [331, 198] width 84 height 13
type textarea "Interior primer - PRIMER PROVIDED BY OPENDOOR - All nails, screws, drywall anch…"
type input "0.4"
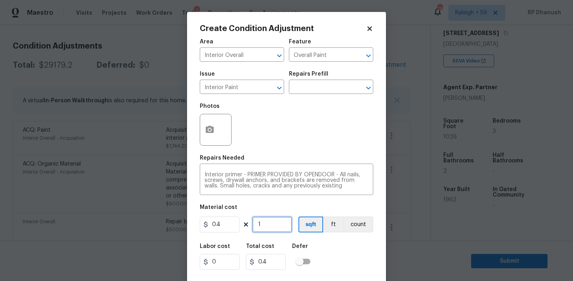
click at [267, 228] on input "1" at bounding box center [272, 225] width 40 height 16
type input "0"
type input "5"
type input "2"
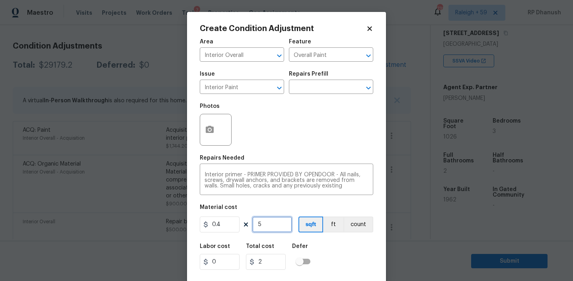
type input "50"
type input "20"
type input "500"
type input "200"
type input "500"
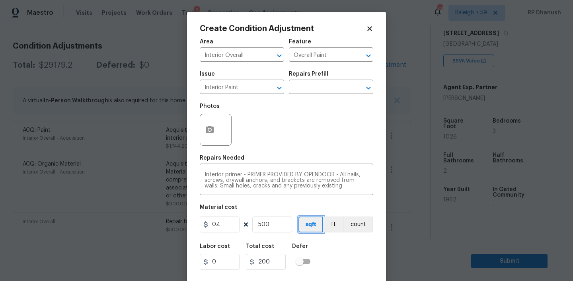
scroll to position [16, 0]
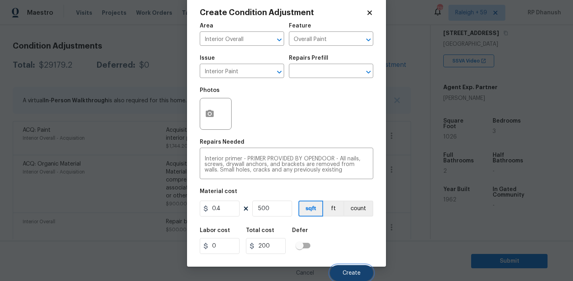
click at [342, 273] on button "Create" at bounding box center [351, 273] width 43 height 16
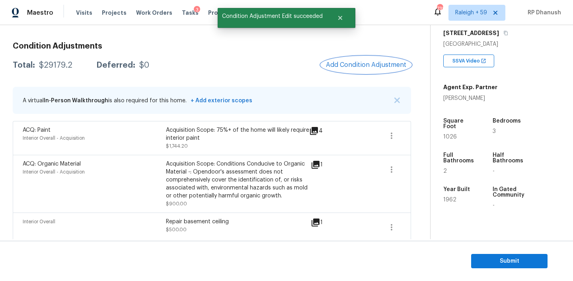
scroll to position [0, 0]
click at [389, 59] on button "Add Condition Adjustment" at bounding box center [366, 65] width 90 height 17
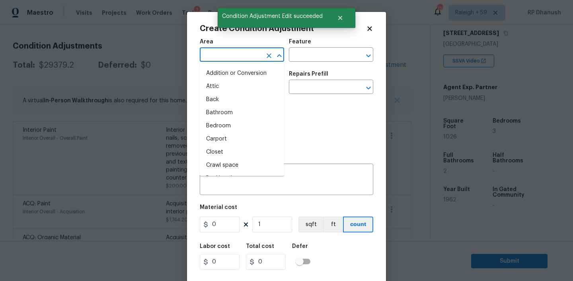
click at [239, 55] on input "text" at bounding box center [231, 55] width 62 height 12
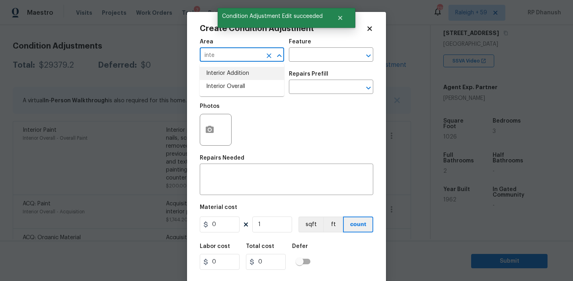
click at [237, 83] on li "Interior Overall" at bounding box center [242, 86] width 84 height 13
type input "Interior Overall"
click at [307, 66] on div "Area Interior Overall ​ Feature ​" at bounding box center [287, 50] width 174 height 32
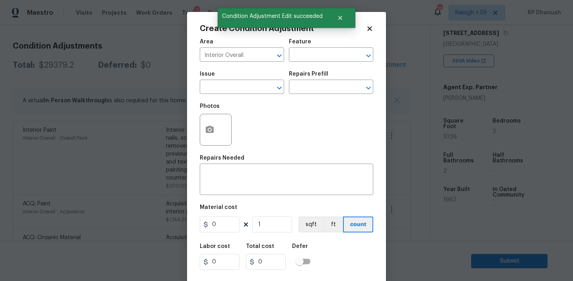
click at [309, 63] on div "Area Interior Overall ​ Feature ​" at bounding box center [287, 50] width 174 height 32
click at [310, 57] on input "text" at bounding box center [320, 55] width 62 height 12
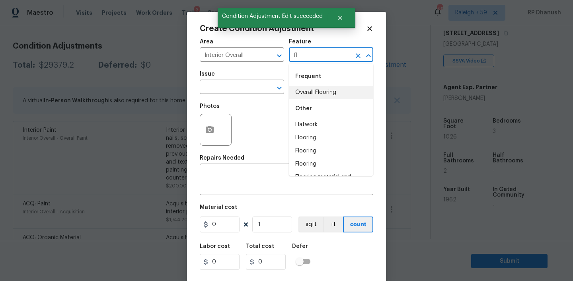
click at [307, 95] on li "Overall Flooring" at bounding box center [331, 92] width 84 height 13
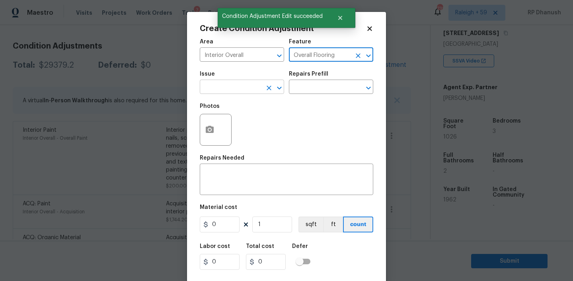
type input "Overall Flooring"
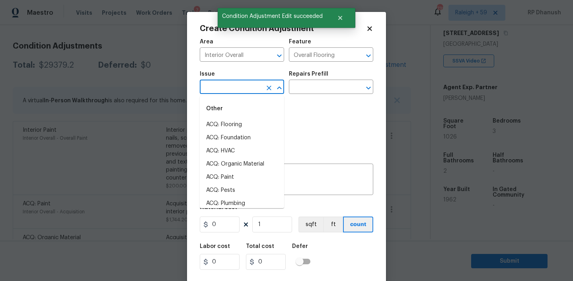
click at [251, 86] on input "text" at bounding box center [231, 88] width 62 height 12
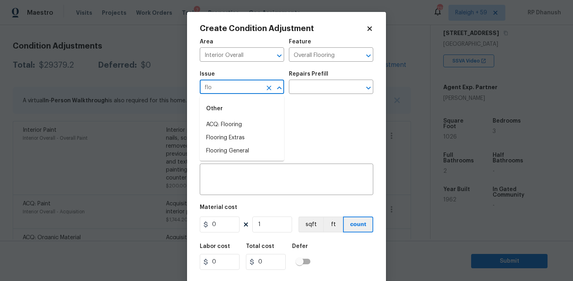
click at [238, 119] on li "ACQ: Flooring" at bounding box center [242, 124] width 84 height 13
type input "ACQ: Flooring"
click at [307, 91] on input "text" at bounding box center [320, 88] width 62 height 12
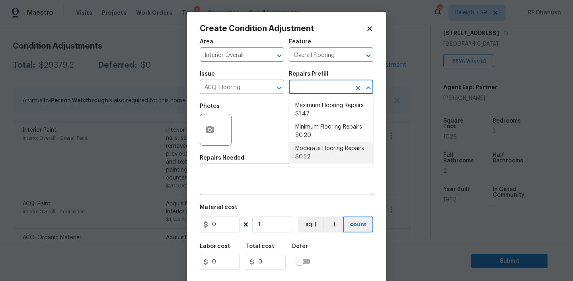
click at [303, 151] on li "Moderate Flooring Repairs $0.52" at bounding box center [331, 152] width 84 height 21
type input "Acquisition"
type textarea "Acquisition Scope: Moderate flooring repairs"
type input "0.52"
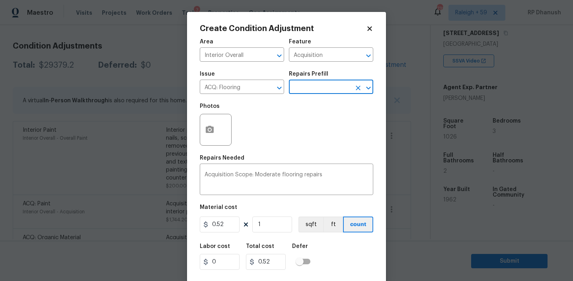
click at [276, 233] on figure "Material cost 0.52 1 sqft ft count" at bounding box center [287, 219] width 174 height 29
click at [276, 229] on input "1" at bounding box center [272, 225] width 40 height 16
type input "0"
paste input "1026"
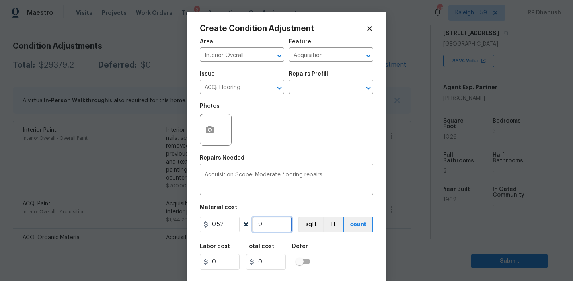
type input "1026"
type input "533.52"
type input "1026"
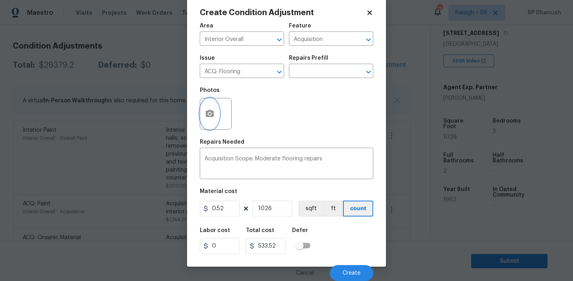
click at [209, 116] on icon "button" at bounding box center [210, 113] width 8 height 7
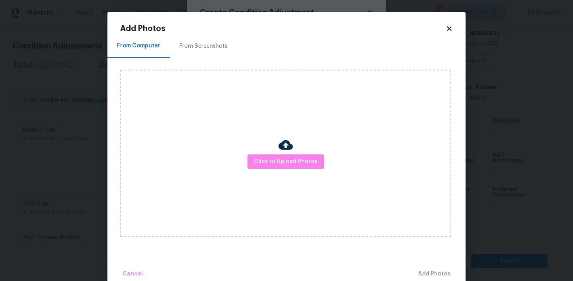
click at [224, 45] on div "From Screenshots" at bounding box center [204, 46] width 48 height 8
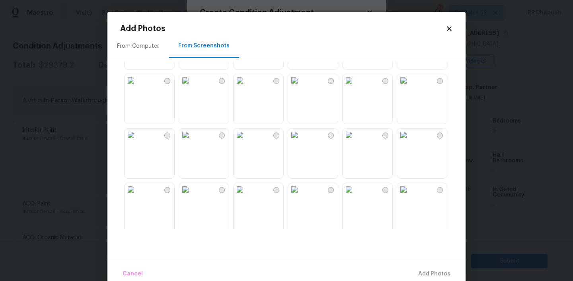
click at [192, 141] on img at bounding box center [185, 135] width 13 height 13
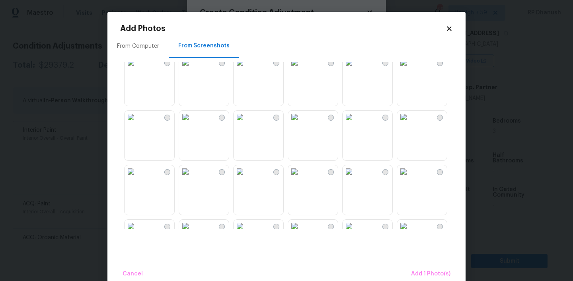
click at [355, 123] on img at bounding box center [349, 117] width 13 height 13
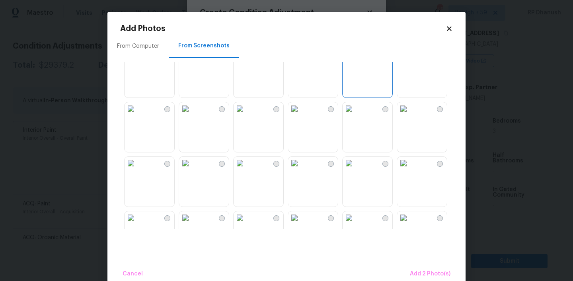
scroll to position [264, 0]
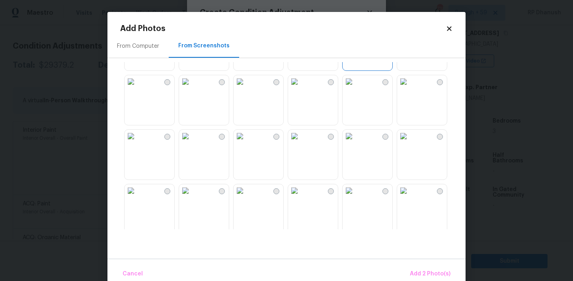
click at [301, 143] on img at bounding box center [294, 136] width 13 height 13
click at [192, 143] on img at bounding box center [185, 136] width 13 height 13
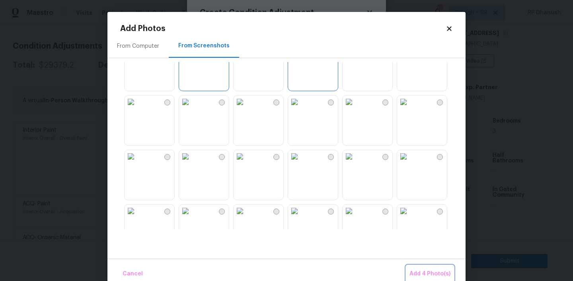
click at [427, 273] on span "Add 4 Photo(s)" at bounding box center [430, 274] width 41 height 10
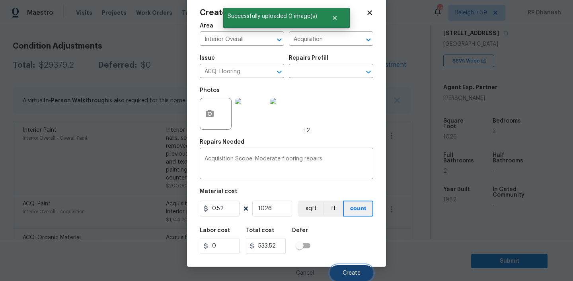
click at [356, 265] on button "Create" at bounding box center [351, 273] width 43 height 16
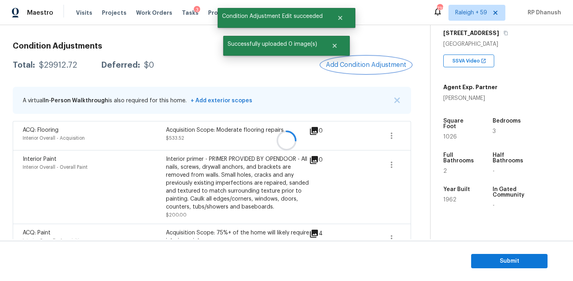
scroll to position [0, 0]
click at [376, 55] on div at bounding box center [286, 140] width 573 height 281
click at [358, 68] on span "Add Condition Adjustment" at bounding box center [366, 64] width 80 height 7
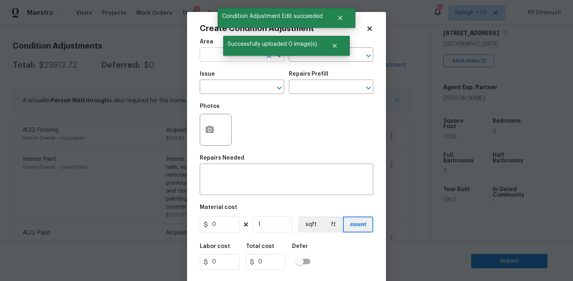
click at [212, 51] on input "text" at bounding box center [231, 55] width 62 height 12
click at [230, 91] on li "Interior Overall" at bounding box center [242, 86] width 84 height 13
type input "Interior Overall"
click at [230, 214] on div "Material cost" at bounding box center [287, 210] width 174 height 10
click at [238, 182] on textarea "C" at bounding box center [287, 180] width 164 height 17
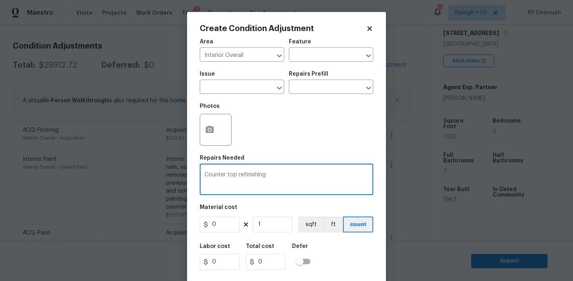
type textarea "Counter top refinishing"
click at [228, 218] on input "0" at bounding box center [220, 225] width 40 height 16
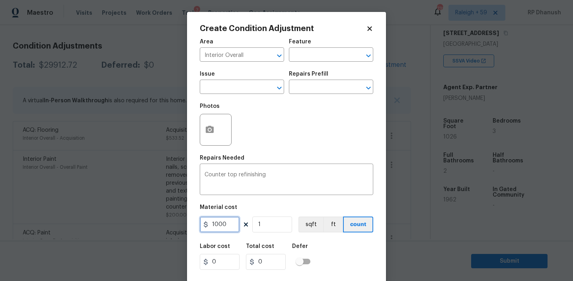
type input "1000"
click at [210, 135] on icon "button" at bounding box center [210, 130] width 10 height 10
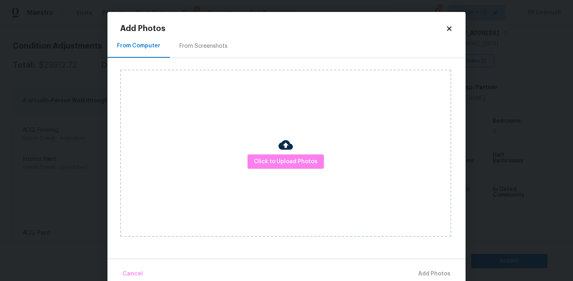
click at [279, 149] on img at bounding box center [286, 145] width 14 height 14
click at [275, 160] on span "Click to Upload Photos" at bounding box center [286, 162] width 64 height 10
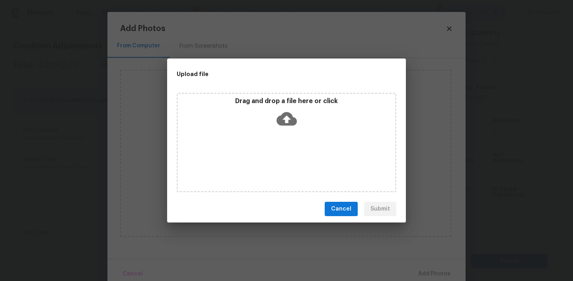
click at [277, 118] on icon at bounding box center [287, 119] width 20 height 14
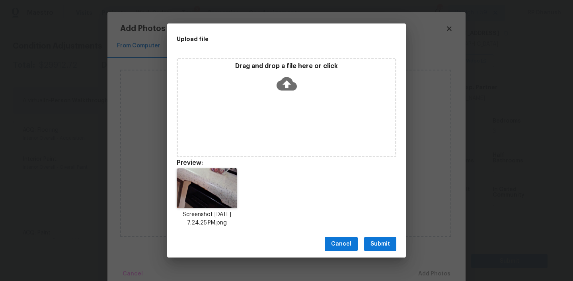
click at [387, 242] on span "Submit" at bounding box center [381, 244] width 20 height 10
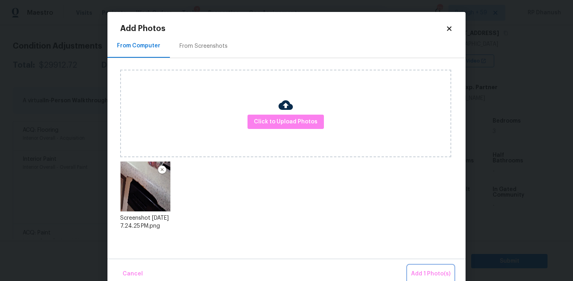
click at [437, 273] on span "Add 1 Photo(s)" at bounding box center [430, 274] width 39 height 10
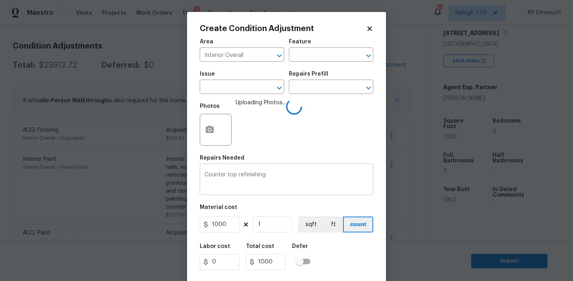
click at [206, 176] on textarea "Counter top refinishing" at bounding box center [287, 180] width 164 height 17
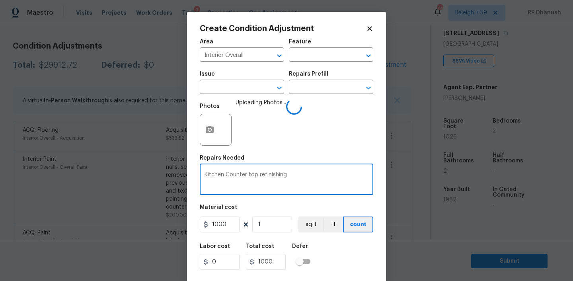
scroll to position [16, 0]
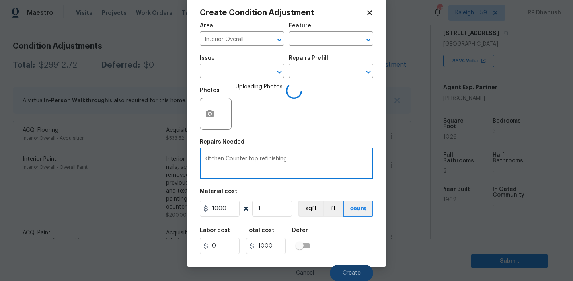
type textarea "Kitchen Counter top refinishing"
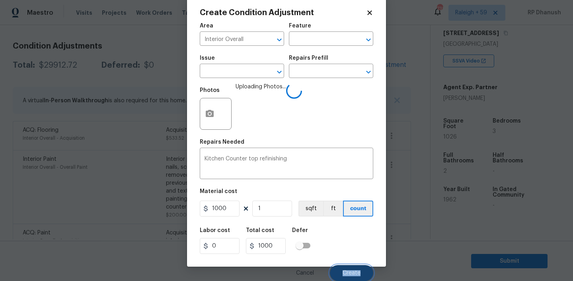
click at [355, 273] on span "Create" at bounding box center [352, 273] width 18 height 6
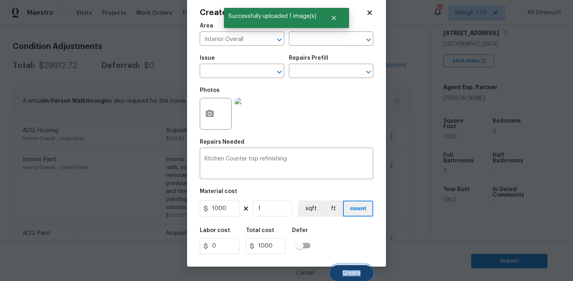
click at [355, 273] on span "Create" at bounding box center [352, 273] width 18 height 6
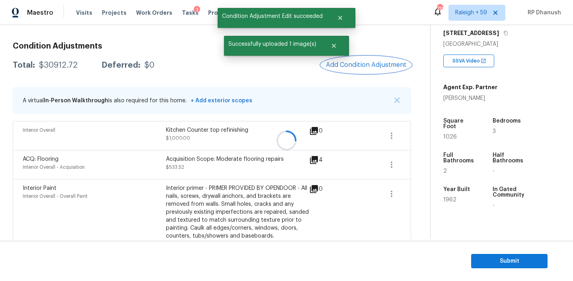
scroll to position [0, 0]
click at [384, 70] on button "Add Condition Adjustment" at bounding box center [366, 65] width 90 height 17
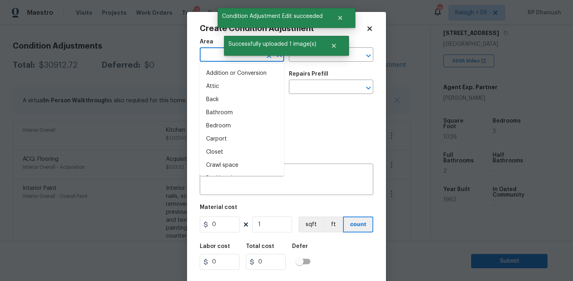
click at [203, 55] on input "text" at bounding box center [231, 55] width 62 height 12
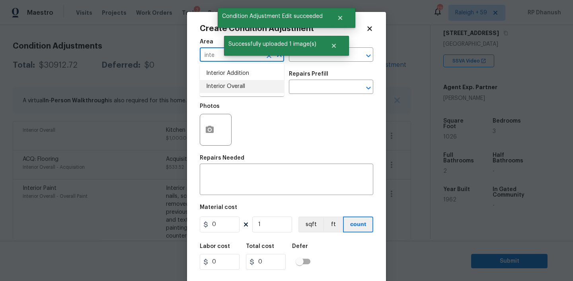
click at [228, 86] on li "Interior Overall" at bounding box center [242, 86] width 84 height 13
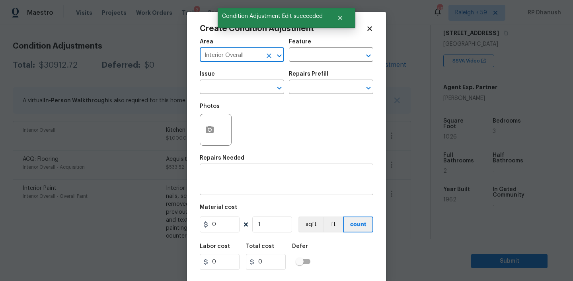
type input "Interior Overall"
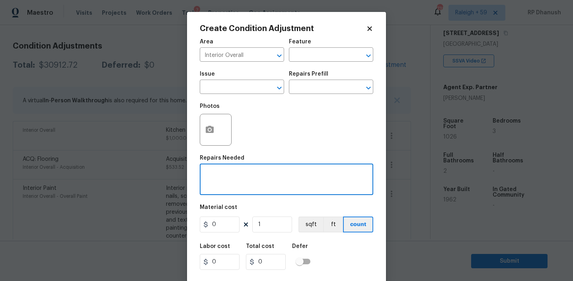
click at [245, 189] on textarea at bounding box center [287, 180] width 164 height 17
type textarea "Repair the kitchen wall tiles"
click at [225, 224] on input "0" at bounding box center [220, 225] width 40 height 16
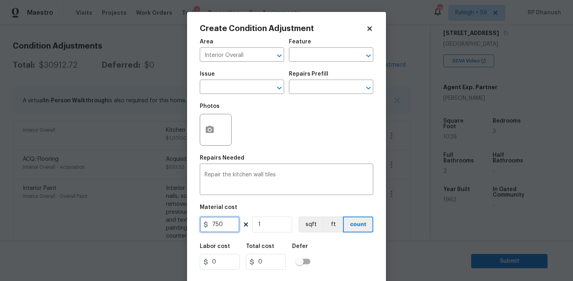
type input "750"
click at [217, 133] on button "button" at bounding box center [209, 129] width 19 height 31
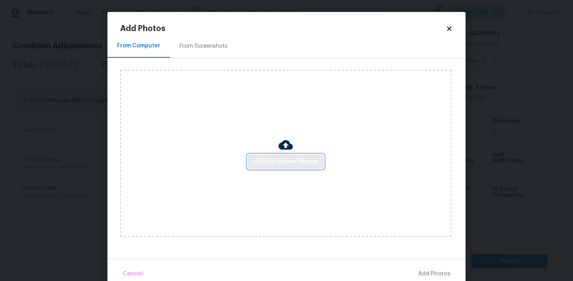
click at [290, 159] on span "Click to Upload Photos" at bounding box center [286, 162] width 64 height 10
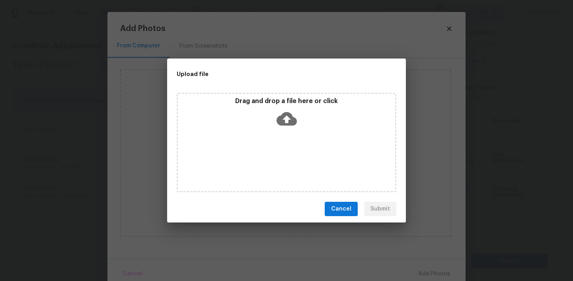
click at [289, 107] on div "Drag and drop a file here or click" at bounding box center [286, 114] width 217 height 34
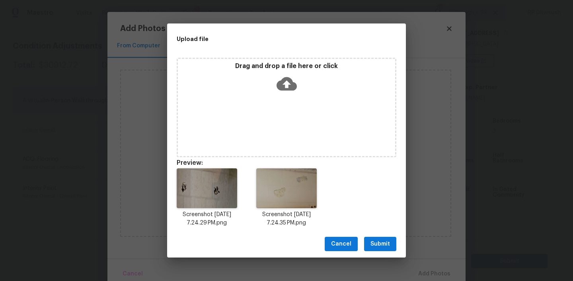
click at [383, 241] on span "Submit" at bounding box center [381, 244] width 20 height 10
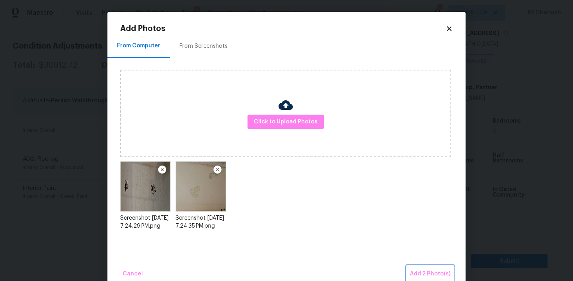
click at [437, 268] on button "Add 2 Photo(s)" at bounding box center [430, 274] width 47 height 17
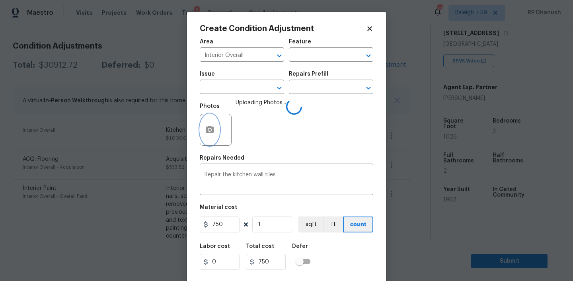
scroll to position [16, 0]
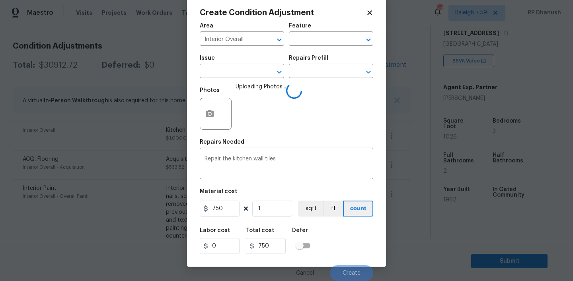
click at [362, 264] on div "Cancel Create" at bounding box center [287, 270] width 174 height 22
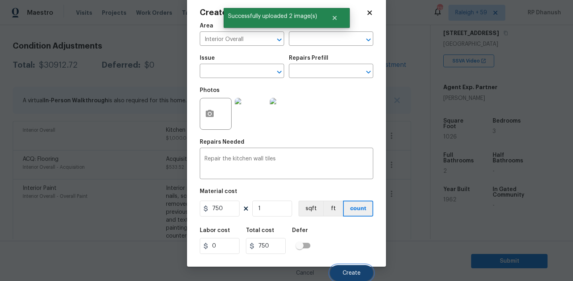
click at [361, 269] on button "Create" at bounding box center [351, 273] width 43 height 16
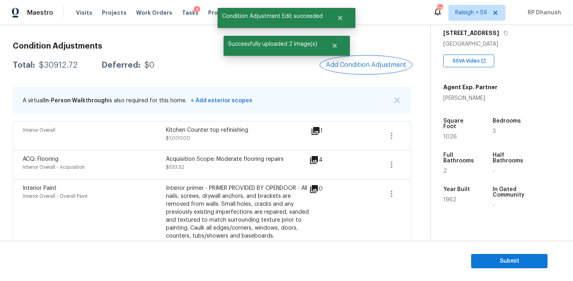
scroll to position [0, 0]
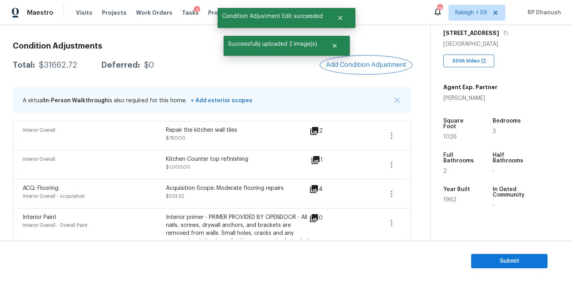
click at [371, 70] on button "Add Condition Adjustment" at bounding box center [366, 65] width 90 height 17
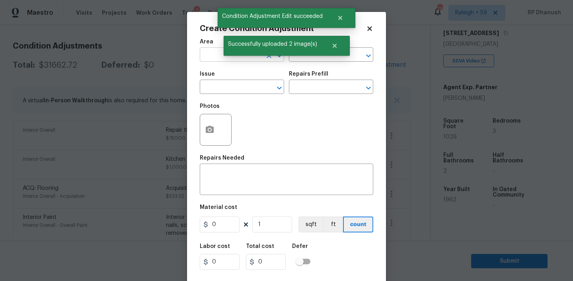
click at [213, 56] on input "text" at bounding box center [231, 55] width 62 height 12
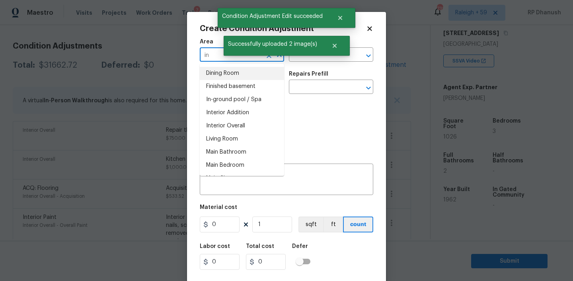
type input "in"
click at [128, 152] on body "Maestro Visits Projects Work Orders Tasks 3 Properties Geo Assignments 738 Rale…" at bounding box center [286, 140] width 573 height 281
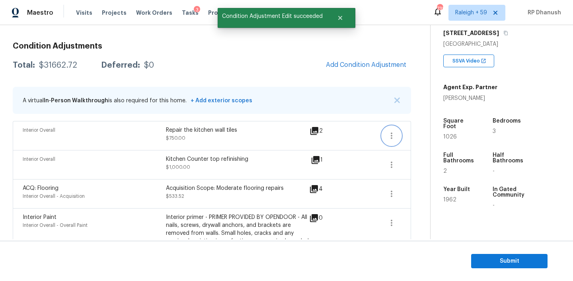
click at [383, 136] on button "button" at bounding box center [391, 135] width 19 height 19
click at [415, 137] on div "Edit" at bounding box center [437, 134] width 62 height 8
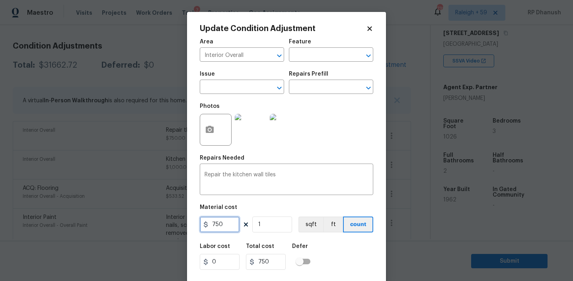
click at [227, 227] on input "750" at bounding box center [220, 225] width 40 height 16
type input "1000"
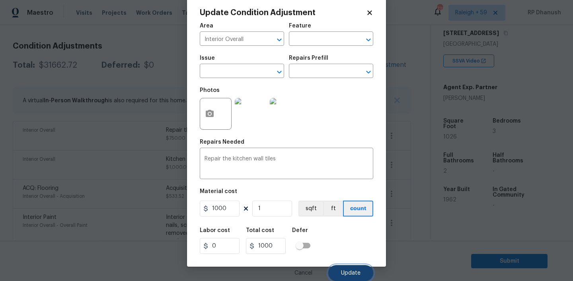
click at [343, 267] on button "Update" at bounding box center [350, 273] width 45 height 16
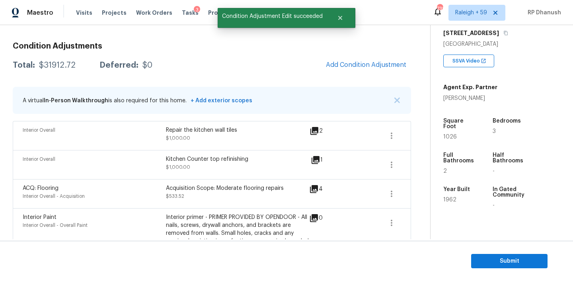
scroll to position [0, 0]
click at [380, 67] on span "Add Condition Adjustment" at bounding box center [366, 64] width 80 height 7
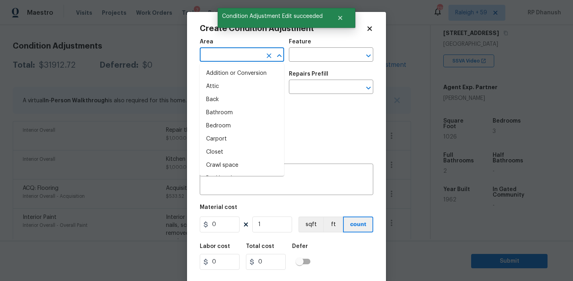
click at [215, 60] on input "text" at bounding box center [231, 55] width 62 height 12
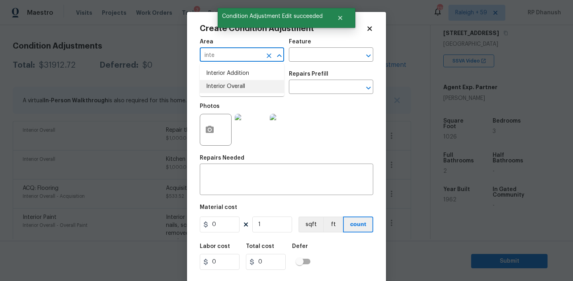
click at [217, 90] on li "Interior Overall" at bounding box center [242, 86] width 84 height 13
type input "Interior Overall"
click at [217, 192] on div "x ​" at bounding box center [287, 180] width 174 height 29
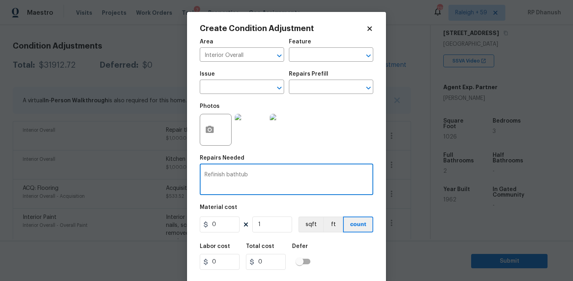
type textarea "Refinish bathtub"
click at [232, 220] on input "0" at bounding box center [220, 225] width 40 height 16
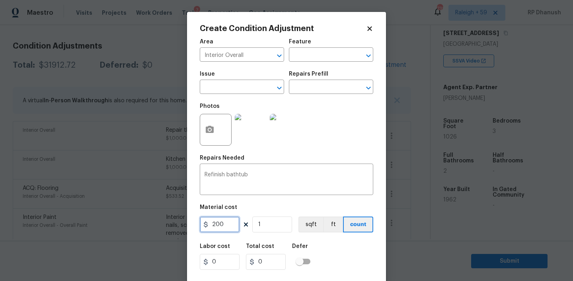
type input "200"
click at [212, 123] on button "button" at bounding box center [209, 129] width 19 height 31
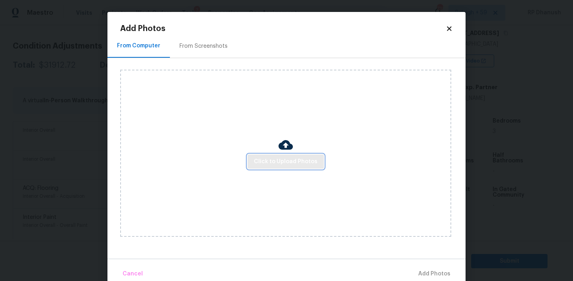
click at [266, 154] on button "Click to Upload Photos" at bounding box center [286, 161] width 76 height 15
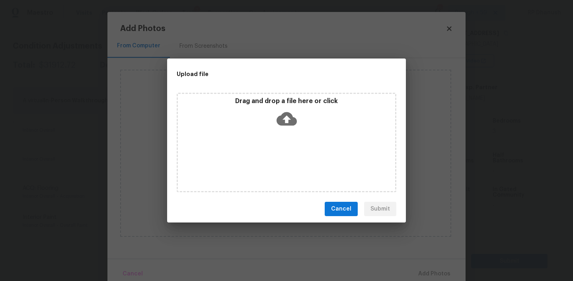
click at [275, 107] on div "Drag and drop a file here or click" at bounding box center [286, 114] width 217 height 34
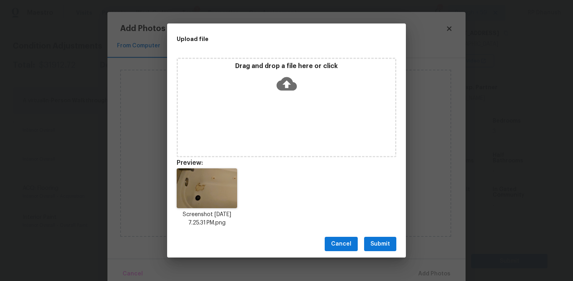
click at [376, 242] on span "Submit" at bounding box center [381, 244] width 20 height 10
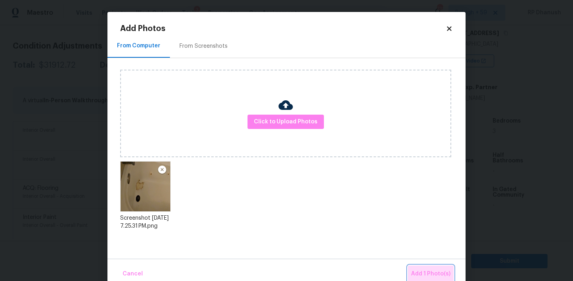
click at [436, 271] on span "Add 1 Photo(s)" at bounding box center [430, 274] width 39 height 10
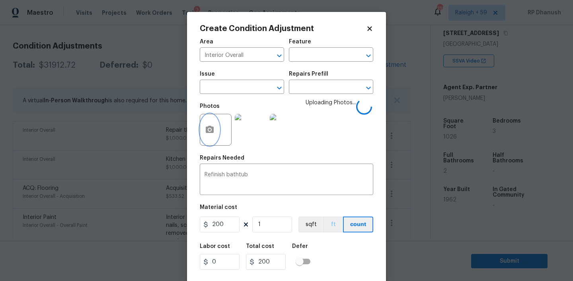
scroll to position [16, 0]
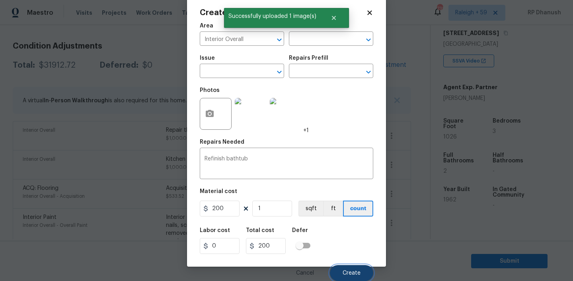
click at [359, 273] on span "Create" at bounding box center [352, 273] width 18 height 6
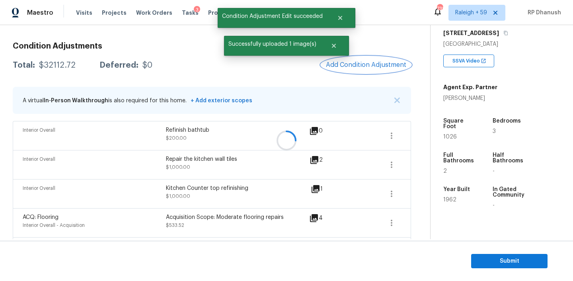
scroll to position [0, 0]
click at [357, 60] on button "Add Condition Adjustment" at bounding box center [366, 65] width 90 height 17
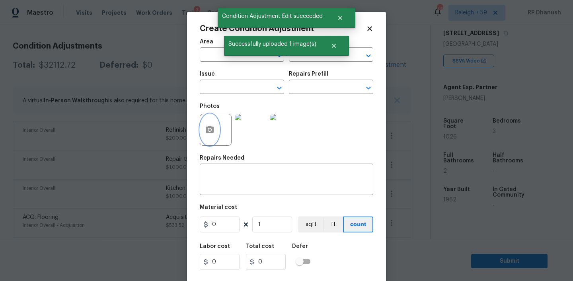
click at [206, 127] on icon "button" at bounding box center [210, 130] width 10 height 10
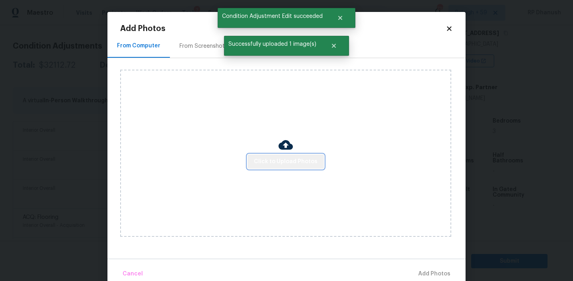
click at [287, 163] on span "Click to Upload Photos" at bounding box center [286, 162] width 64 height 10
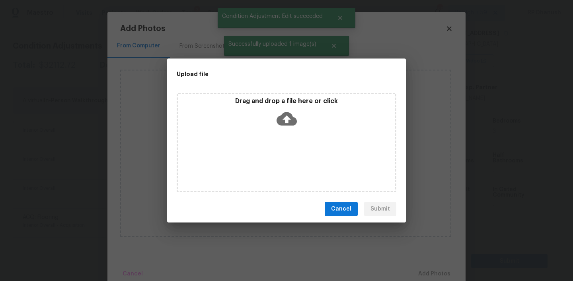
click at [287, 117] on icon at bounding box center [287, 119] width 20 height 20
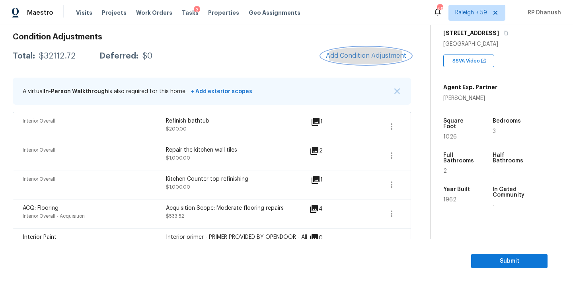
scroll to position [101, 0]
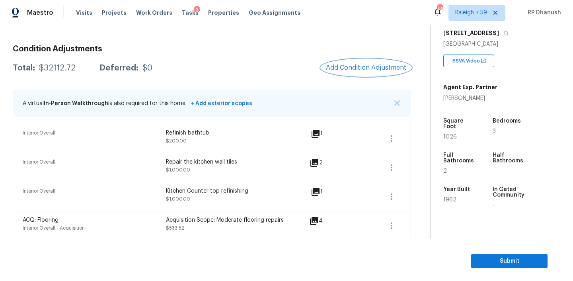
click at [379, 67] on span "Add Condition Adjustment" at bounding box center [366, 67] width 80 height 7
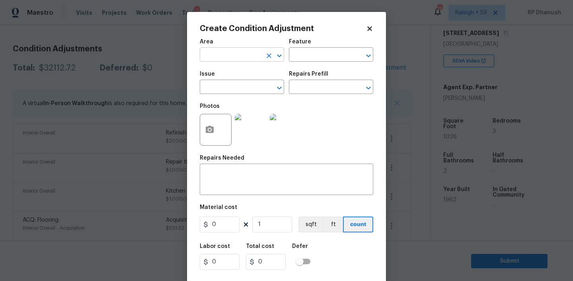
click at [242, 50] on input "text" at bounding box center [231, 55] width 62 height 12
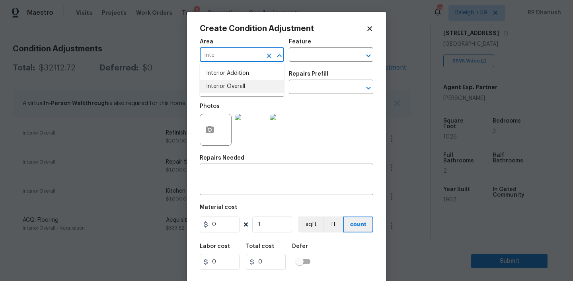
click at [233, 85] on li "Interior Overall" at bounding box center [242, 86] width 84 height 13
type input "Interior Overall"
click at [233, 172] on textarea at bounding box center [287, 180] width 164 height 17
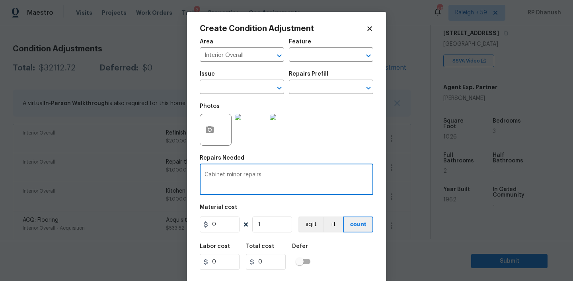
type textarea "Cabinet minor repairs."
click at [226, 231] on input "0" at bounding box center [220, 225] width 40 height 16
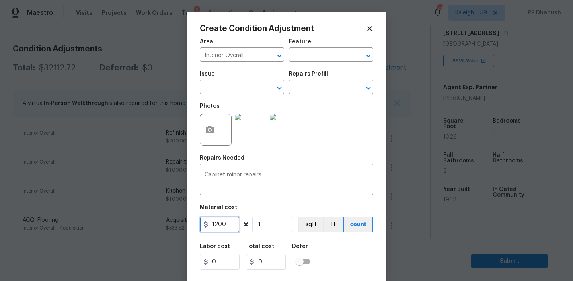
type input "1200"
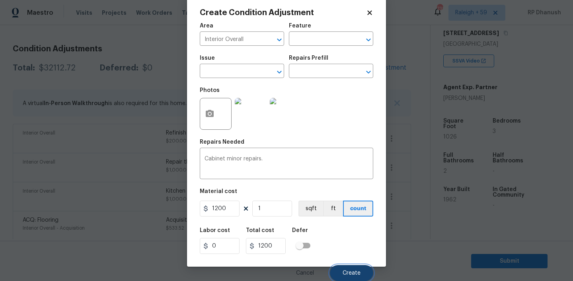
click at [355, 274] on span "Create" at bounding box center [352, 273] width 18 height 6
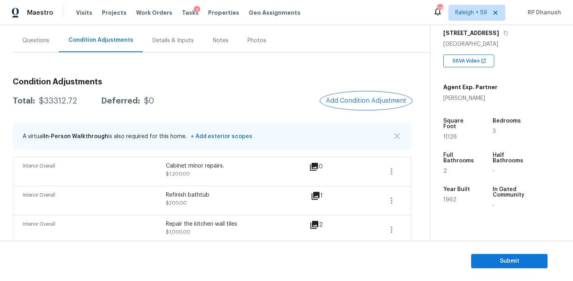
scroll to position [59, 0]
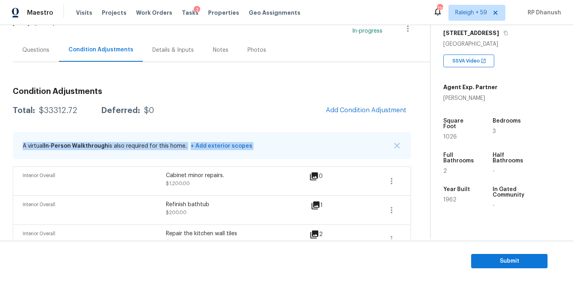
click at [353, 104] on button "Add Condition Adjustment" at bounding box center [366, 110] width 90 height 17
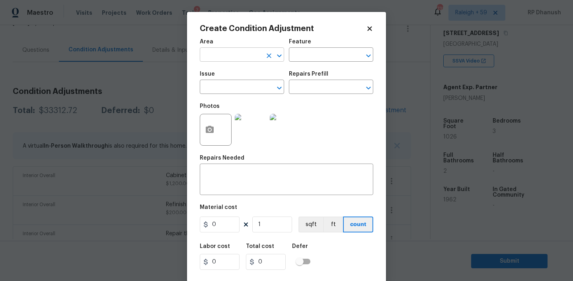
click at [243, 57] on input "text" at bounding box center [231, 55] width 62 height 12
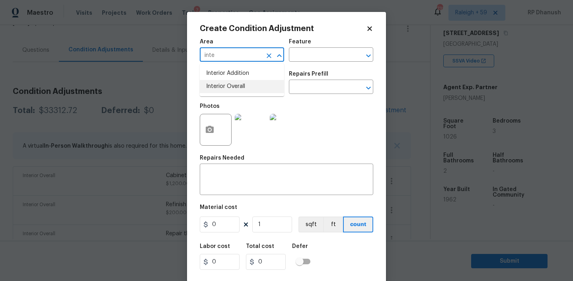
click at [240, 86] on li "Interior Overall" at bounding box center [242, 86] width 84 height 13
type input "Interior Overall"
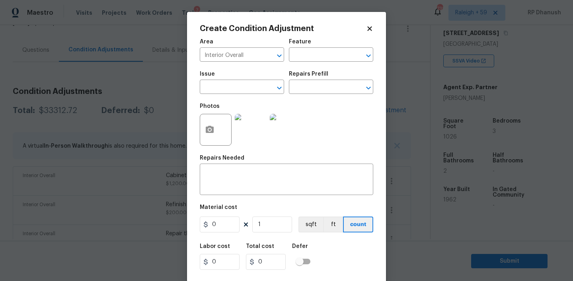
click at [311, 64] on div "Area Interior Overall ​ Feature ​" at bounding box center [287, 50] width 174 height 32
click at [311, 59] on input "text" at bounding box center [320, 55] width 62 height 12
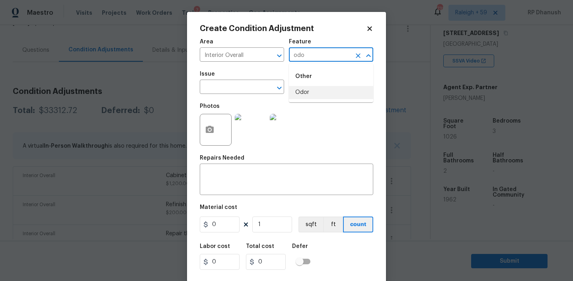
click at [301, 91] on li "Odor" at bounding box center [331, 92] width 84 height 13
type input "Odor"
click at [227, 91] on input "text" at bounding box center [231, 88] width 62 height 12
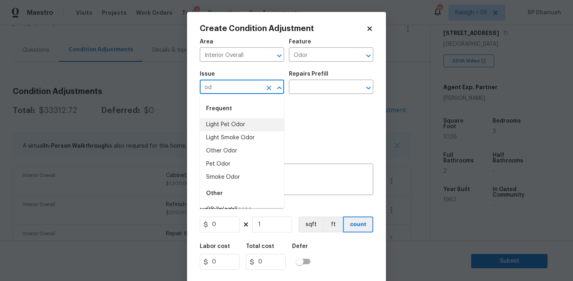
click at [227, 129] on li "Light Pet Odor" at bounding box center [242, 124] width 84 height 13
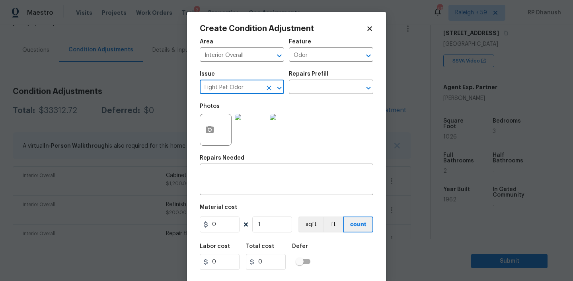
type input "Light Pet Odor"
click at [305, 98] on div "Issue Light Pet Odor ​ Repairs Prefill ​" at bounding box center [287, 82] width 174 height 32
click at [305, 94] on div "Issue Light Pet Odor ​ Repairs Prefill ​" at bounding box center [287, 82] width 174 height 32
click at [307, 88] on input "text" at bounding box center [320, 88] width 62 height 12
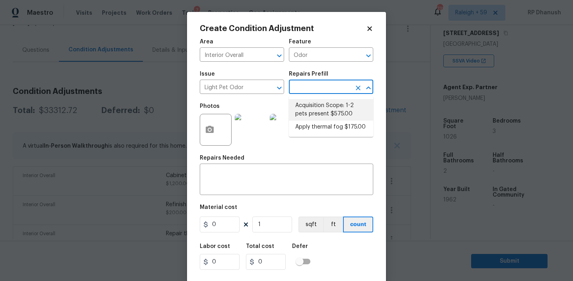
click at [314, 102] on li "Acquisition Scope: 1-2 pets present $575.00" at bounding box center [331, 109] width 84 height 21
type textarea "Acquisition Scope: 1-2 pets present"
type input "575"
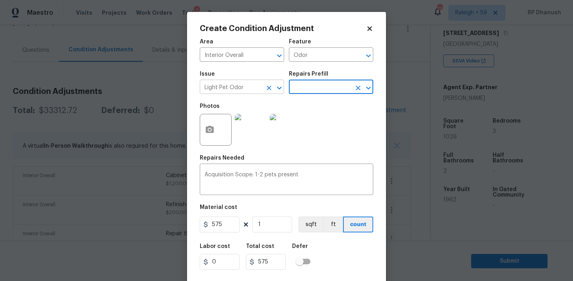
click at [255, 90] on input "Light Pet Odor" at bounding box center [231, 88] width 62 height 12
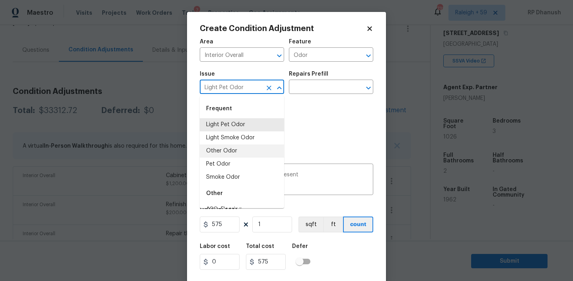
click at [223, 154] on li "Other Odor" at bounding box center [242, 151] width 84 height 13
type input "Other Odor"
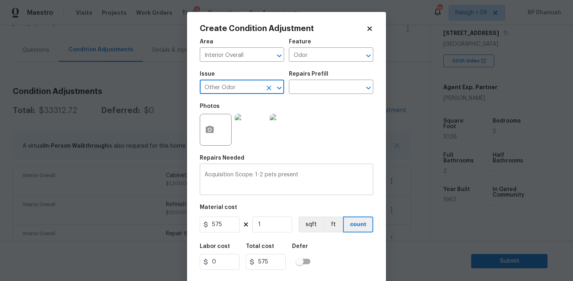
click at [254, 174] on textarea "Acquisition Scope: 1-2 pets present" at bounding box center [287, 180] width 164 height 17
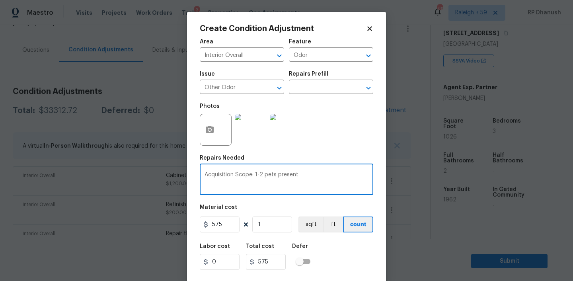
drag, startPoint x: 254, startPoint y: 174, endPoint x: 269, endPoint y: 174, distance: 14.3
click at [269, 174] on textarea "Acquisition Scope: 1-2 pets present" at bounding box center [287, 180] width 164 height 17
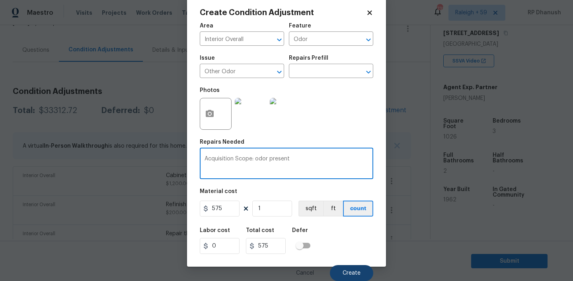
type textarea "Acquisition Scope: odor present"
click at [345, 269] on button "Create" at bounding box center [351, 273] width 43 height 16
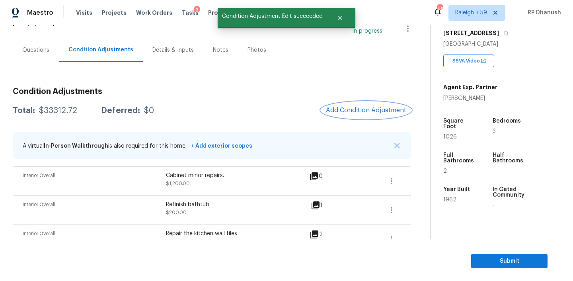
scroll to position [0, 0]
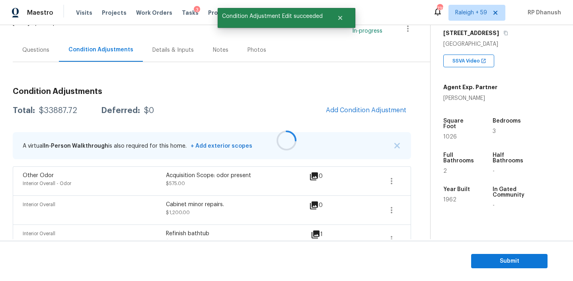
click at [65, 111] on div at bounding box center [286, 140] width 573 height 281
click at [65, 111] on div "$33887.72" at bounding box center [58, 111] width 38 height 8
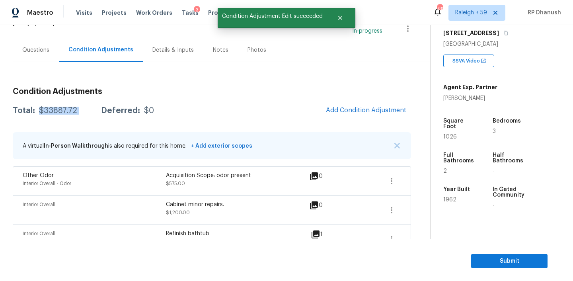
copy div "$33887.72"
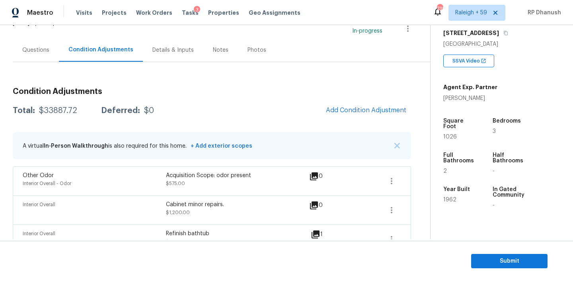
click at [42, 57] on div "Questions" at bounding box center [36, 49] width 46 height 23
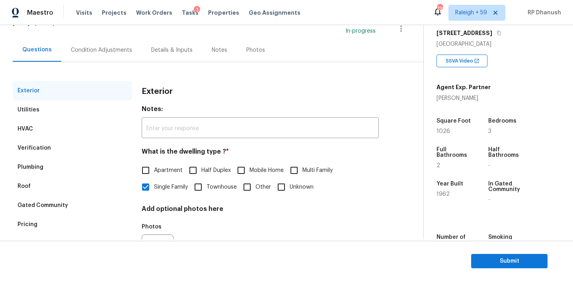
scroll to position [102, 0]
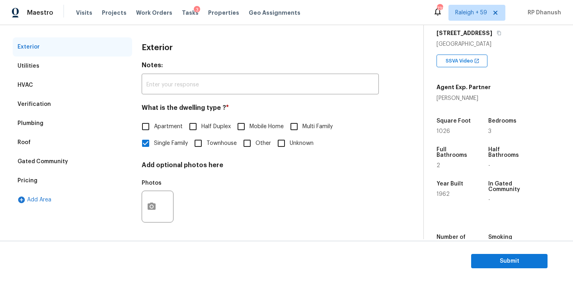
click at [56, 112] on div "Verification" at bounding box center [72, 104] width 119 height 19
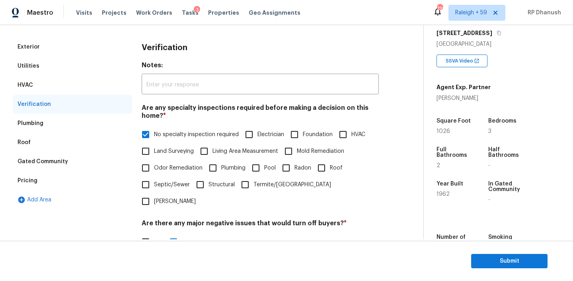
scroll to position [198, 0]
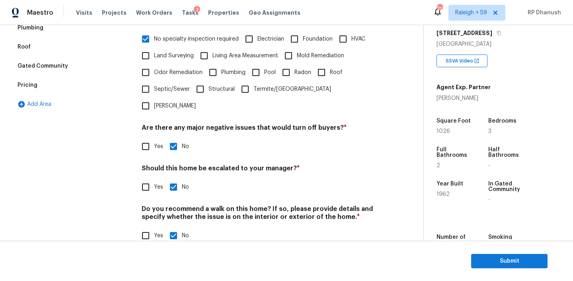
click at [141, 179] on input "Yes" at bounding box center [145, 187] width 17 height 17
checkbox input "true"
checkbox input "false"
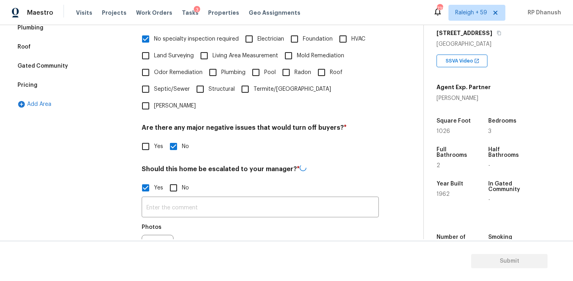
click at [180, 220] on div "Photos" at bounding box center [260, 246] width 237 height 52
click at [180, 198] on input "text" at bounding box center [260, 207] width 237 height 19
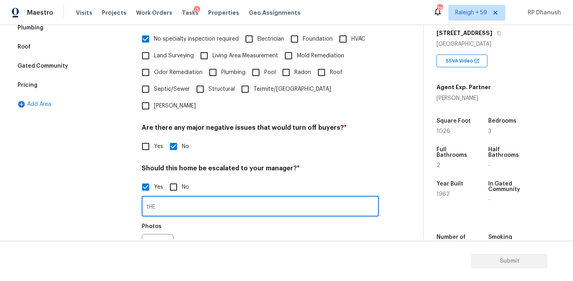
type input "tHE"
click at [219, 198] on input "The property has possible foundation crack on the exterior. Also water leak and…" at bounding box center [260, 207] width 237 height 19
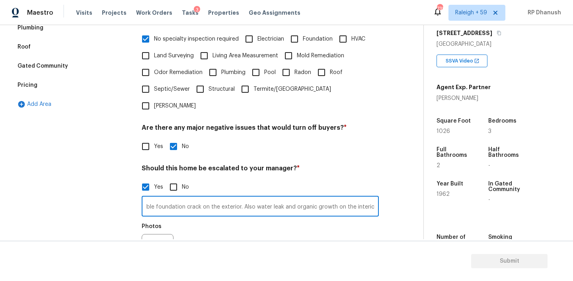
type input "The property has possible foundation crack on the exterior. Also water leak and…"
click at [151, 245] on icon "button" at bounding box center [152, 250] width 10 height 10
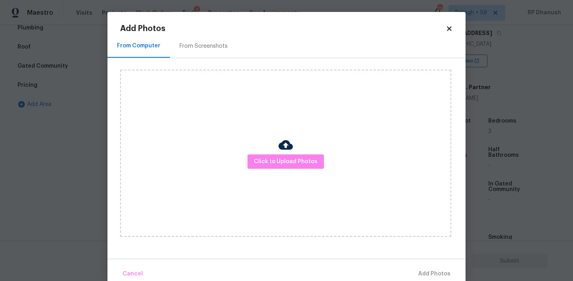
scroll to position [0, 0]
click at [276, 160] on span "Click to Upload Photos" at bounding box center [286, 162] width 64 height 10
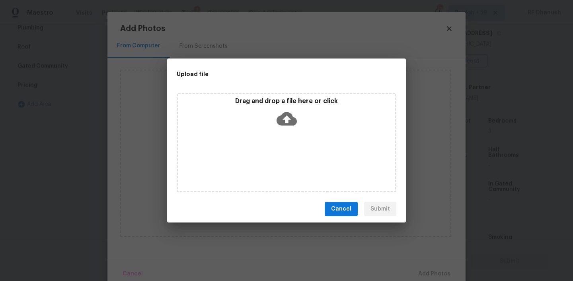
click at [281, 118] on icon at bounding box center [287, 119] width 20 height 14
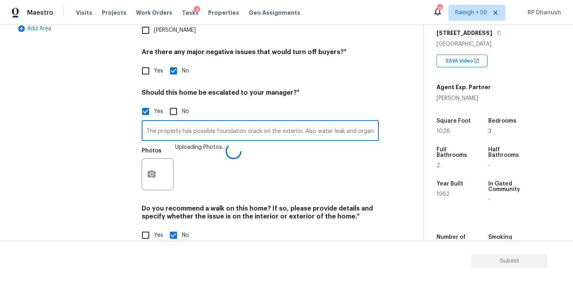
click at [247, 122] on input "The property has possible foundation crack on the exterior. Also water leak and…" at bounding box center [260, 131] width 237 height 19
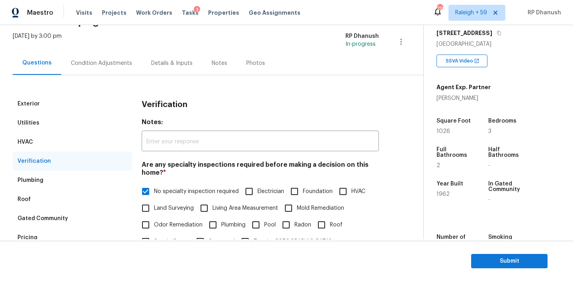
scroll to position [27, 0]
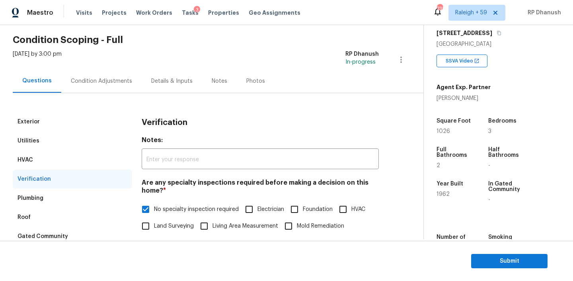
click at [110, 84] on div "Condition Adjustments" at bounding box center [101, 81] width 61 height 8
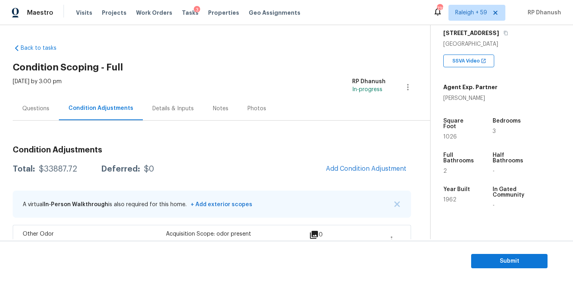
click at [41, 113] on div "Questions" at bounding box center [36, 108] width 46 height 23
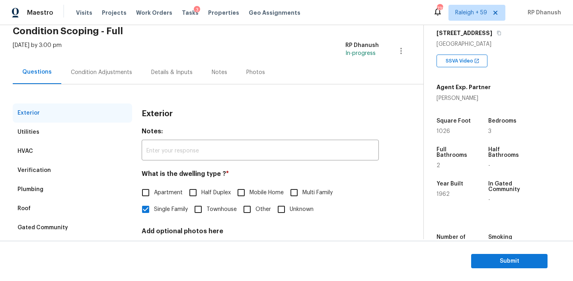
scroll to position [10, 0]
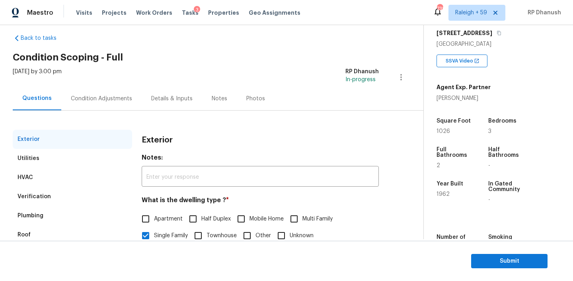
click at [121, 92] on div "Condition Adjustments" at bounding box center [101, 98] width 80 height 23
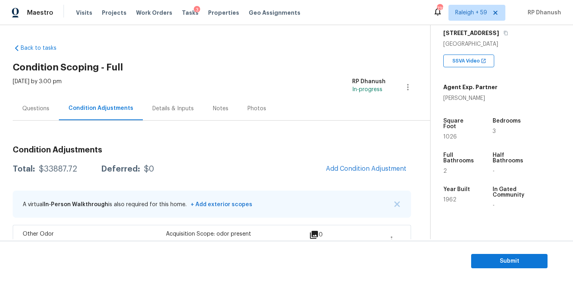
click at [43, 100] on div "Questions" at bounding box center [36, 108] width 46 height 23
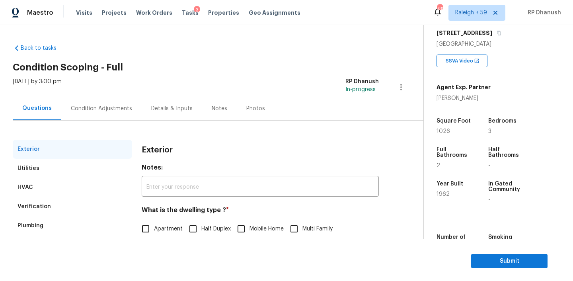
scroll to position [102, 0]
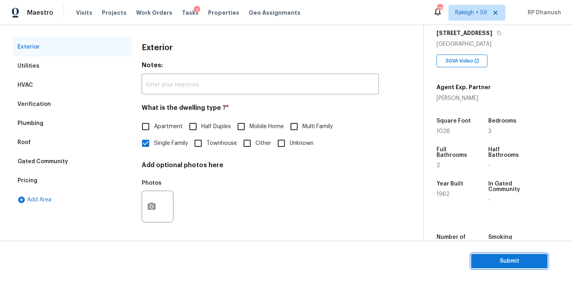
click at [484, 260] on span "Submit" at bounding box center [510, 261] width 64 height 10
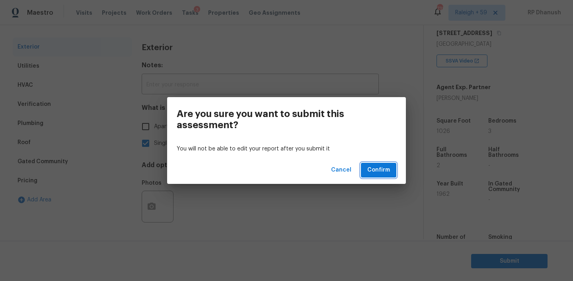
click at [371, 167] on span "Confirm" at bounding box center [378, 170] width 23 height 10
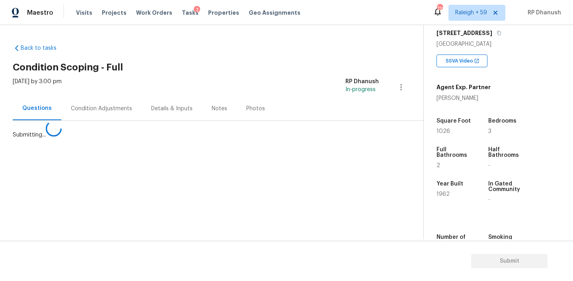
scroll to position [0, 0]
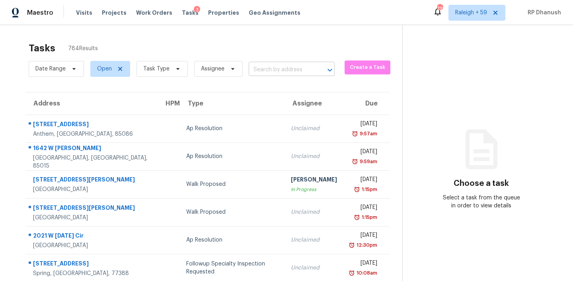
click at [279, 70] on input "text" at bounding box center [281, 70] width 64 height 12
click at [279, 72] on input "text" at bounding box center [281, 70] width 64 height 12
paste input "2461 W Sam Allen Rd, Plant City, FL 33565"
type input "2461 W Sam Allen Rd, Plant City, FL 33565"
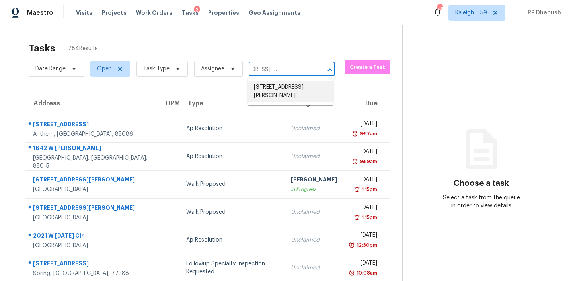
click at [285, 87] on li "2461 W Sam Allen Rd, Plant City, FL 33565" at bounding box center [291, 91] width 86 height 21
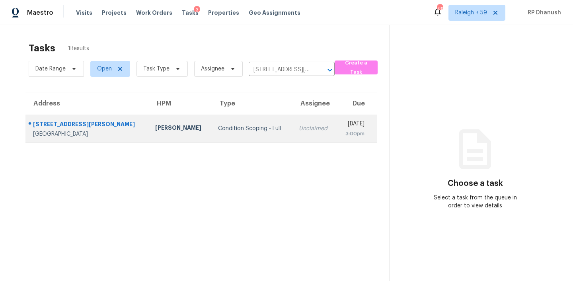
click at [293, 123] on td "Unclaimed" at bounding box center [315, 129] width 44 height 28
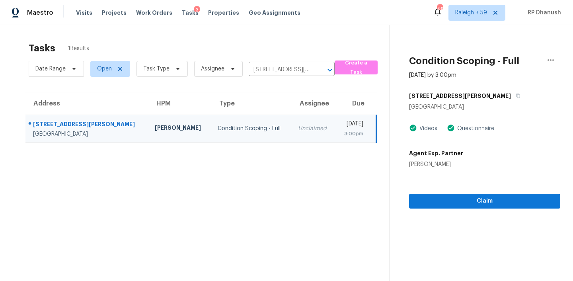
click at [292, 123] on td "Unclaimed" at bounding box center [314, 129] width 44 height 28
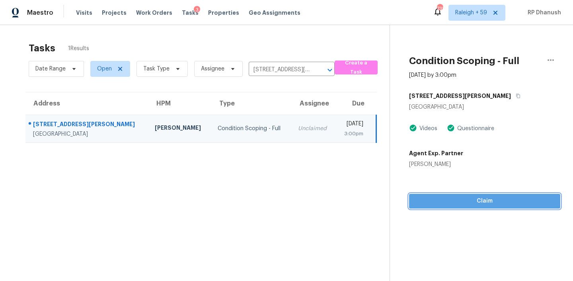
click at [449, 206] on button "Claim" at bounding box center [484, 201] width 151 height 15
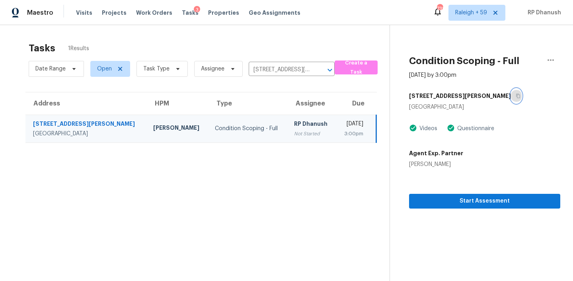
click at [516, 96] on icon "button" at bounding box center [518, 96] width 5 height 5
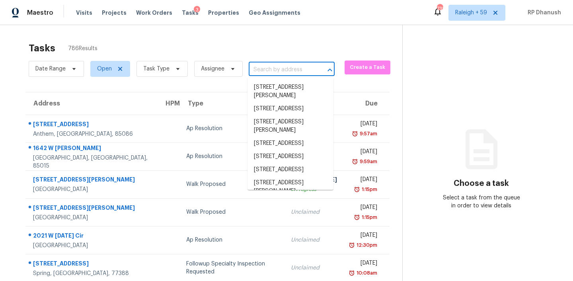
click at [269, 71] on input "text" at bounding box center [281, 70] width 64 height 12
paste input "[STREET_ADDRESS][PERSON_NAME]"
type input "[STREET_ADDRESS][PERSON_NAME]"
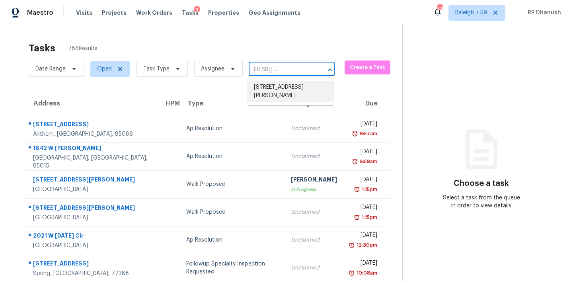
click at [291, 86] on li "[STREET_ADDRESS][PERSON_NAME]" at bounding box center [291, 91] width 86 height 21
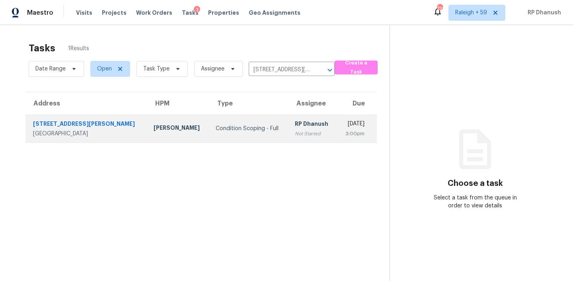
click at [344, 135] on div "3:00pm" at bounding box center [354, 134] width 21 height 8
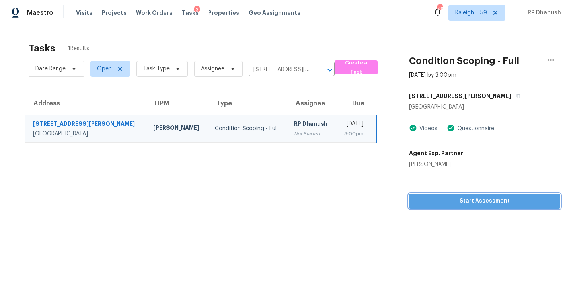
click at [482, 204] on span "Start Assessment" at bounding box center [485, 201] width 139 height 10
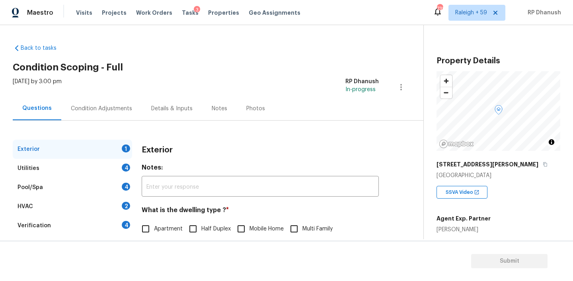
scroll to position [102, 0]
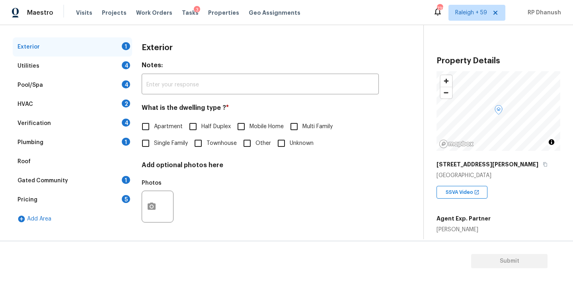
click at [153, 143] on input "Single Family" at bounding box center [145, 143] width 17 height 17
checkbox input "true"
click at [117, 144] on div "Plumbing 1" at bounding box center [72, 142] width 119 height 19
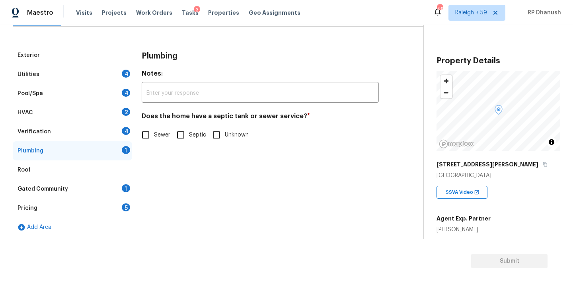
click at [129, 135] on div "Verification 4" at bounding box center [72, 131] width 119 height 19
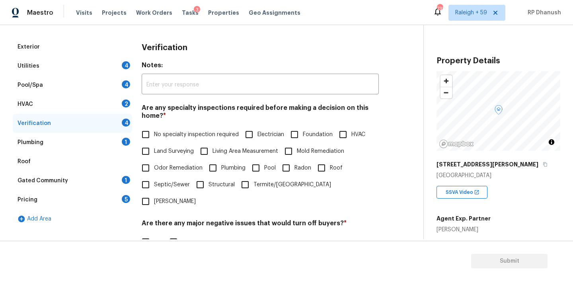
click at [120, 145] on div "Plumbing 1" at bounding box center [72, 142] width 119 height 19
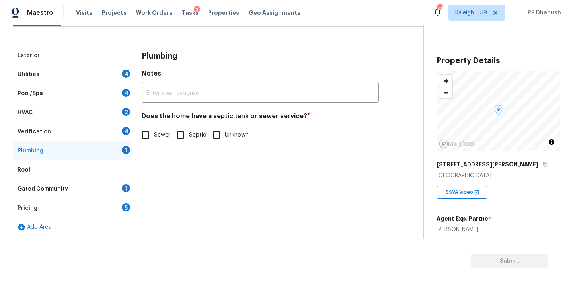
scroll to position [94, 0]
click at [150, 129] on input "Sewer" at bounding box center [145, 135] width 17 height 17
checkbox input "true"
click at [186, 131] on input "Septic" at bounding box center [180, 135] width 17 height 17
checkbox input "true"
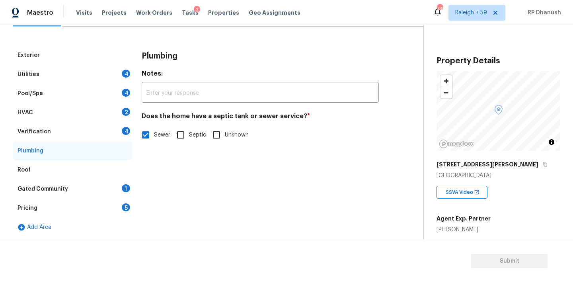
checkbox input "false"
click at [119, 189] on div "Gated Community 1" at bounding box center [72, 189] width 119 height 19
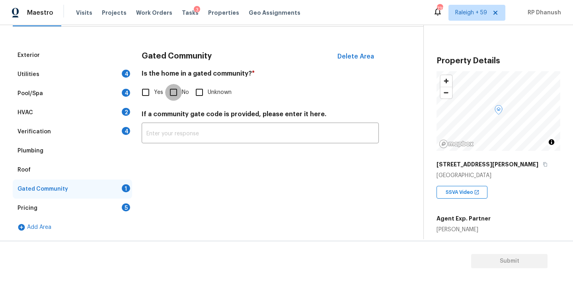
click at [170, 96] on input "No" at bounding box center [173, 92] width 17 height 17
checkbox input "true"
click at [122, 207] on div "5" at bounding box center [126, 207] width 8 height 8
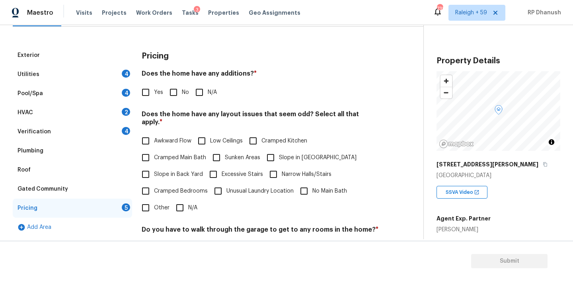
click at [172, 95] on input "No" at bounding box center [173, 92] width 17 height 17
checkbox input "true"
click at [146, 166] on input "Slope in Back Yard" at bounding box center [145, 174] width 17 height 17
checkbox input "true"
click at [266, 152] on input "Slope in [GEOGRAPHIC_DATA]" at bounding box center [270, 158] width 17 height 17
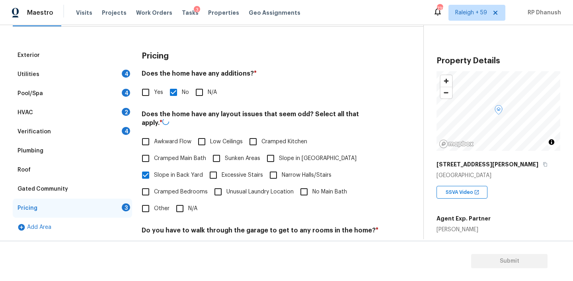
checkbox input "true"
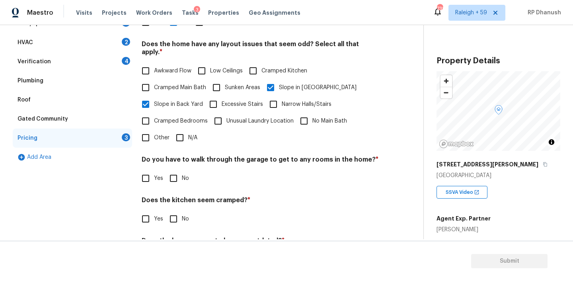
scroll to position [178, 0]
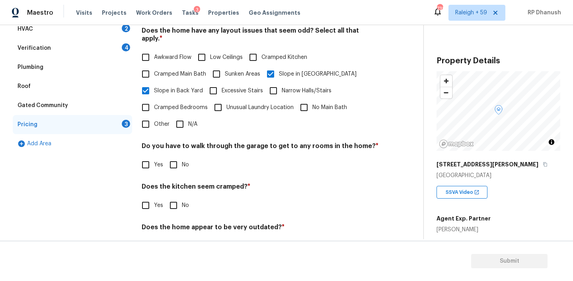
click at [177, 156] on input "No" at bounding box center [173, 164] width 17 height 17
checkbox input "true"
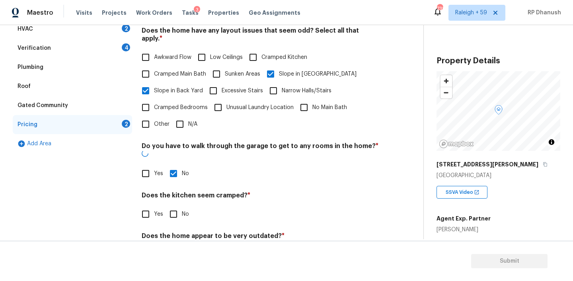
click at [177, 213] on div "Pricing Does the home have any additions? * Yes No N/A Does the home have any l…" at bounding box center [260, 117] width 237 height 311
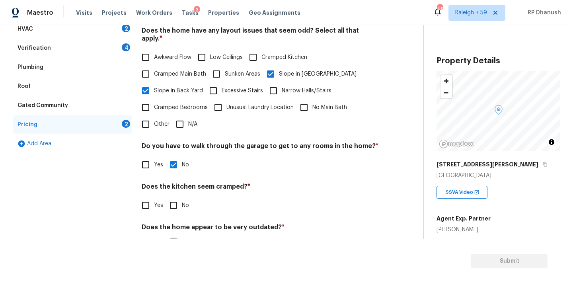
click at [175, 238] on input "No" at bounding box center [173, 246] width 17 height 17
checkbox input "true"
click at [175, 198] on input "No" at bounding box center [173, 205] width 17 height 17
checkbox input "true"
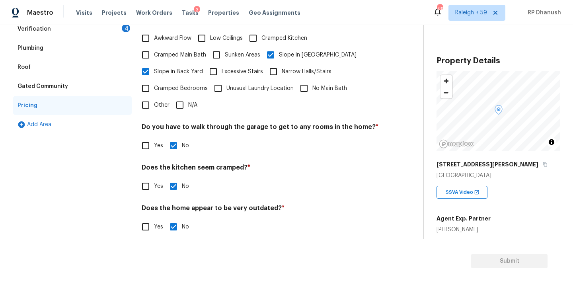
scroll to position [60, 0]
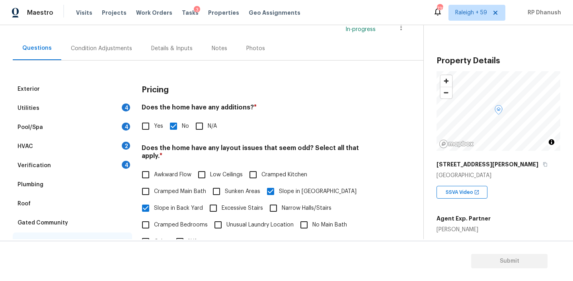
click at [114, 169] on div "Verification 4" at bounding box center [72, 165] width 119 height 19
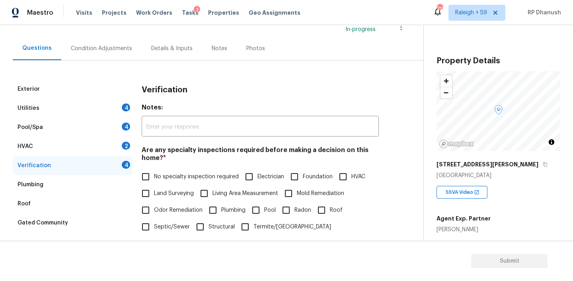
click at [148, 175] on input "No specialty inspection required" at bounding box center [145, 176] width 17 height 17
checkbox input "true"
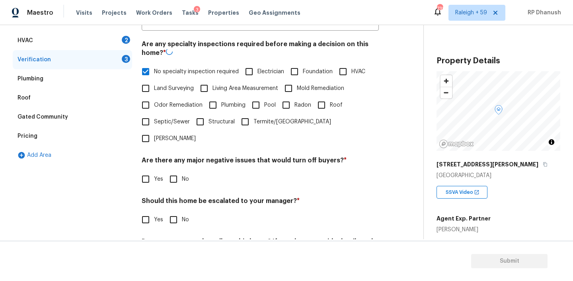
scroll to position [198, 0]
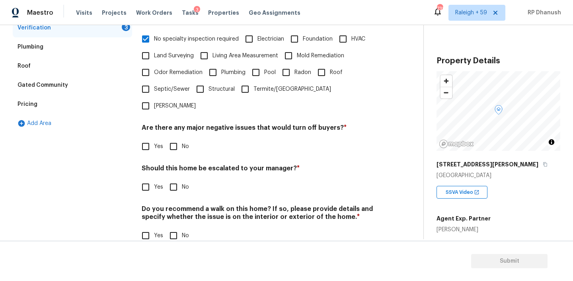
click at [177, 138] on input "No" at bounding box center [173, 146] width 17 height 17
checkbox input "true"
click at [177, 180] on input "No" at bounding box center [173, 188] width 17 height 17
checkbox input "true"
click at [175, 207] on h4 "Do you recommend a walk on this home? If so, please provide details and specify…" at bounding box center [260, 215] width 237 height 19
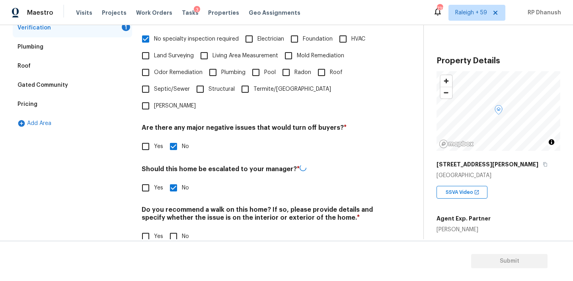
click at [172, 228] on input "No" at bounding box center [173, 236] width 17 height 17
checkbox input "true"
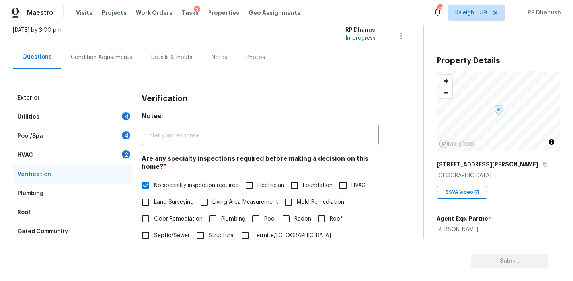
click at [113, 154] on div "HVAC 2" at bounding box center [72, 155] width 119 height 19
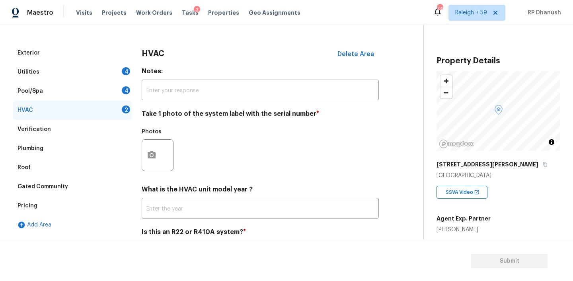
scroll to position [113, 0]
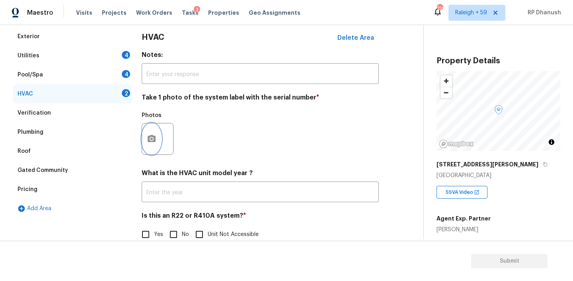
click at [145, 130] on button "button" at bounding box center [151, 138] width 19 height 31
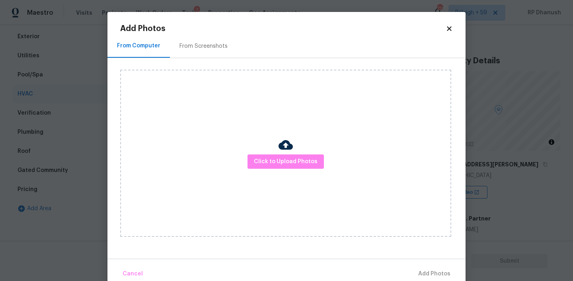
click at [210, 50] on div "From Screenshots" at bounding box center [203, 45] width 67 height 23
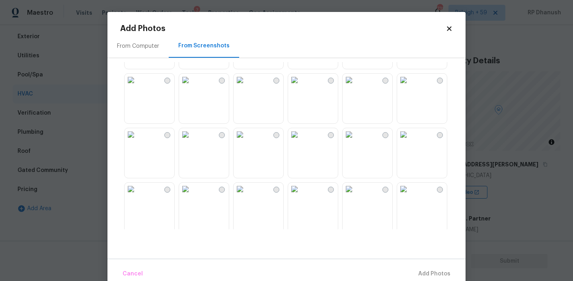
scroll to position [243, 0]
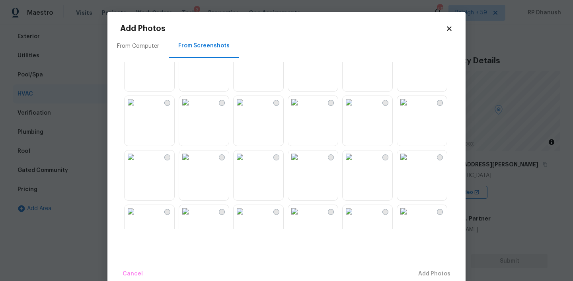
click at [355, 109] on img at bounding box center [349, 102] width 13 height 13
click at [433, 268] on button "Add 1 Photo(s)" at bounding box center [431, 274] width 46 height 17
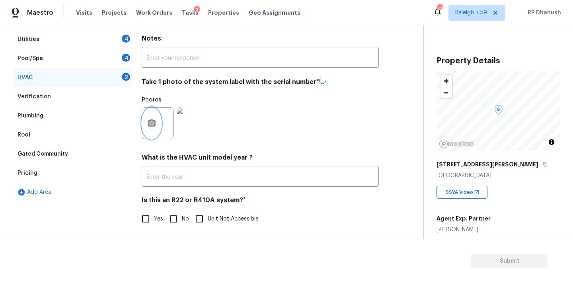
scroll to position [129, 0]
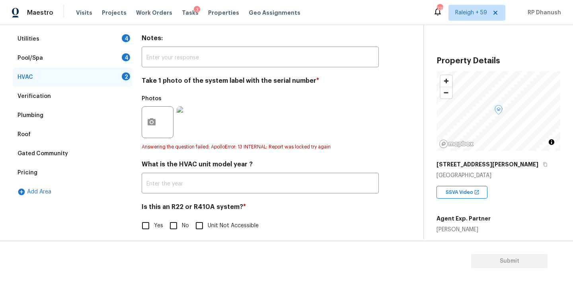
click at [167, 215] on div "Is this an R22 or R410A system? * Yes No Unit Not Accessible" at bounding box center [260, 218] width 237 height 31
click at [168, 221] on input "No" at bounding box center [173, 225] width 17 height 17
checkbox input "true"
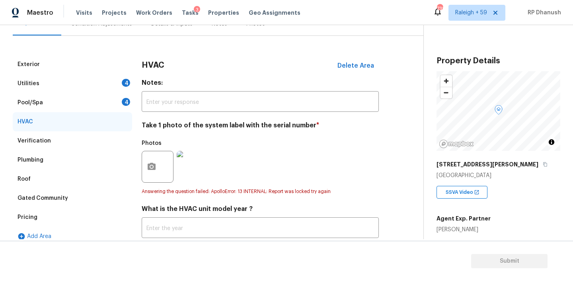
scroll to position [75, 0]
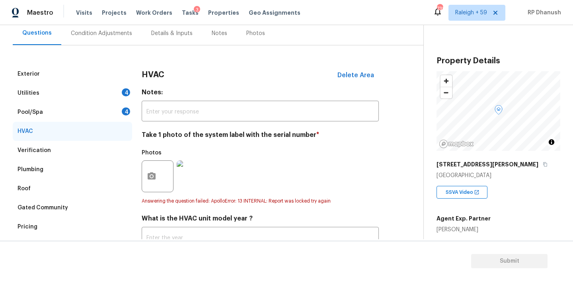
click at [113, 107] on div "Pool/Spa 4" at bounding box center [72, 112] width 119 height 19
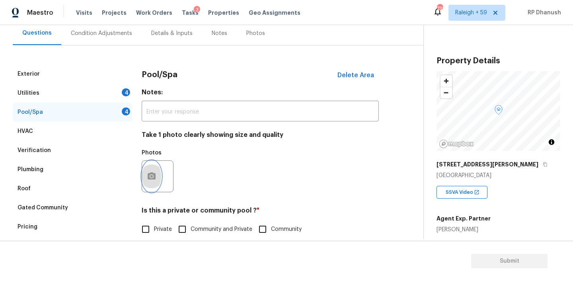
click at [151, 179] on icon "button" at bounding box center [152, 175] width 8 height 7
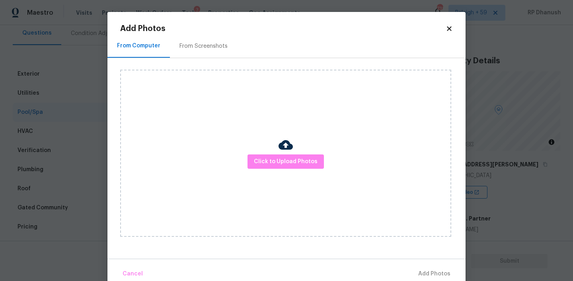
click at [66, 125] on body "Maestro Visits Projects Work Orders Tasks 3 Properties Geo Assignments 738 [GEO…" at bounding box center [286, 140] width 573 height 281
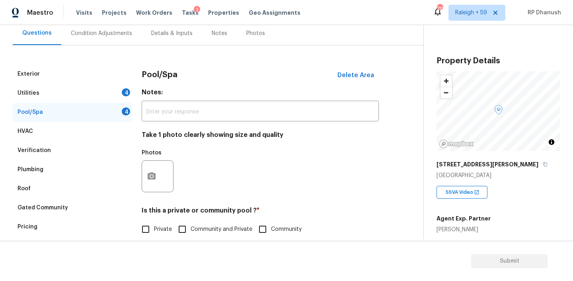
click at [85, 132] on div "HVAC" at bounding box center [72, 131] width 119 height 19
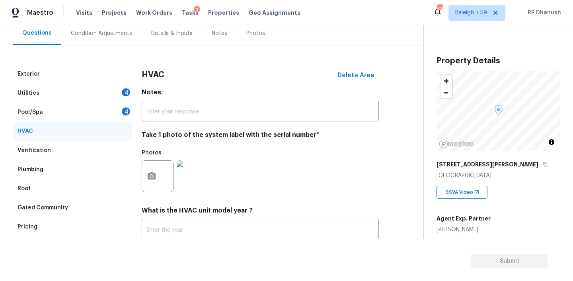
click at [194, 179] on img at bounding box center [193, 176] width 32 height 32
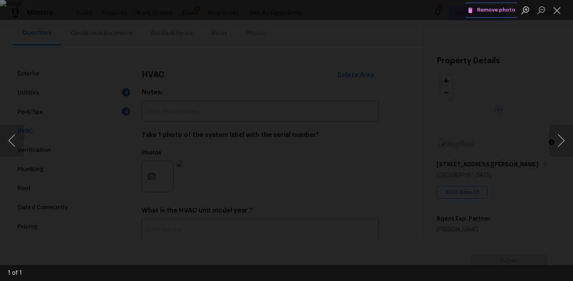
click at [510, 9] on span "Remove photo" at bounding box center [492, 10] width 48 height 9
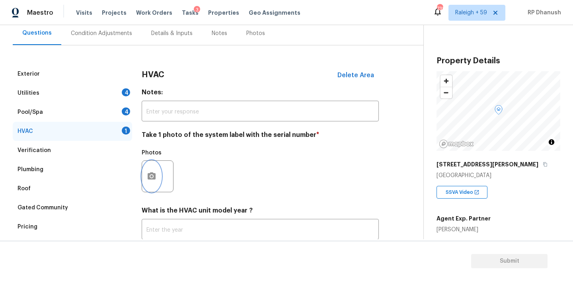
click at [147, 174] on icon "button" at bounding box center [152, 177] width 10 height 10
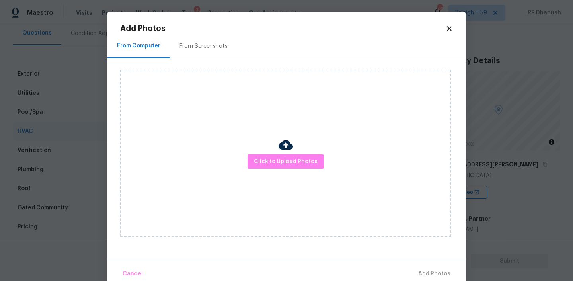
click at [208, 40] on div "From Screenshots" at bounding box center [203, 45] width 67 height 23
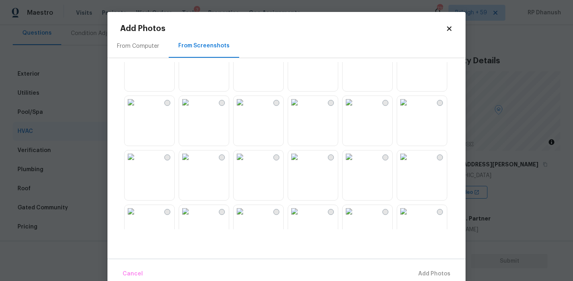
scroll to position [204, 0]
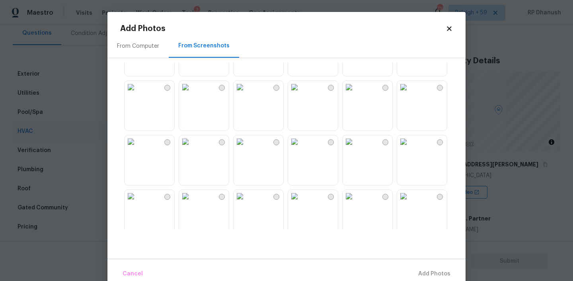
click at [355, 148] on img at bounding box center [349, 141] width 13 height 13
click at [422, 271] on span "Add 1 Photo(s)" at bounding box center [430, 274] width 39 height 10
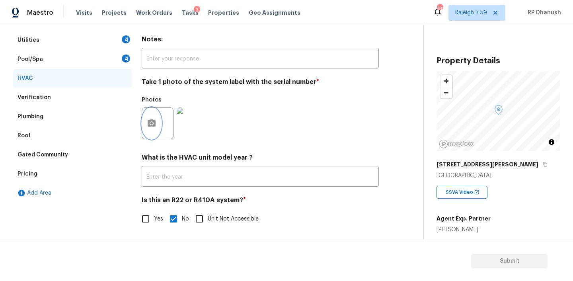
scroll to position [88, 0]
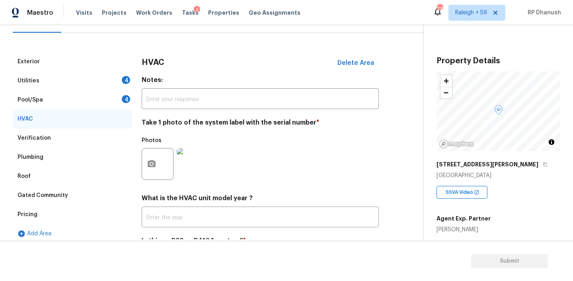
click at [108, 107] on div "Pool/Spa 4" at bounding box center [72, 99] width 119 height 19
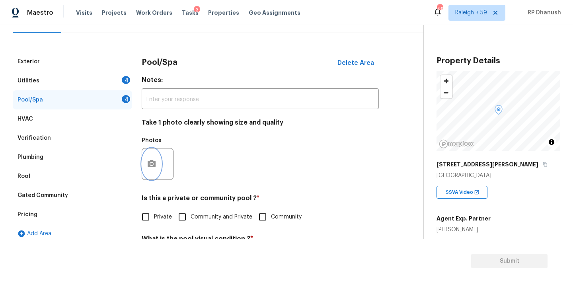
click at [147, 163] on icon "button" at bounding box center [152, 164] width 10 height 10
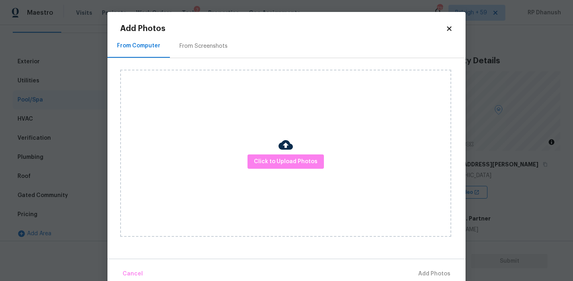
click at [225, 32] on h2 "Add Photos" at bounding box center [283, 29] width 326 height 8
click at [221, 43] on div "From Screenshots" at bounding box center [204, 46] width 48 height 8
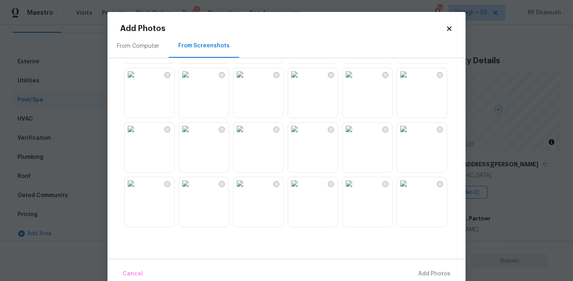
scroll to position [223, 0]
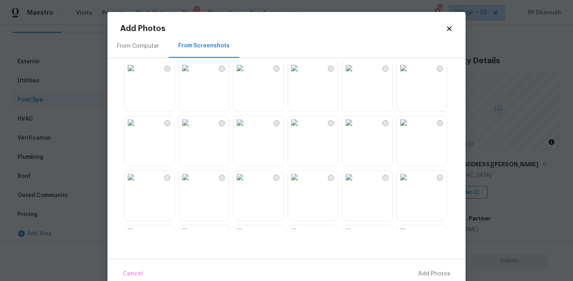
click at [355, 129] on img at bounding box center [349, 122] width 13 height 13
click at [426, 268] on button "Add 1 Photo(s)" at bounding box center [431, 274] width 46 height 17
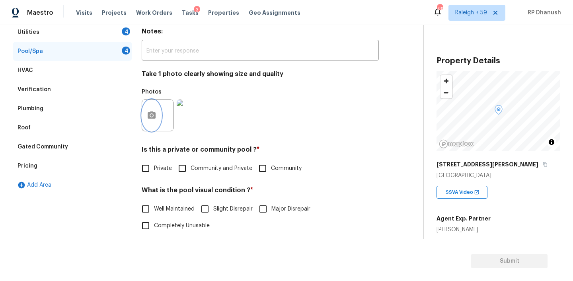
scroll to position [168, 0]
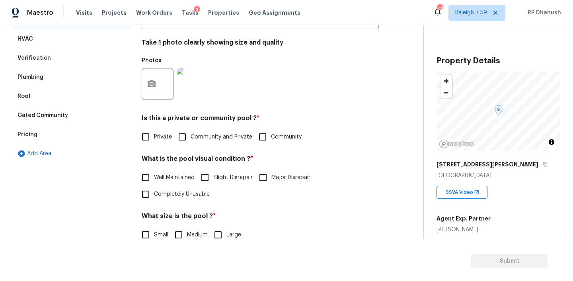
click at [158, 137] on span "Private" at bounding box center [163, 137] width 18 height 8
click at [154, 137] on input "Private" at bounding box center [145, 137] width 17 height 17
checkbox input "true"
click at [168, 180] on span "Well Maintained" at bounding box center [174, 178] width 41 height 8
click at [154, 180] on input "Well Maintained" at bounding box center [145, 178] width 17 height 17
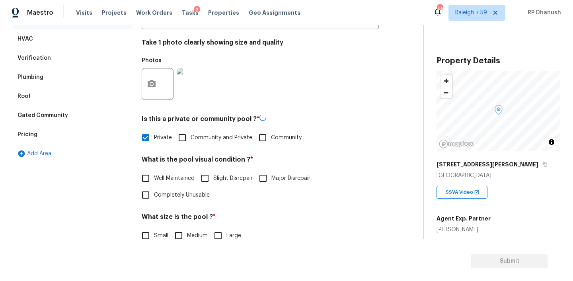
checkbox input "true"
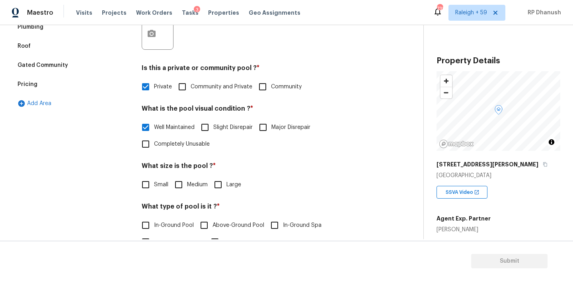
click at [178, 186] on input "Medium" at bounding box center [178, 184] width 17 height 17
checkbox input "true"
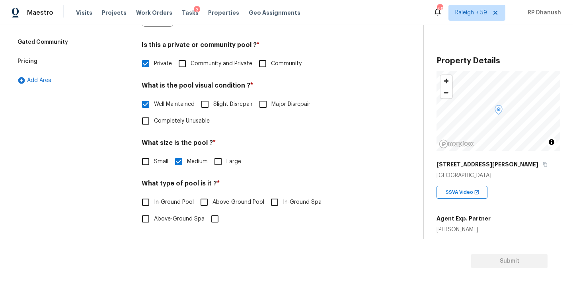
click at [152, 193] on div "What type of pool is it ? * In-Ground Pool Above-Ground Pool In-Ground Spa Abov…" at bounding box center [260, 204] width 237 height 48
click at [150, 199] on input "In-Ground Pool" at bounding box center [145, 202] width 17 height 17
checkbox input "true"
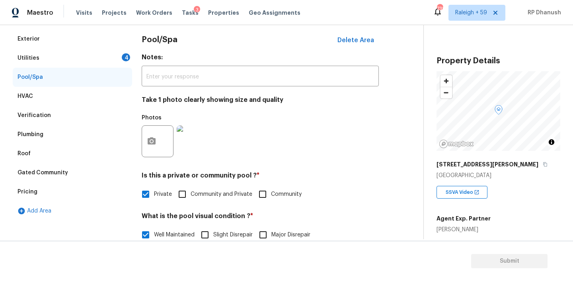
click at [123, 63] on div "Utilities 4" at bounding box center [72, 58] width 119 height 19
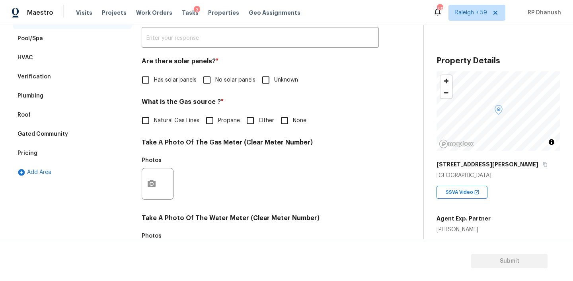
scroll to position [166, 0]
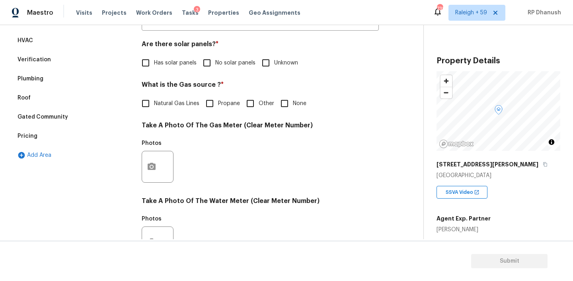
click at [208, 58] on input "No solar panels" at bounding box center [207, 63] width 17 height 17
checkbox input "true"
click at [283, 105] on input "None" at bounding box center [284, 103] width 17 height 17
checkbox input "true"
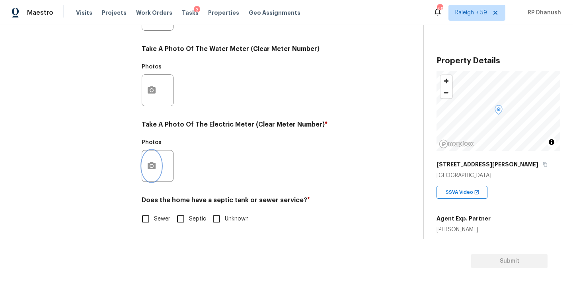
click at [153, 168] on icon "button" at bounding box center [152, 165] width 8 height 7
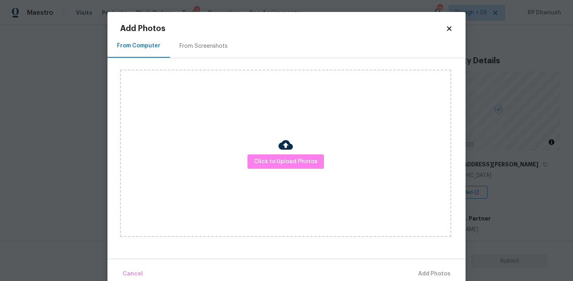
click at [221, 46] on div "From Screenshots" at bounding box center [204, 46] width 48 height 8
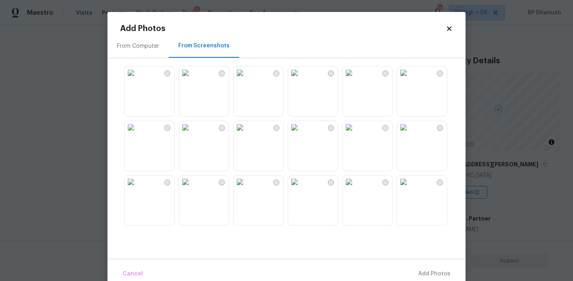
click at [246, 79] on img at bounding box center [240, 72] width 13 height 13
click at [432, 277] on span "Add 1 Photo(s)" at bounding box center [430, 274] width 39 height 10
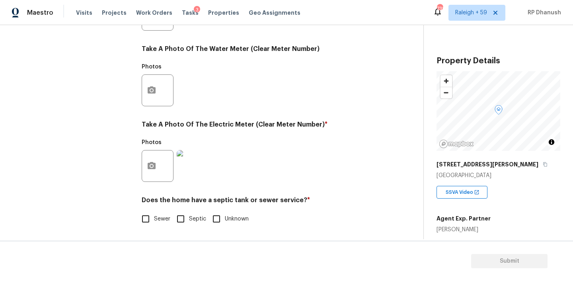
click at [152, 234] on div "Utilities Notes: ​ Are there solar panels? * Has solar panels No solar panels U…" at bounding box center [260, 29] width 237 height 415
click at [152, 220] on input "Sewer" at bounding box center [145, 219] width 17 height 17
checkbox input "true"
click at [180, 214] on input "Septic" at bounding box center [180, 219] width 17 height 17
checkbox input "true"
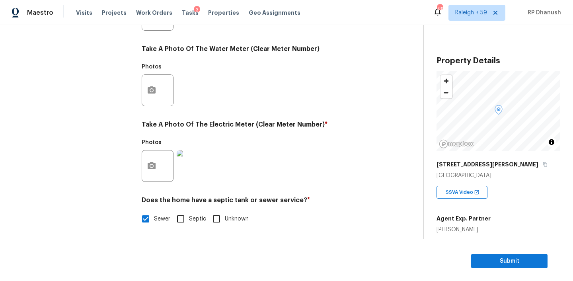
checkbox input "false"
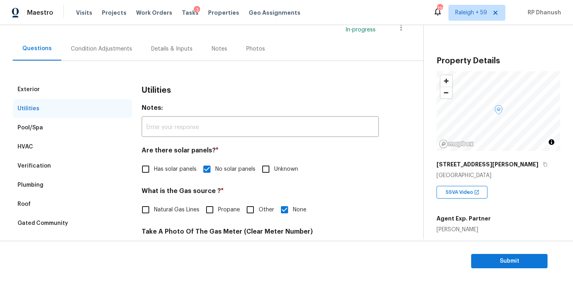
scroll to position [59, 0]
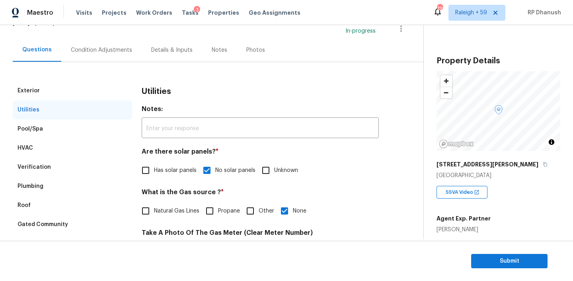
click at [113, 48] on div "Condition Adjustments" at bounding box center [101, 50] width 61 height 8
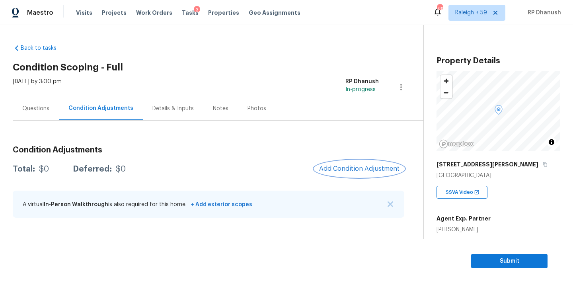
click at [383, 175] on button "Add Condition Adjustment" at bounding box center [359, 168] width 90 height 17
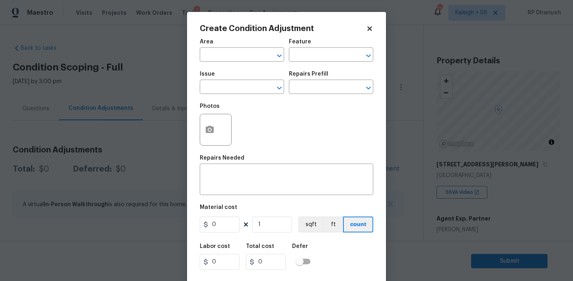
click at [507, 209] on body "Maestro Visits Projects Work Orders Tasks 3 Properties Geo Assignments 738 [GEO…" at bounding box center [286, 140] width 573 height 281
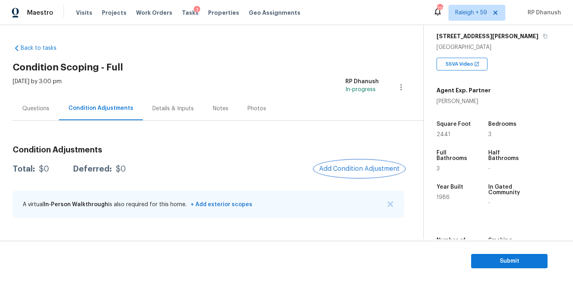
scroll to position [127, 0]
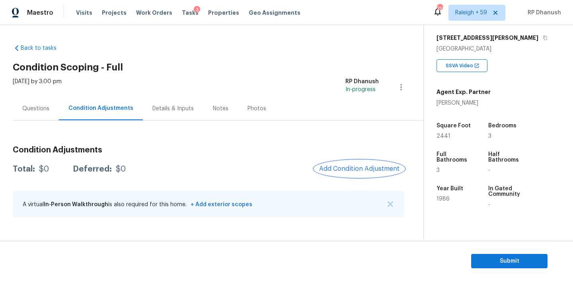
click at [344, 169] on span "Add Condition Adjustment" at bounding box center [359, 168] width 80 height 7
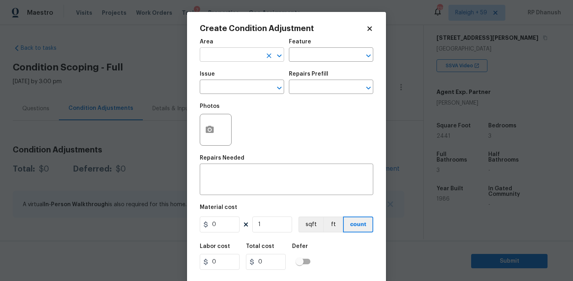
click at [229, 53] on input "text" at bounding box center [231, 55] width 62 height 12
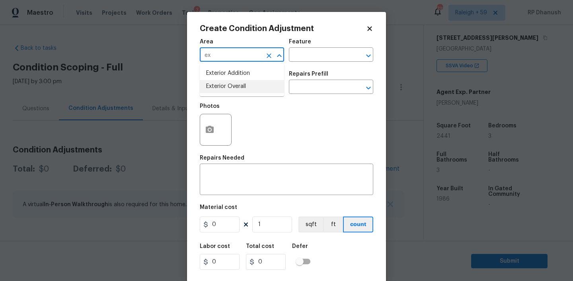
click at [229, 82] on li "Exterior Overall" at bounding box center [242, 86] width 84 height 13
type input "Exterior Overall"
click at [324, 59] on input "text" at bounding box center [320, 55] width 62 height 12
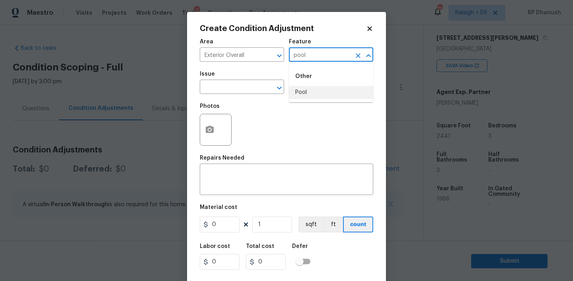
click at [305, 87] on li "Pool" at bounding box center [331, 92] width 84 height 13
type input "Pool"
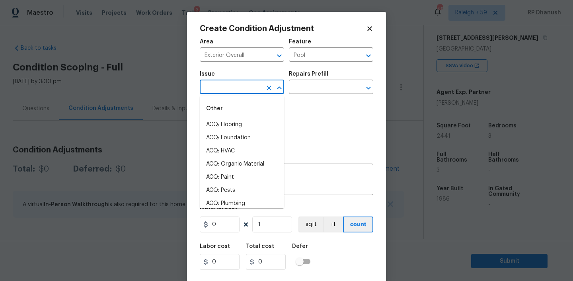
click at [225, 87] on input "text" at bounding box center [231, 88] width 62 height 12
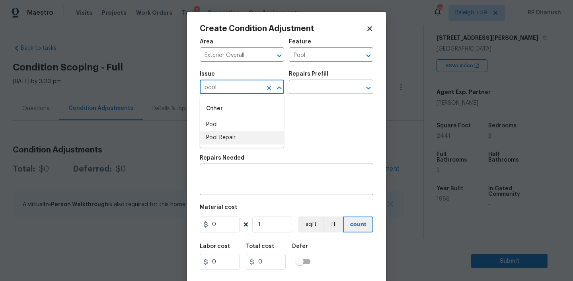
drag, startPoint x: 220, startPoint y: 136, endPoint x: 291, endPoint y: 109, distance: 76.0
click at [220, 136] on li "Pool Repair" at bounding box center [242, 137] width 84 height 13
type input "Pool Repair"
click at [315, 90] on input "text" at bounding box center [320, 88] width 62 height 12
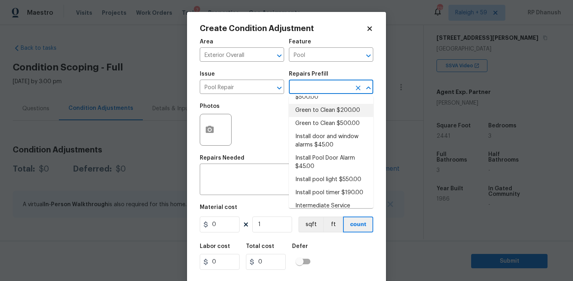
scroll to position [0, 0]
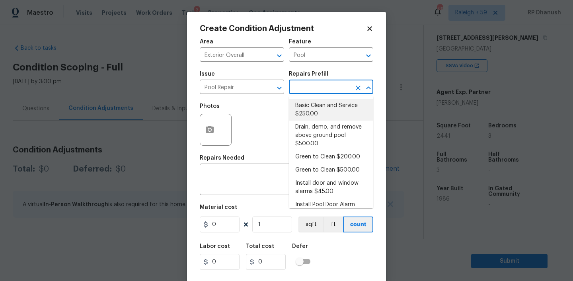
click at [321, 107] on li "Basic Clean and Service $250.00" at bounding box center [331, 109] width 84 height 21
type textarea "basic clean and service, balance chems, repair minor leaks at equipment, etc"
type input "250"
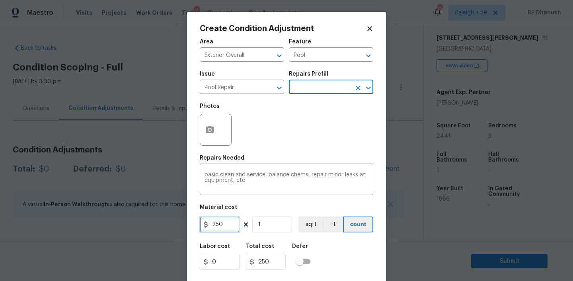
click at [232, 225] on input "250" at bounding box center [220, 225] width 40 height 16
type input "500"
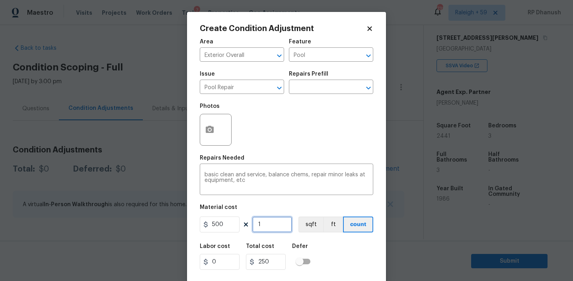
type input "500"
click at [207, 174] on textarea "basic clean and service, balance chems, repair minor leaks at equipment, etc" at bounding box center [287, 180] width 164 height 17
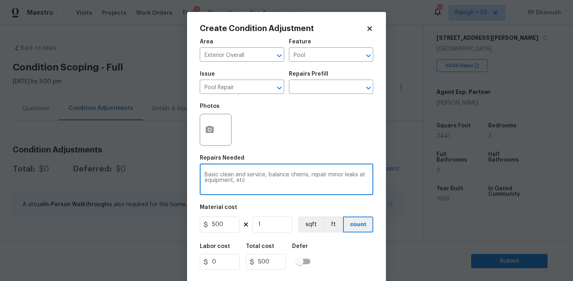
scroll to position [16, 0]
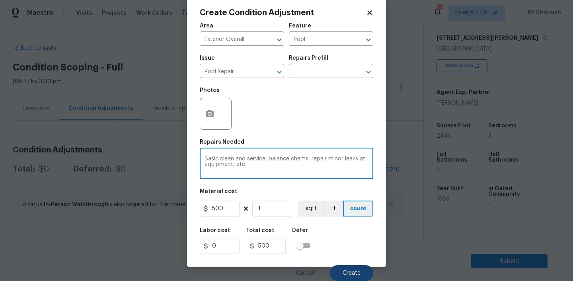
type textarea "Basic clean and service, balance chems, repair minor leaks at equipment, etc"
click at [344, 272] on span "Create" at bounding box center [352, 273] width 18 height 6
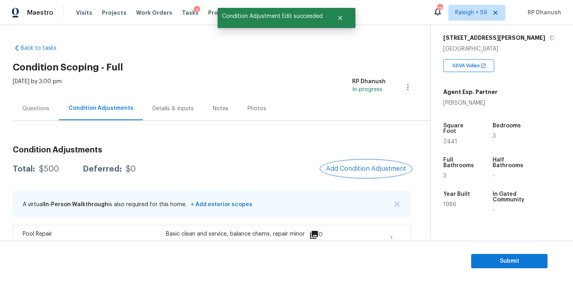
scroll to position [22, 0]
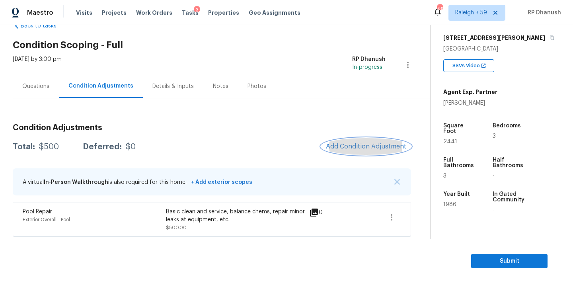
click at [373, 139] on button "Add Condition Adjustment" at bounding box center [366, 146] width 90 height 17
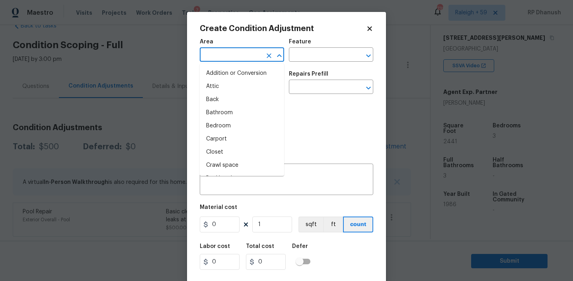
click at [251, 52] on input "text" at bounding box center [231, 55] width 62 height 12
type input "e"
click at [397, 160] on body "Maestro Visits Projects Work Orders Tasks 3 Properties Geo Assignments 738 [GEO…" at bounding box center [286, 140] width 573 height 281
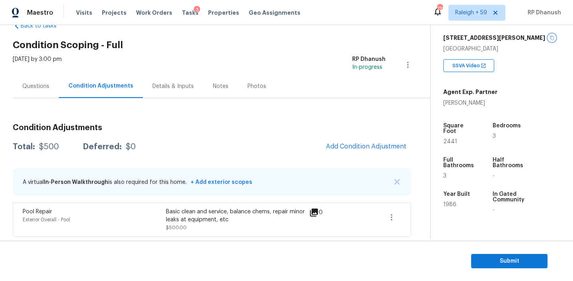
click at [550, 36] on icon "button" at bounding box center [552, 37] width 5 height 5
click at [357, 150] on button "Add Condition Adjustment" at bounding box center [366, 146] width 90 height 17
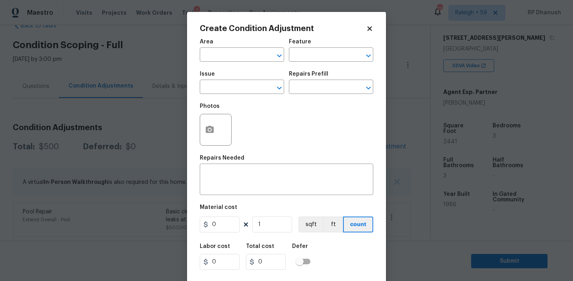
click at [257, 64] on span "Area ​" at bounding box center [242, 50] width 84 height 32
click at [255, 55] on input "text" at bounding box center [231, 55] width 62 height 12
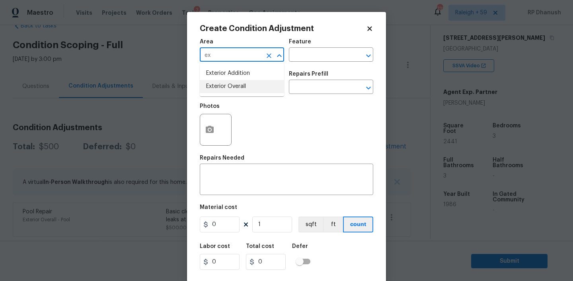
drag, startPoint x: 263, startPoint y: 87, endPoint x: 277, endPoint y: 80, distance: 15.3
click at [263, 87] on li "Exterior Overall" at bounding box center [242, 86] width 84 height 13
type input "Exterior Overall"
click at [320, 63] on div "Area Exterior Overall ​ Feature ​" at bounding box center [287, 50] width 174 height 32
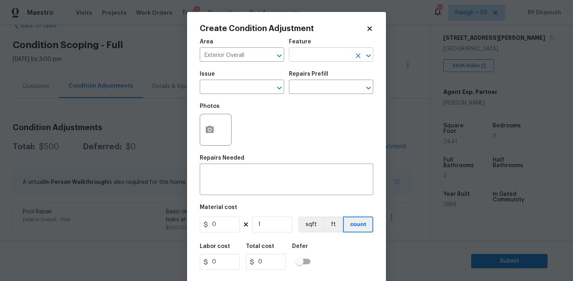
click at [322, 53] on input "text" at bounding box center [320, 55] width 62 height 12
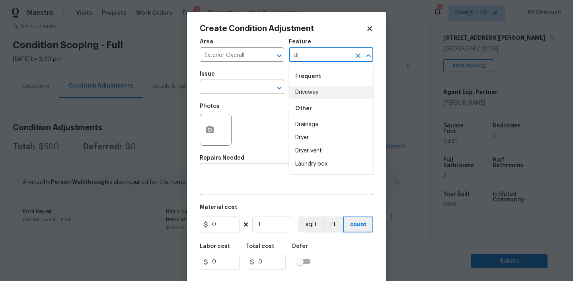
click at [303, 87] on li "Driveway" at bounding box center [331, 92] width 84 height 13
type input "Driveway"
click at [228, 87] on input "text" at bounding box center [231, 88] width 62 height 12
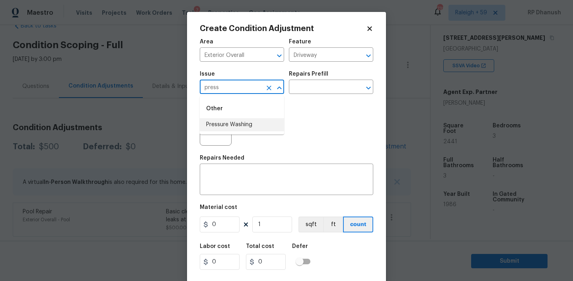
click at [223, 122] on li "Pressure Washing" at bounding box center [242, 124] width 84 height 13
type input "Pressure Washing"
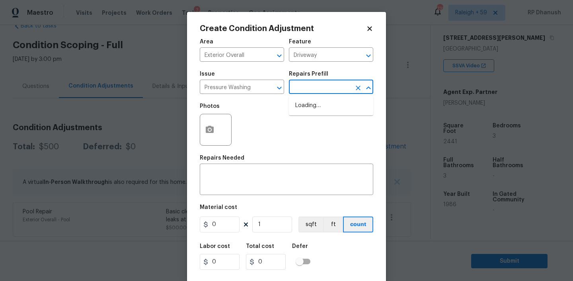
click at [320, 88] on input "text" at bounding box center [320, 88] width 62 height 12
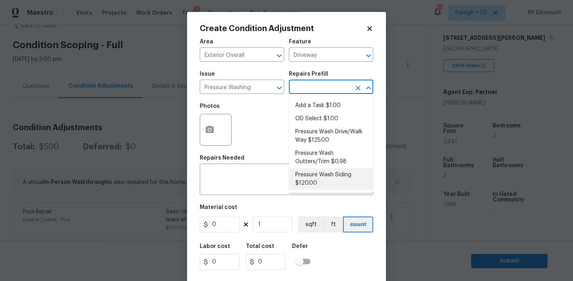
click at [310, 180] on li "Pressure Wash Siding $120.00" at bounding box center [331, 178] width 84 height 21
type input "Siding"
type textarea "Protect areas as needed for pressure washing. Pressure wash the siding on the h…"
type input "120"
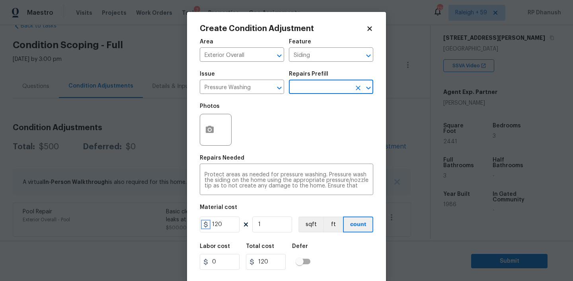
click at [206, 228] on icon at bounding box center [206, 224] width 4 height 6
click at [219, 226] on input "120" at bounding box center [220, 225] width 40 height 16
type input "200"
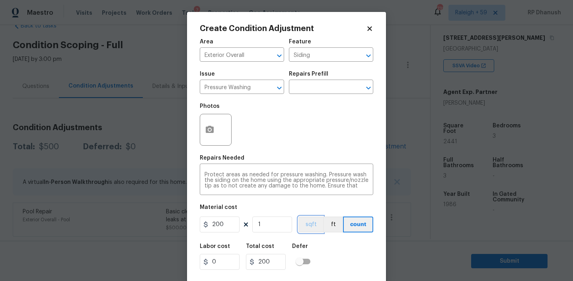
scroll to position [16, 0]
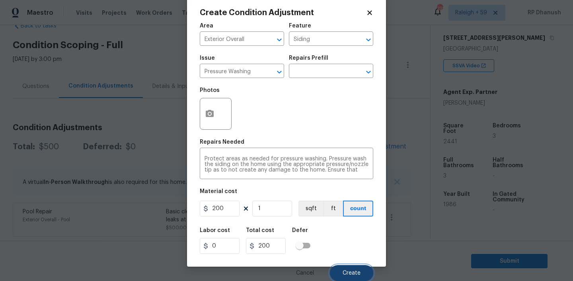
click at [358, 271] on span "Create" at bounding box center [352, 273] width 18 height 6
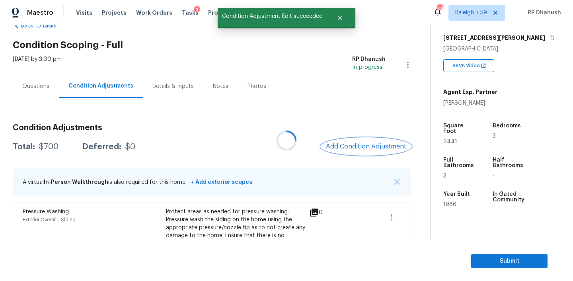
scroll to position [0, 0]
click at [347, 148] on span "Add Condition Adjustment" at bounding box center [366, 146] width 80 height 7
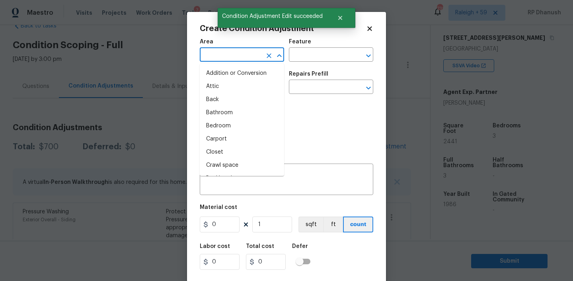
click at [245, 52] on input "text" at bounding box center [231, 55] width 62 height 12
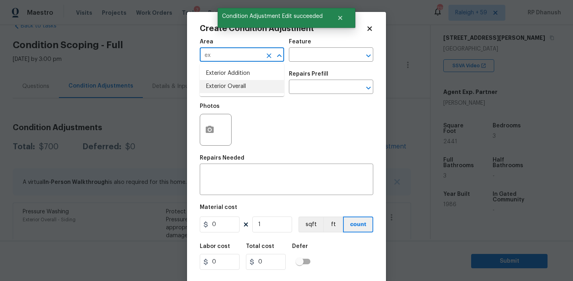
click at [227, 85] on li "Exterior Overall" at bounding box center [242, 86] width 84 height 13
type input "Exterior Overall"
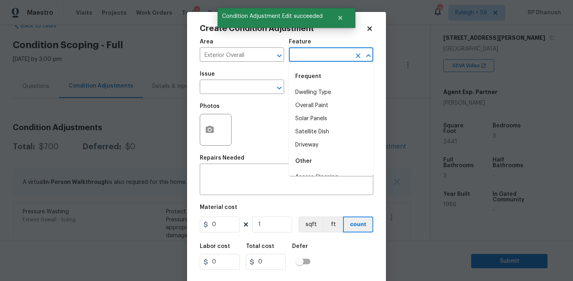
click at [335, 57] on input "text" at bounding box center [320, 55] width 62 height 12
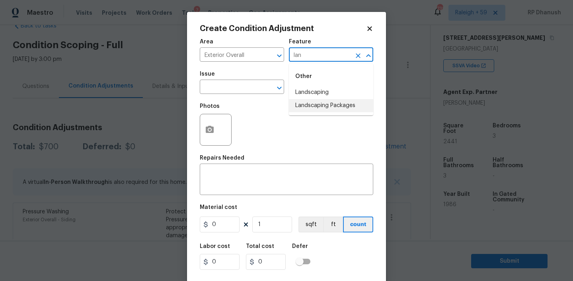
click at [322, 109] on li "Landscaping Packages" at bounding box center [331, 105] width 84 height 13
type input "Landscaping Packages"
click at [237, 91] on input "text" at bounding box center [231, 88] width 62 height 12
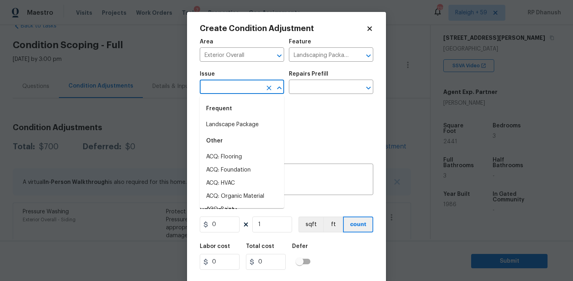
click at [237, 118] on li "Landscape Package" at bounding box center [242, 124] width 84 height 13
type input "Landscape Package"
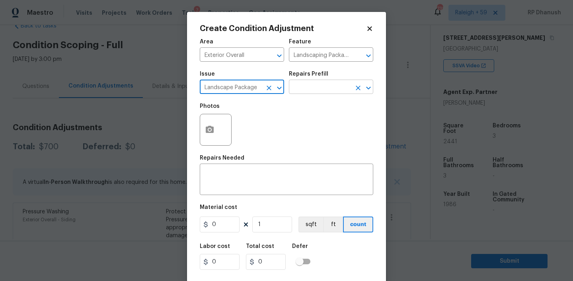
click at [323, 89] on input "text" at bounding box center [320, 88] width 62 height 12
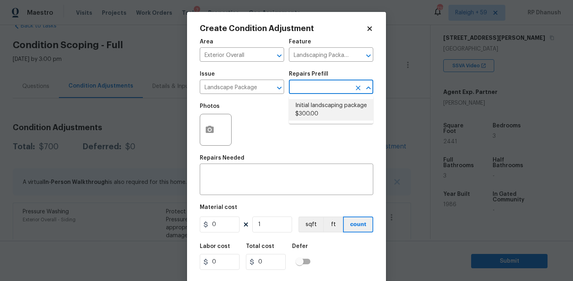
click at [332, 108] on li "Initial landscaping package $300.00" at bounding box center [331, 109] width 84 height 21
type input "Home Readiness Packages"
type textarea "Mowing of grass up to 6" in height. Mow, edge along driveways & sidewalks, trim…"
type input "300"
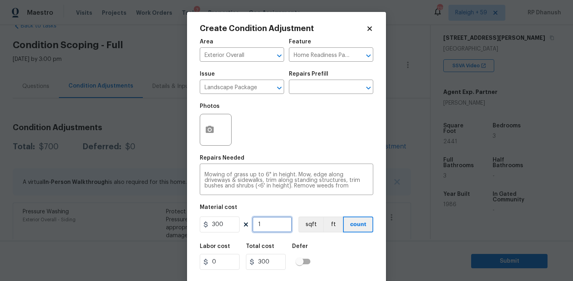
click at [275, 223] on input "1" at bounding box center [272, 225] width 40 height 16
type input "0"
type input "1"
type input "300"
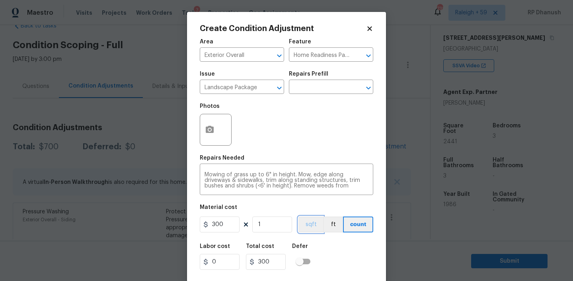
scroll to position [16, 0]
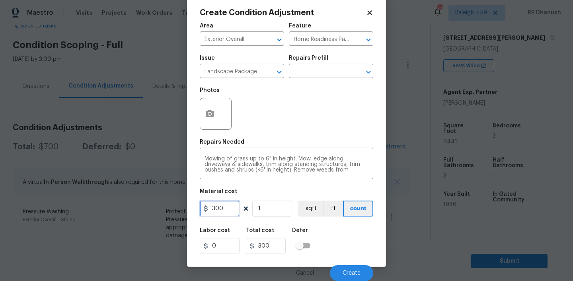
click at [227, 210] on input "300" at bounding box center [220, 209] width 40 height 16
type input "450"
click at [352, 275] on span "Create" at bounding box center [352, 273] width 18 height 6
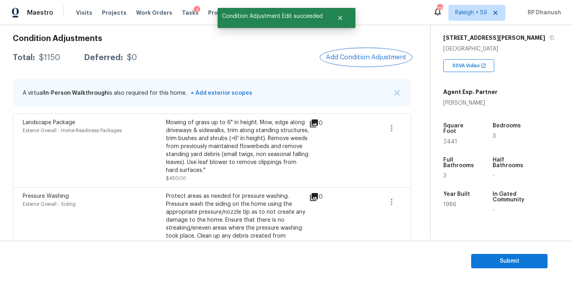
scroll to position [82, 0]
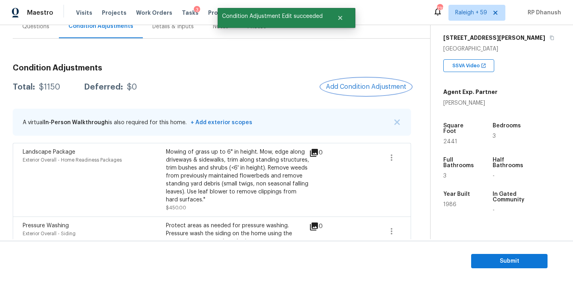
click at [373, 82] on button "Add Condition Adjustment" at bounding box center [366, 86] width 90 height 17
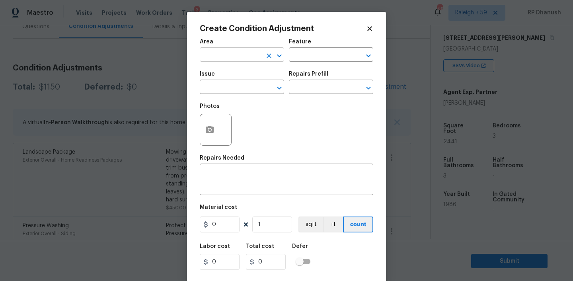
click at [211, 57] on input "text" at bounding box center [231, 55] width 62 height 12
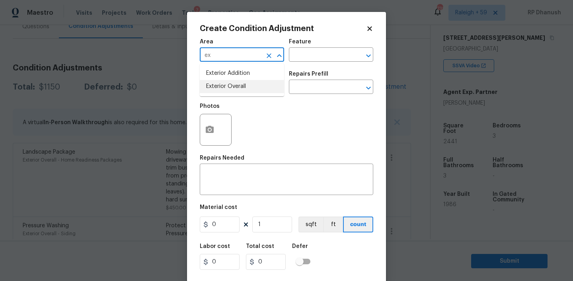
click at [217, 85] on li "Exterior Overall" at bounding box center [242, 86] width 84 height 13
type input "Exterior Overall"
click at [331, 58] on input "text" at bounding box center [320, 55] width 62 height 12
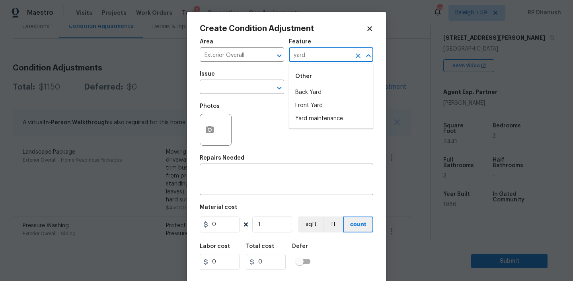
click at [332, 119] on li "Yard maintenance" at bounding box center [331, 118] width 84 height 13
type input "Yard maintenance"
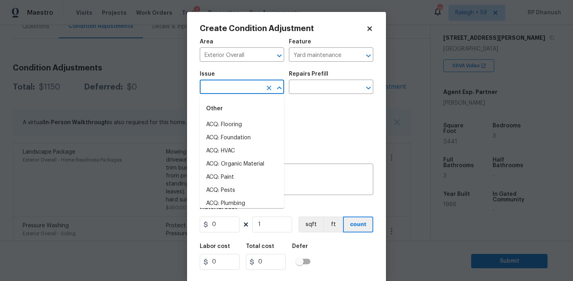
click at [228, 88] on input "text" at bounding box center [231, 88] width 62 height 12
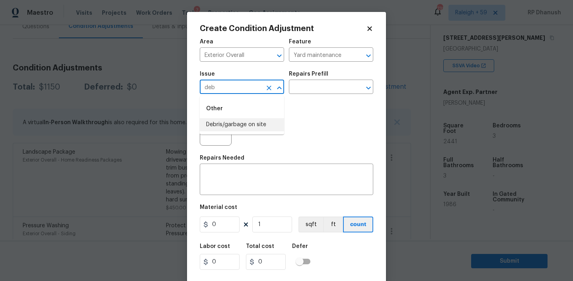
click at [226, 121] on li "Debris/garbage on site" at bounding box center [242, 124] width 84 height 13
type input "Debris/garbage on site"
click at [332, 91] on input "text" at bounding box center [320, 88] width 62 height 12
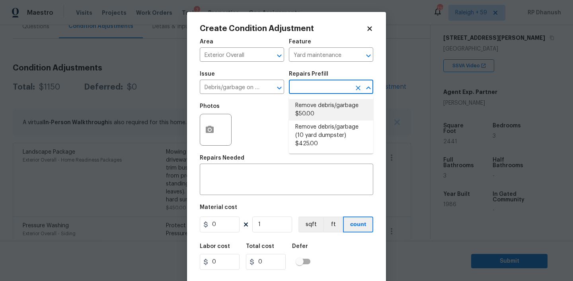
click at [327, 117] on li "Remove debris/garbage $50.00" at bounding box center [331, 109] width 84 height 21
type textarea "Remove, haul off, and properly dispose of any debris left by seller to offsite …"
type input "50"
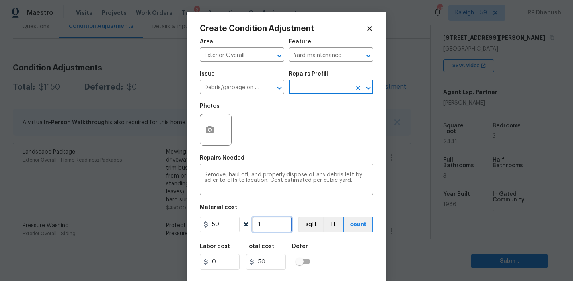
click at [276, 223] on input "1" at bounding box center [272, 225] width 40 height 16
type input "0"
type input "2"
type input "100"
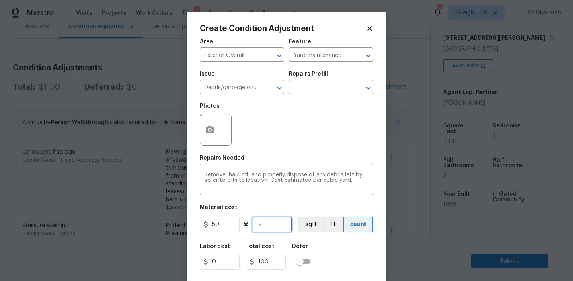
type input "20"
type input "1000"
type input "2"
type input "100"
type input "0"
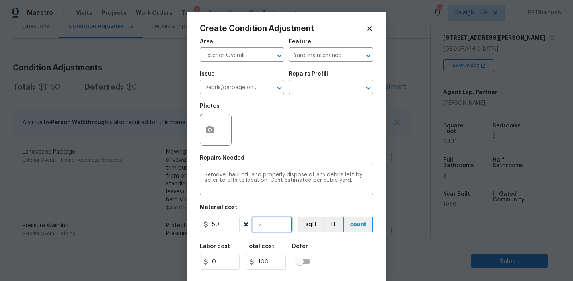
type input "0"
type input "4"
type input "200"
type input "0"
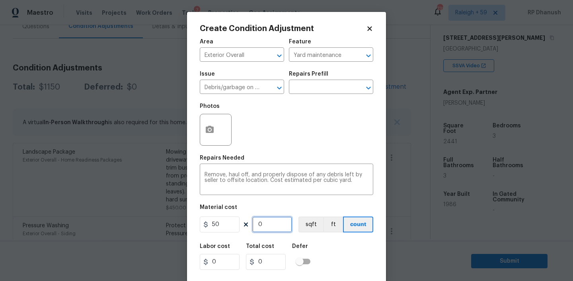
type input "4"
type input "200"
type input "0"
type input "9"
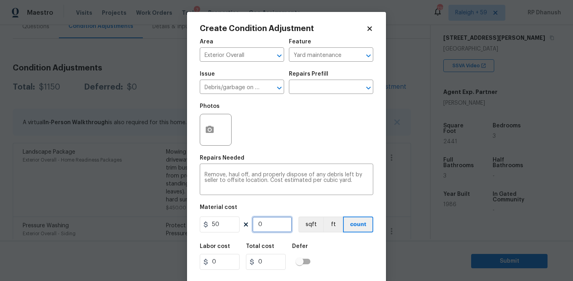
type input "450"
type input "0"
type input "1"
type input "50"
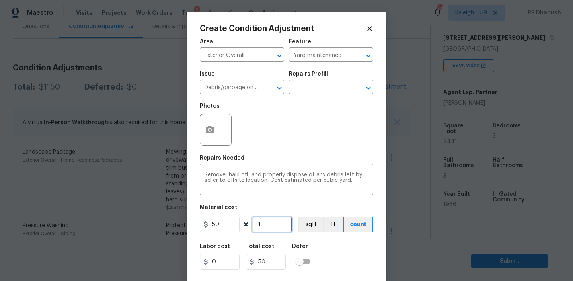
type input "11"
type input "550"
type input "1"
type input "50"
type input "0"
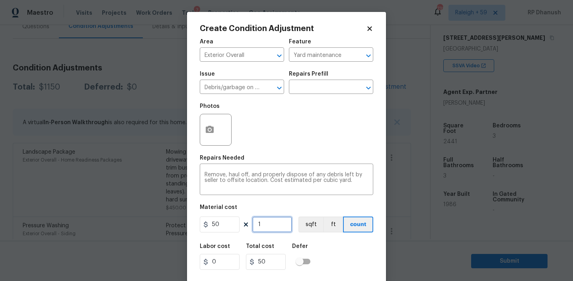
type input "0"
type input "1"
type input "50"
type input "12"
type input "600"
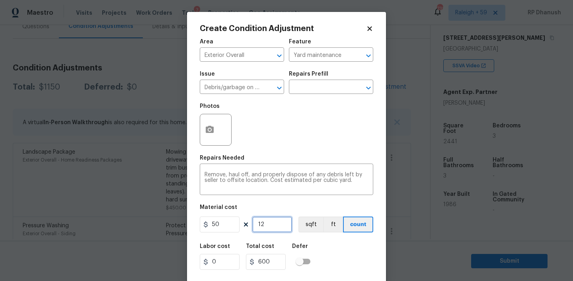
type input "12"
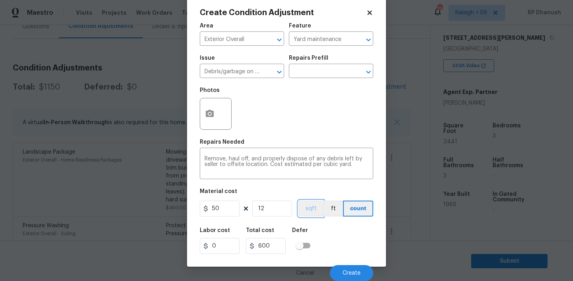
scroll to position [16, 0]
click at [279, 209] on input "12" at bounding box center [272, 209] width 40 height 16
type input "1"
type input "50"
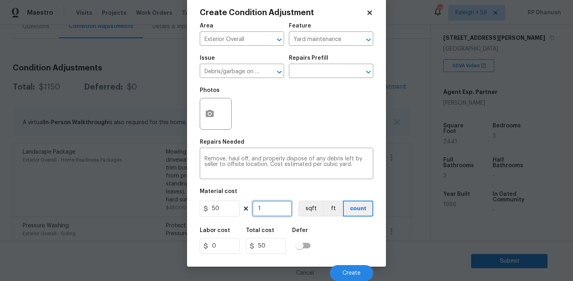
type input "13"
type input "650"
type input "13"
click at [358, 267] on button "Create" at bounding box center [351, 273] width 43 height 16
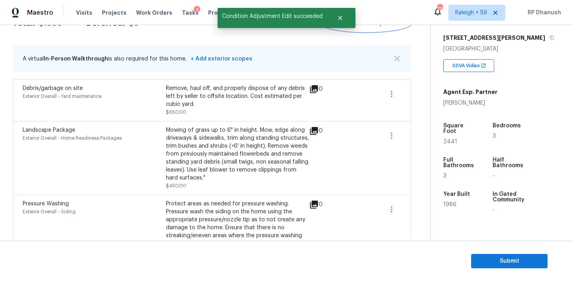
scroll to position [195, 0]
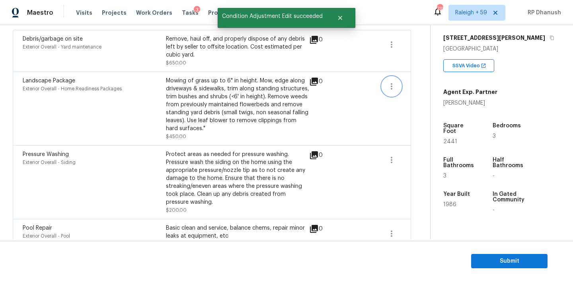
click at [389, 94] on button "button" at bounding box center [391, 86] width 19 height 19
click at [405, 90] on link "Edit" at bounding box center [437, 85] width 68 height 12
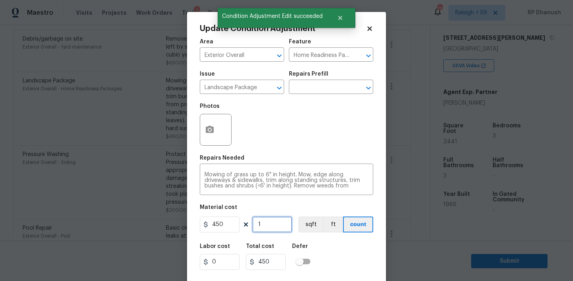
click at [278, 226] on input "1" at bounding box center [272, 225] width 40 height 16
type input "0"
click at [224, 223] on input "450" at bounding box center [220, 225] width 40 height 16
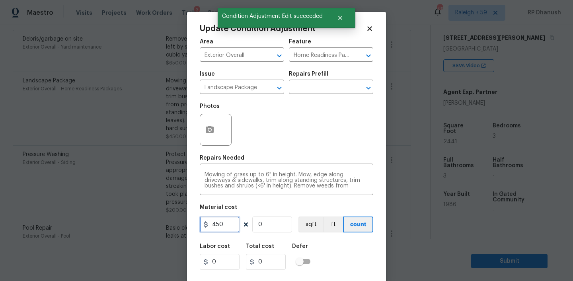
click at [224, 223] on input "450" at bounding box center [220, 225] width 40 height 16
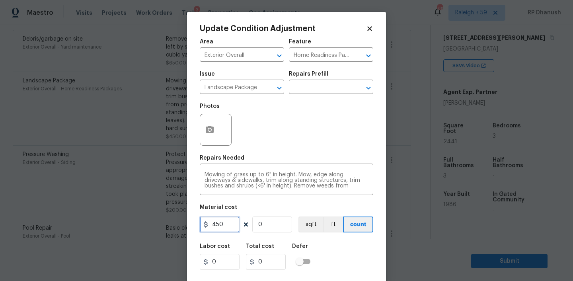
click at [224, 223] on input "450" at bounding box center [220, 225] width 40 height 16
type input "550"
type input "1"
type input "550"
type input "1"
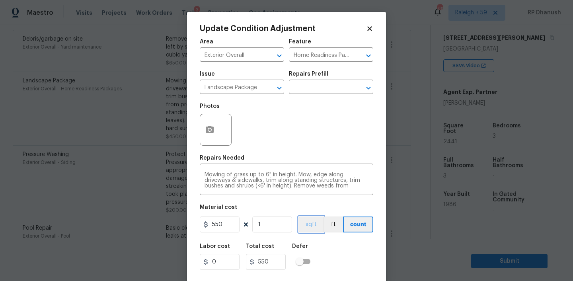
scroll to position [16, 0]
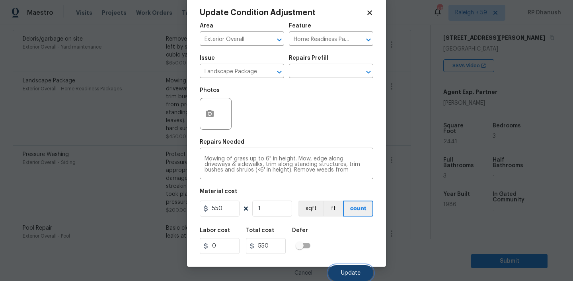
click at [361, 269] on button "Update" at bounding box center [350, 273] width 45 height 16
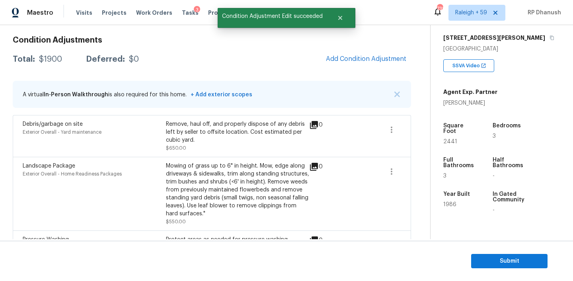
scroll to position [107, 0]
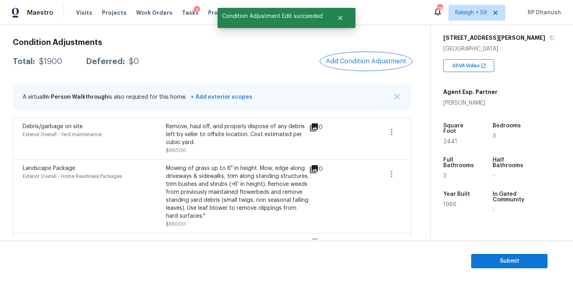
click at [369, 67] on button "Add Condition Adjustment" at bounding box center [366, 61] width 90 height 17
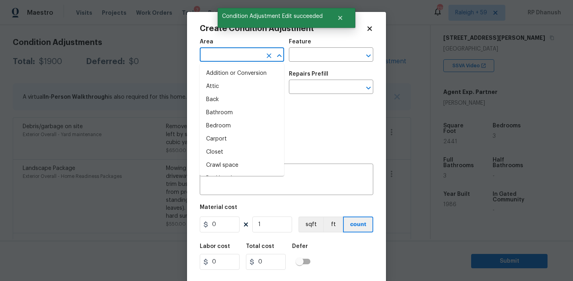
click at [238, 54] on input "text" at bounding box center [231, 55] width 62 height 12
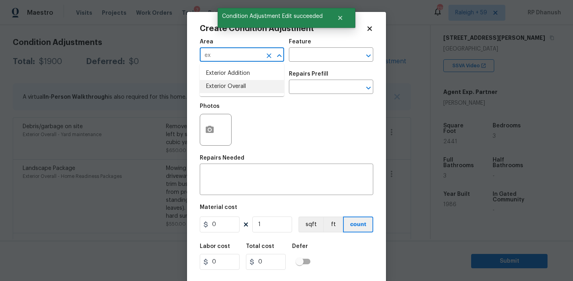
click at [224, 82] on li "Exterior Overall" at bounding box center [242, 86] width 84 height 13
type input "Exterior Overall"
click at [225, 182] on textarea at bounding box center [287, 180] width 164 height 17
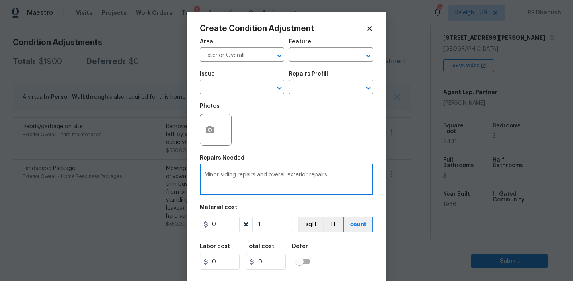
type textarea "Minor siding repairs and overall exterior repairs."
click at [224, 222] on input "0" at bounding box center [220, 225] width 40 height 16
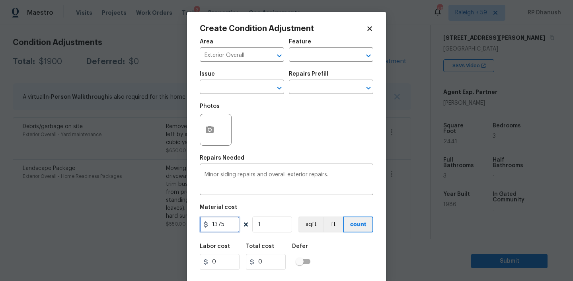
type input "1375"
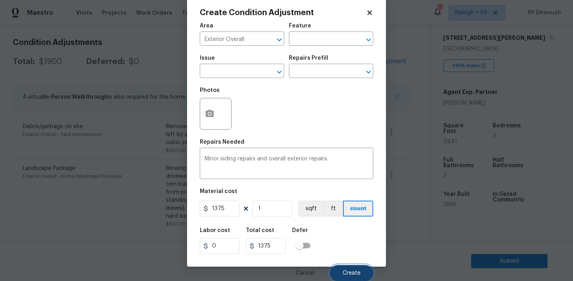
click at [361, 268] on button "Create" at bounding box center [351, 273] width 43 height 16
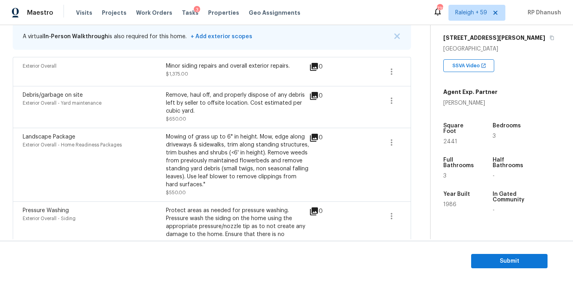
scroll to position [172, 0]
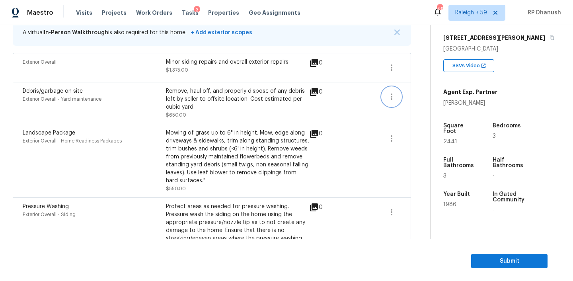
click at [393, 99] on icon "button" at bounding box center [392, 97] width 10 height 10
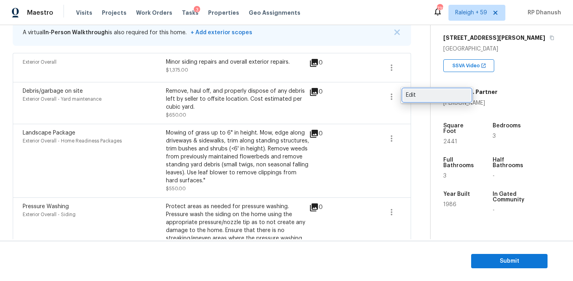
click at [419, 99] on link "Edit" at bounding box center [437, 95] width 68 height 12
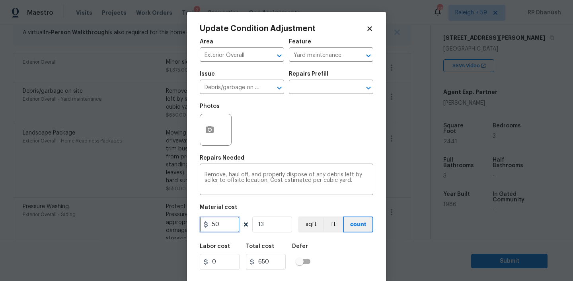
click at [232, 220] on input "50" at bounding box center [220, 225] width 40 height 16
type input "2000"
type input "26000"
type input "1"
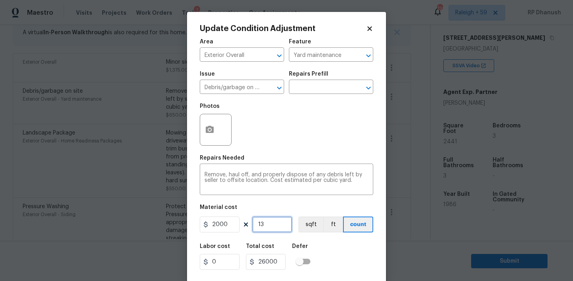
type input "2000"
type input "1"
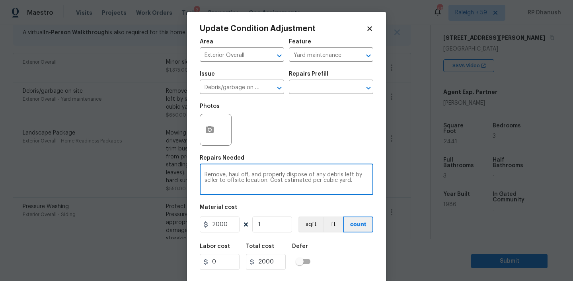
click at [357, 184] on textarea "Remove, haul off, and properly dispose of any debris left by seller to offsite …" at bounding box center [287, 180] width 164 height 17
type textarea "Remove, haul off, and properly dispose of any debris left by seller to offsite …"
click at [231, 224] on input "2000" at bounding box center [220, 225] width 40 height 16
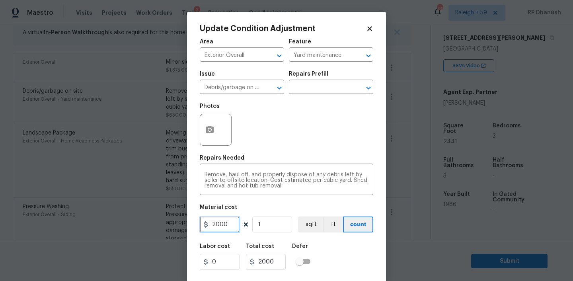
click at [231, 224] on input "2000" at bounding box center [220, 225] width 40 height 16
type input "3500"
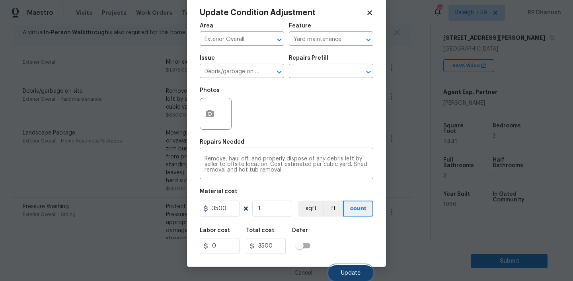
click at [341, 266] on button "Update" at bounding box center [350, 273] width 45 height 16
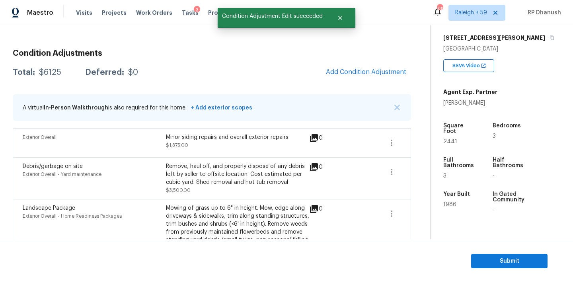
scroll to position [85, 0]
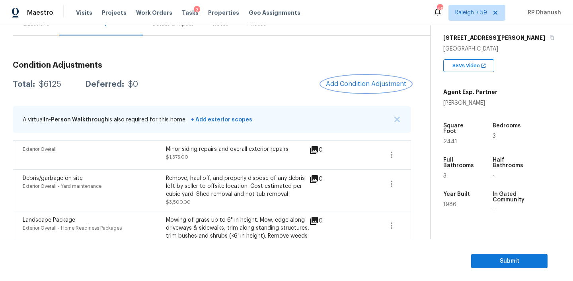
click at [376, 82] on span "Add Condition Adjustment" at bounding box center [366, 83] width 80 height 7
click at [376, 82] on body "Maestro Visits Projects Work Orders Tasks 3 Properties Geo Assignments 738 [GEO…" at bounding box center [286, 140] width 573 height 281
click at [352, 82] on span "Add Condition Adjustment" at bounding box center [366, 83] width 80 height 7
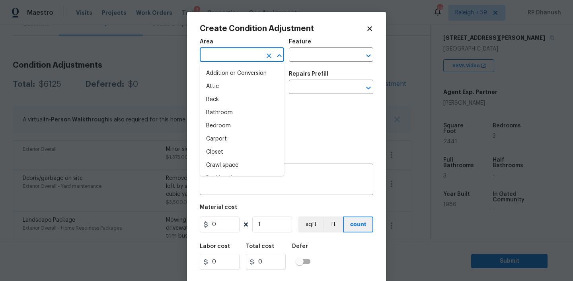
click at [256, 51] on input "text" at bounding box center [231, 55] width 62 height 12
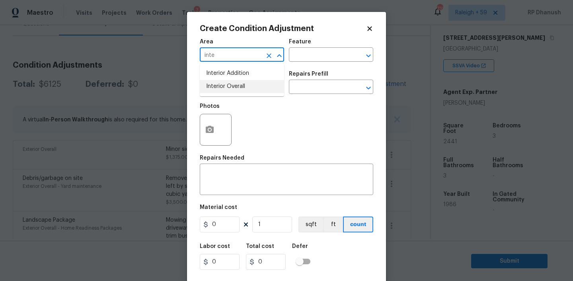
click at [245, 86] on li "Interior Overall" at bounding box center [242, 86] width 84 height 13
type input "Interior Overall"
click at [318, 68] on div "Issue ​ Repairs Prefill ​" at bounding box center [287, 82] width 174 height 32
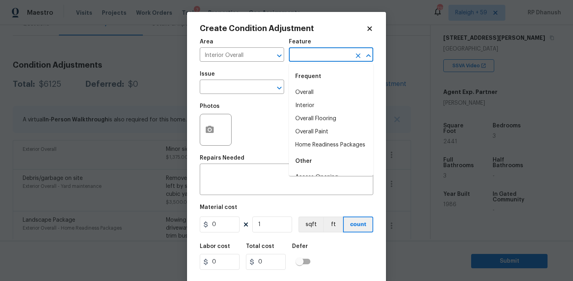
click at [318, 60] on input "text" at bounding box center [320, 55] width 62 height 12
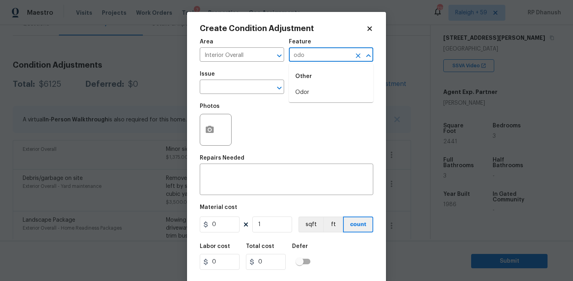
click at [305, 81] on div "Other" at bounding box center [331, 76] width 84 height 19
click at [305, 86] on li "Odor" at bounding box center [331, 92] width 84 height 13
type input "Odor"
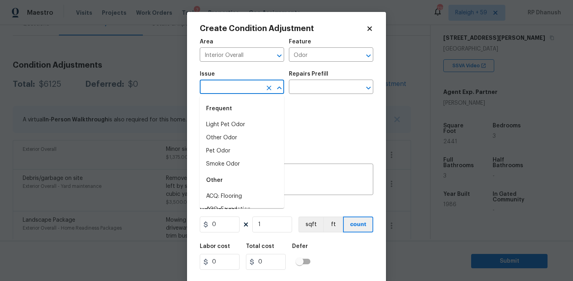
click at [241, 86] on input "text" at bounding box center [231, 88] width 62 height 12
click at [219, 123] on li "Light Pet Odor" at bounding box center [242, 124] width 84 height 13
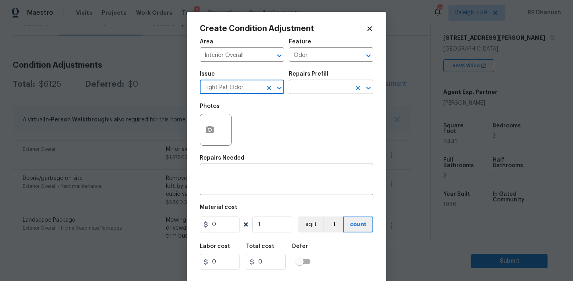
type input "Light Pet Odor"
click at [329, 89] on input "text" at bounding box center [320, 88] width 62 height 12
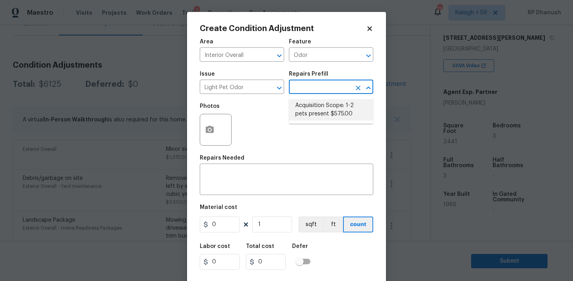
click at [325, 103] on li "Acquisition Scope: 1-2 pets present $575.00" at bounding box center [331, 109] width 84 height 21
type textarea "Acquisition Scope: 1-2 pets present"
type input "575"
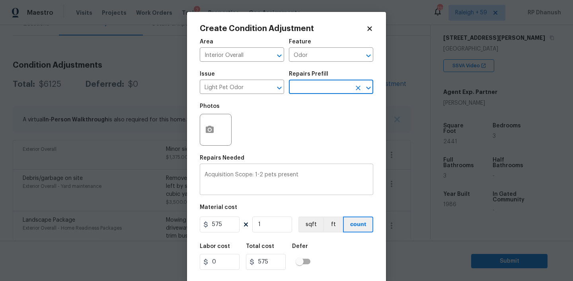
scroll to position [16, 0]
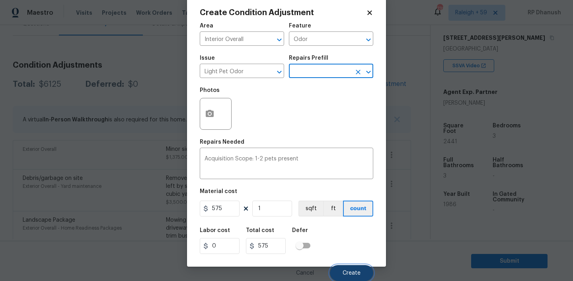
click at [338, 271] on button "Create" at bounding box center [351, 273] width 43 height 16
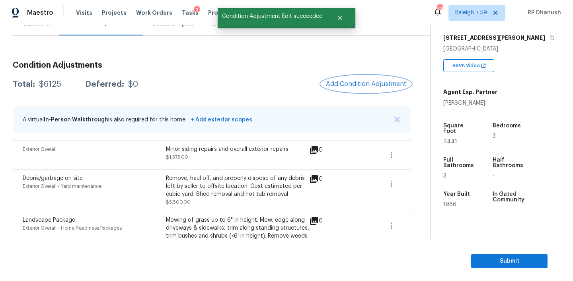
scroll to position [0, 0]
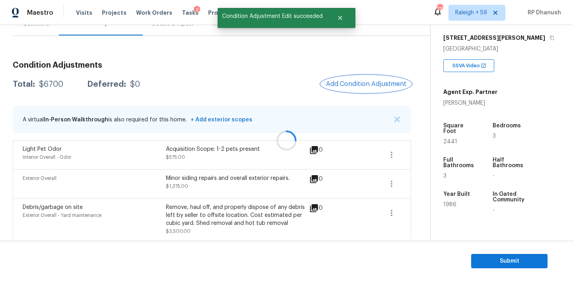
click at [375, 77] on button "Add Condition Adjustment" at bounding box center [366, 84] width 90 height 17
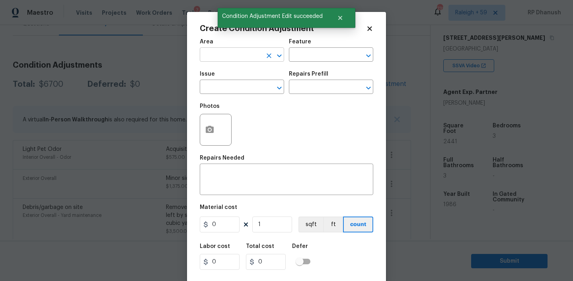
click at [234, 53] on input "text" at bounding box center [231, 55] width 62 height 12
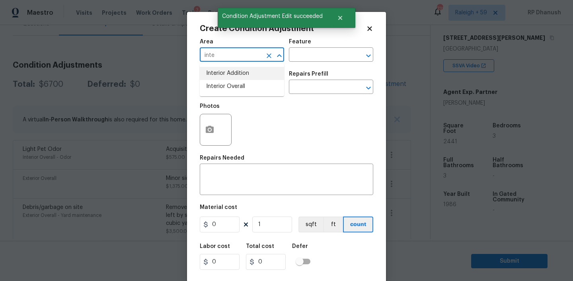
click at [234, 79] on li "Interior Addition" at bounding box center [242, 73] width 84 height 13
type input "Interior Addition"
click at [266, 55] on icon "Clear" at bounding box center [269, 56] width 8 height 8
click at [246, 55] on input "text" at bounding box center [231, 55] width 62 height 12
click at [236, 87] on li "Interior Overall" at bounding box center [242, 86] width 84 height 13
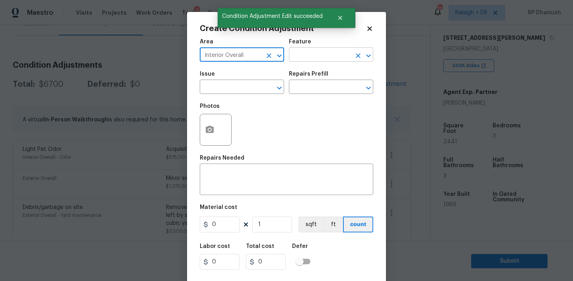
type input "Interior Overall"
click at [322, 57] on input "text" at bounding box center [320, 55] width 62 height 12
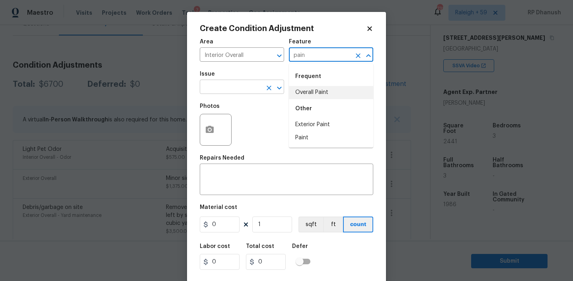
click at [315, 94] on li "Overall Paint" at bounding box center [331, 92] width 84 height 13
type input "Overall Paint"
click at [234, 83] on input "text" at bounding box center [231, 88] width 62 height 12
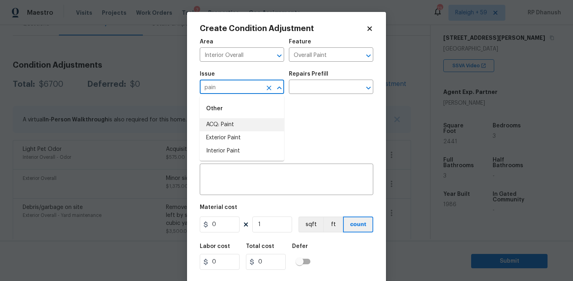
click at [232, 126] on li "ACQ: Paint" at bounding box center [242, 124] width 84 height 13
type input "ACQ: Paint"
click at [307, 98] on div "Issue ACQ: Paint ​ Repairs Prefill ​" at bounding box center [287, 82] width 174 height 32
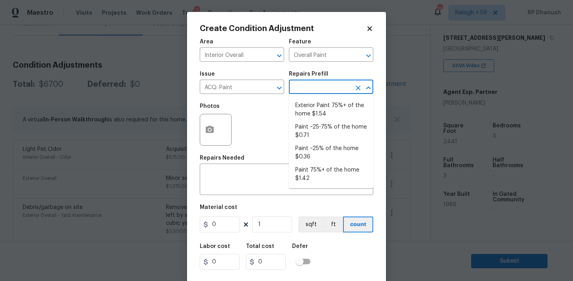
click at [314, 90] on input "text" at bounding box center [320, 88] width 62 height 12
click at [314, 150] on li "Paint ~25% of the home $0.36" at bounding box center [331, 152] width 84 height 21
type input "Acquisition"
type textarea "Acquisition Scope: ~25% of the home needs interior paint"
type input "0.36"
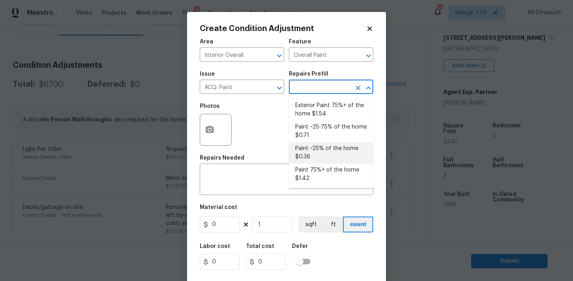
type input "0.36"
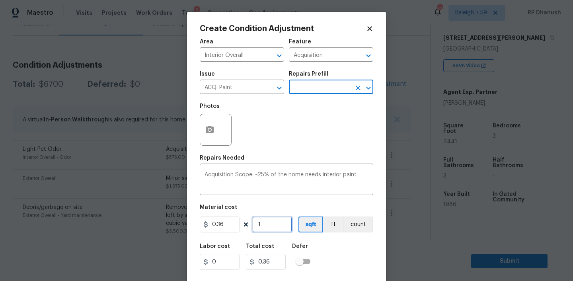
click at [273, 226] on input "1" at bounding box center [272, 225] width 40 height 16
type input "0"
type input "2"
type input "0.72"
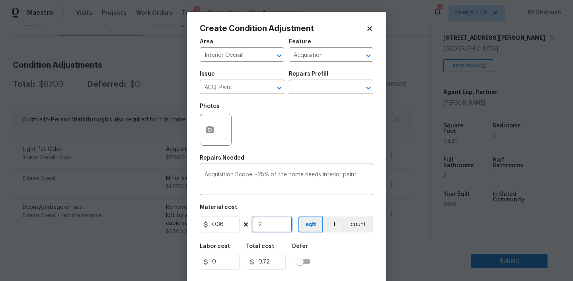
type input "24"
type input "8.64"
type input "244"
type input "87.84"
type input "2441"
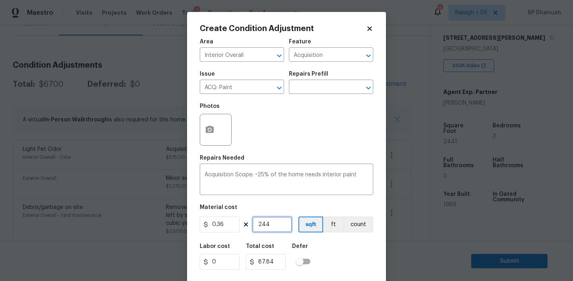
type input "878.76"
type input "2441"
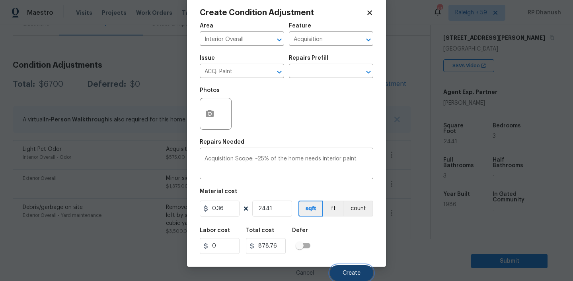
click at [347, 269] on button "Create" at bounding box center [351, 273] width 43 height 16
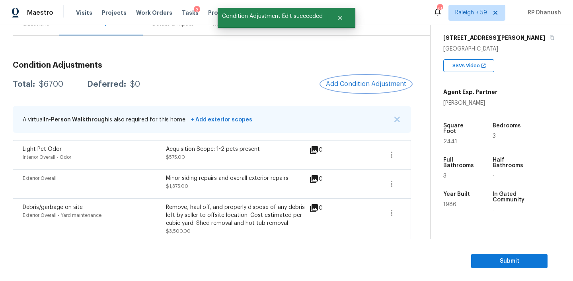
scroll to position [0, 0]
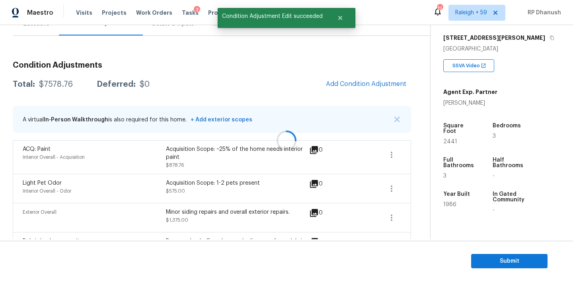
click at [377, 88] on div at bounding box center [286, 140] width 573 height 281
click at [377, 88] on span "Add Condition Adjustment" at bounding box center [366, 83] width 80 height 7
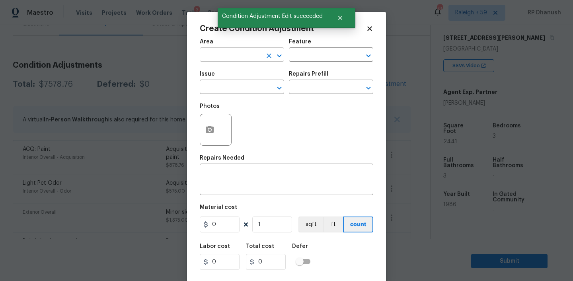
click at [235, 58] on input "text" at bounding box center [231, 55] width 62 height 12
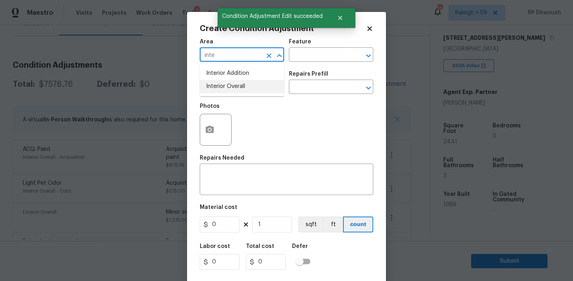
click at [237, 85] on li "Interior Overall" at bounding box center [242, 86] width 84 height 13
type input "Interior Overall"
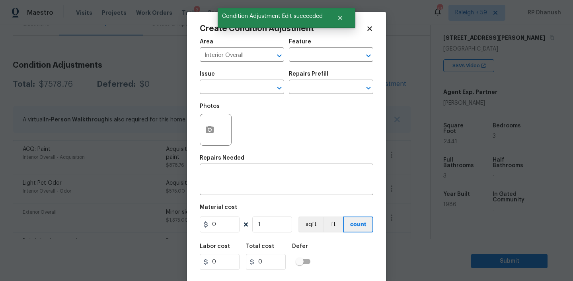
click at [314, 62] on div "Area Interior Overall ​ Feature ​" at bounding box center [287, 50] width 174 height 32
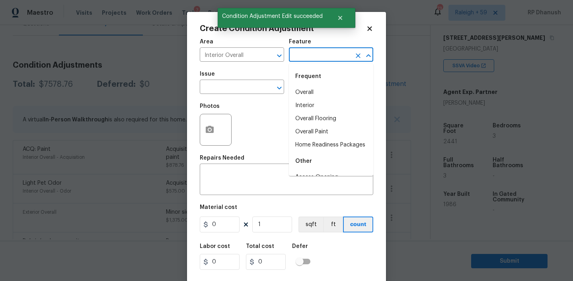
click at [312, 57] on input "text" at bounding box center [320, 55] width 62 height 12
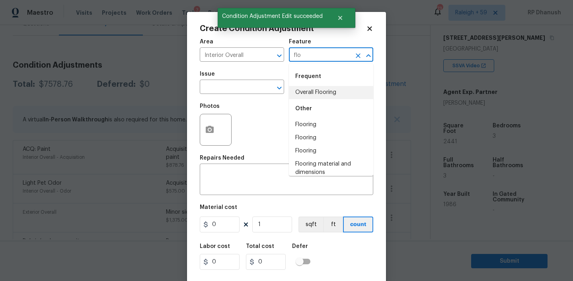
click at [309, 95] on li "Overall Flooring" at bounding box center [331, 92] width 84 height 13
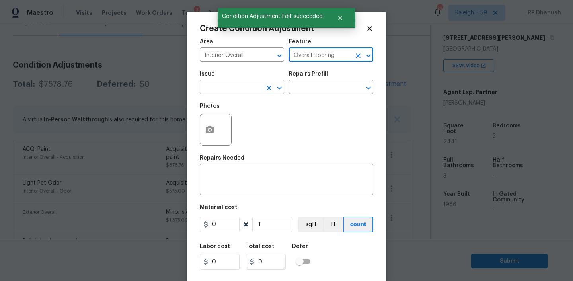
type input "Overall Flooring"
click at [230, 87] on input "text" at bounding box center [231, 88] width 62 height 12
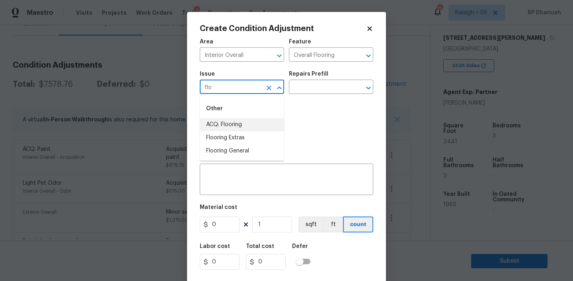
click at [218, 123] on li "ACQ: Flooring" at bounding box center [242, 124] width 84 height 13
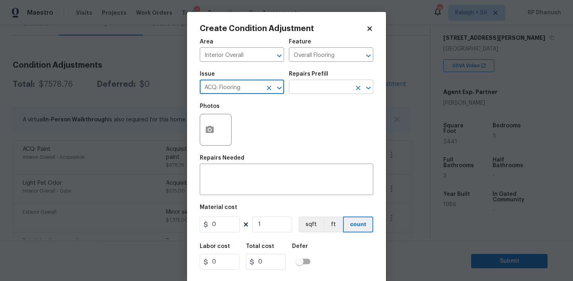
type input "ACQ: Flooring"
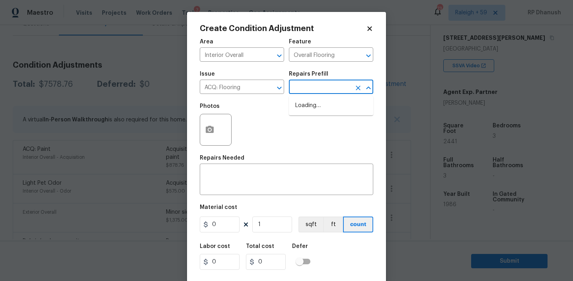
click at [315, 90] on input "text" at bounding box center [320, 88] width 62 height 12
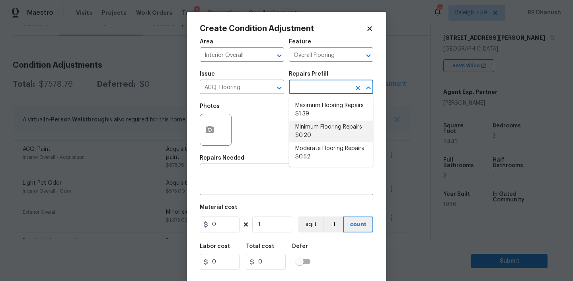
click at [312, 129] on li "Minimum Flooring Repairs $0.20" at bounding box center [331, 131] width 84 height 21
type input "Acquisition"
type textarea "Acquisition Scope: Minimum flooring repairs"
type input "0.2"
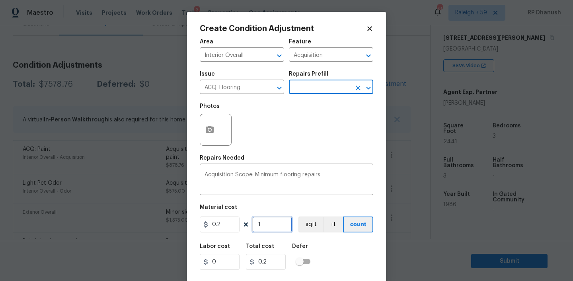
click at [279, 223] on input "1" at bounding box center [272, 225] width 40 height 16
type input "0"
type input "2"
type input "0.4"
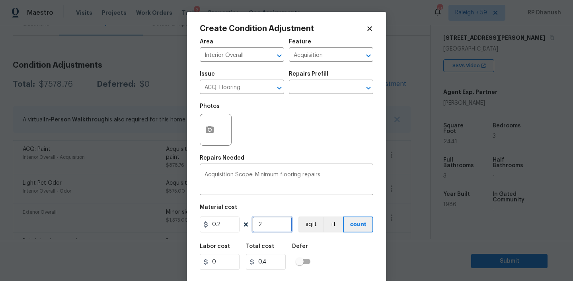
type input "24"
type input "4.8"
type input "244"
type input "48.8"
type input "2441"
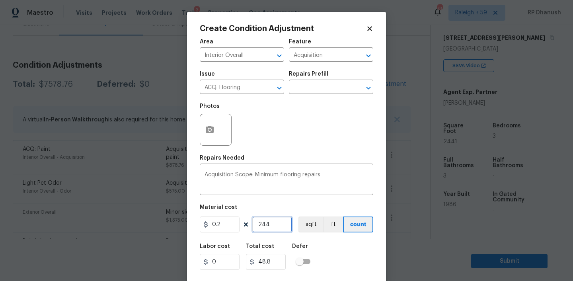
type input "488.2"
type input "2441"
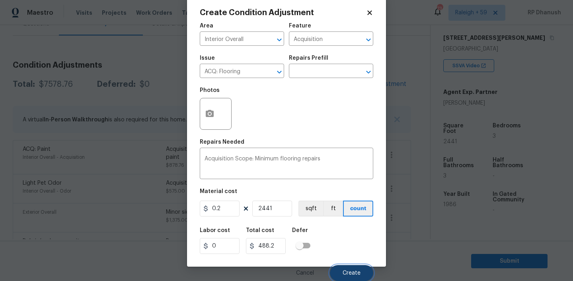
click at [352, 269] on button "Create" at bounding box center [351, 273] width 43 height 16
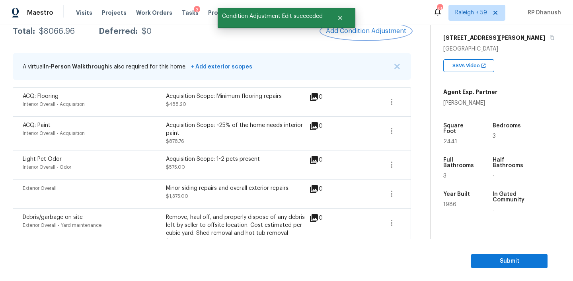
scroll to position [98, 0]
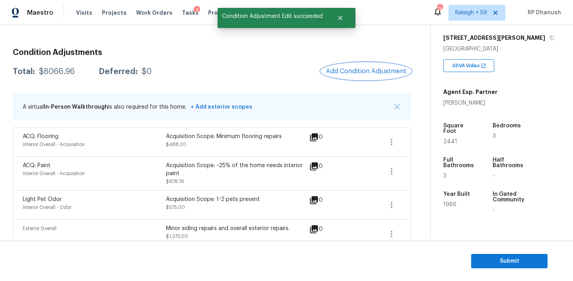
click at [367, 72] on span "Add Condition Adjustment" at bounding box center [366, 71] width 80 height 7
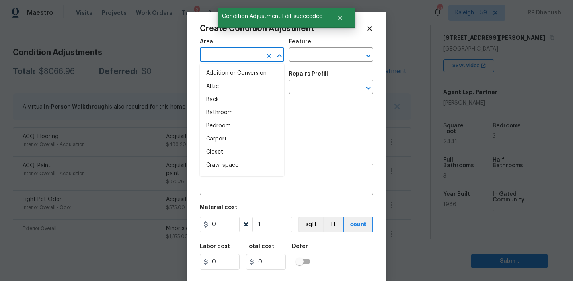
click at [233, 57] on input "text" at bounding box center [231, 55] width 62 height 12
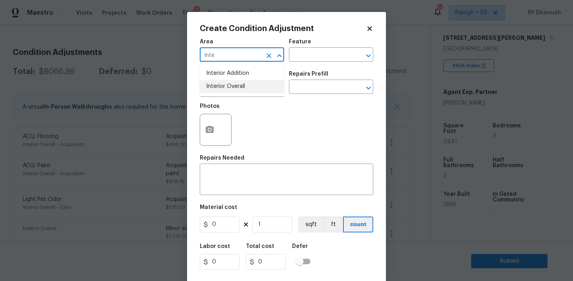
click at [227, 89] on li "Interior Overall" at bounding box center [242, 86] width 84 height 13
type input "Interior Overall"
click at [226, 189] on textarea at bounding box center [287, 180] width 164 height 17
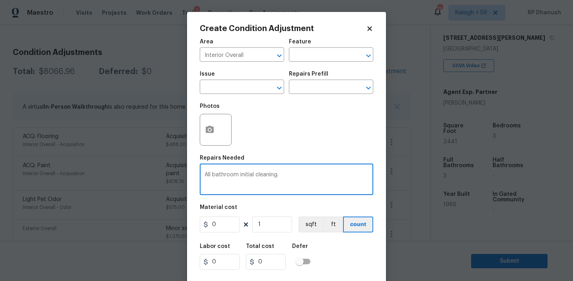
type textarea "All bathroom initial cleaning."
click at [225, 224] on input "0" at bounding box center [220, 225] width 40 height 16
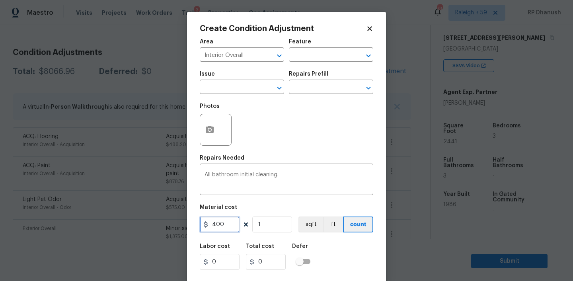
type input "400"
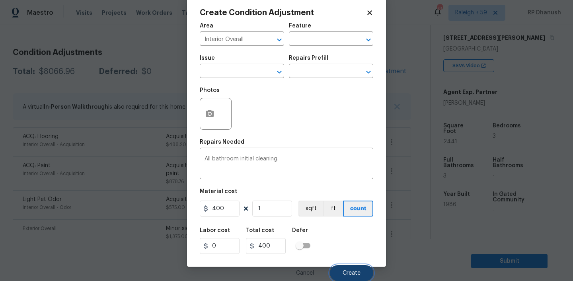
click at [336, 275] on button "Create" at bounding box center [351, 273] width 43 height 16
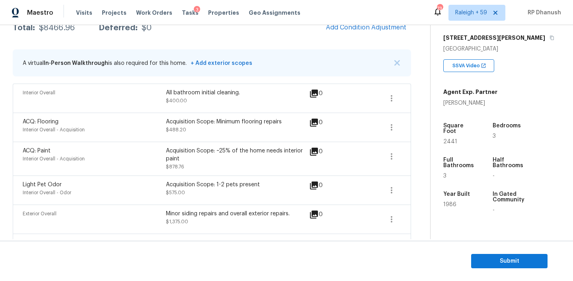
scroll to position [4, 0]
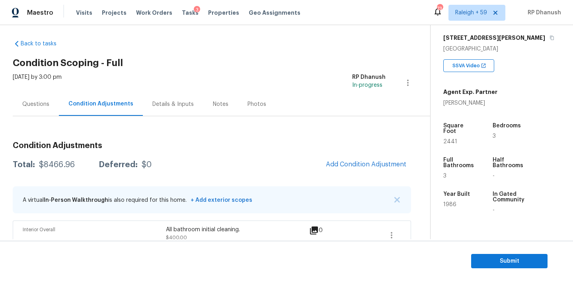
click at [185, 8] on div "Visits Projects Work Orders Tasks 3 Properties Geo Assignments" at bounding box center [193, 13] width 234 height 16
click at [185, 9] on div "Tasks 3" at bounding box center [190, 13] width 17 height 8
